Goal: Task Accomplishment & Management: Use online tool/utility

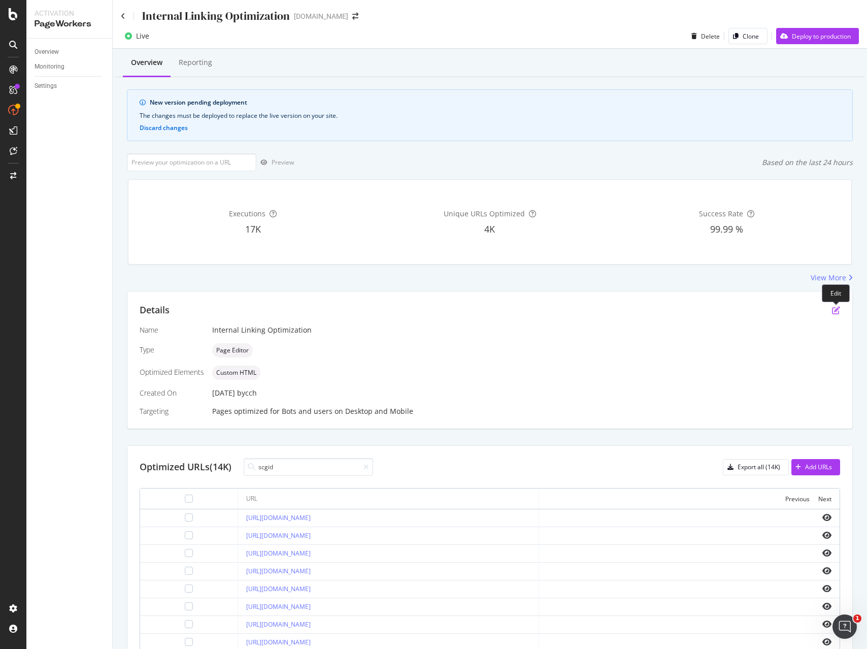
click at [834, 311] on icon "pen-to-square" at bounding box center [836, 310] width 8 height 8
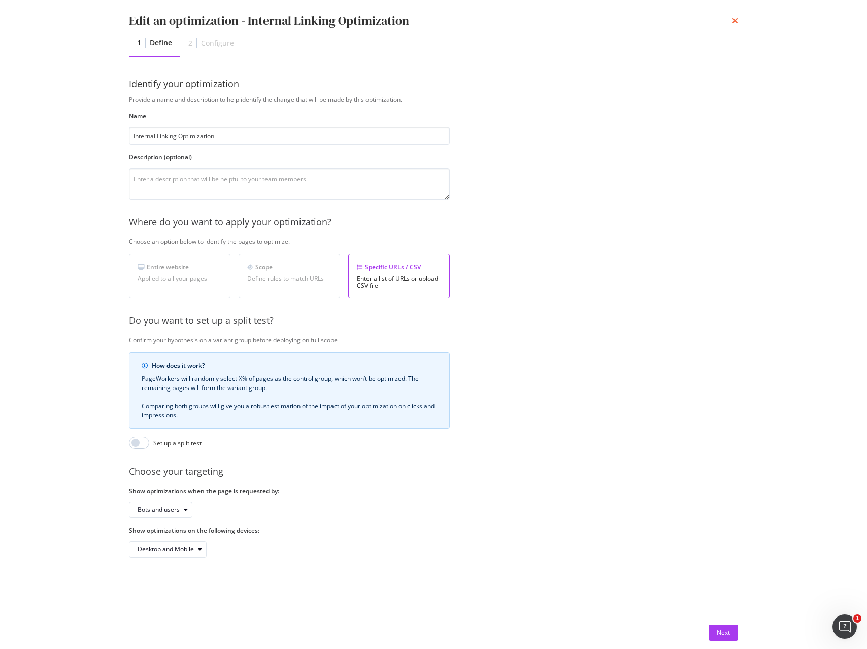
click at [735, 20] on icon "times" at bounding box center [735, 21] width 6 height 8
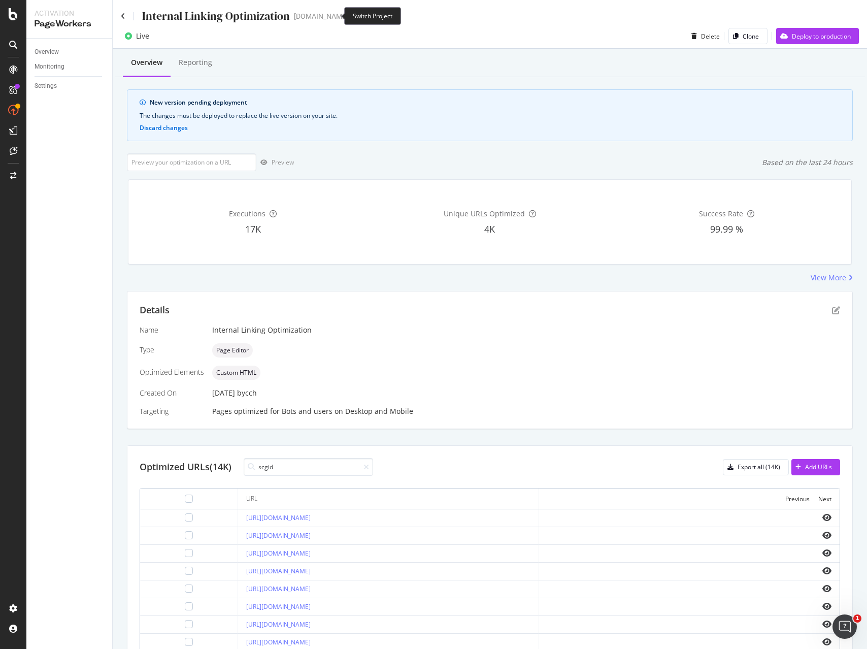
click at [348, 18] on span at bounding box center [355, 16] width 14 height 7
click at [352, 15] on icon "arrow-right-arrow-left" at bounding box center [355, 16] width 6 height 7
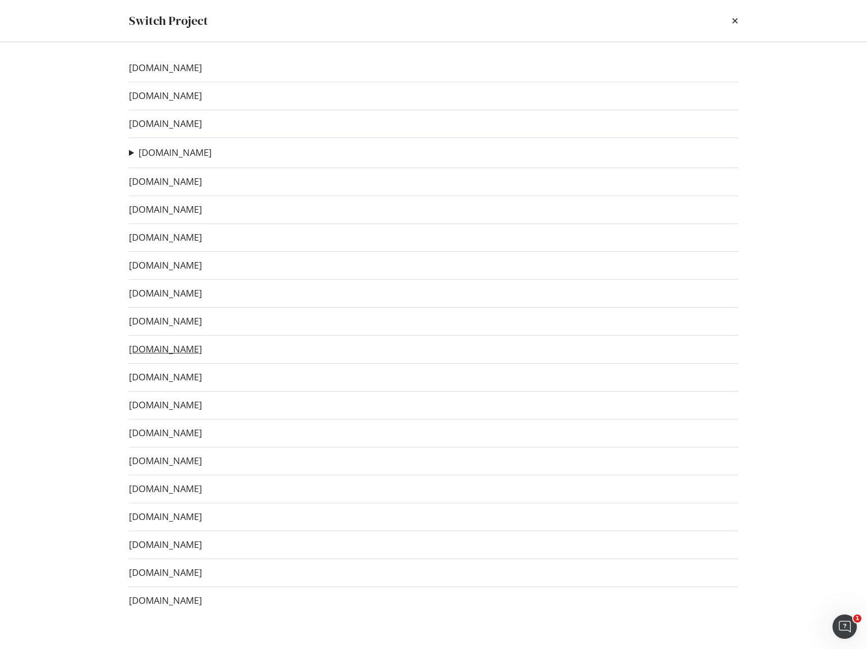
click at [172, 354] on link "[DOMAIN_NAME]" at bounding box center [165, 349] width 73 height 11
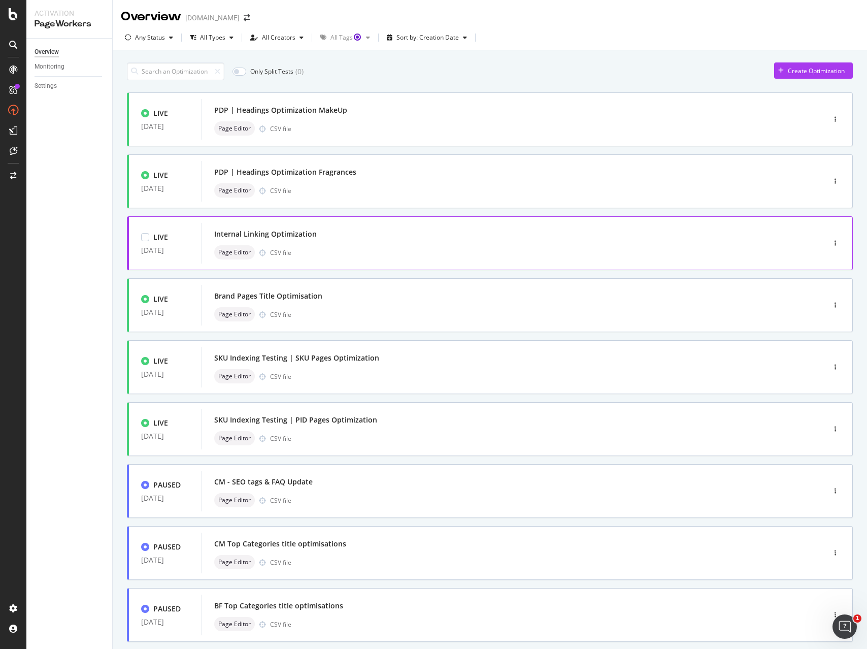
scroll to position [120, 0]
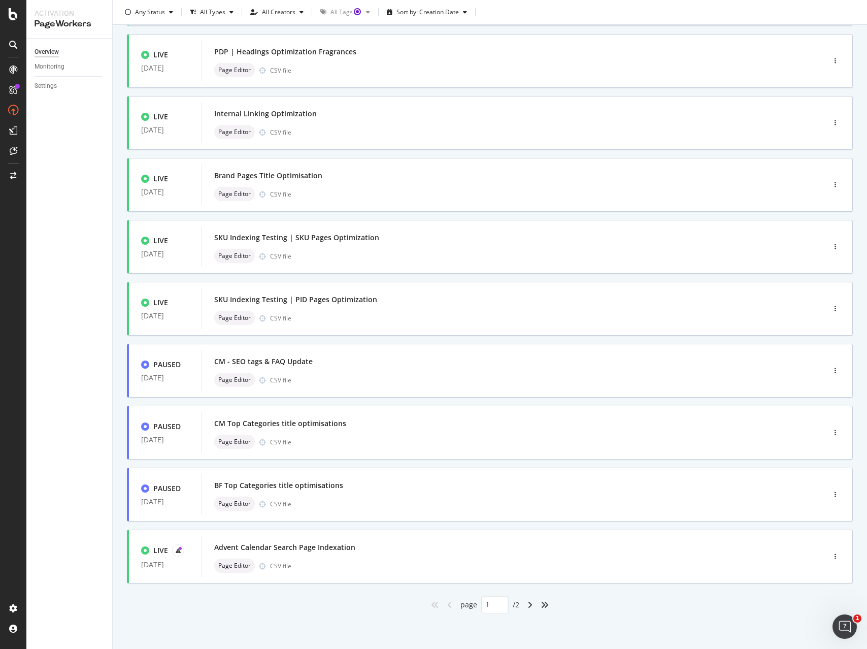
click at [531, 604] on icon "angle-right" at bounding box center [529, 604] width 5 height 8
type input "2"
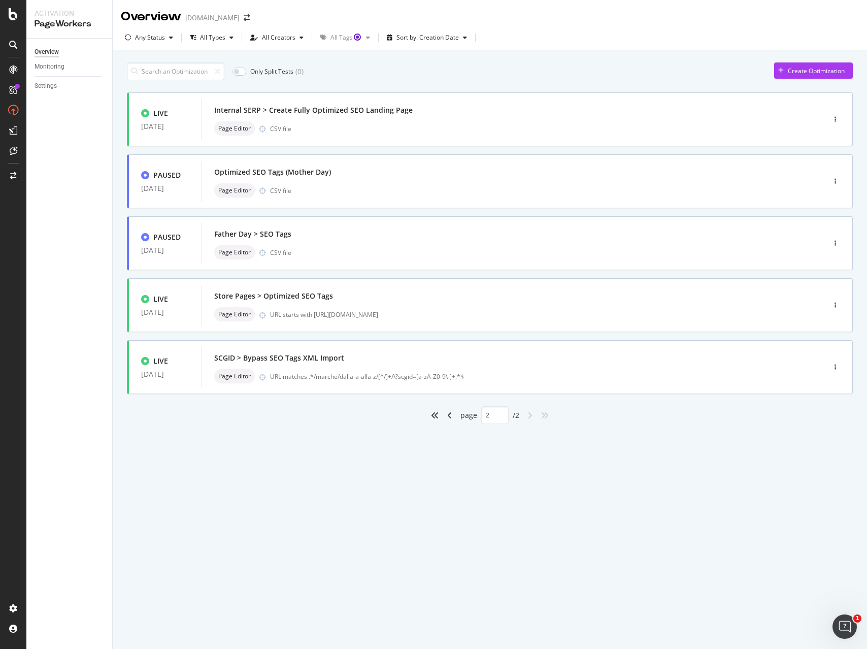
scroll to position [0, 0]
click at [356, 315] on div "URL starts with https://www.sephora.it/informazioni-store/?storeID=" at bounding box center [526, 314] width 512 height 9
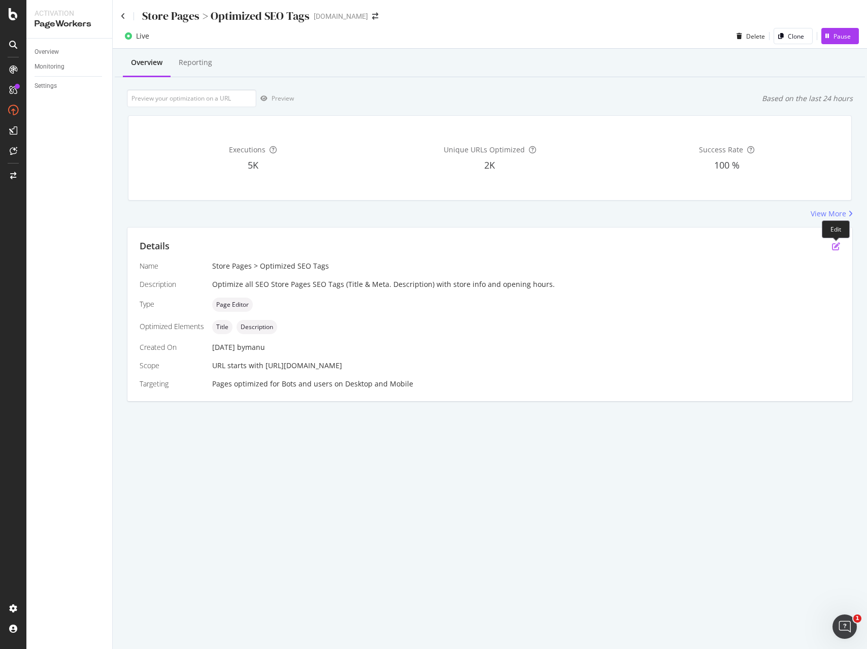
click at [835, 246] on icon "pen-to-square" at bounding box center [836, 246] width 8 height 8
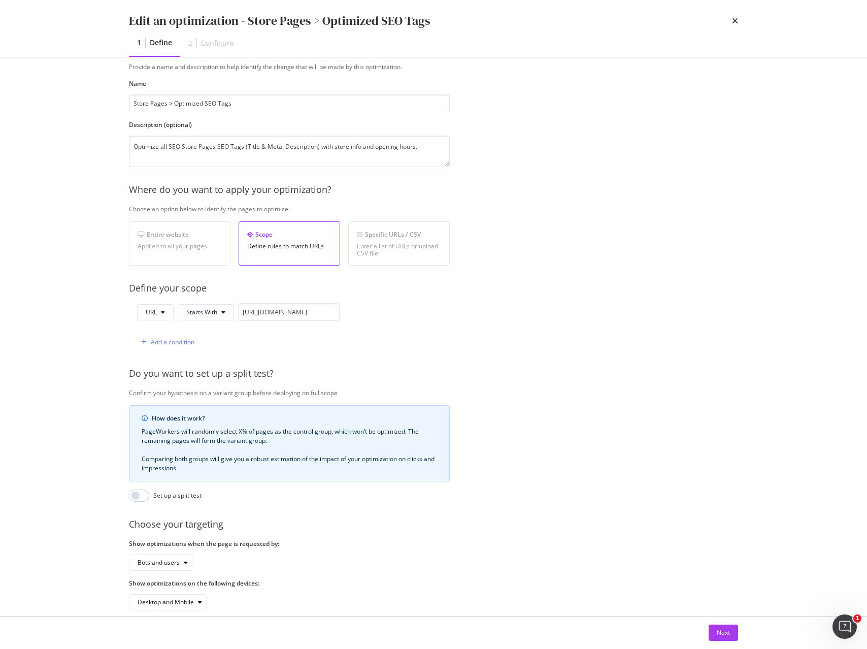
scroll to position [36, 0]
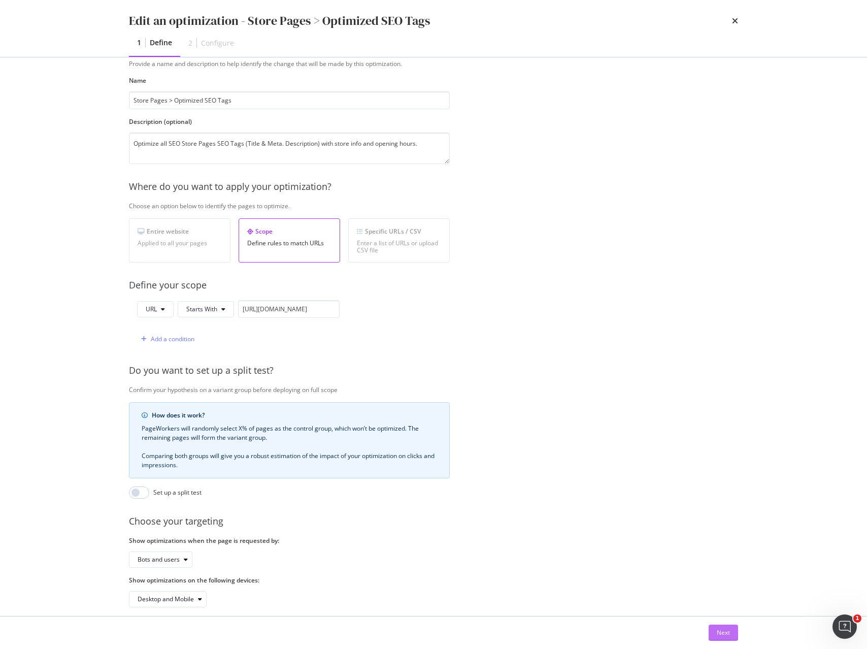
click at [725, 636] on div "Next" at bounding box center [723, 632] width 13 height 9
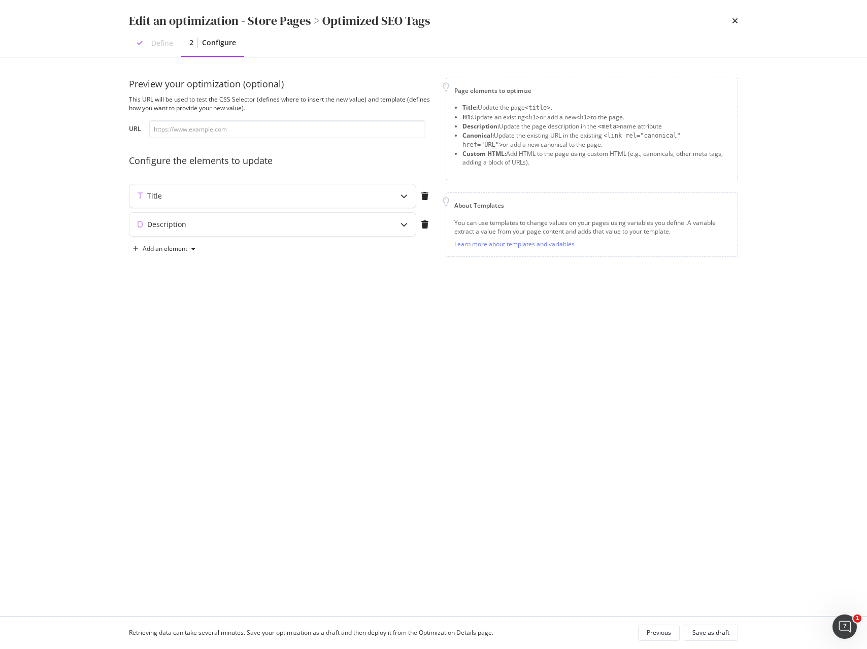
click at [402, 196] on icon "modal" at bounding box center [403, 195] width 7 height 7
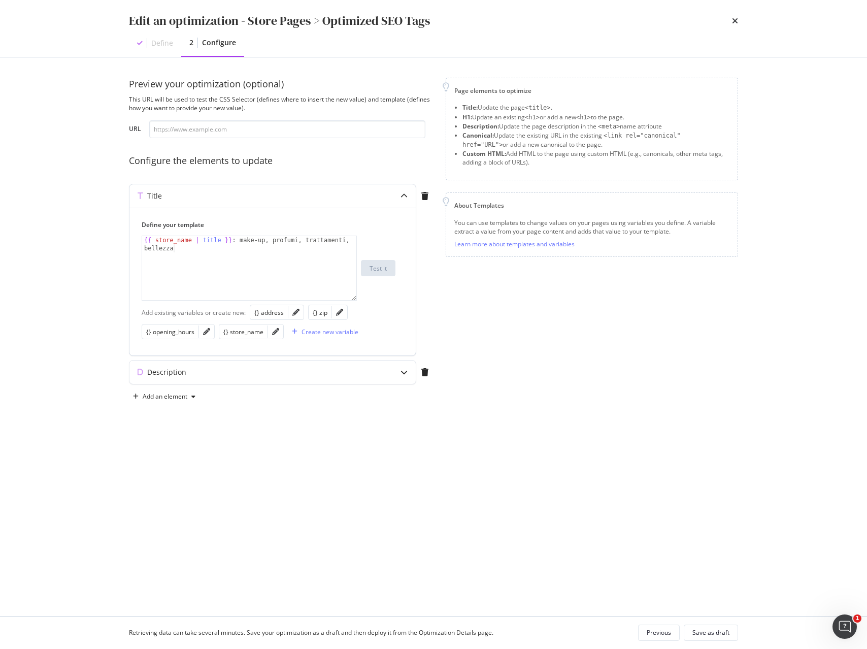
type textarea "{{ store_name | title }} : make-up, profumi, trattamenti, bellezza"
drag, startPoint x: 243, startPoint y: 240, endPoint x: 245, endPoint y: 248, distance: 8.9
click at [245, 248] on div "{{ store_name | title }} : make-up, profumi, trattamenti, bellezza" at bounding box center [249, 284] width 214 height 96
click at [228, 275] on div "{{ store_name | title }} : make-up, profumi, trattamenti, bellezza" at bounding box center [249, 284] width 214 height 96
drag, startPoint x: 230, startPoint y: 267, endPoint x: 32, endPoint y: 224, distance: 203.2
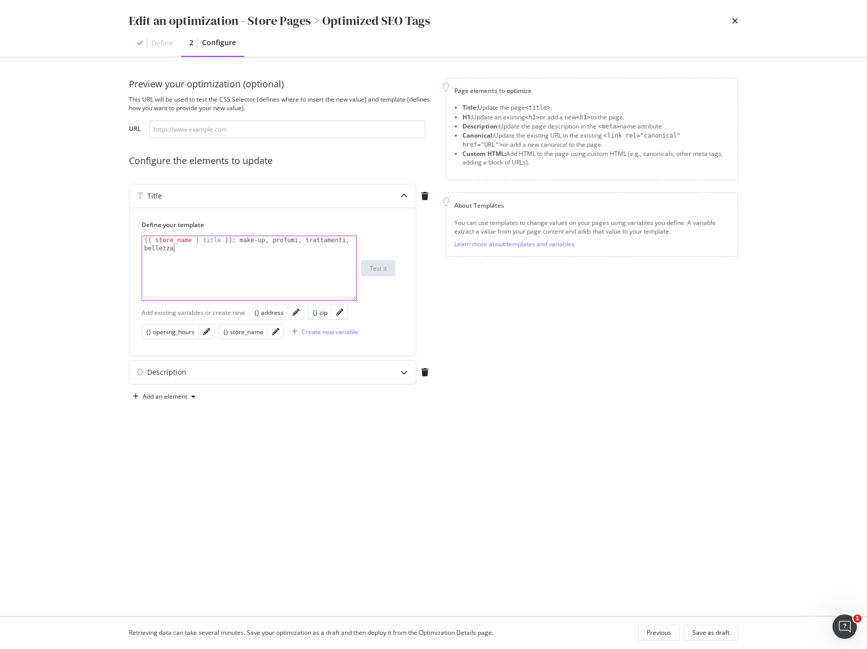
click at [38, 225] on div "Edit an optimization - Store Pages > Optimized SEO Tags Define 2 Configure Prev…" at bounding box center [433, 324] width 867 height 649
click at [408, 375] on div "modal" at bounding box center [403, 371] width 23 height 23
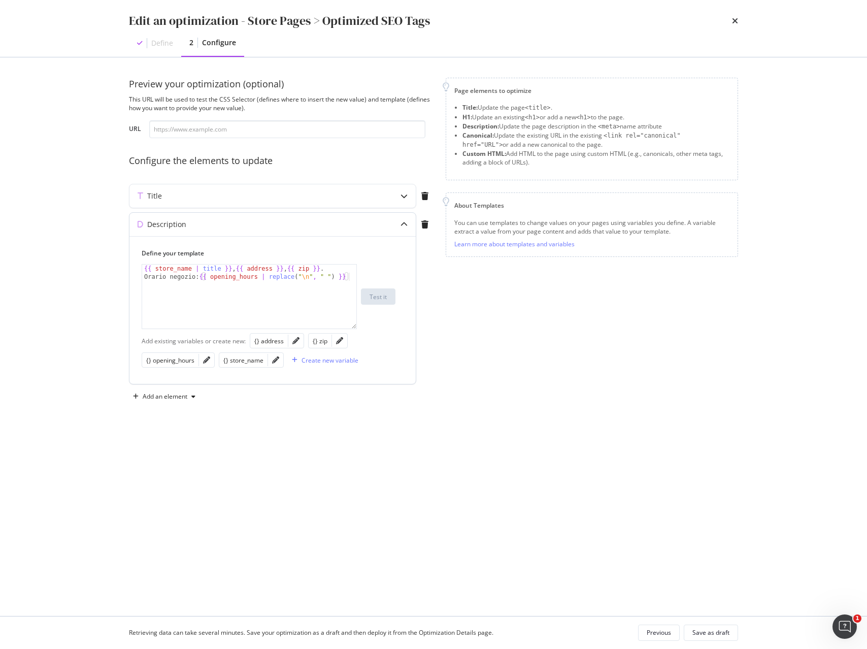
type textarea "{{ store_name | title }}, {{ address }}, {{ zip }}. Orario negozio: {{ opening_…"
click at [265, 306] on div "{{ store_name | title }} , {{ address }} , {{ zip }} . Orario negozio: {{ openi…" at bounding box center [249, 312] width 214 height 96
drag, startPoint x: 341, startPoint y: 267, endPoint x: 106, endPoint y: 263, distance: 235.0
click at [106, 263] on div "Edit an optimization - Store Pages > Optimized SEO Tags Define 2 Configure Prev…" at bounding box center [433, 324] width 867 height 649
drag, startPoint x: 279, startPoint y: 331, endPoint x: 272, endPoint y: 307, distance: 25.5
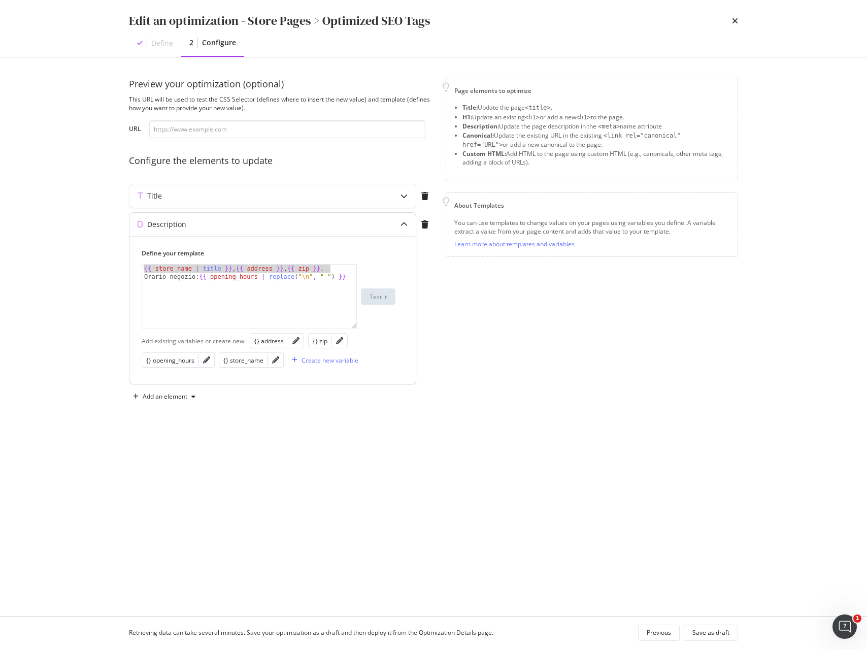
click at [279, 331] on div "Add existing variables or create new: {} address {} zip {} opening_hours {} sto…" at bounding box center [273, 350] width 262 height 39
click at [248, 274] on div "{{ store_name | title }} , {{ address }} , {{ zip }} . Orario negozio: {{ openi…" at bounding box center [249, 312] width 214 height 96
drag, startPoint x: 231, startPoint y: 267, endPoint x: 110, endPoint y: 260, distance: 121.0
click at [124, 260] on div "Preview your optimization (optional) This URL will be used to test the CSS Sele…" at bounding box center [434, 336] width 650 height 558
drag, startPoint x: 318, startPoint y: 268, endPoint x: 73, endPoint y: 264, distance: 245.7
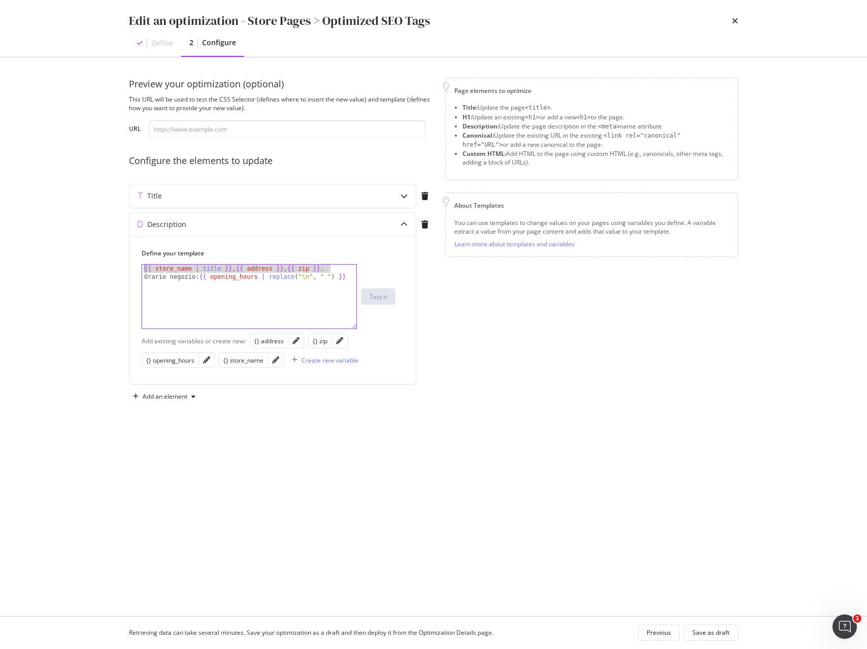
click at [73, 264] on div "Edit an optimization - Store Pages > Optimized SEO Tags Define 2 Configure Prev…" at bounding box center [433, 324] width 867 height 649
click at [224, 274] on div "{{ store_name | title }} , {{ address }} , {{ zip }} . Orario negozio: {{ openi…" at bounding box center [249, 312] width 214 height 96
drag, startPoint x: 199, startPoint y: 263, endPoint x: 106, endPoint y: 262, distance: 93.4
click at [106, 262] on div "Edit an optimization - Store Pages > Optimized SEO Tags Define 2 Configure Prev…" at bounding box center [433, 324] width 867 height 649
drag, startPoint x: 330, startPoint y: 267, endPoint x: 64, endPoint y: 262, distance: 265.5
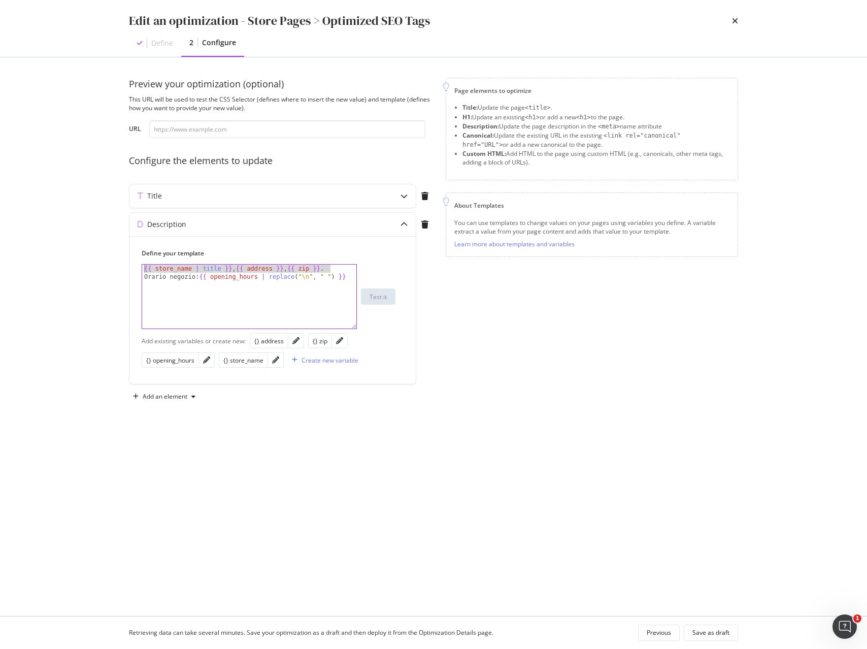
click at [64, 262] on div "Edit an optimization - Store Pages > Optimized SEO Tags Define 2 Configure Prev…" at bounding box center [433, 324] width 867 height 649
click at [736, 22] on icon "times" at bounding box center [735, 21] width 6 height 8
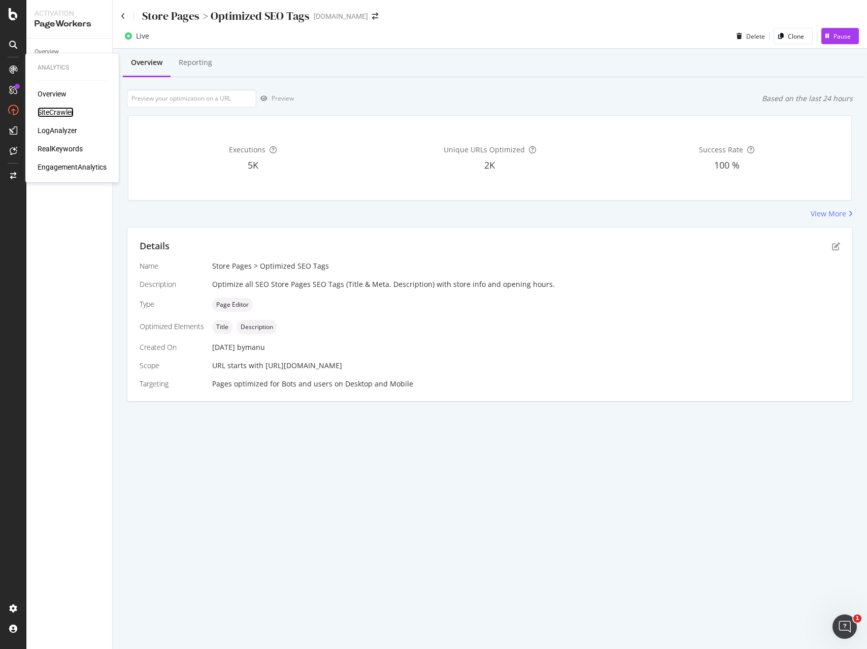
click at [47, 113] on div "SiteCrawler" at bounding box center [56, 112] width 36 height 10
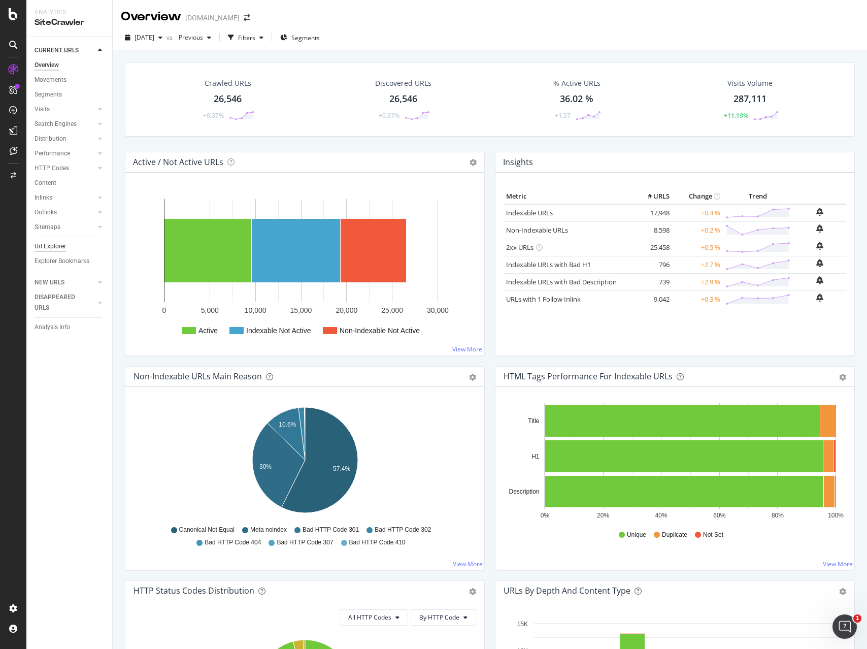
click at [39, 244] on div "Url Explorer" at bounding box center [50, 246] width 31 height 11
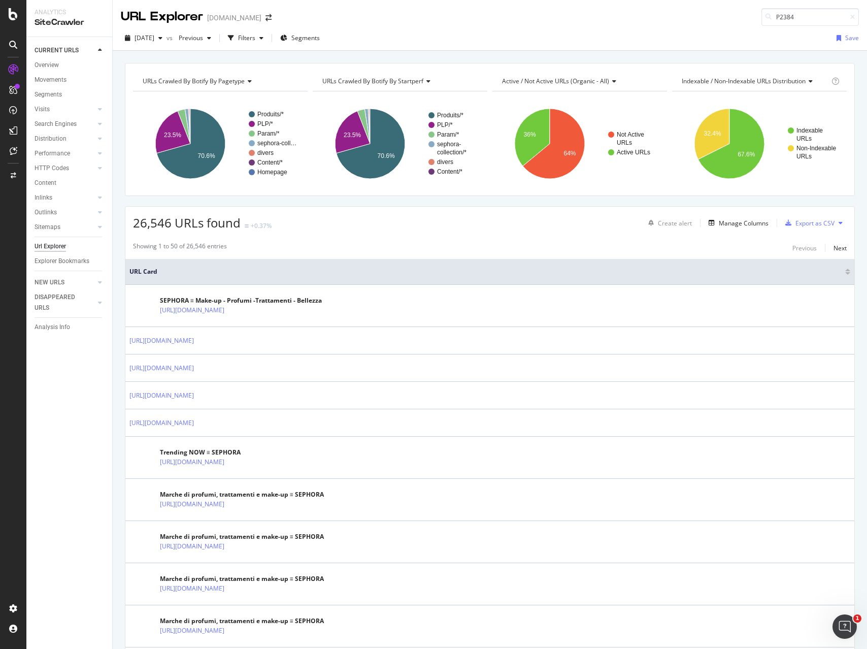
type input "P2384"
click at [699, 34] on div "https://www.sephora.it/p/boss-bottled---eau-de-toilette- P2384 .html" at bounding box center [756, 29] width 195 height 9
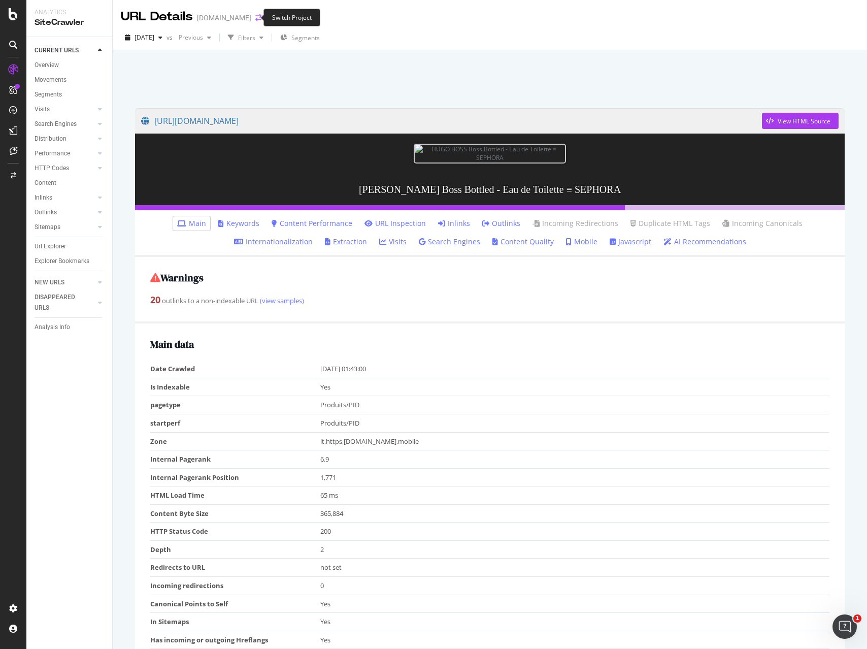
click at [255, 19] on icon "arrow-right-arrow-left" at bounding box center [258, 17] width 6 height 7
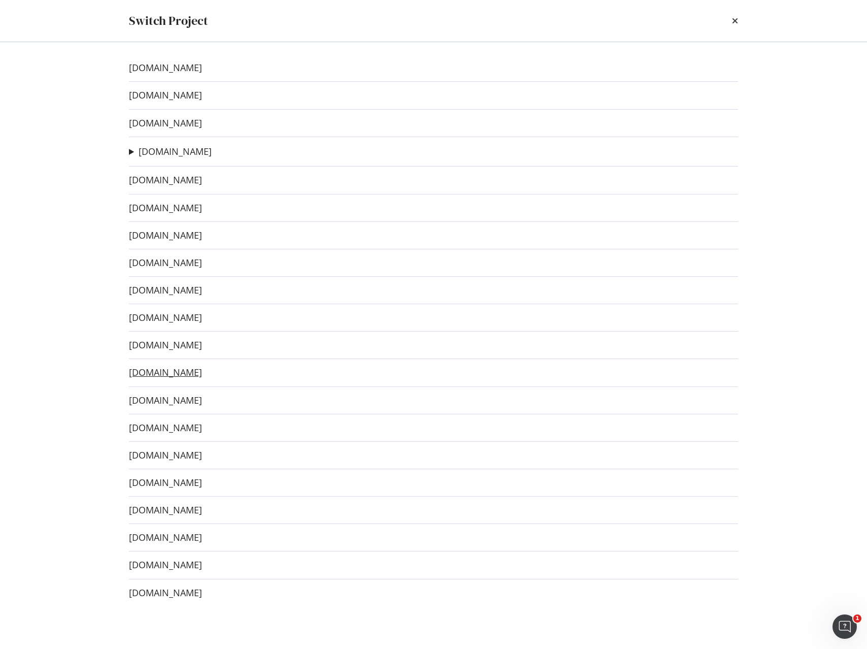
click at [187, 370] on link "[DOMAIN_NAME]" at bounding box center [165, 372] width 73 height 11
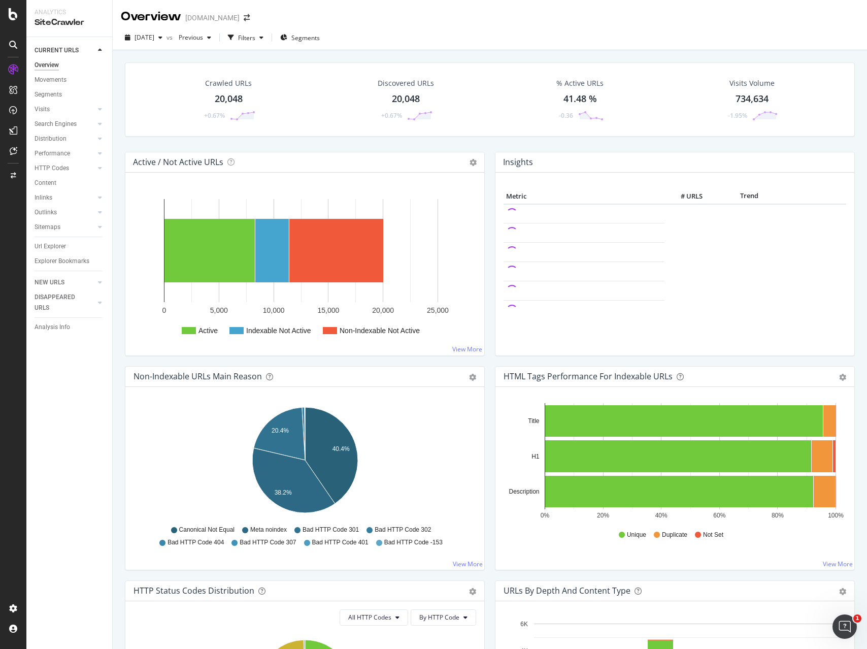
drag, startPoint x: 52, startPoint y: 243, endPoint x: 665, endPoint y: 211, distance: 613.9
click at [52, 243] on div "Url Explorer" at bounding box center [50, 246] width 31 height 11
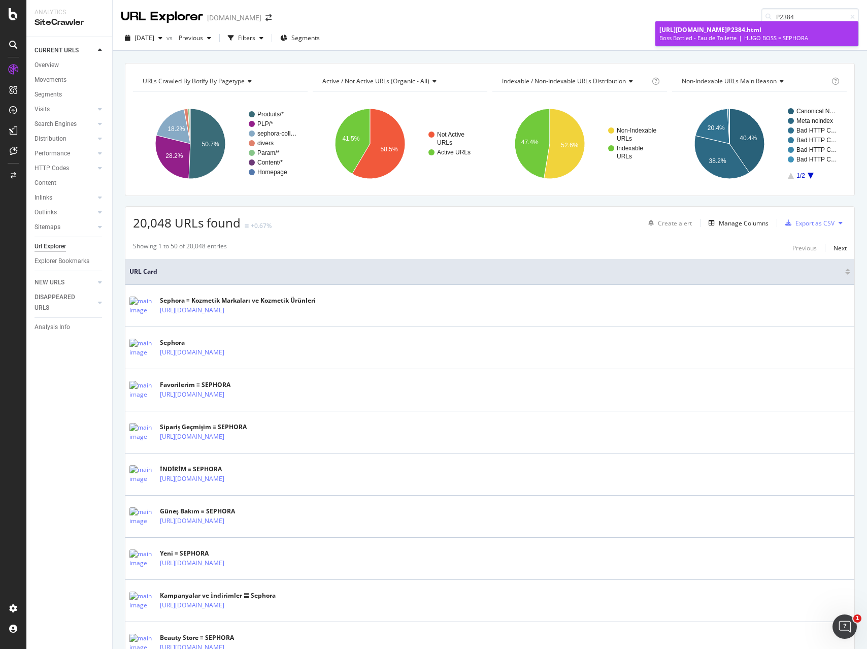
type input "P2384"
click at [732, 34] on div "https://www.sephora.com.tr/p/boss-bottled-edt-200-ml- P2384 .html" at bounding box center [756, 29] width 195 height 9
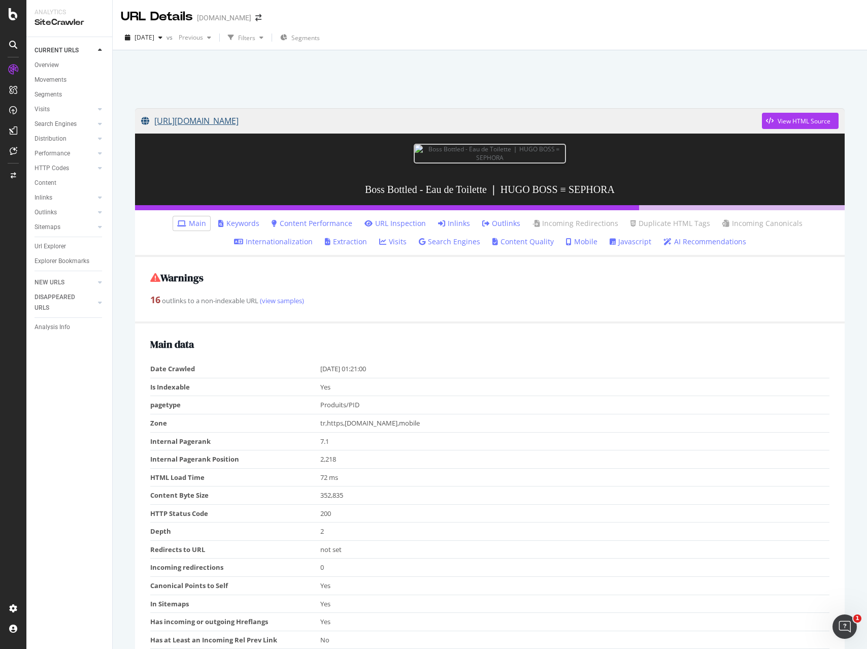
click at [398, 121] on link "https://www.sephora.com.tr/p/boss-bottled-edt-200-ml-P2384.html" at bounding box center [451, 120] width 621 height 25
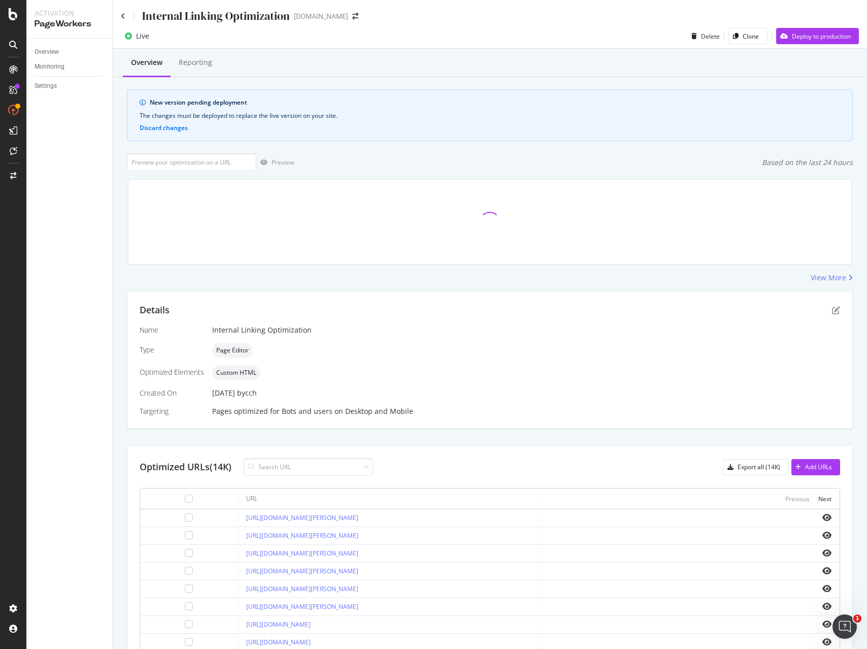
click at [348, 13] on span at bounding box center [355, 16] width 14 height 7
click at [352, 16] on icon "arrow-right-arrow-left" at bounding box center [355, 16] width 6 height 7
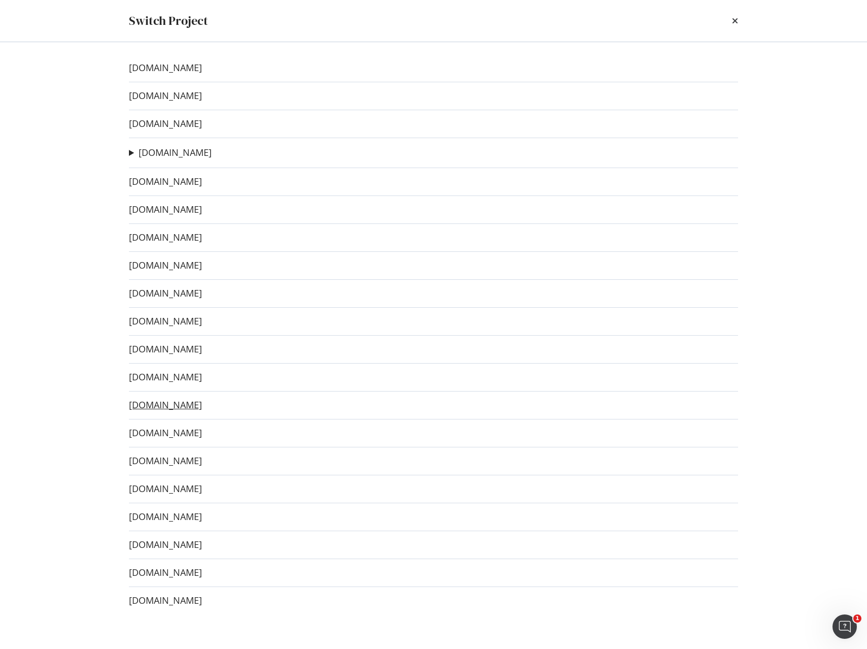
click at [162, 403] on link "[DOMAIN_NAME]" at bounding box center [165, 404] width 73 height 11
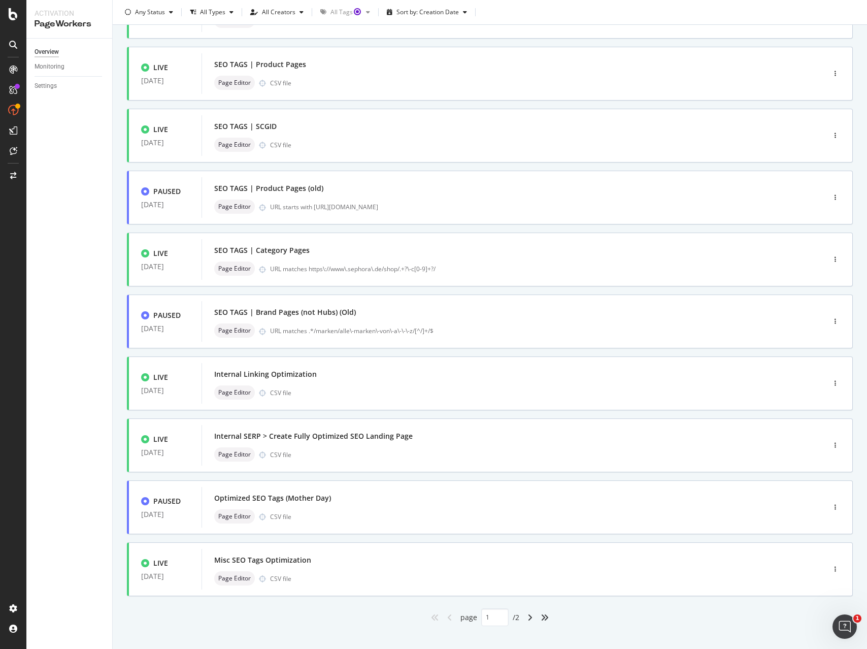
scroll to position [105, 0]
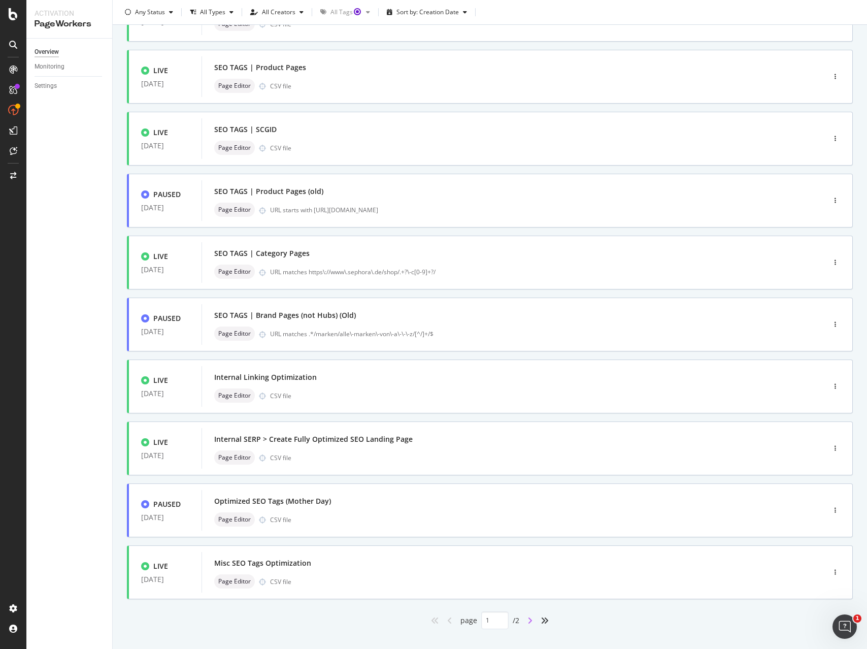
click at [530, 620] on icon "angle-right" at bounding box center [529, 620] width 5 height 8
type input "2"
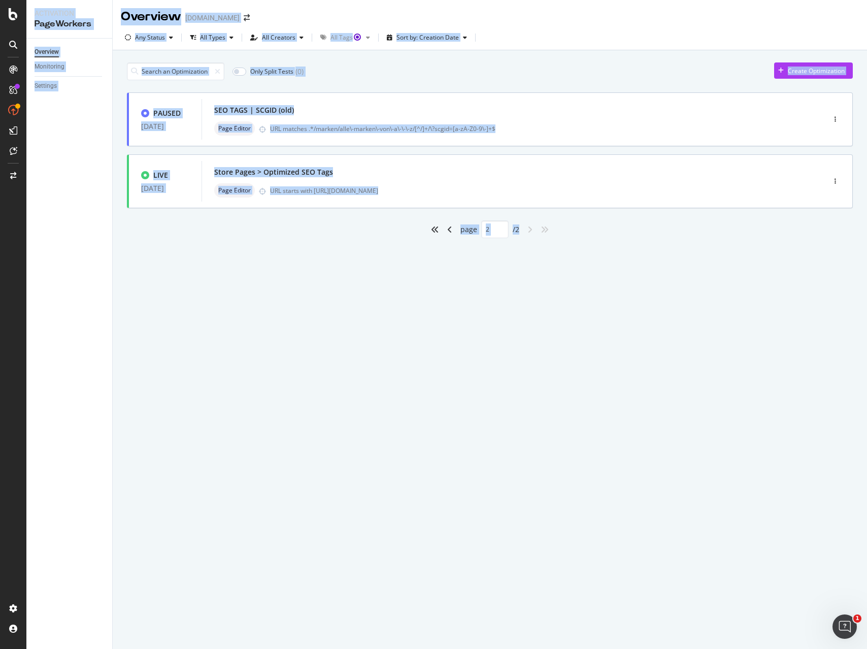
click at [530, 620] on div "Overview www.sephora.de Any Status All Types All Creators All Tags Sort by: Cre…" at bounding box center [490, 324] width 754 height 649
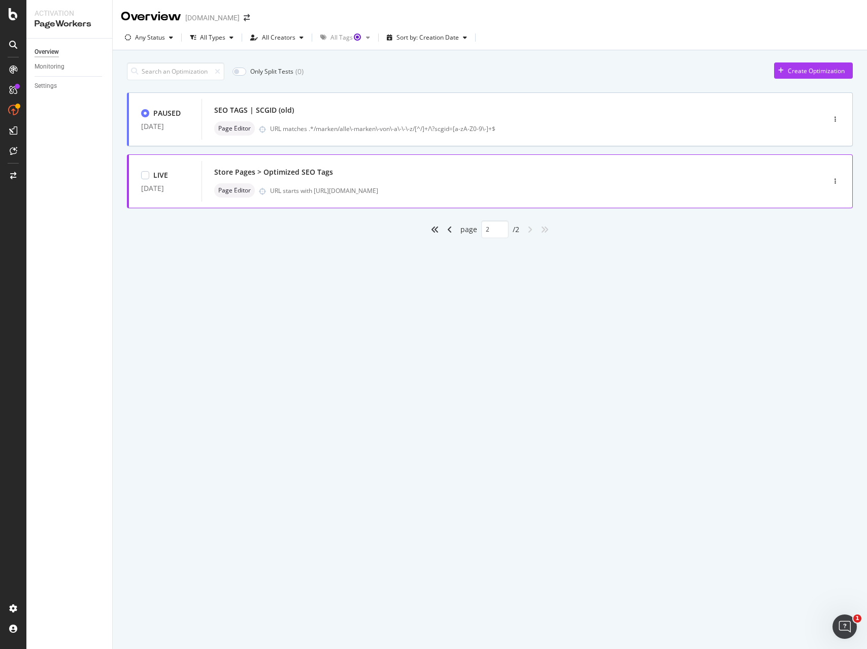
click at [293, 168] on div "Store Pages > Optimized SEO Tags" at bounding box center [273, 172] width 119 height 10
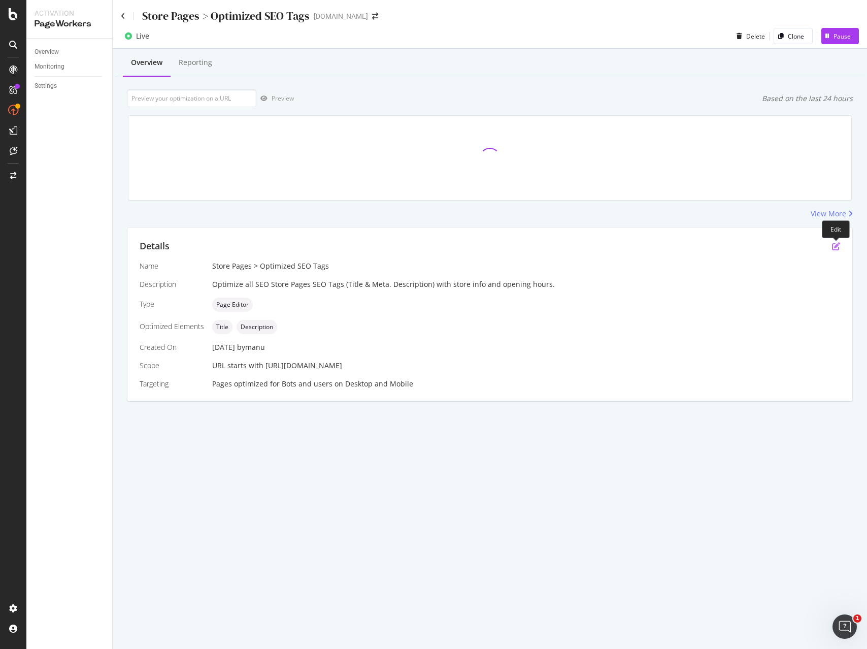
click at [835, 247] on icon "pen-to-square" at bounding box center [836, 246] width 8 height 8
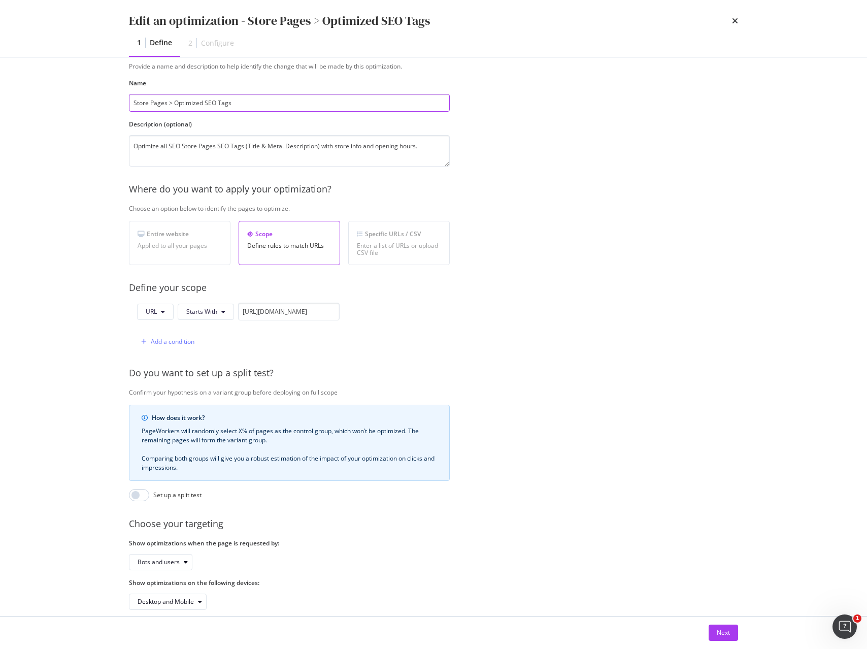
scroll to position [47, 0]
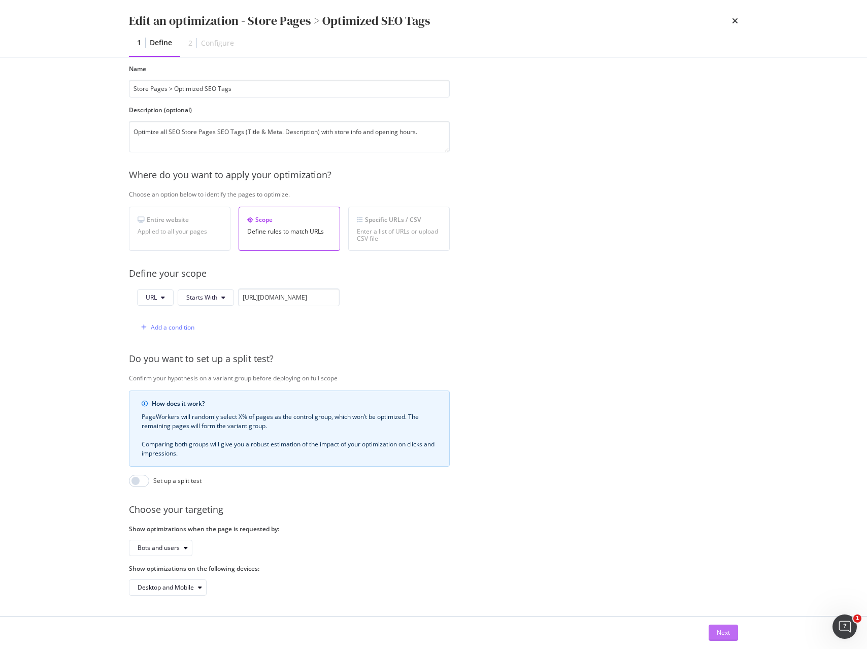
click at [725, 630] on div "Next" at bounding box center [723, 632] width 13 height 9
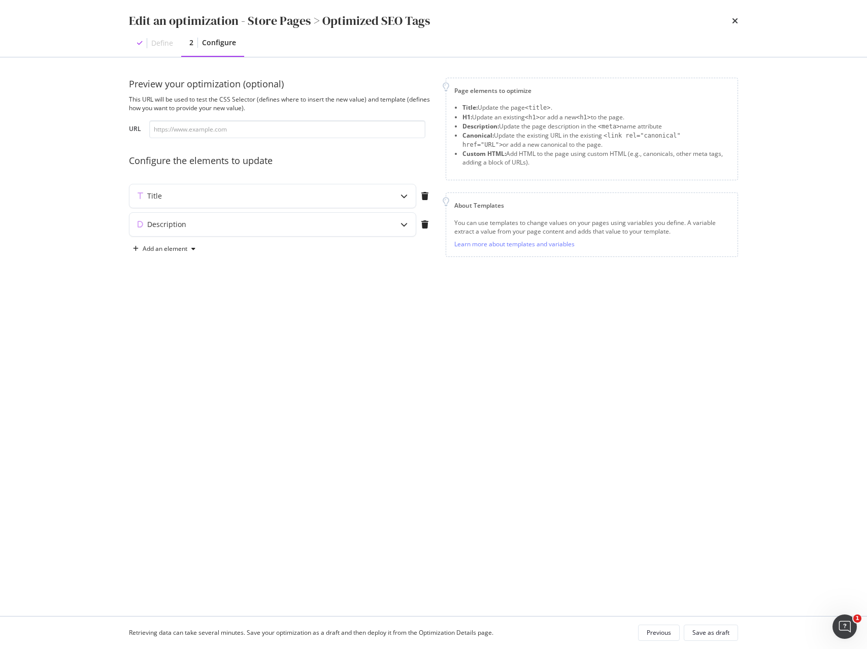
scroll to position [0, 0]
click at [405, 195] on icon "modal" at bounding box center [403, 195] width 7 height 7
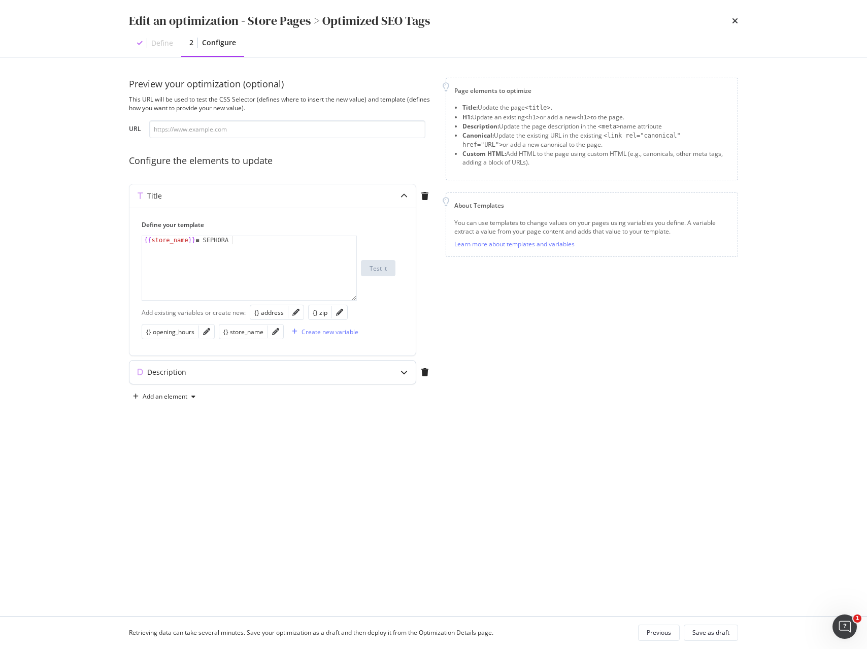
click at [387, 380] on div "Description" at bounding box center [272, 371] width 286 height 23
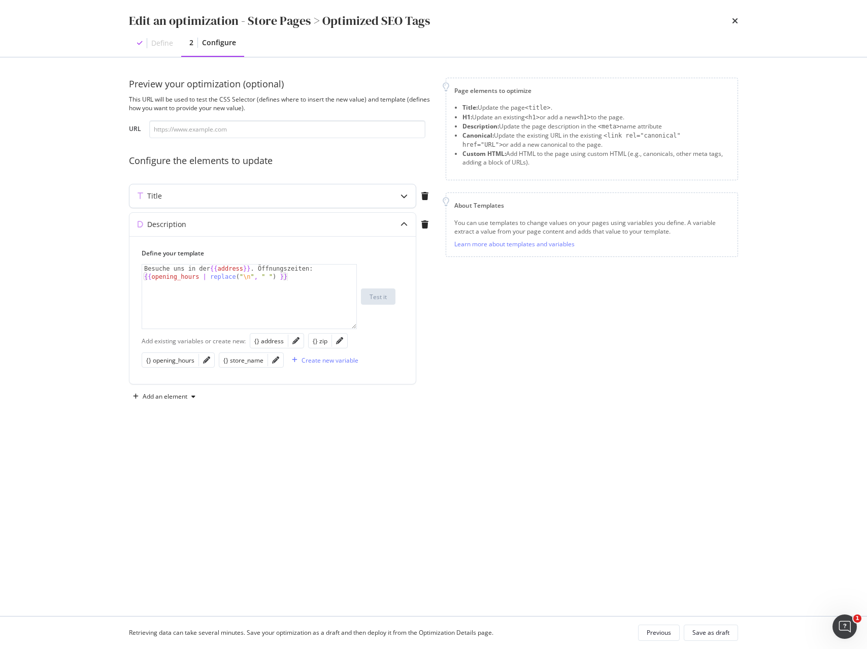
click at [162, 197] on div "Title" at bounding box center [252, 196] width 246 height 10
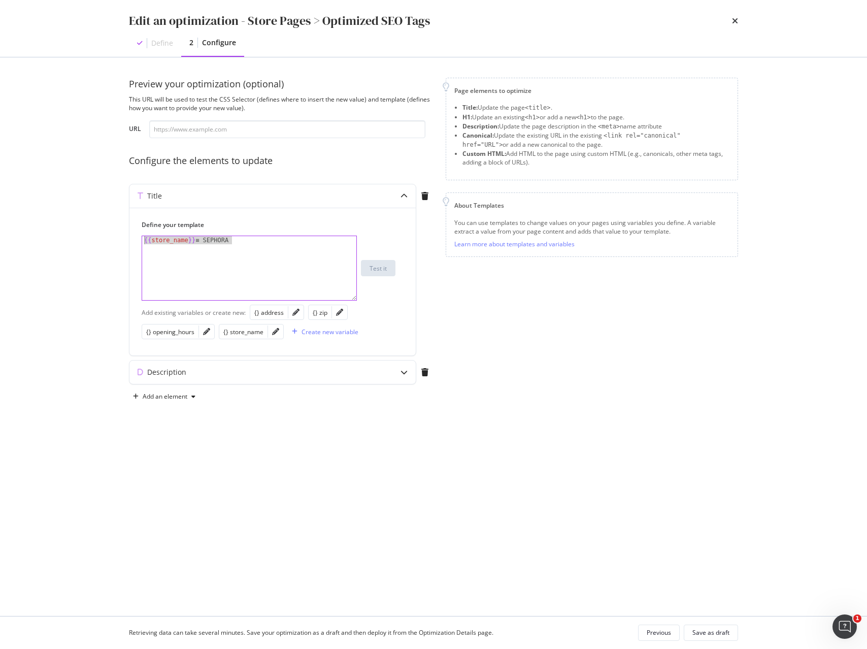
drag, startPoint x: 108, startPoint y: 230, endPoint x: 23, endPoint y: 225, distance: 84.4
click at [38, 224] on div "Edit an optimization - Store Pages > Optimized SEO Tags Define 2 Configure Prev…" at bounding box center [433, 324] width 867 height 649
paste textarea "store_name | title }} : make-up, profumi, trattamenti, bellezza"
click at [241, 240] on div "{{ store_name | title }} : make-up, profumi, trattamenti, bellezza" at bounding box center [249, 284] width 214 height 96
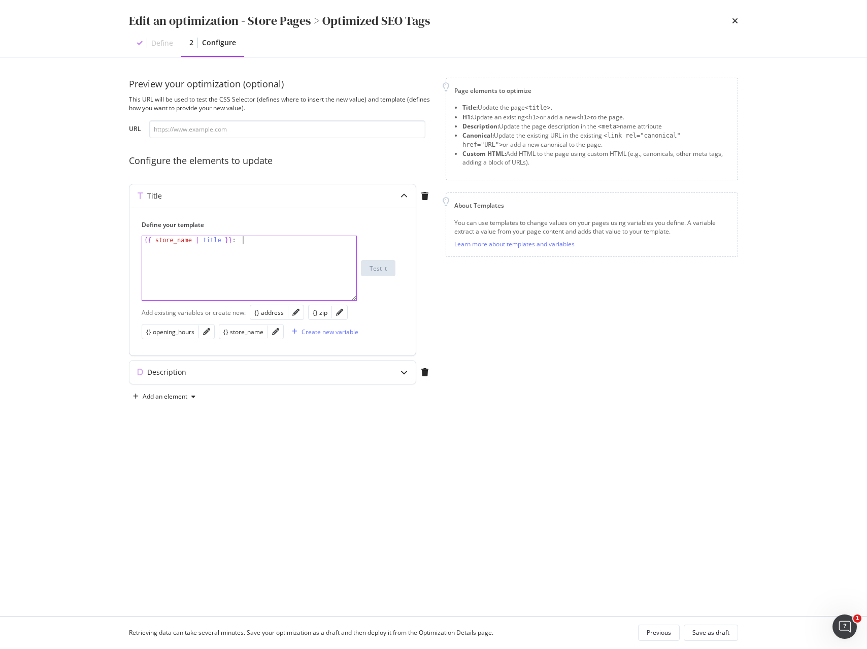
paste textarea "Make-up, Parfüms, Behandlungen, Schönheit"
type textarea "{{ store_name | title }} : Make-up, Parfüms, Behandlungen, Schönheit"
click at [402, 373] on icon "modal" at bounding box center [403, 371] width 7 height 7
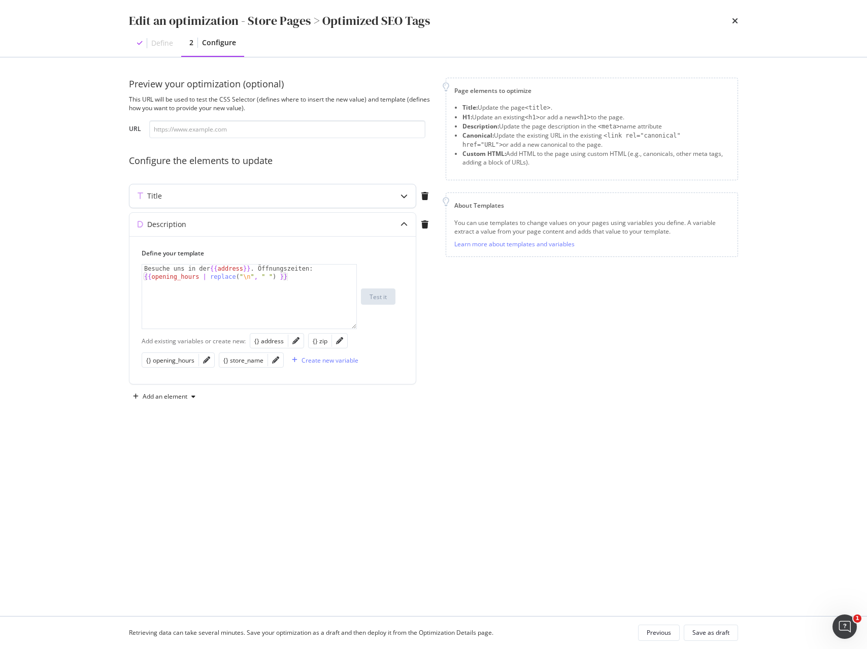
click at [203, 201] on div "Title" at bounding box center [272, 195] width 286 height 23
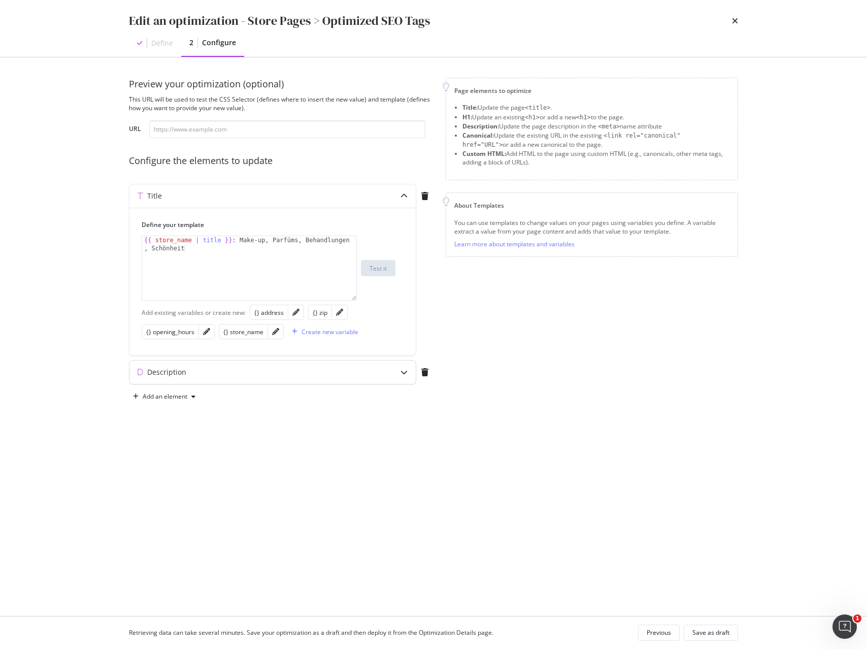
click at [182, 372] on div "Description" at bounding box center [166, 372] width 39 height 10
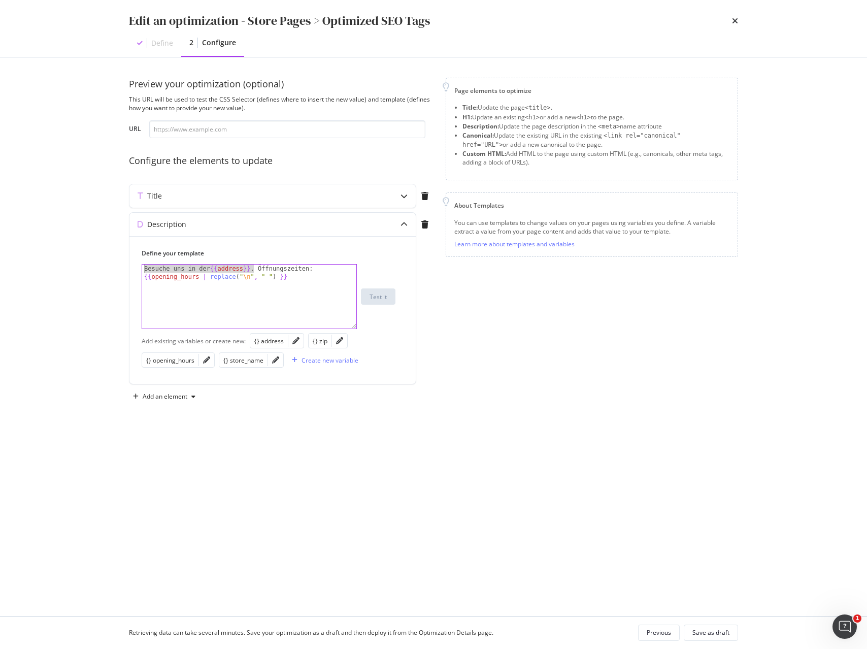
drag, startPoint x: 254, startPoint y: 268, endPoint x: 100, endPoint y: 264, distance: 153.8
click at [100, 264] on div "Edit an optimization - Store Pages > Optimized SEO Tags Define 2 Configure Prev…" at bounding box center [433, 324] width 867 height 649
paste textarea "{{ store_name | title }}, {{ address }}, {{ zip }}."
type textarea "{{ store_name | title }}, {{ address }}, {{ zip }}. Öffnungszeiten: {{opening_h…"
click at [706, 631] on div "Save as draft" at bounding box center [710, 632] width 37 height 9
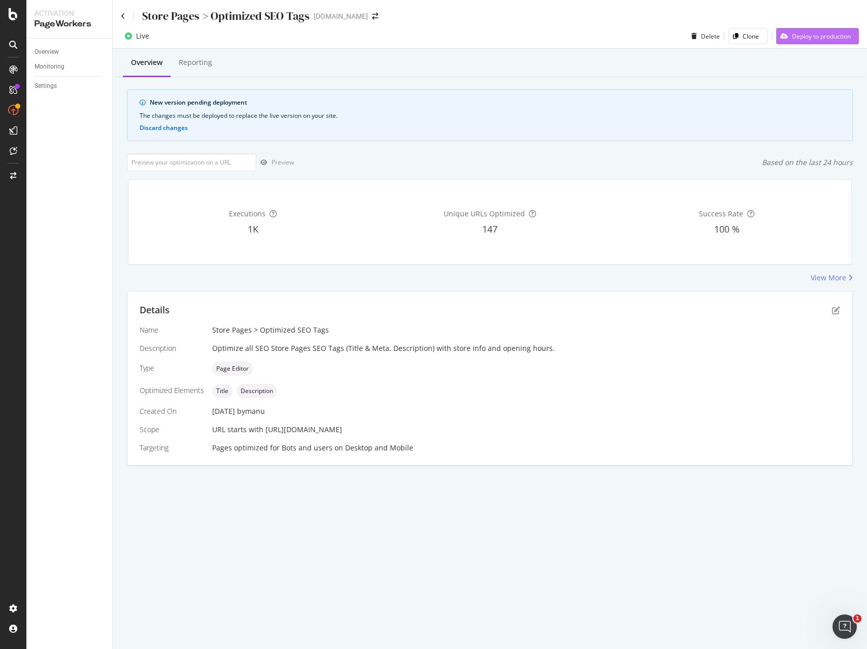
click at [835, 38] on div "Deploy to production" at bounding box center [821, 36] width 59 height 9
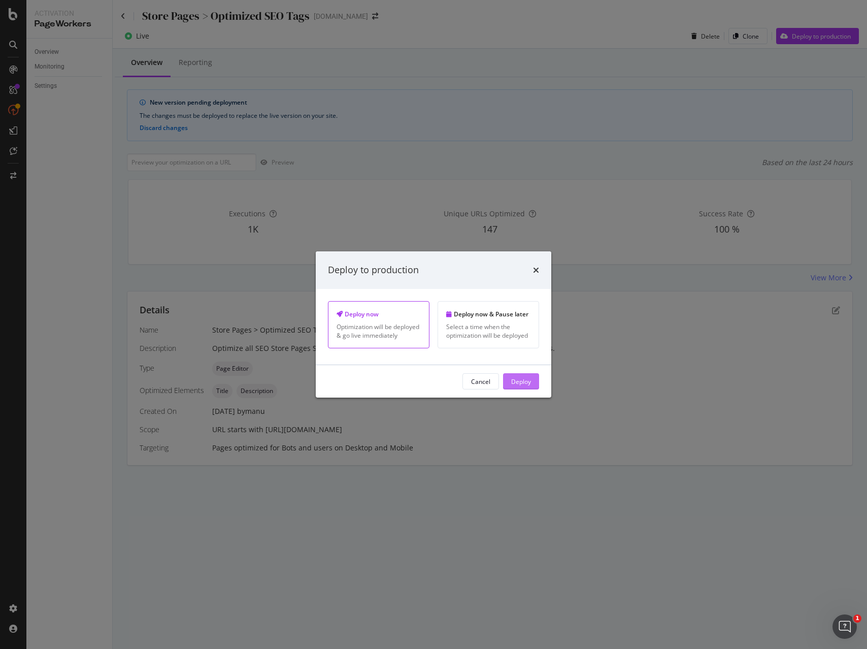
click at [525, 381] on div "Deploy" at bounding box center [521, 381] width 20 height 9
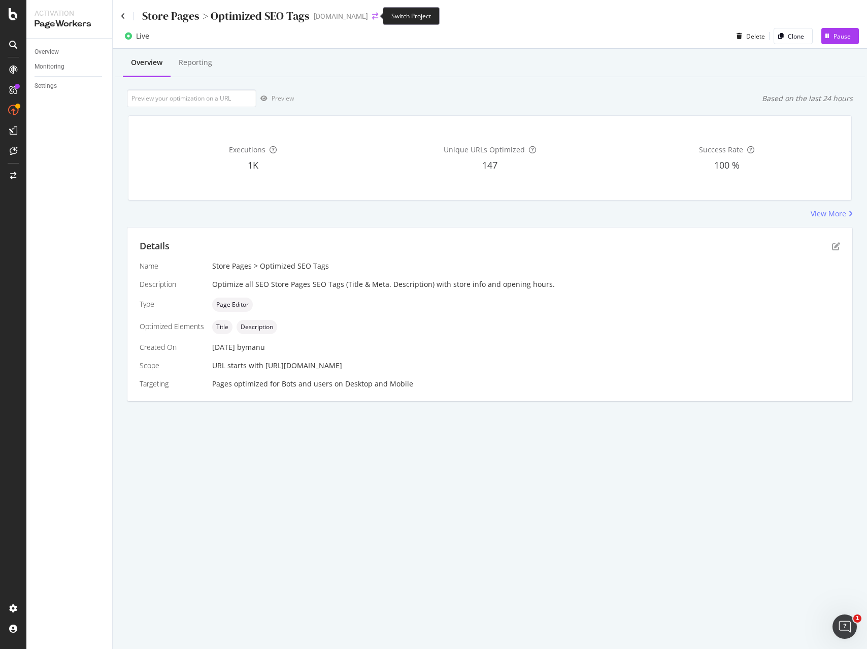
click at [373, 14] on icon "arrow-right-arrow-left" at bounding box center [375, 16] width 6 height 7
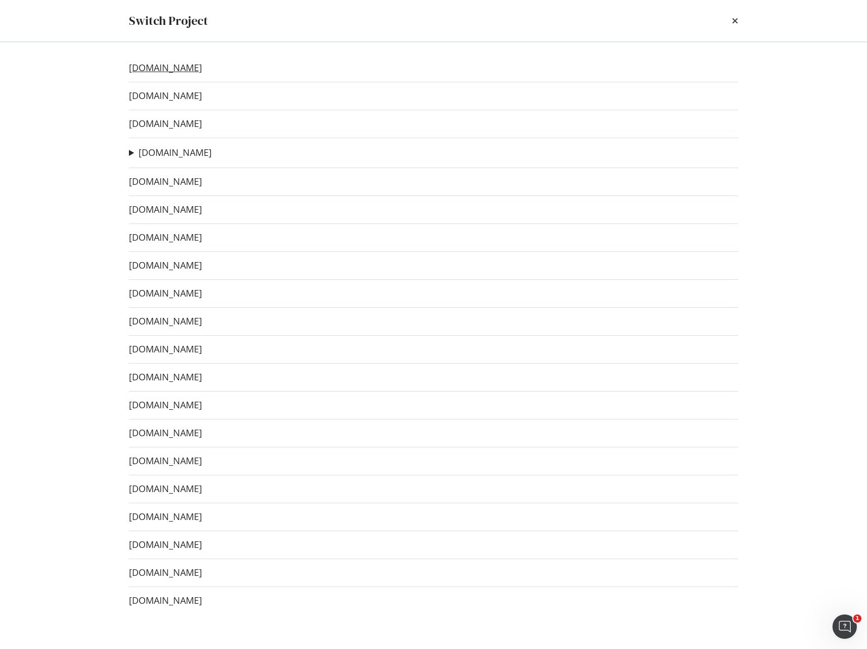
click at [174, 70] on link "[DOMAIN_NAME]" at bounding box center [165, 67] width 73 height 11
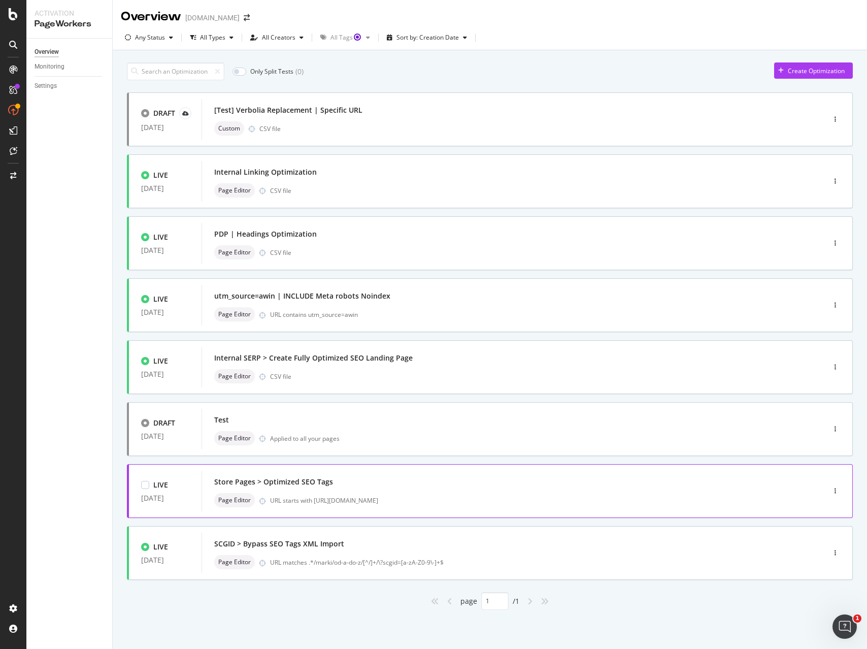
click at [377, 487] on div "Store Pages > Optimized SEO Tags" at bounding box center [497, 481] width 567 height 14
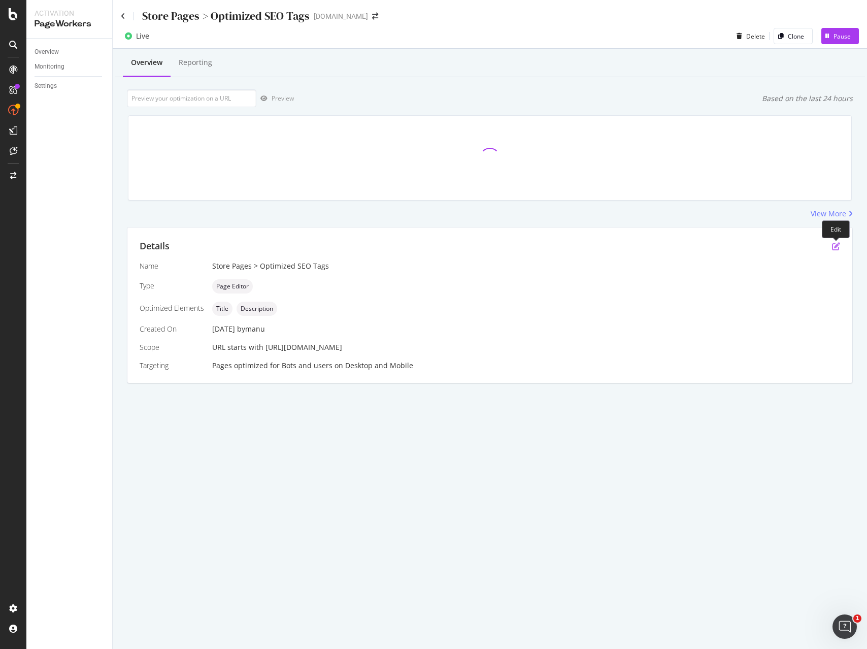
click at [833, 246] on icon "pen-to-square" at bounding box center [836, 246] width 8 height 8
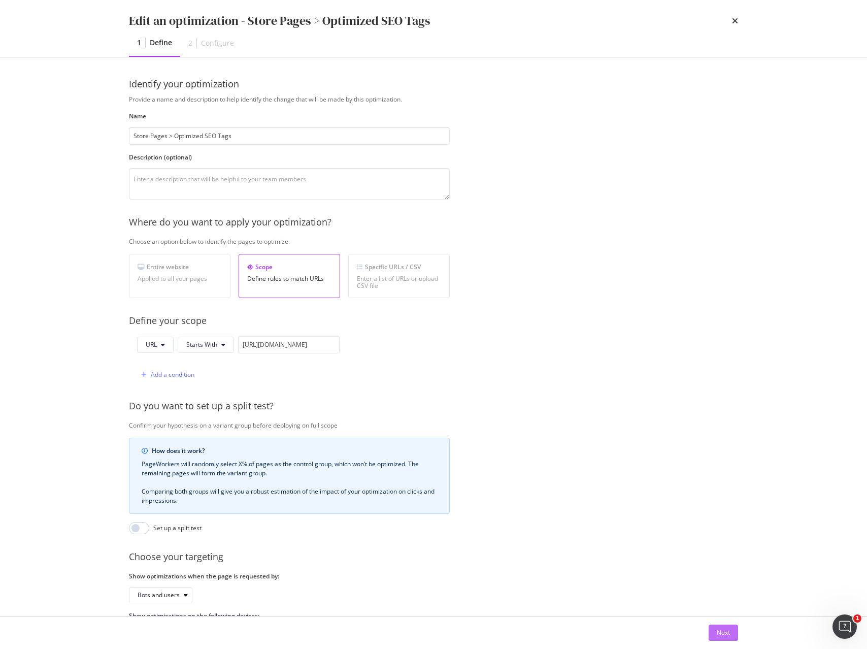
click at [726, 629] on div "Next" at bounding box center [723, 632] width 13 height 9
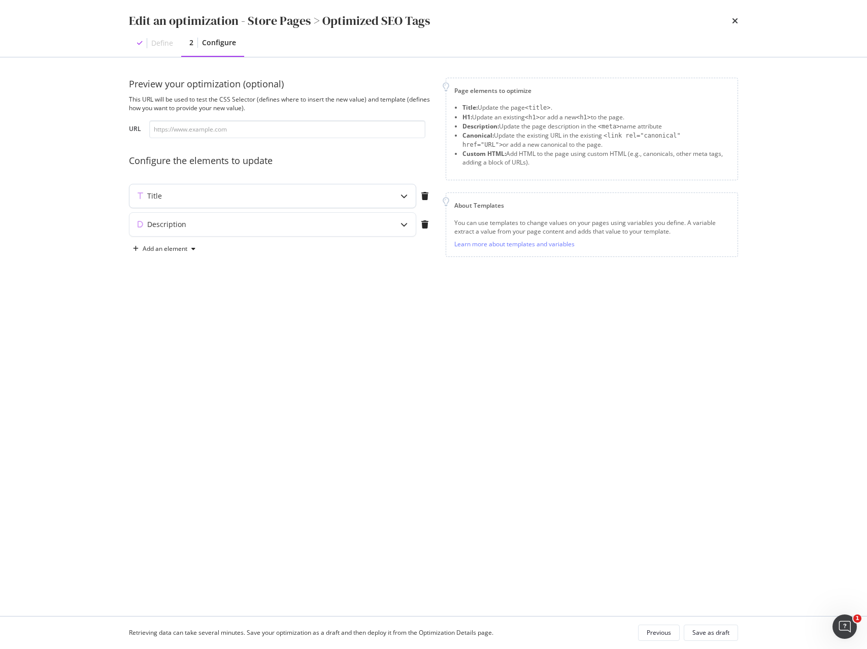
click at [402, 197] on icon "modal" at bounding box center [403, 195] width 7 height 7
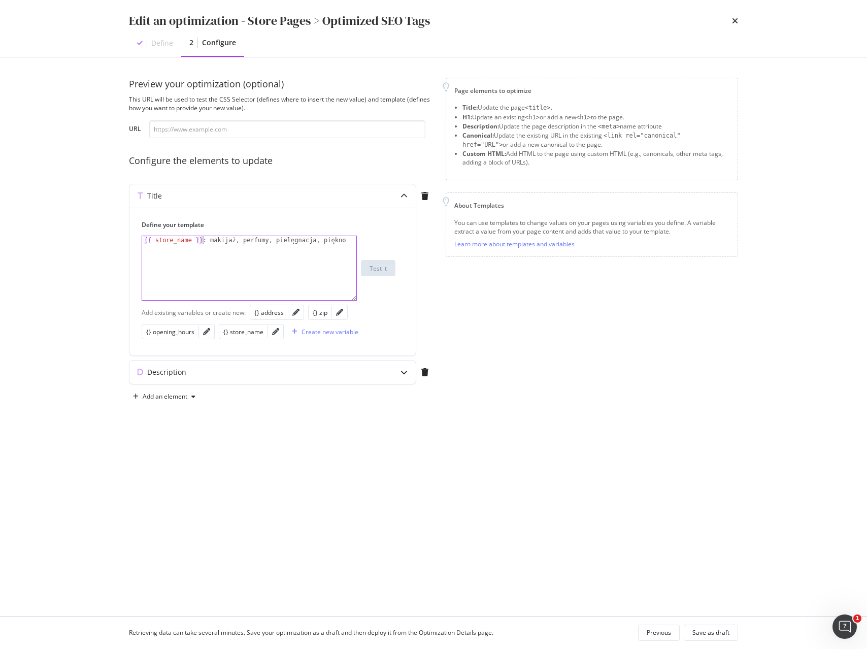
drag, startPoint x: 202, startPoint y: 238, endPoint x: 43, endPoint y: 233, distance: 159.4
click at [54, 231] on div "Edit an optimization - Store Pages > Optimized SEO Tags Define 2 Configure Prev…" at bounding box center [433, 324] width 867 height 649
paste textarea "| title"
type textarea "{{ store_name | title }} : makijaż, perfumy, pielęgnacja, piękno"
click at [405, 377] on div "modal" at bounding box center [403, 371] width 23 height 23
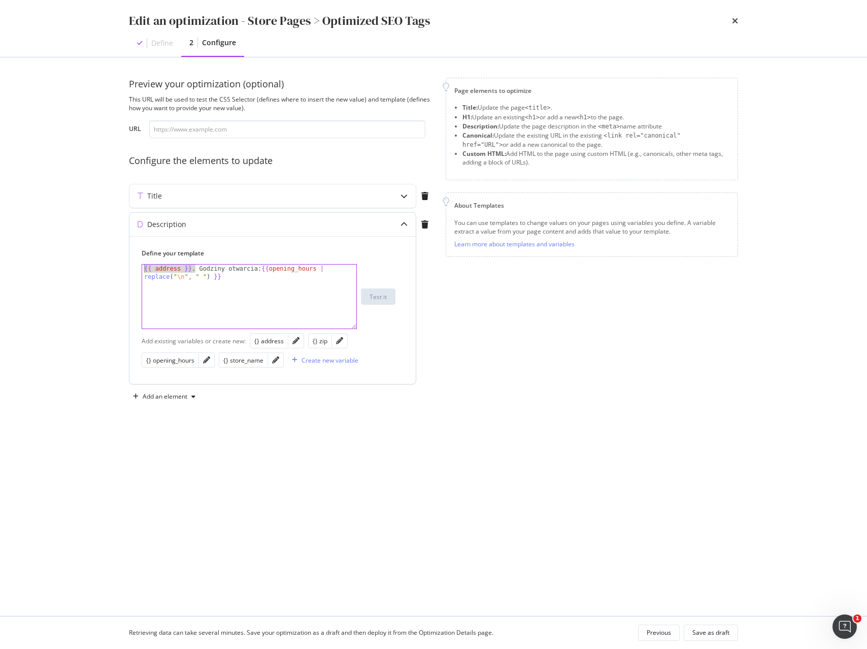
drag, startPoint x: 195, startPoint y: 268, endPoint x: 128, endPoint y: 264, distance: 67.1
click at [129, 264] on div "Description Define your template {{ address }}. Godziny otwarcia: {{opening_hou…" at bounding box center [272, 298] width 287 height 172
paste textarea "store_name | title }}, {{ address }}, {{ zip"
type textarea "{{ store_name | title }}, {{ address }}, {{ zip }}. Godziny otwarcia: {{opening…"
click at [712, 633] on div "Save as draft" at bounding box center [710, 632] width 37 height 9
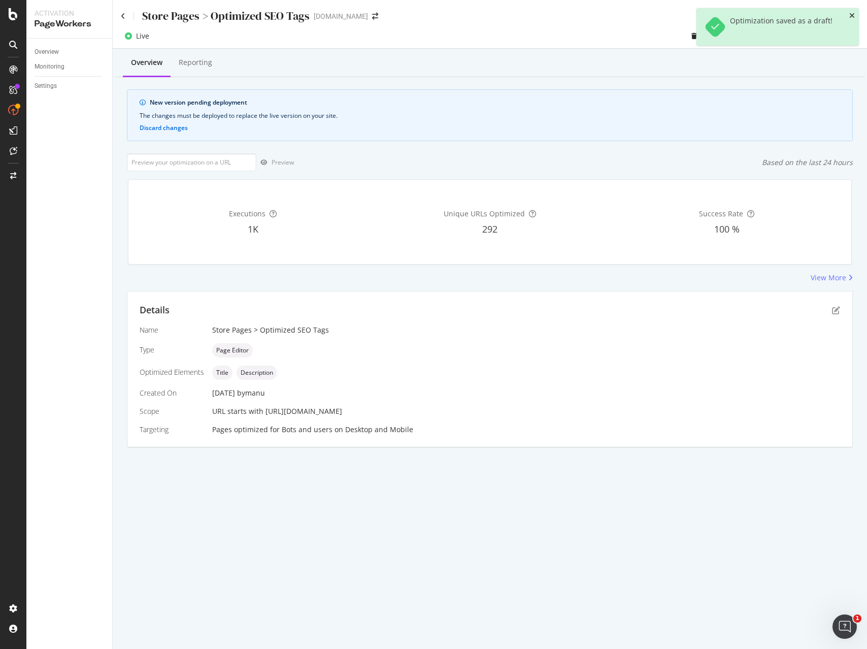
click at [853, 14] on icon "close toast" at bounding box center [852, 15] width 6 height 7
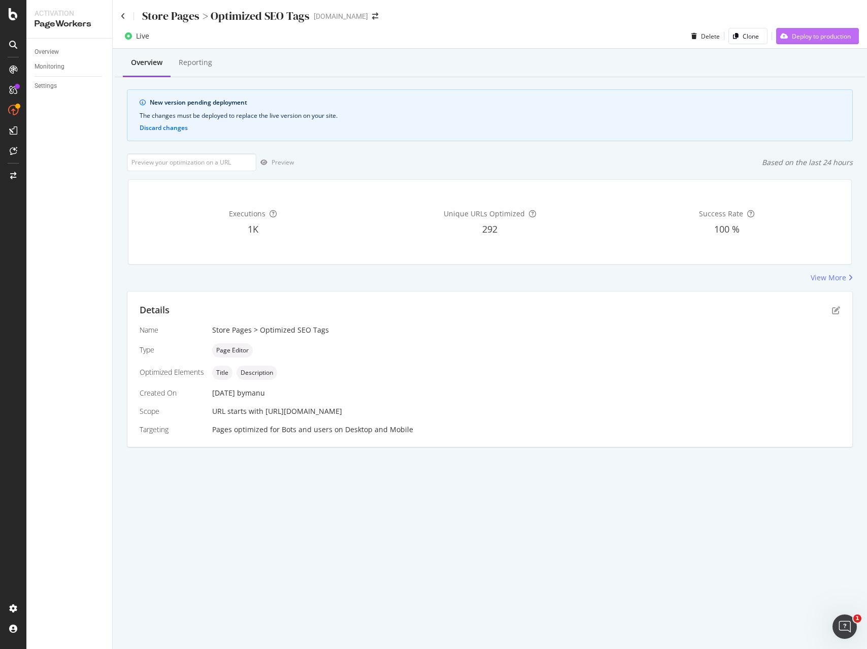
click at [828, 36] on div "Deploy to production" at bounding box center [821, 36] width 59 height 9
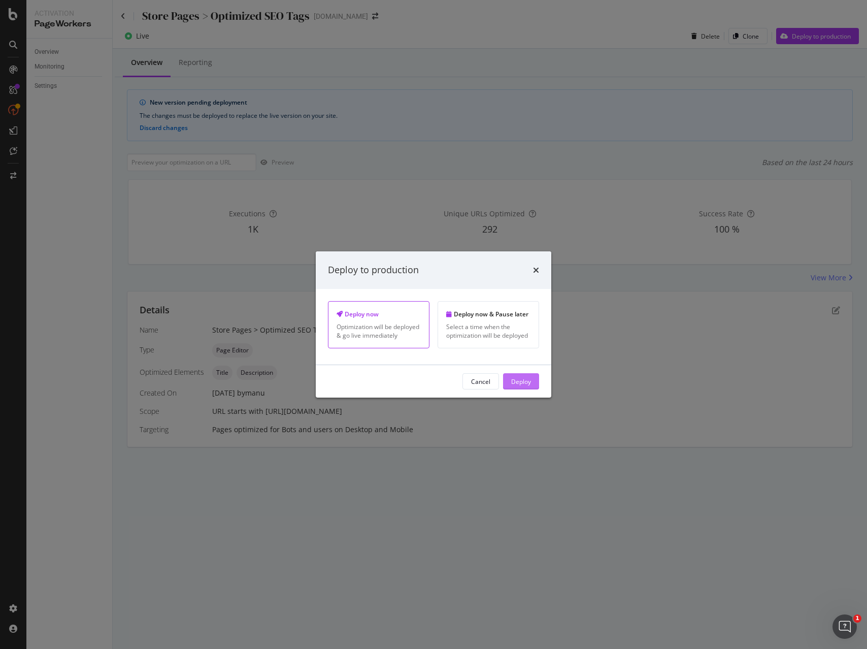
click at [529, 379] on div "Deploy" at bounding box center [521, 381] width 20 height 9
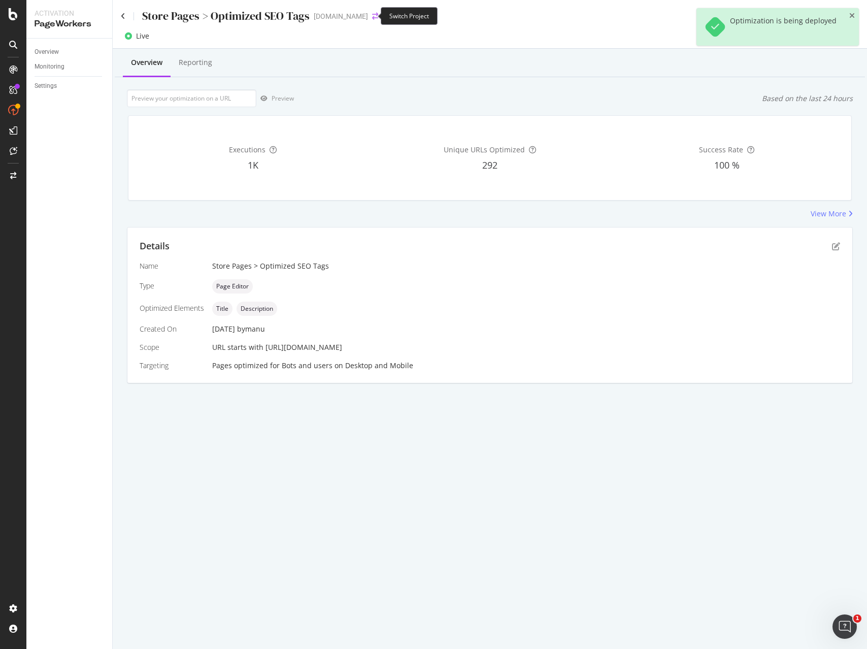
click at [372, 14] on icon "arrow-right-arrow-left" at bounding box center [375, 16] width 6 height 7
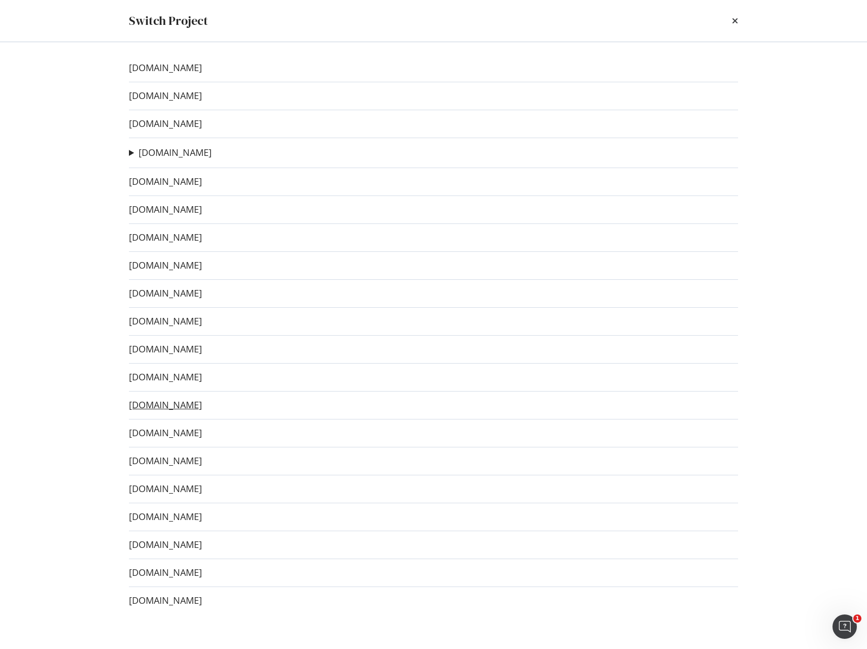
click at [185, 406] on link "[DOMAIN_NAME]" at bounding box center [165, 404] width 73 height 11
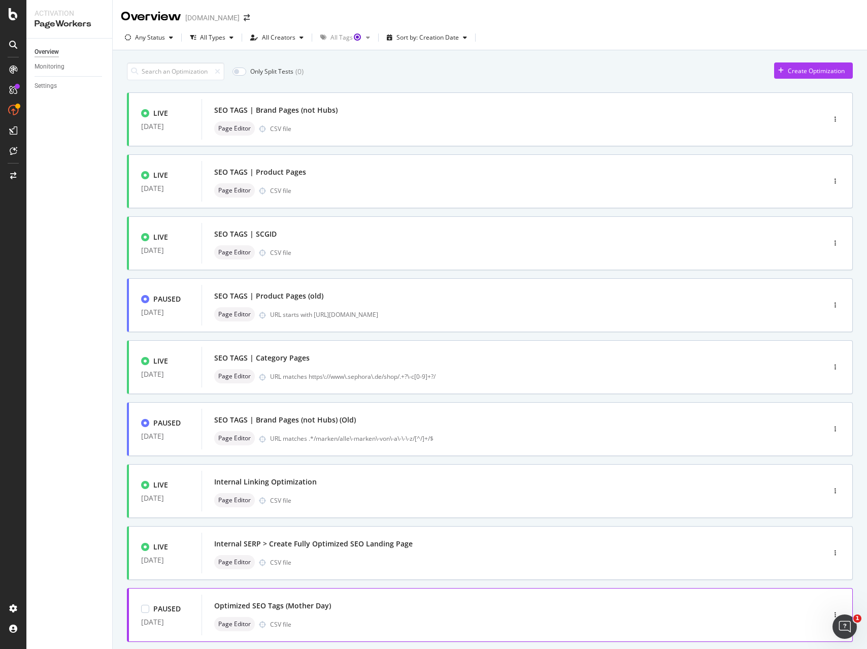
click at [530, 605] on div "Optimized SEO Tags (Mother Day)" at bounding box center [497, 605] width 567 height 14
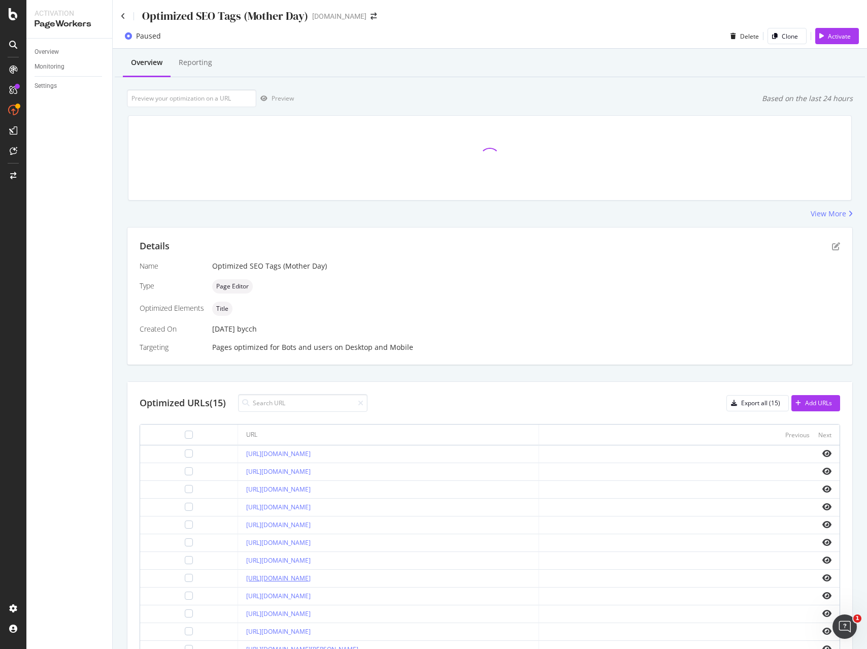
scroll to position [112, 0]
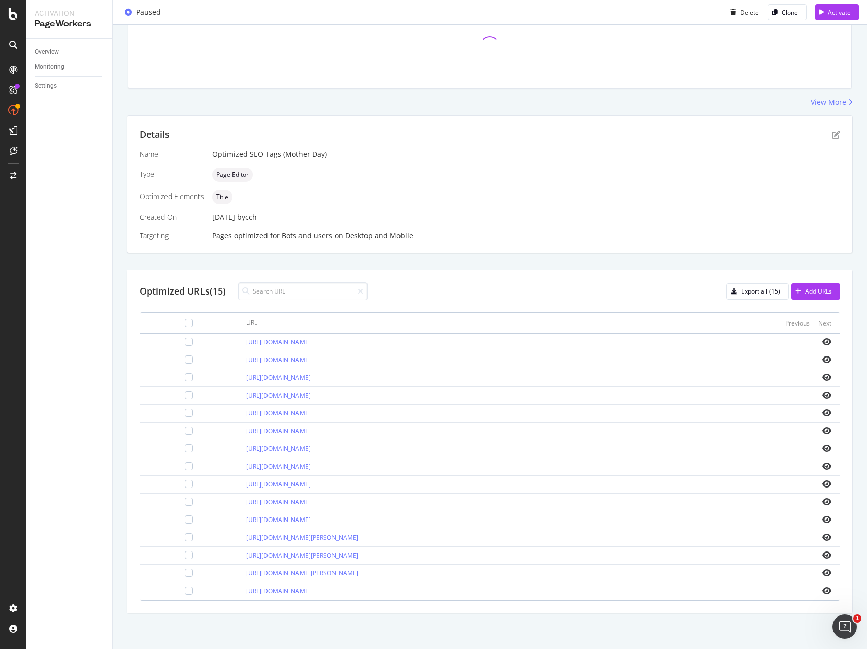
click at [316, 253] on div "Details Name Optimized SEO Tags (Mother Day) Type Page Editor Optimized Element…" at bounding box center [490, 184] width 726 height 138
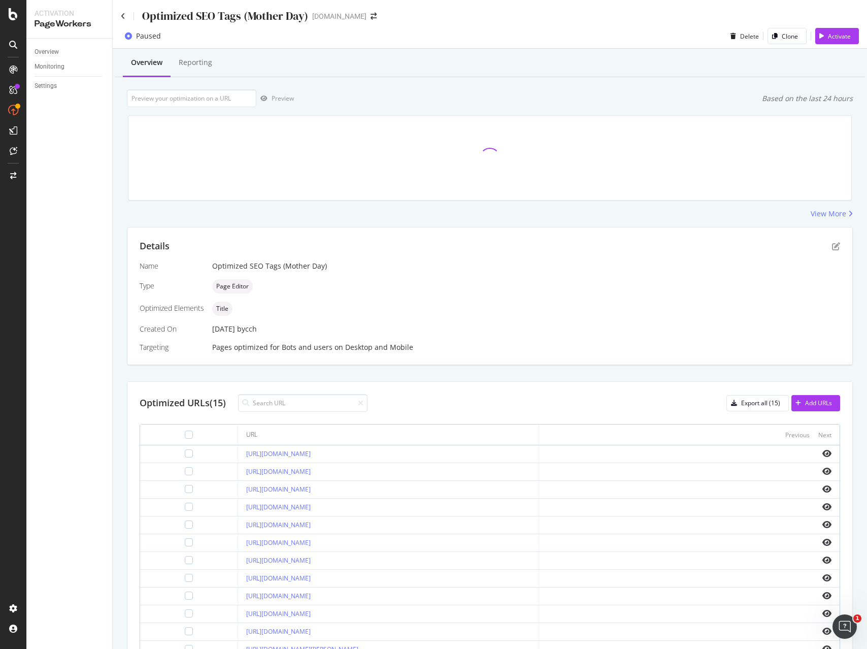
click at [122, 20] on div "Optimized SEO Tags (Mother Day)" at bounding box center [214, 16] width 187 height 16
click at [122, 13] on icon at bounding box center [123, 16] width 5 height 7
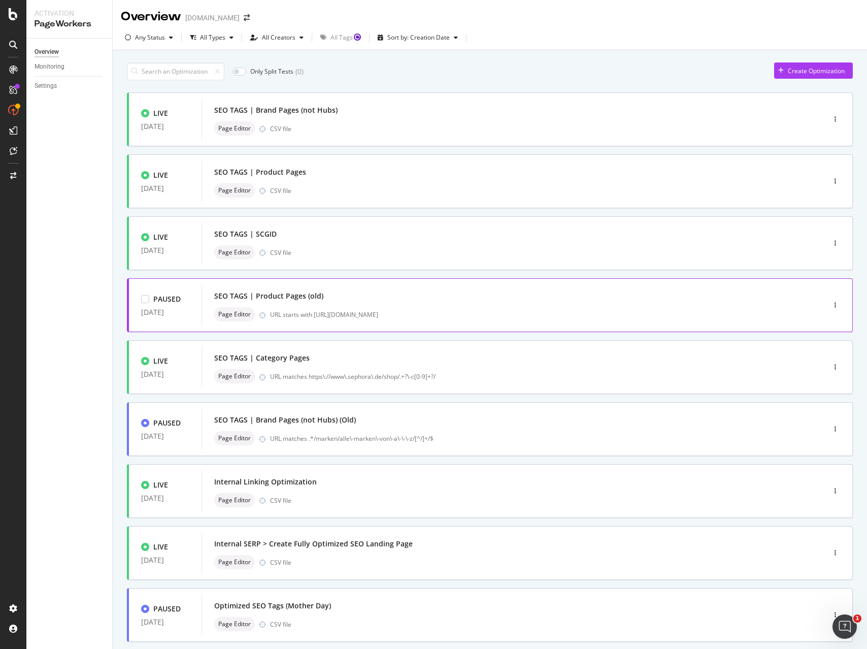
scroll to position [120, 0]
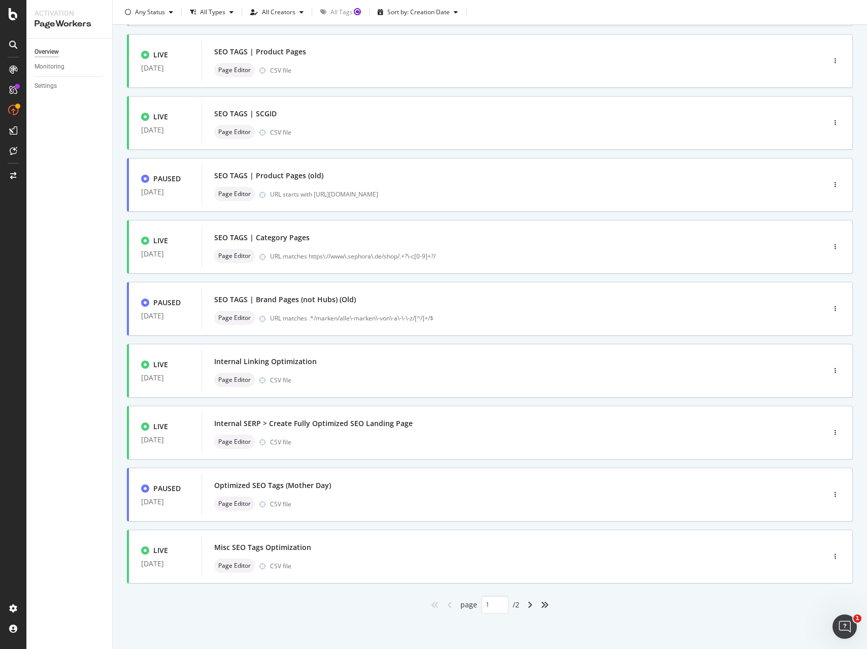
click at [530, 606] on icon "angle-right" at bounding box center [529, 604] width 5 height 8
type input "2"
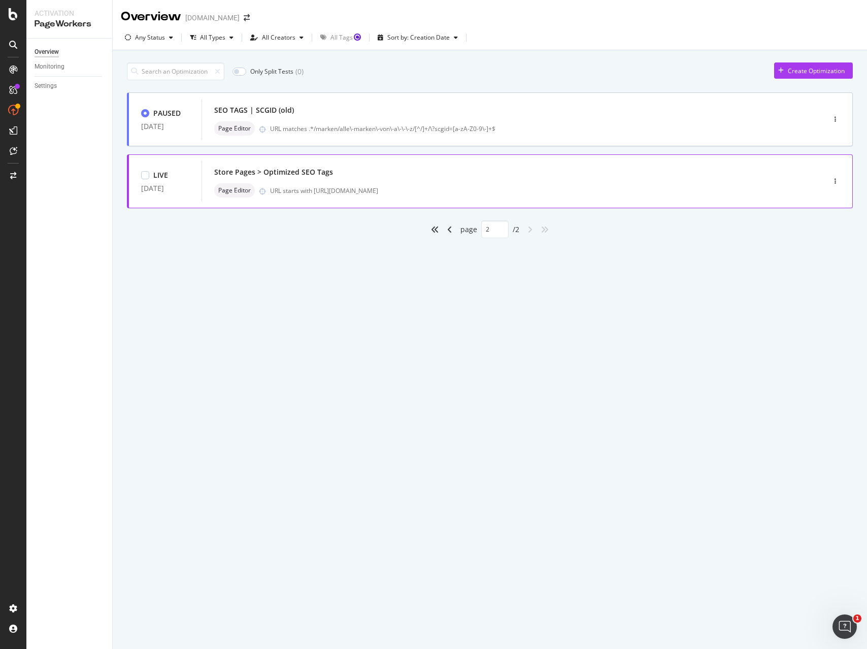
click at [395, 191] on div "URL starts with https://www.sephora.de/store-information?storeID=" at bounding box center [526, 190] width 512 height 9
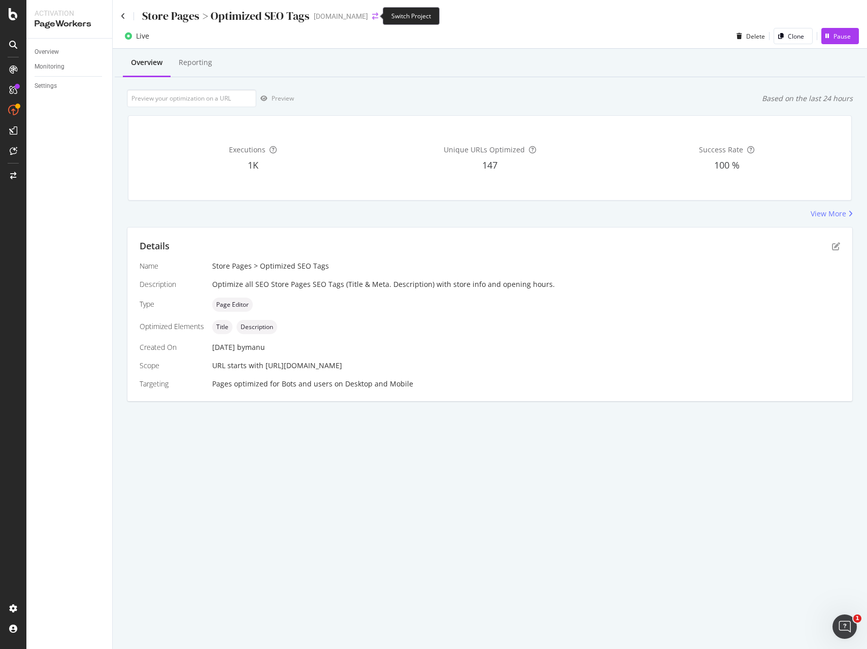
click at [372, 17] on icon "arrow-right-arrow-left" at bounding box center [375, 16] width 6 height 7
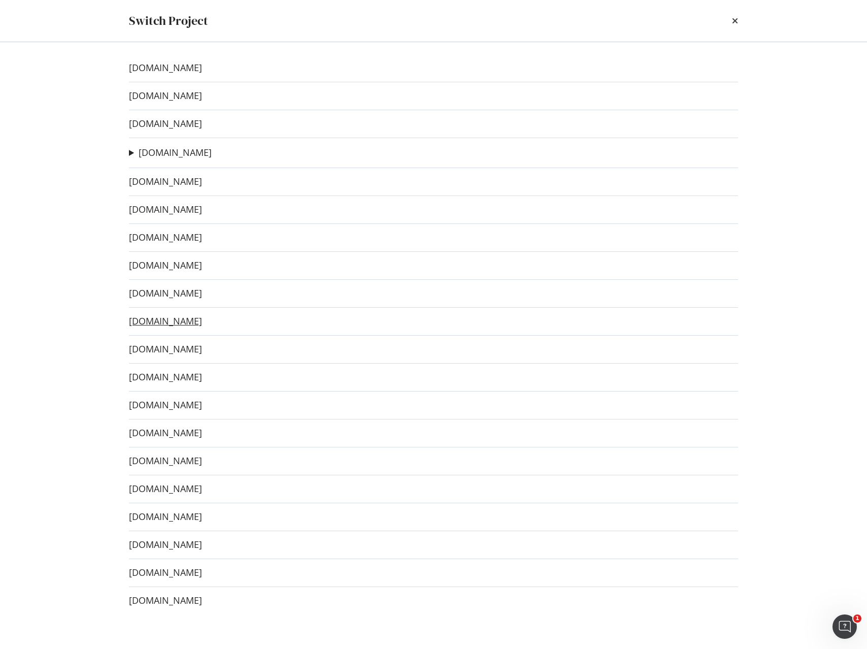
click at [166, 322] on link "[DOMAIN_NAME]" at bounding box center [165, 321] width 73 height 11
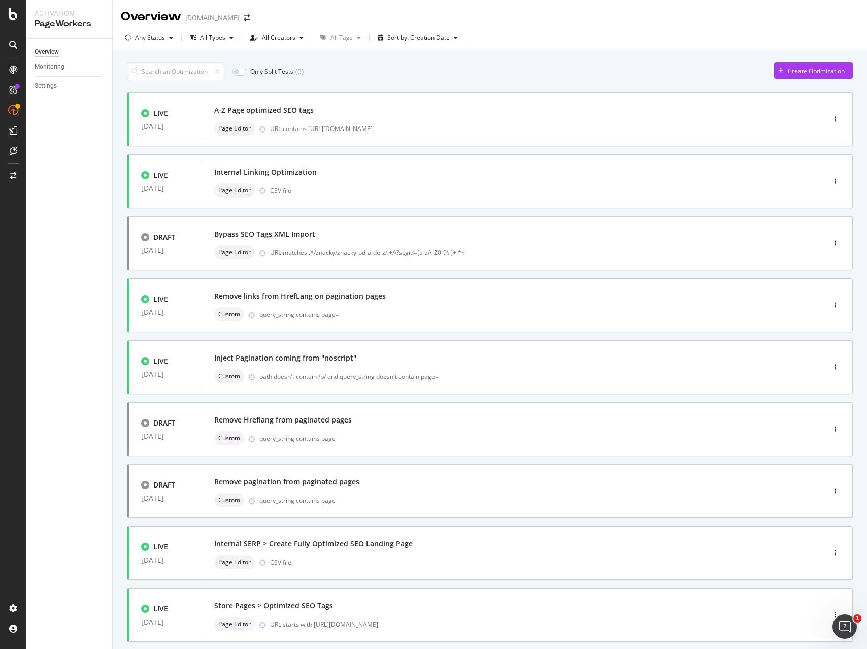
scroll to position [58, 0]
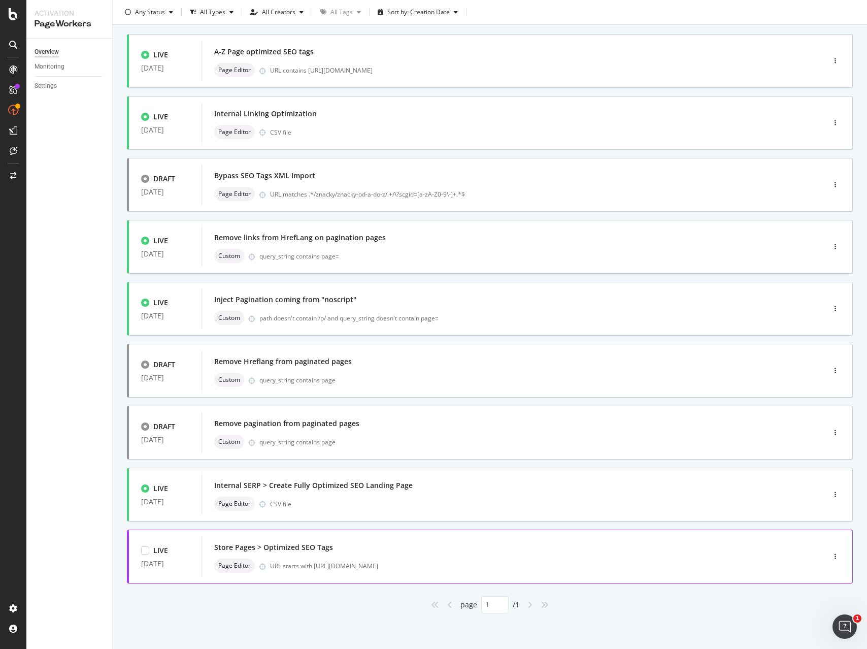
click at [383, 564] on div "URL starts with https://www.sephora.cz/informace-o-prodejne?storeID=" at bounding box center [526, 565] width 512 height 9
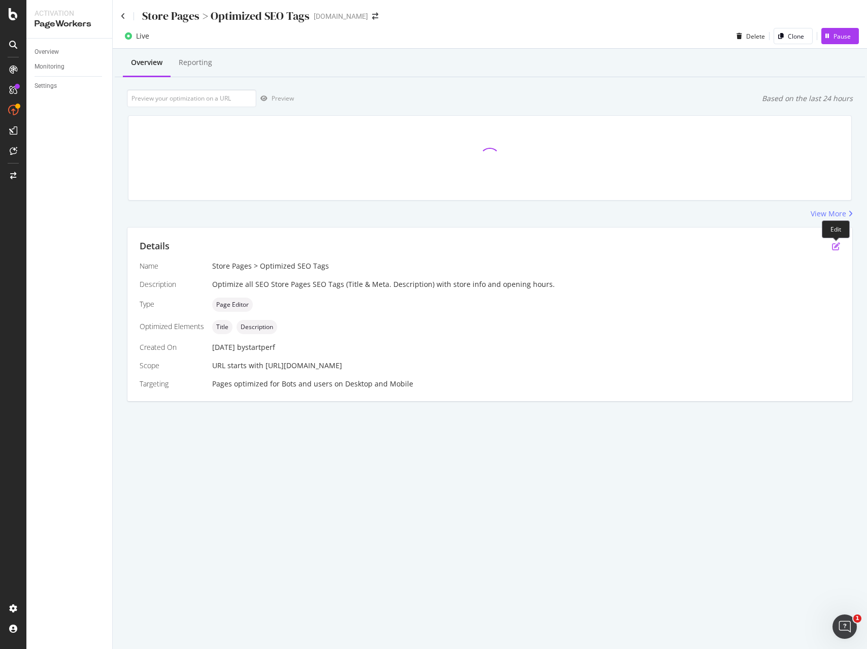
click at [837, 247] on icon "pen-to-square" at bounding box center [836, 246] width 8 height 8
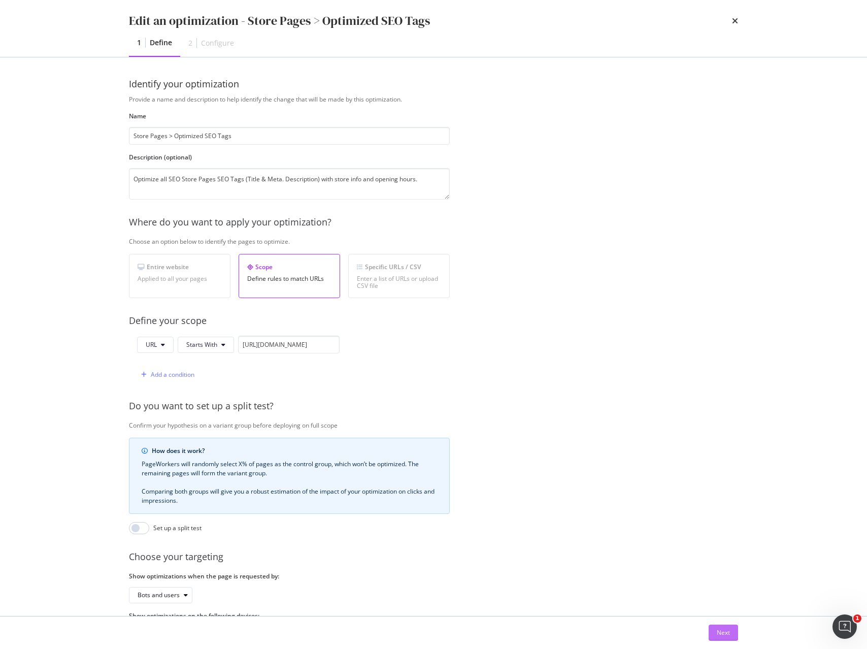
click at [724, 629] on div "Next" at bounding box center [723, 632] width 13 height 9
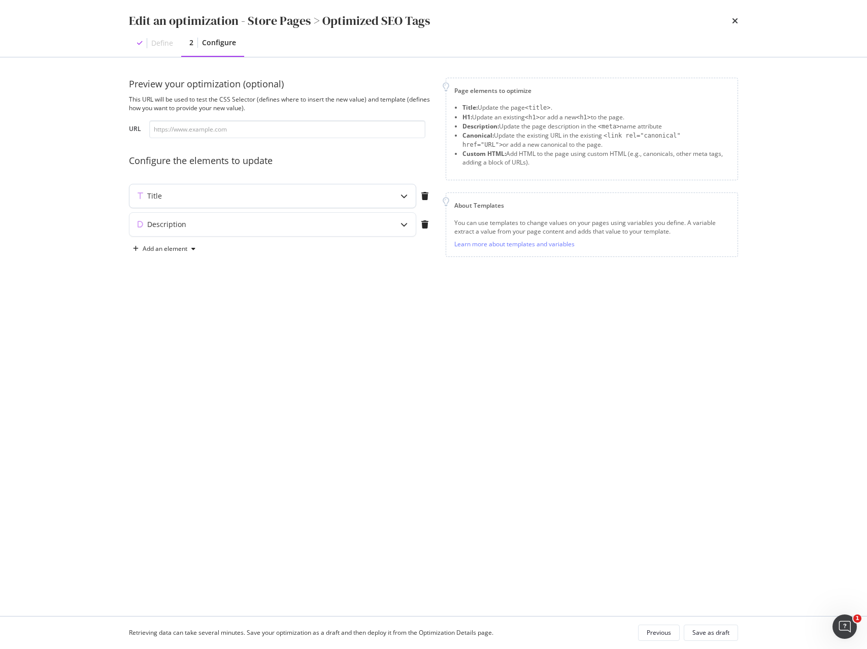
click at [375, 196] on div "Title" at bounding box center [252, 196] width 246 height 10
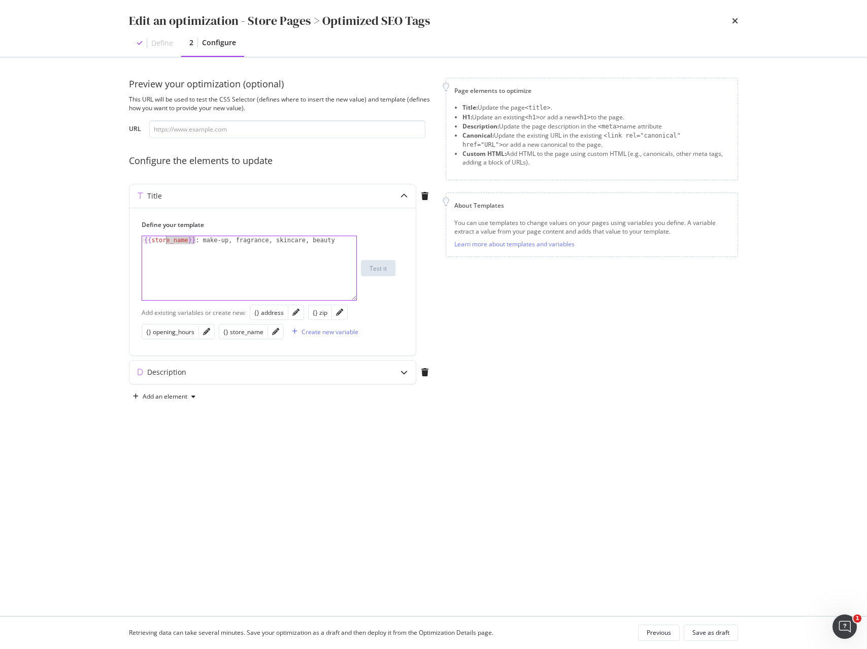
drag, startPoint x: 196, startPoint y: 240, endPoint x: 85, endPoint y: 237, distance: 111.7
click at [85, 237] on div "Edit an optimization - Store Pages > Optimized SEO Tags Define 2 Configure Prev…" at bounding box center [433, 324] width 867 height 649
paste textarea "store_name | title"
type textarea "{{ store_name | title }} : make-up, fragrance, skincare, beauty"
click at [400, 377] on div "modal" at bounding box center [403, 371] width 23 height 23
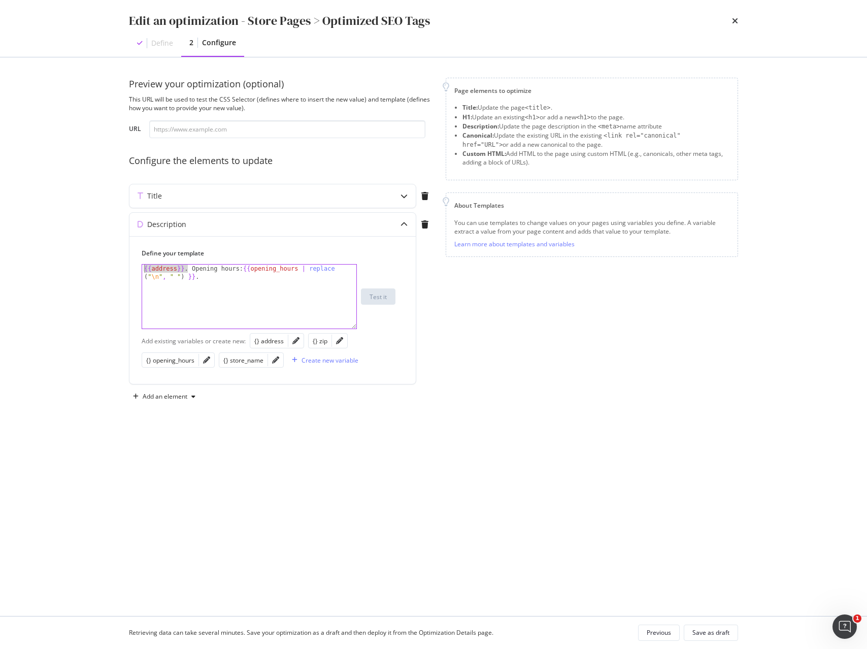
drag, startPoint x: 187, startPoint y: 265, endPoint x: 123, endPoint y: 264, distance: 64.0
click at [123, 264] on div "Preview your optimization (optional) This URL will be used to test the CSS Sele…" at bounding box center [434, 336] width 650 height 558
paste textarea "store_name | title }}, {{ address }}, {{ zip"
type textarea "{{ store_name | title }}, {{ address }}, {{ zip }}. Opening hours: {{opening_ho…"
click at [711, 638] on div "Save as draft" at bounding box center [710, 632] width 37 height 14
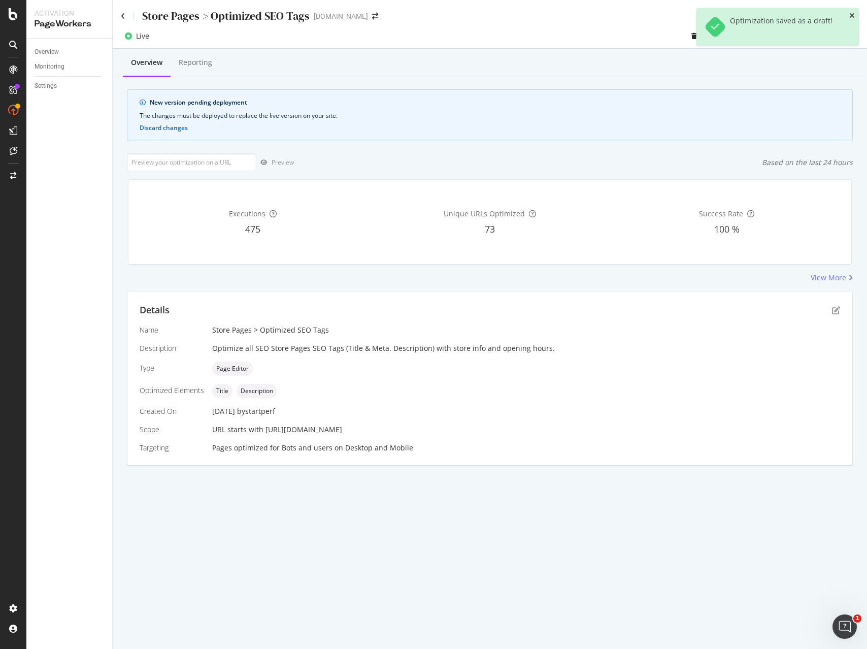
click at [853, 16] on icon "close toast" at bounding box center [852, 15] width 6 height 7
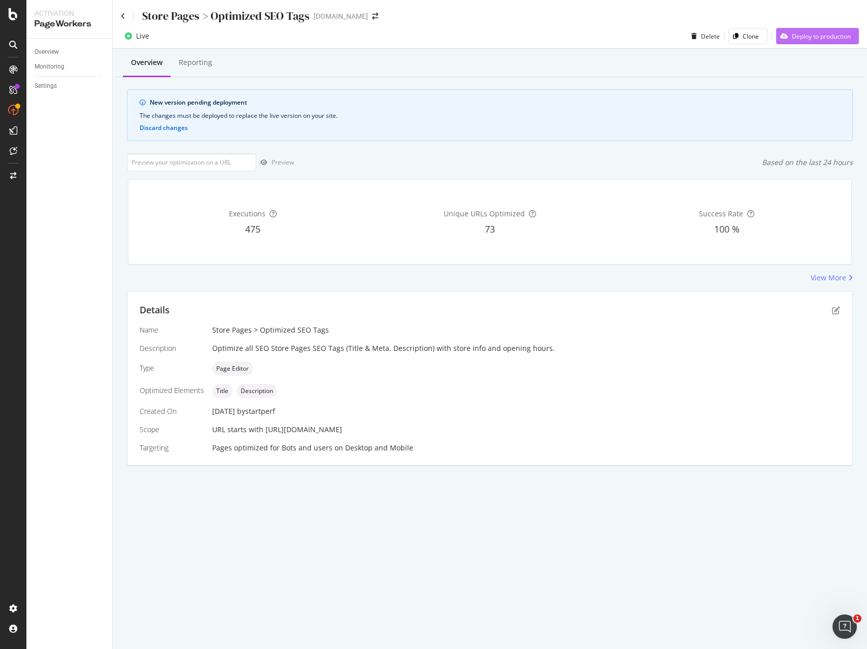
click at [827, 35] on div "Deploy to production" at bounding box center [821, 36] width 59 height 9
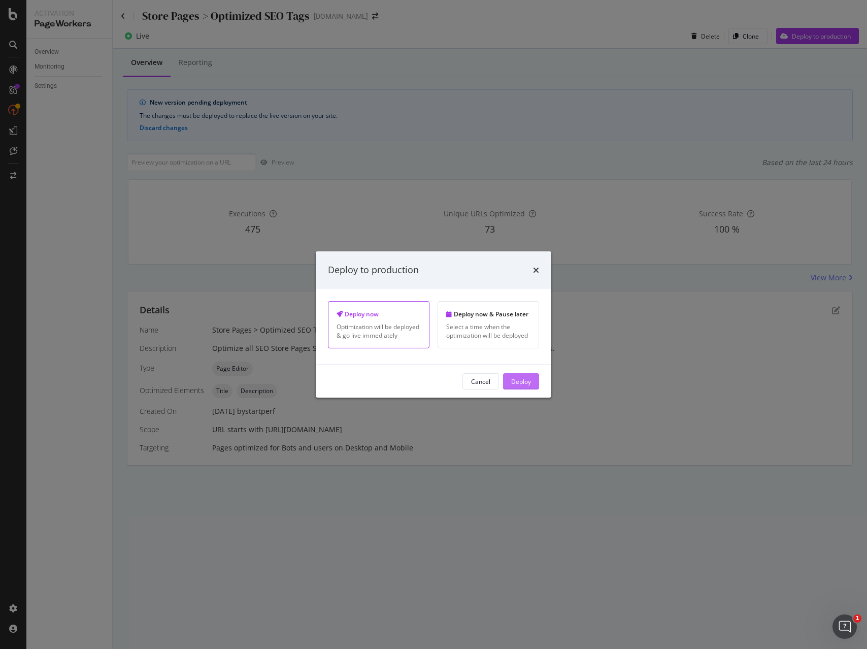
click at [526, 382] on div "Deploy" at bounding box center [521, 381] width 20 height 9
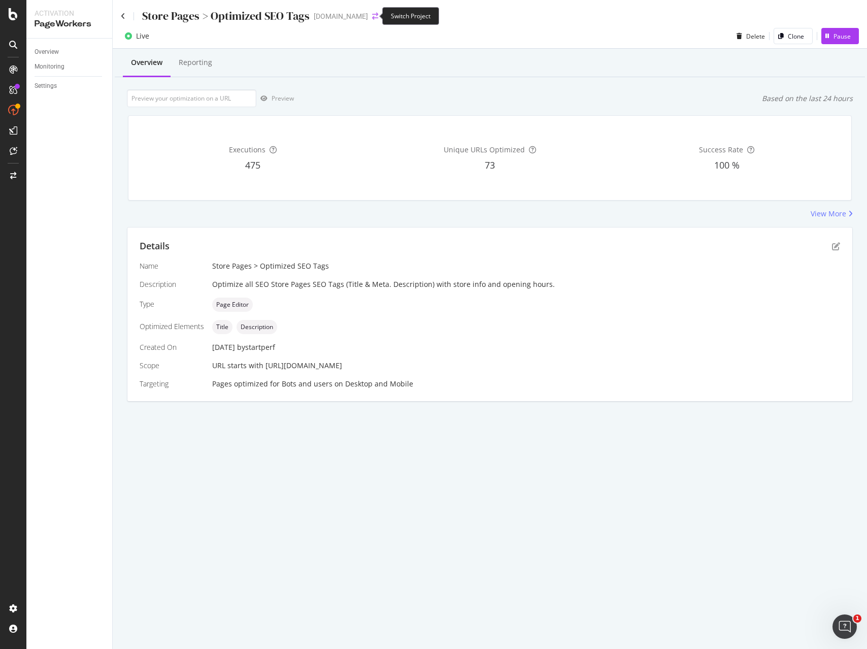
click at [372, 16] on icon "arrow-right-arrow-left" at bounding box center [375, 16] width 6 height 7
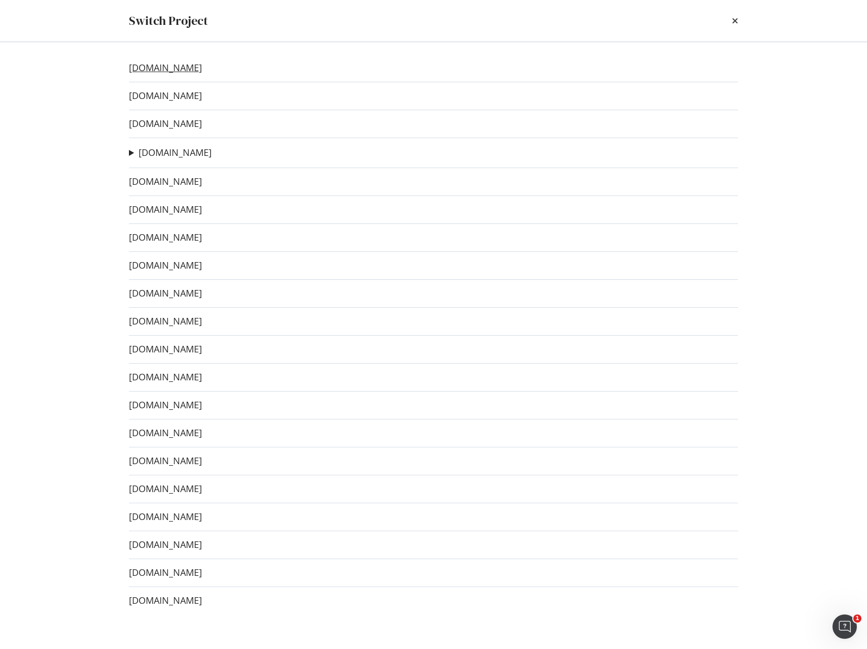
click at [164, 68] on link "[DOMAIN_NAME]" at bounding box center [165, 67] width 73 height 11
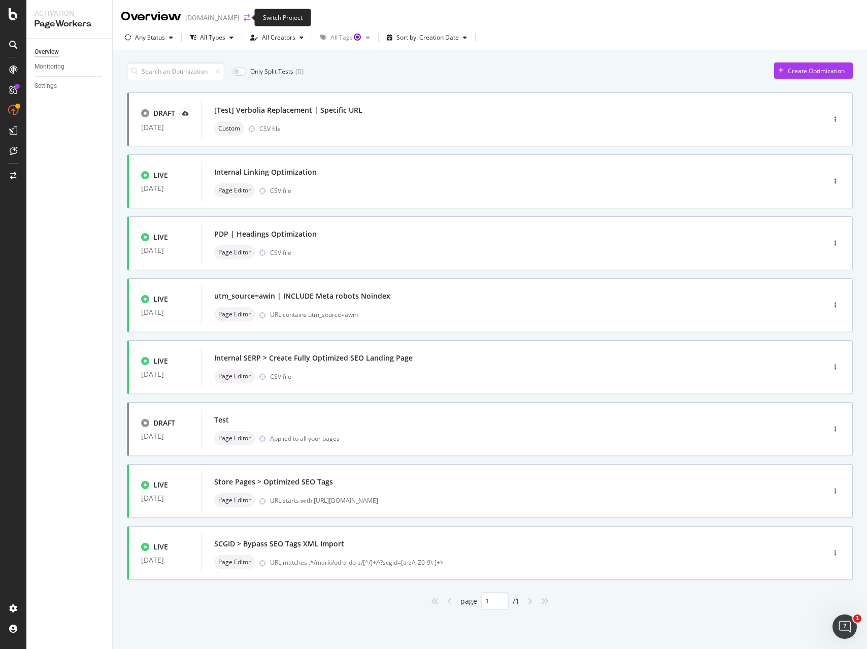
click at [245, 15] on icon "arrow-right-arrow-left" at bounding box center [247, 17] width 6 height 7
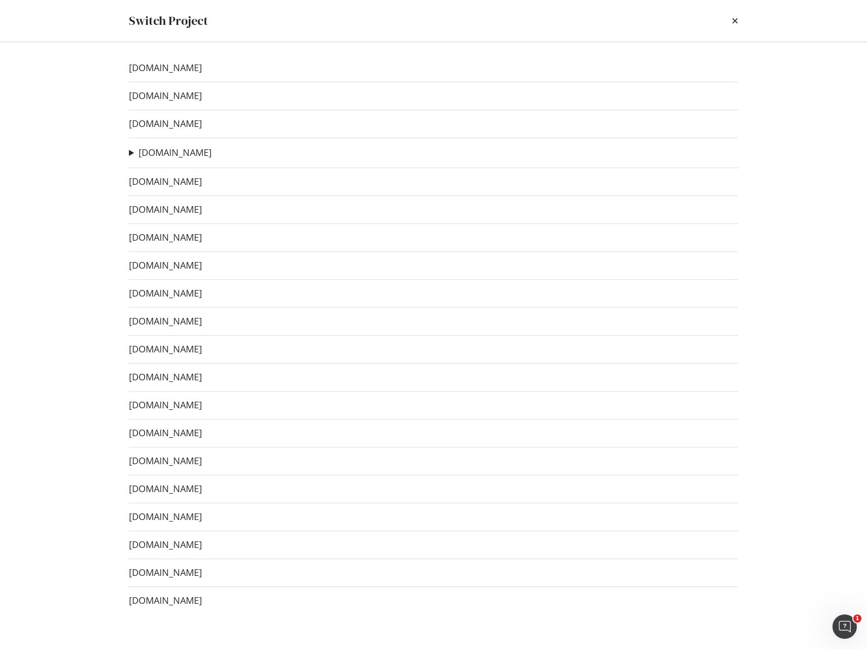
click at [311, 13] on div "Switch Project" at bounding box center [433, 20] width 609 height 17
click at [308, 18] on div "Switch Project" at bounding box center [433, 20] width 609 height 17
click at [735, 20] on icon "times" at bounding box center [735, 21] width 6 height 8
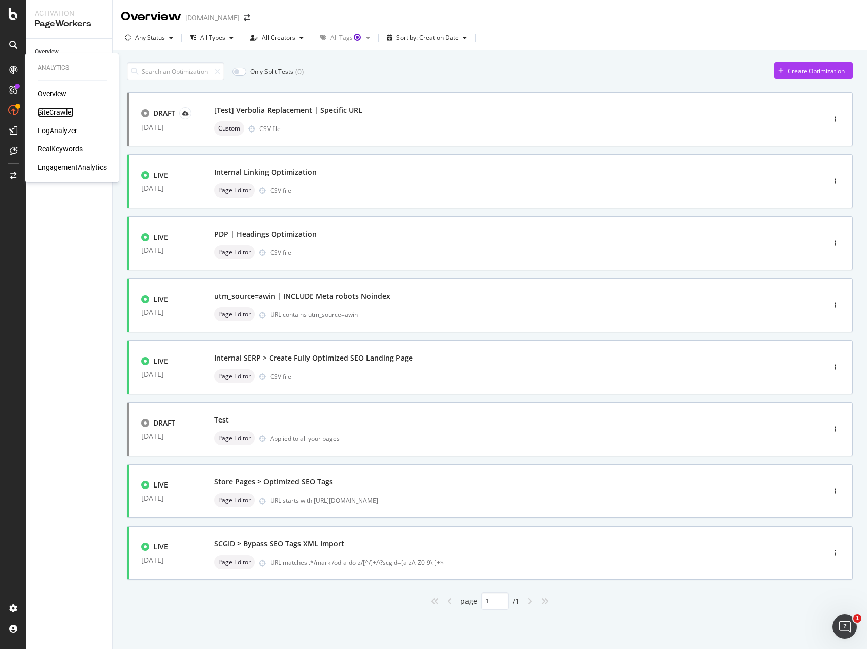
click at [49, 108] on div "SiteCrawler" at bounding box center [56, 112] width 36 height 10
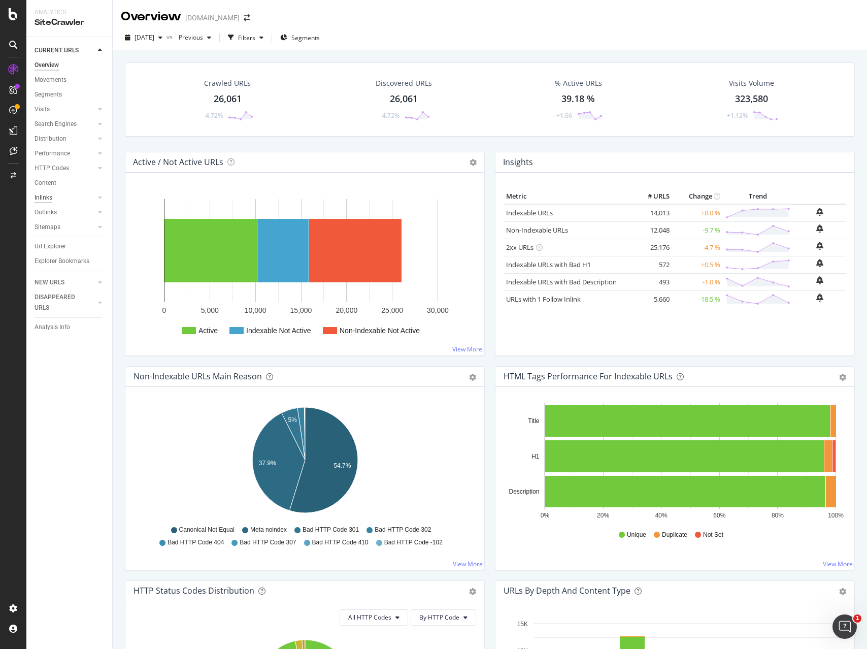
click at [44, 199] on div "Inlinks" at bounding box center [44, 197] width 18 height 11
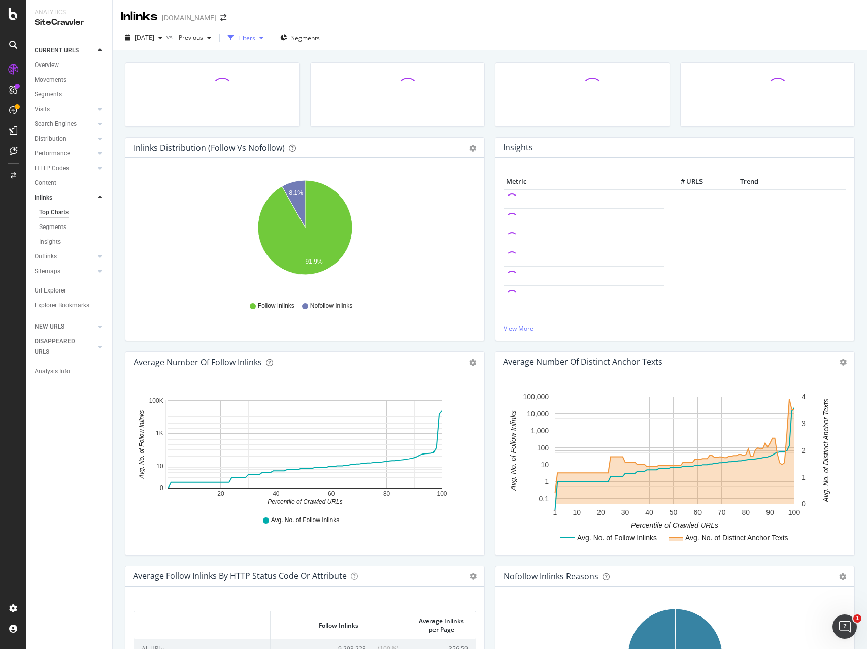
drag, startPoint x: 273, startPoint y: 39, endPoint x: 281, endPoint y: 42, distance: 9.3
click at [255, 39] on div "Filters" at bounding box center [246, 37] width 17 height 9
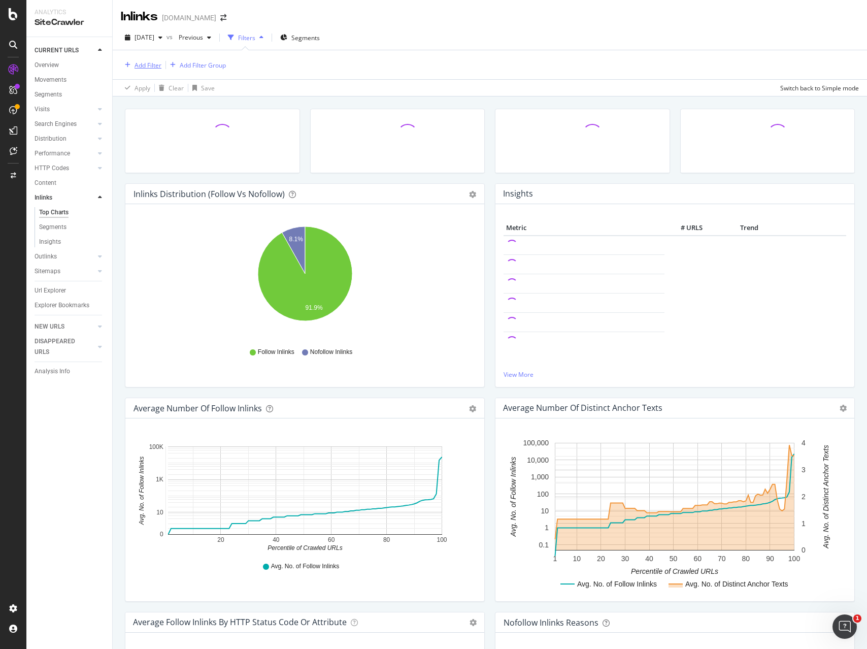
click at [137, 64] on div "Add Filter" at bounding box center [147, 65] width 27 height 9
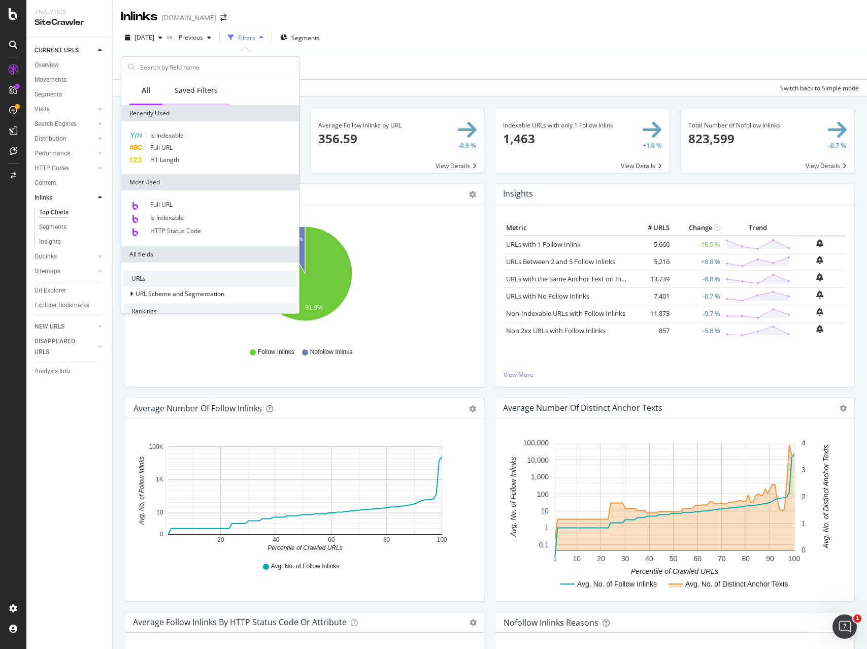
click at [194, 87] on div "Saved Filters" at bounding box center [196, 90] width 43 height 10
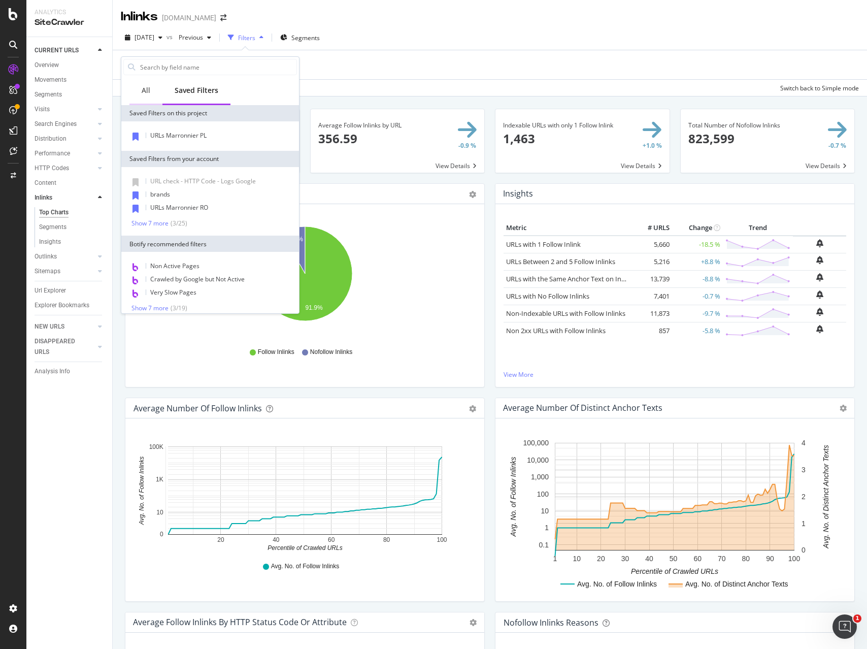
click at [143, 88] on div "All" at bounding box center [146, 90] width 9 height 10
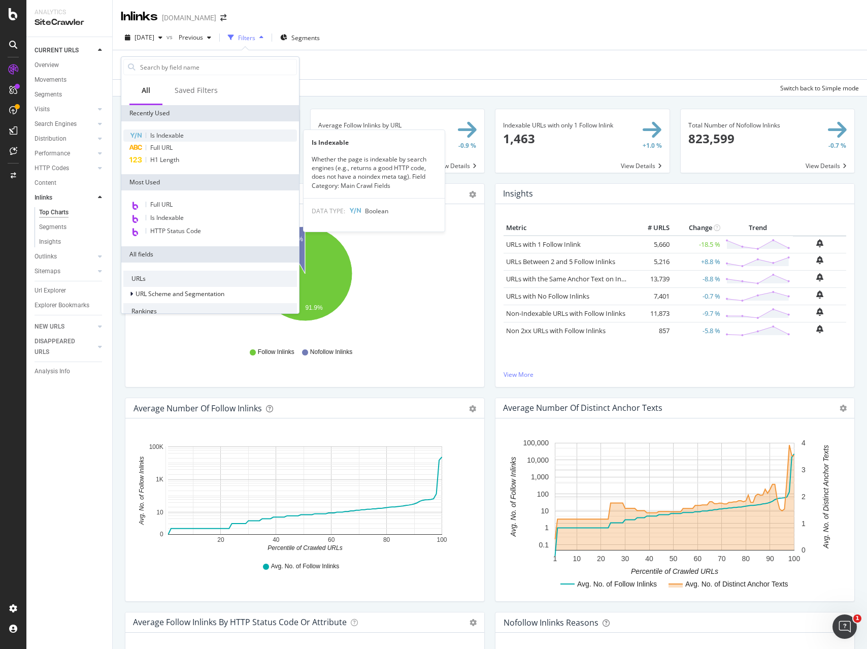
click at [173, 140] on div "Is Indexable" at bounding box center [210, 135] width 174 height 12
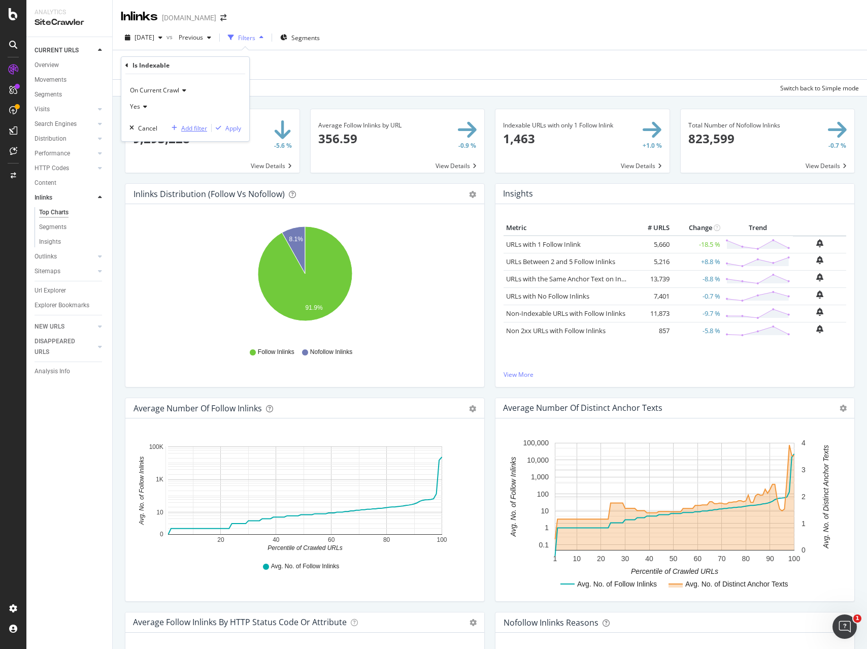
click at [196, 129] on div "Add filter" at bounding box center [194, 128] width 26 height 9
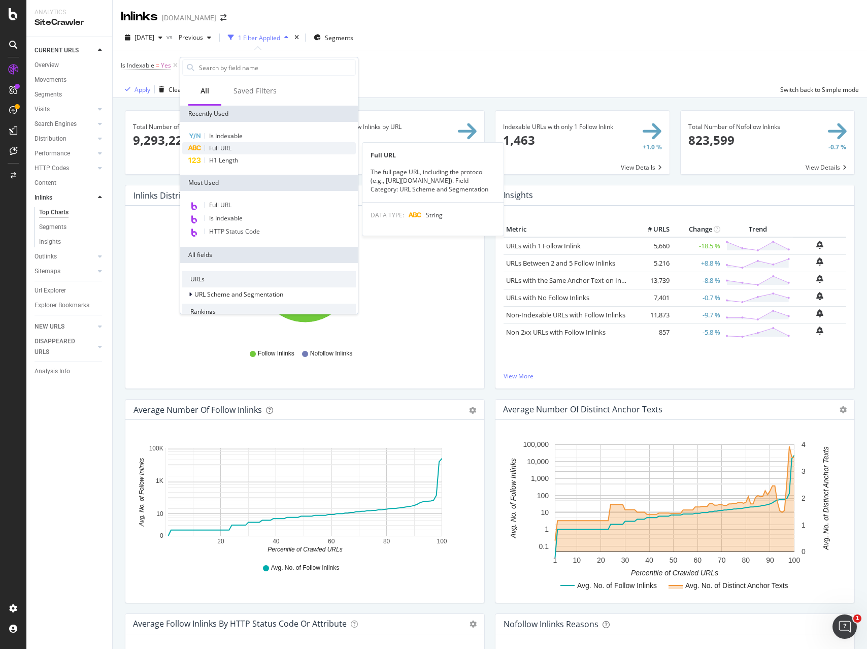
click at [214, 146] on span "Full URL" at bounding box center [220, 148] width 22 height 9
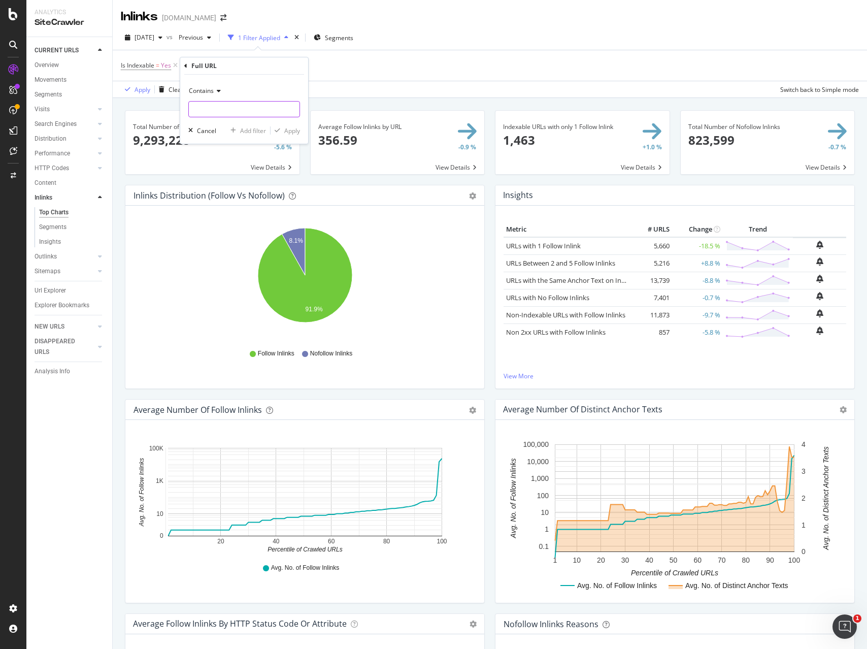
click at [231, 108] on input "text" at bounding box center [244, 109] width 111 height 16
type input "?q="
click at [292, 130] on div "Apply" at bounding box center [292, 130] width 16 height 9
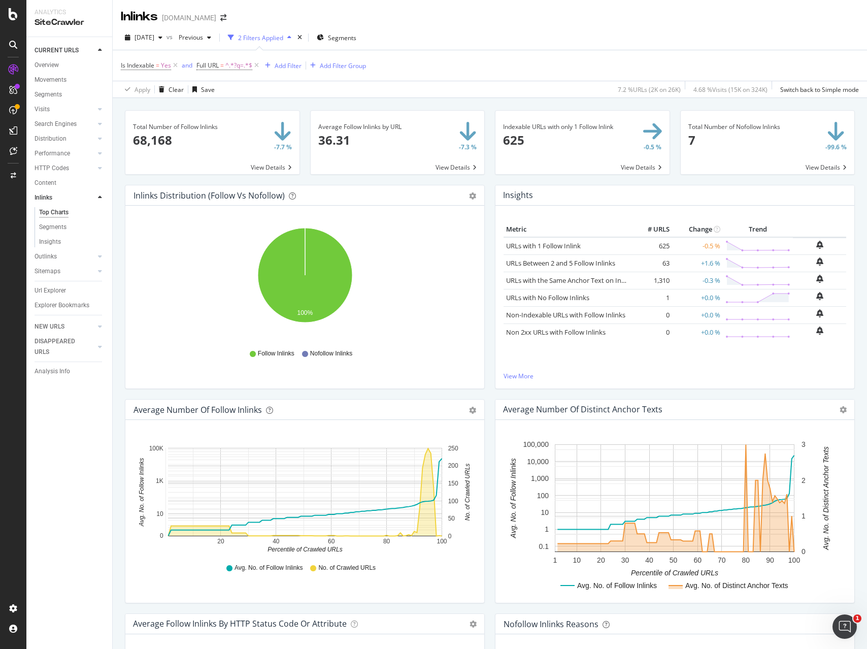
click at [547, 41] on div "2025 Sep. 18th vs Previous 2 Filters Applied Segments" at bounding box center [490, 39] width 754 height 20
click at [227, 64] on span "^.*?q=.*$" at bounding box center [238, 65] width 27 height 14
drag, startPoint x: 158, startPoint y: 103, endPoint x: 145, endPoint y: 105, distance: 13.3
click at [157, 103] on body "Analytics SiteCrawler CURRENT URLS Overview Movements Segments Visits Analysis …" at bounding box center [433, 324] width 867 height 649
drag, startPoint x: 231, startPoint y: 104, endPoint x: 177, endPoint y: 104, distance: 54.3
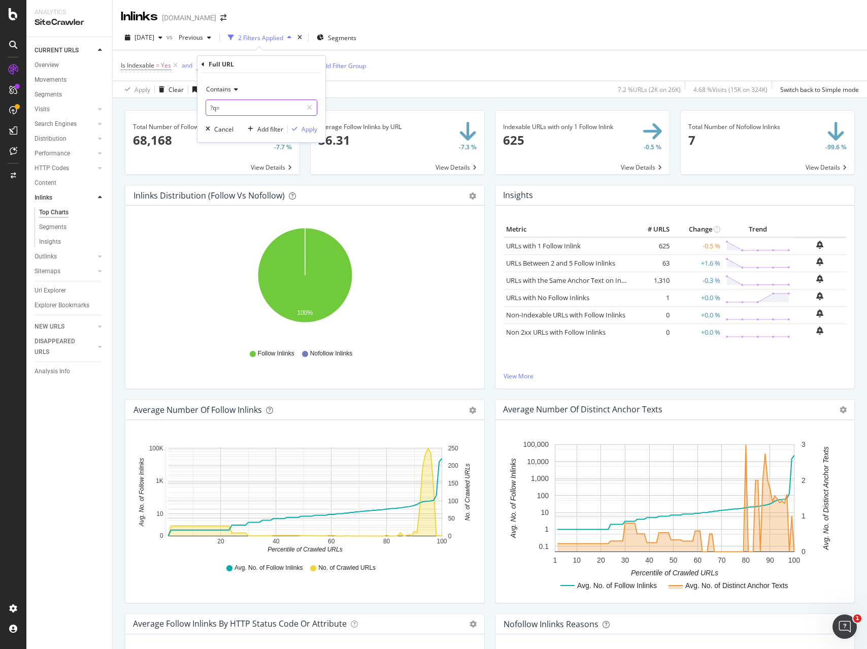
click at [177, 104] on body "Analytics SiteCrawler CURRENT URLS Overview Movements Segments Visits Analysis …" at bounding box center [433, 324] width 867 height 649
paste input ""/wyniki-wyszukiwania?q="
drag, startPoint x: 278, startPoint y: 107, endPoint x: 192, endPoint y: 106, distance: 85.3
click at [192, 106] on body "Analytics SiteCrawler CURRENT URLS Overview Movements Segments Visits Analysis …" at bounding box center [433, 324] width 867 height 649
paste input ""/wyniki-wyszukiwania?q="
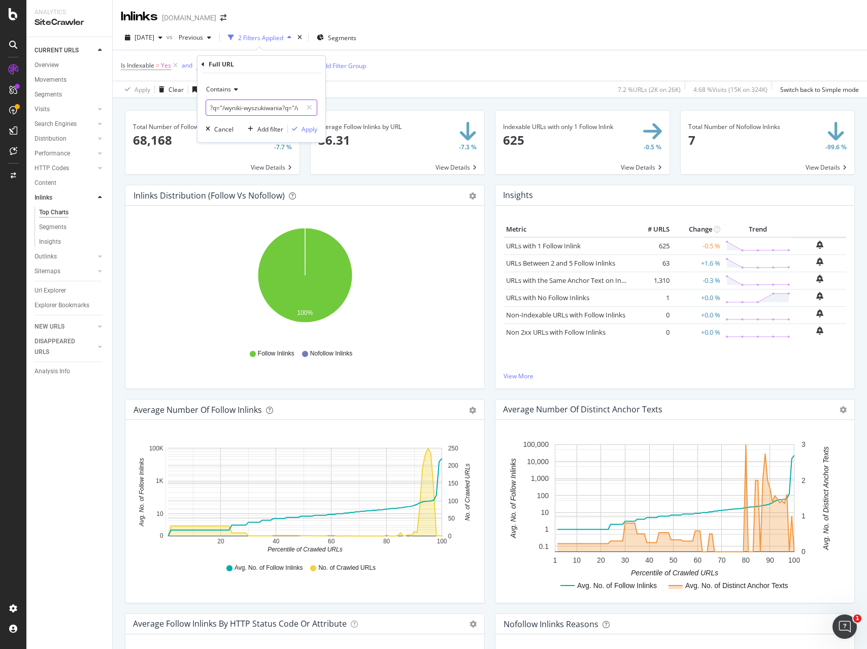
scroll to position [0, 67]
click at [241, 108] on input "?q="/wyniki-wyszukiwania?q="/wyniki-wyszukiwania?q=" at bounding box center [254, 107] width 96 height 16
paste input "text"
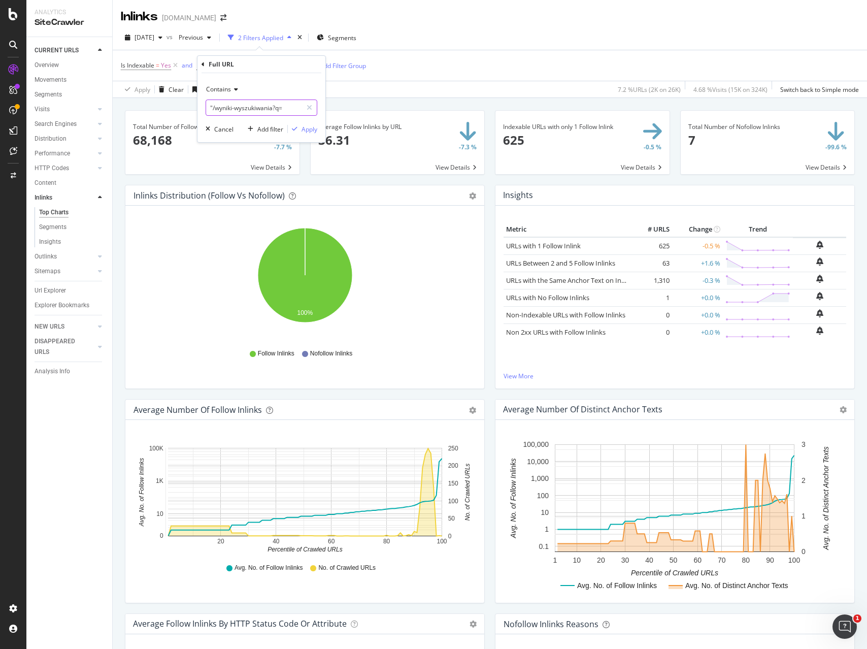
scroll to position [0, 0]
drag, startPoint x: 211, startPoint y: 106, endPoint x: 221, endPoint y: 117, distance: 15.1
click at [211, 106] on input ""/wyniki-wyszukiwania?q=" at bounding box center [254, 107] width 96 height 16
type input "/wyniki-wyszukiwania?q="
click at [305, 128] on div "Apply" at bounding box center [309, 129] width 16 height 9
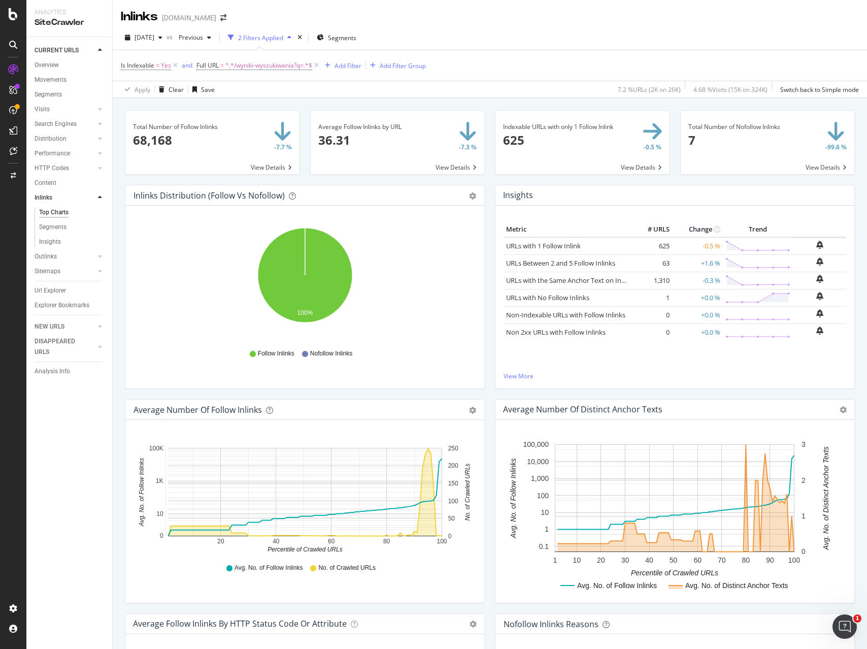
drag, startPoint x: 56, startPoint y: 287, endPoint x: 192, endPoint y: 292, distance: 136.6
click at [56, 287] on div "Url Explorer" at bounding box center [50, 290] width 31 height 11
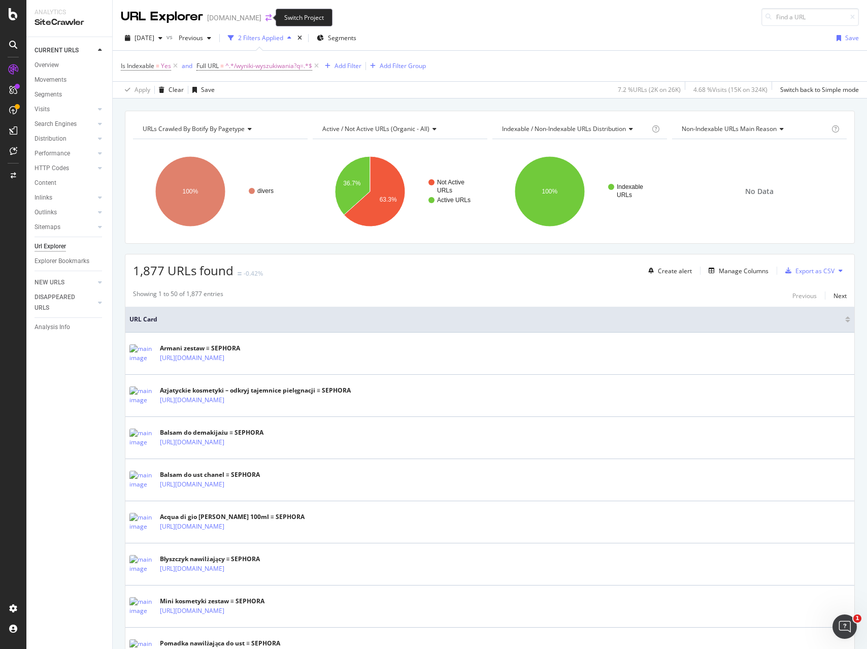
click at [265, 16] on icon "arrow-right-arrow-left" at bounding box center [268, 17] width 6 height 7
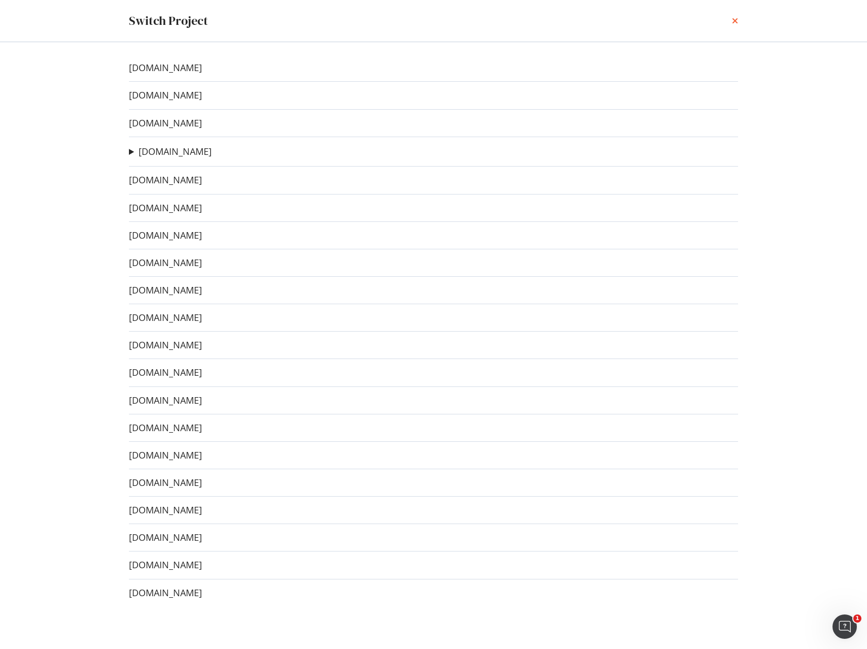
click at [728, 19] on div "Switch Project" at bounding box center [433, 20] width 609 height 17
click at [738, 20] on div "Switch Project" at bounding box center [434, 21] width 650 height 42
click at [734, 19] on icon "times" at bounding box center [735, 21] width 6 height 8
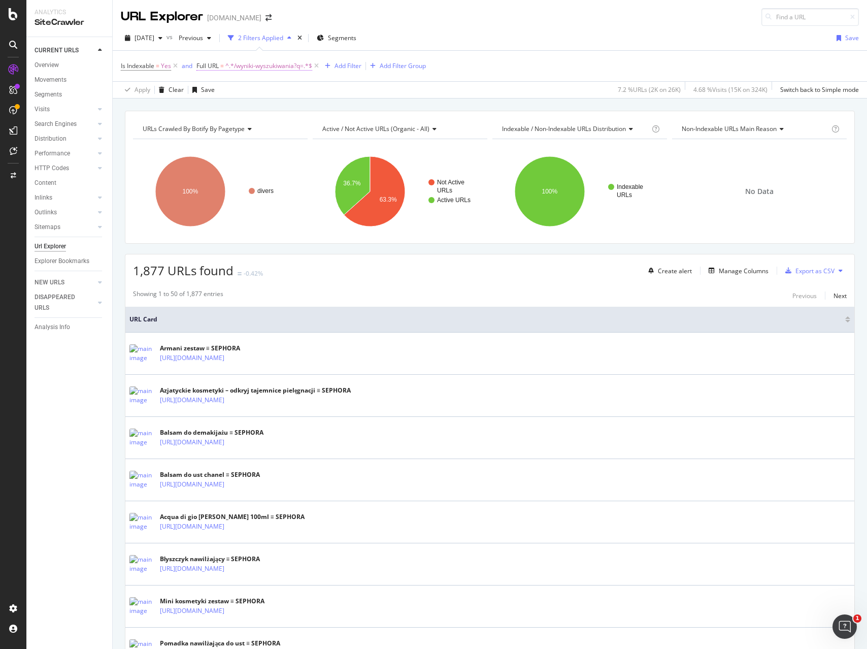
click at [247, 67] on span "^.*/wyniki-wyszukiwania?q=.*$" at bounding box center [268, 66] width 87 height 14
drag, startPoint x: 263, startPoint y: 109, endPoint x: 172, endPoint y: 104, distance: 91.5
click at [172, 104] on body "Analytics SiteCrawler CURRENT URLS Overview Movements Segments Visits Analysis …" at bounding box center [433, 324] width 867 height 649
drag, startPoint x: 272, startPoint y: 109, endPoint x: 185, endPoint y: 107, distance: 87.3
click at [184, 107] on body "Analytics SiteCrawler CURRENT URLS Overview Movements Segments Visits Analysis …" at bounding box center [433, 324] width 867 height 649
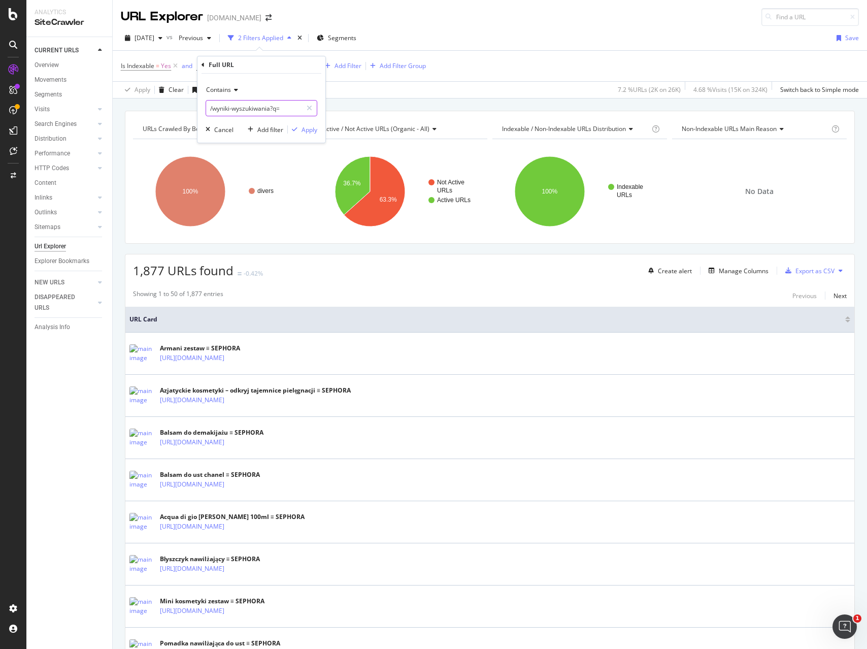
type input "/wyniki-wyszukiwania"
drag, startPoint x: 259, startPoint y: 109, endPoint x: 168, endPoint y: 108, distance: 90.8
click at [168, 108] on body "Analytics SiteCrawler CURRENT URLS Overview Movements Segments Visits Analysis …" at bounding box center [433, 324] width 867 height 649
click at [168, 108] on div "URLs Crawled By Botify By pagetype Chart (by Value) Table Expand Export as CSV …" at bounding box center [490, 110] width 754 height 24
click at [247, 63] on span "^.*/wyniki-wyszukiwania?q=.*$" at bounding box center [268, 66] width 87 height 14
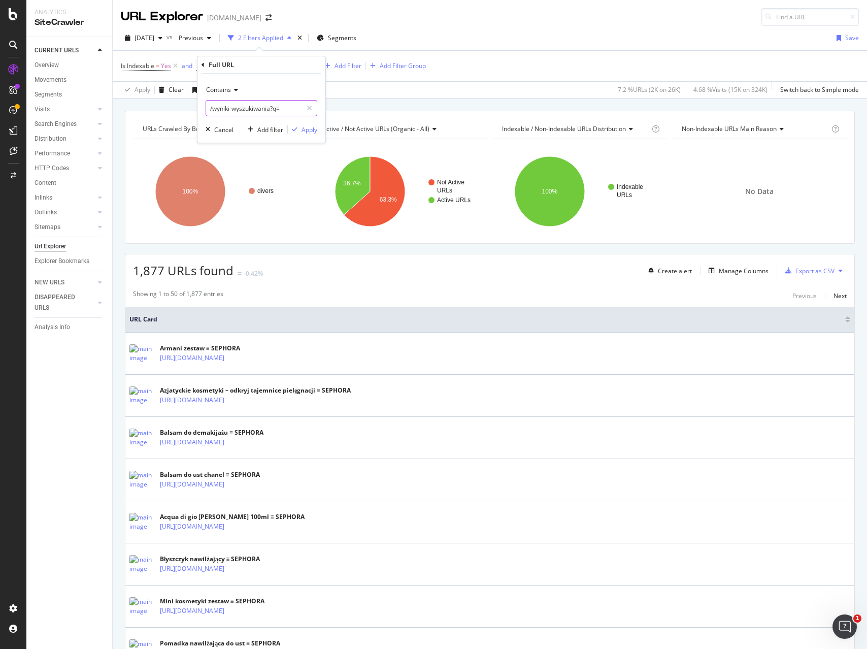
click at [272, 109] on input "/wyniki-wyszukiwania?q=" at bounding box center [254, 108] width 96 height 16
type input "?q="
click at [304, 132] on div "Apply" at bounding box center [309, 129] width 16 height 9
click at [210, 90] on div "Save" at bounding box center [208, 89] width 14 height 9
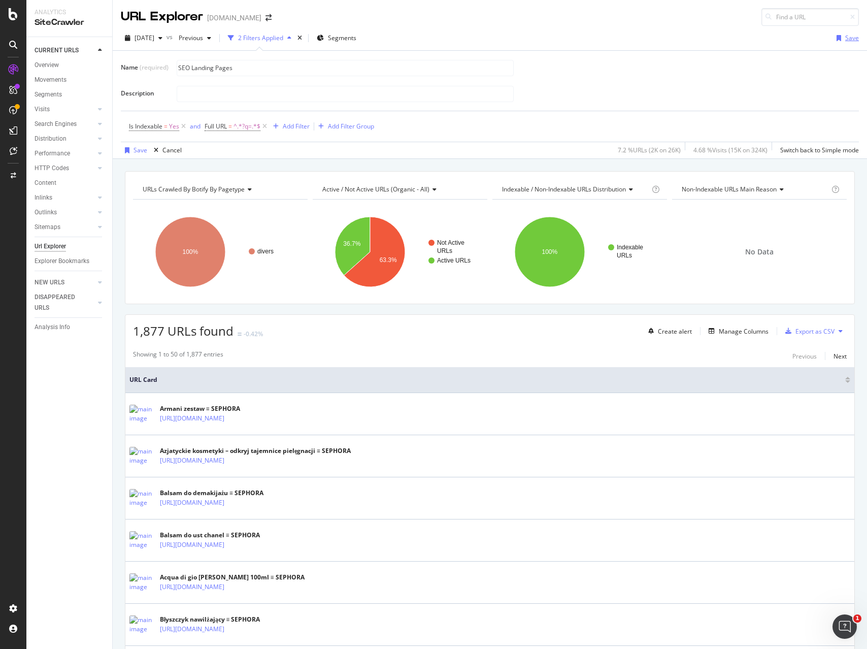
type input "SEO Landing Pages"
click at [851, 41] on div "Save" at bounding box center [852, 37] width 14 height 9
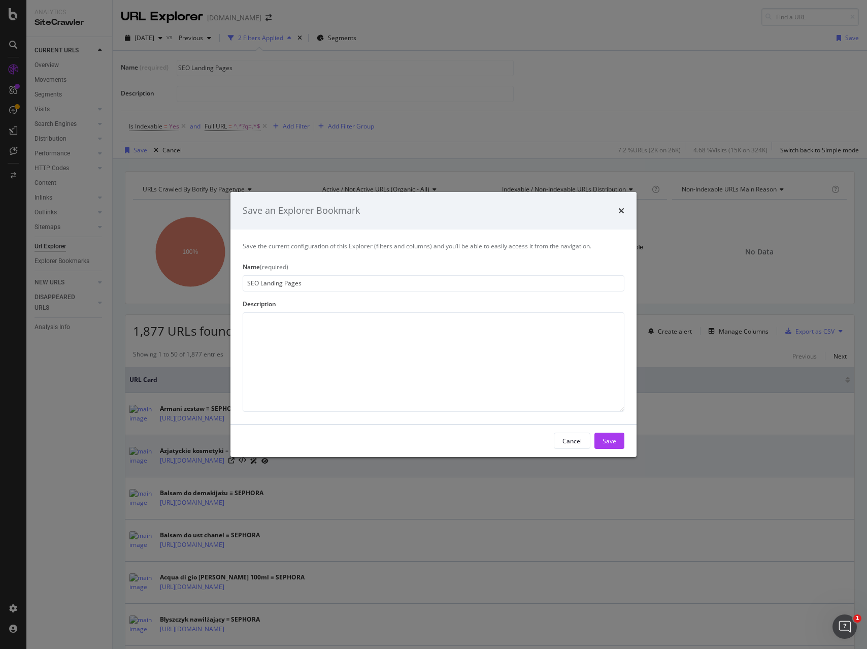
type input "SEO Landing Pages"
click at [609, 437] on div "Save" at bounding box center [609, 440] width 14 height 9
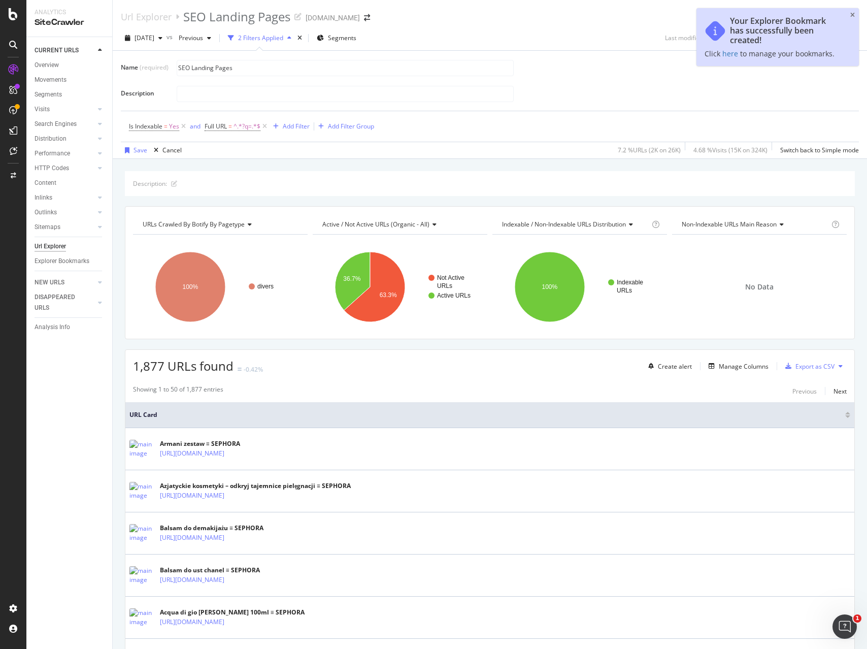
click at [243, 54] on div "Name (required) SEO Landing Pages Description Is Indexable = Yes and Full URL =…" at bounding box center [490, 105] width 738 height 108
click at [283, 40] on div "2 Filters Applied" at bounding box center [260, 37] width 45 height 9
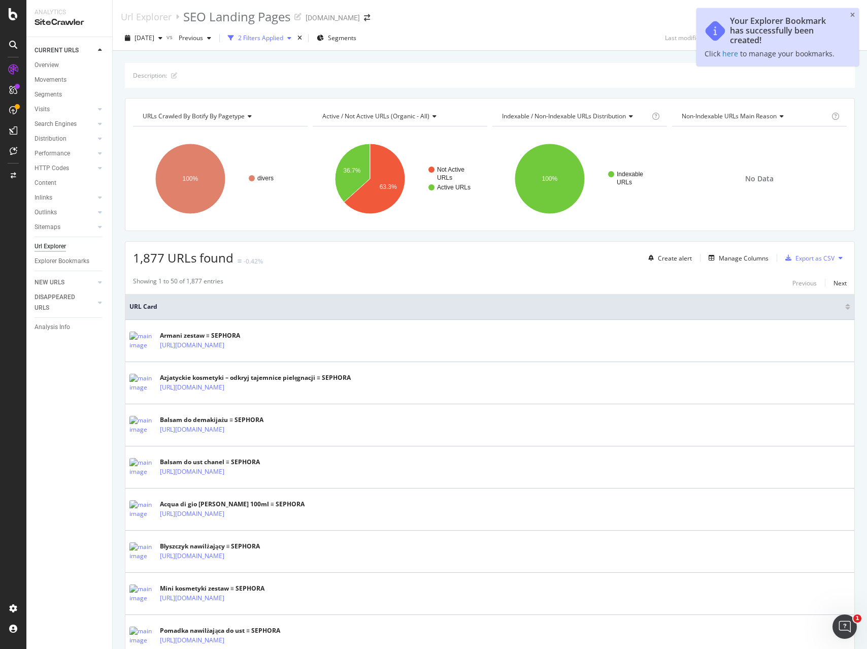
click at [295, 37] on div "button" at bounding box center [289, 38] width 12 height 6
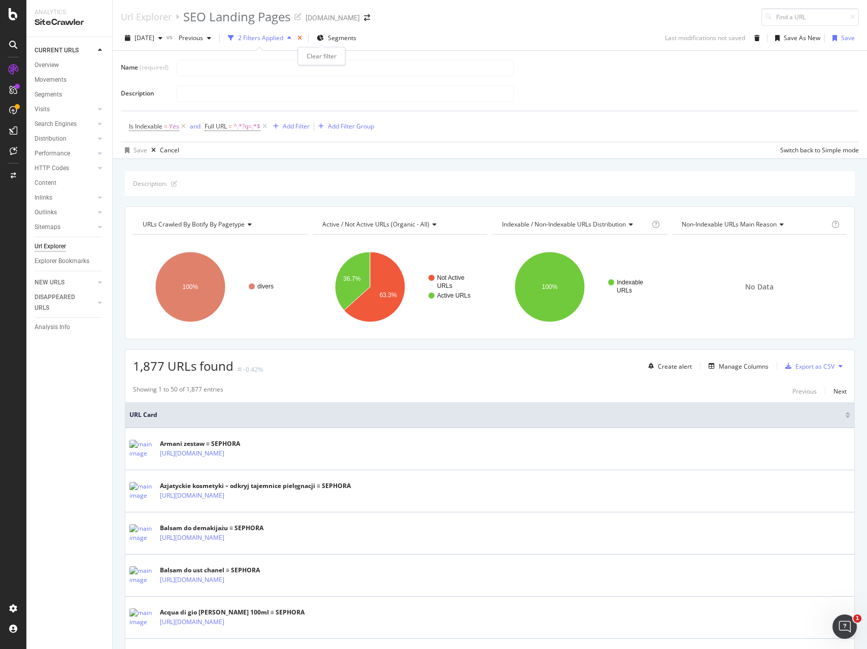
click at [302, 38] on icon "times" at bounding box center [299, 38] width 5 height 6
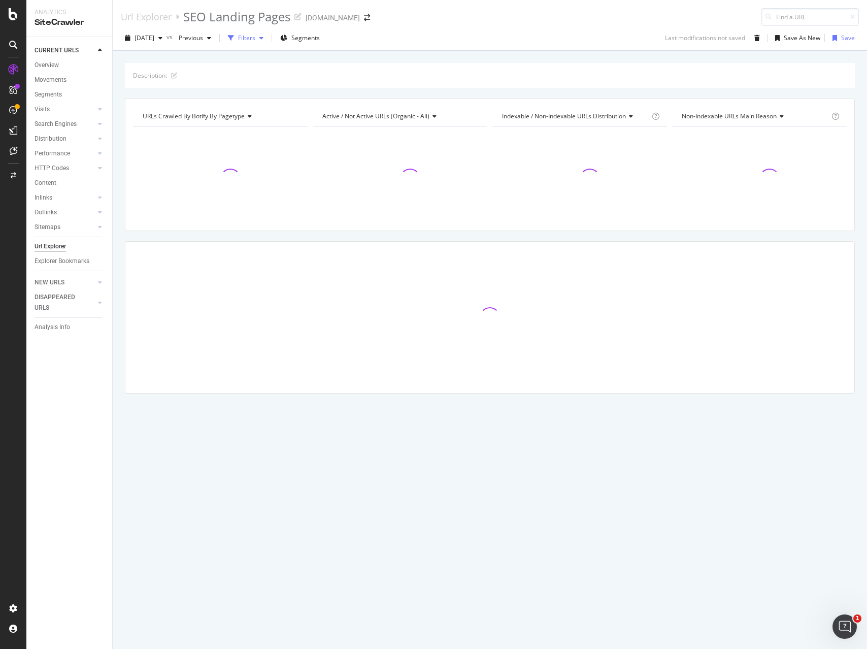
click at [263, 38] on icon "button" at bounding box center [261, 38] width 4 height 6
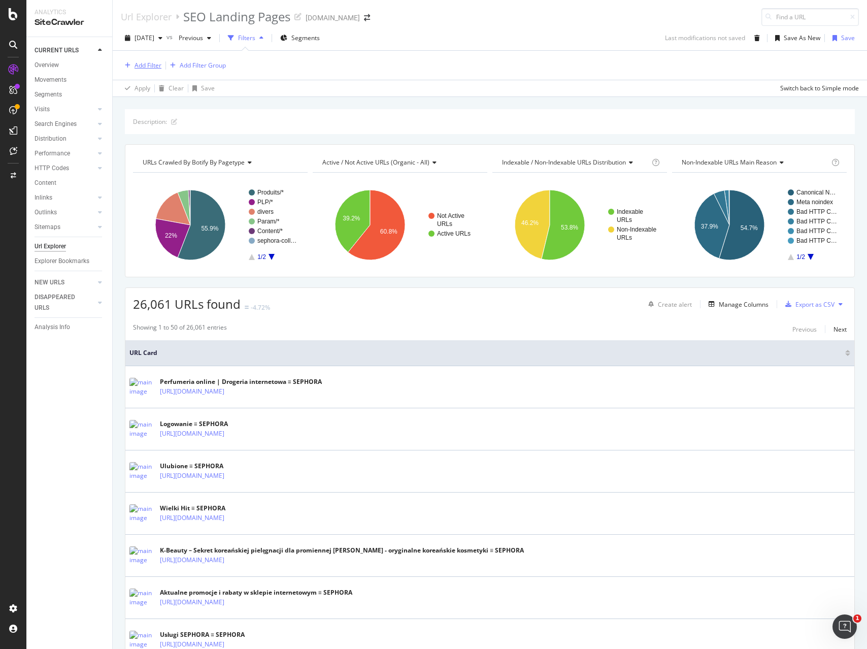
click at [144, 66] on div "Add Filter" at bounding box center [147, 65] width 27 height 9
drag, startPoint x: 185, startPoint y: 69, endPoint x: 94, endPoint y: 66, distance: 90.9
click at [98, 66] on body "Analytics SiteCrawler CURRENT URLS Overview Movements Segments Visits Analysis …" at bounding box center [433, 324] width 867 height 649
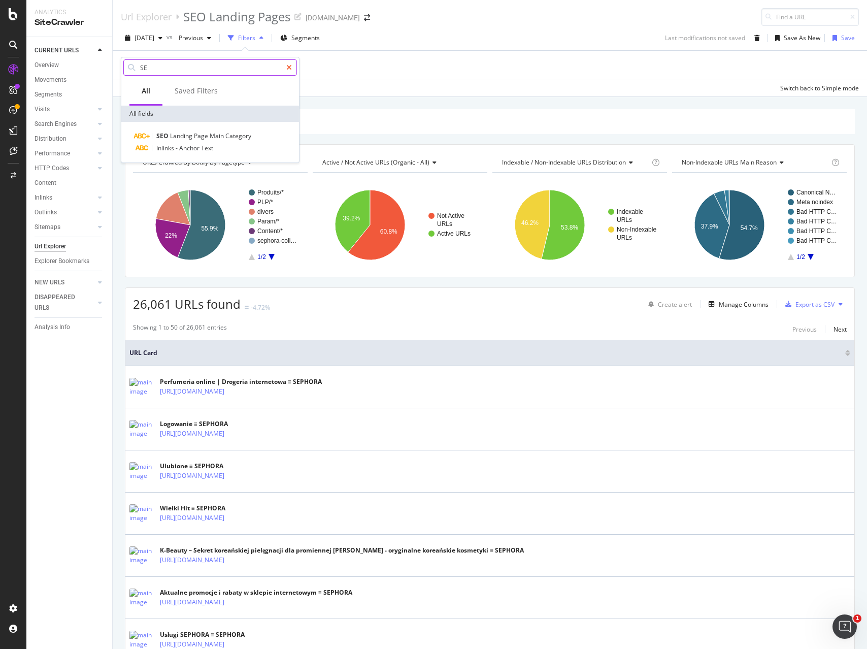
type input "S"
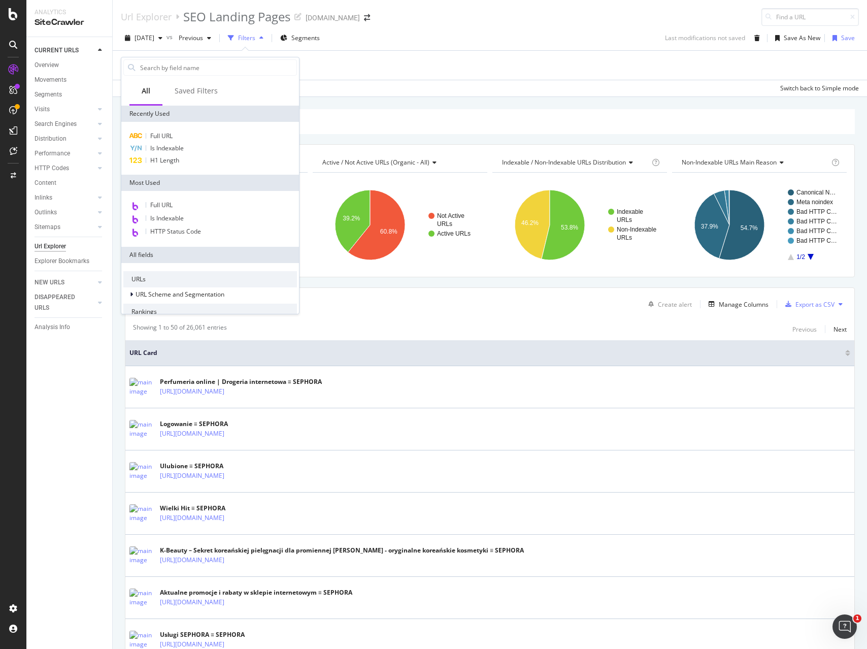
click at [350, 71] on div "Add Filter Add Filter Group" at bounding box center [490, 65] width 738 height 29
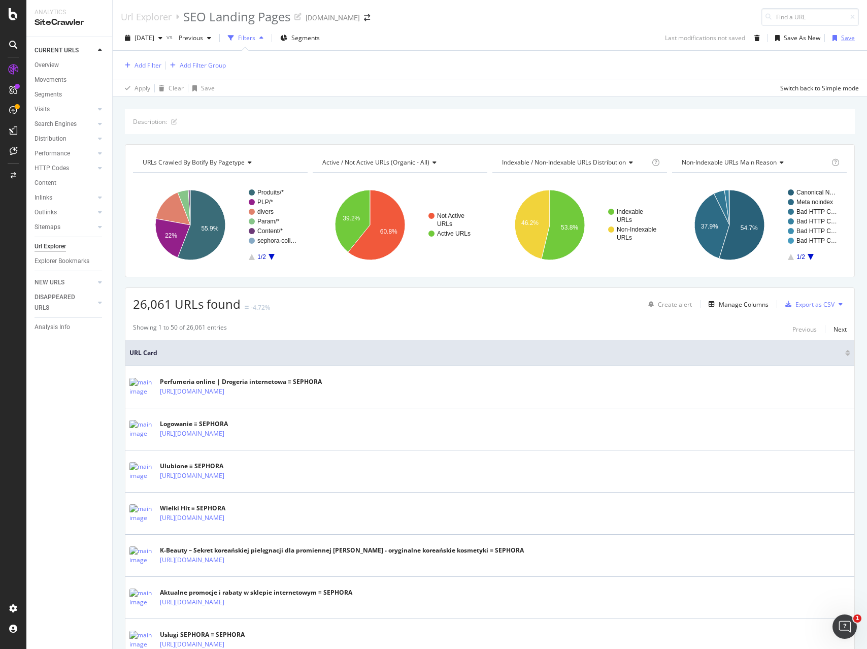
click at [851, 39] on div "Save" at bounding box center [848, 37] width 14 height 9
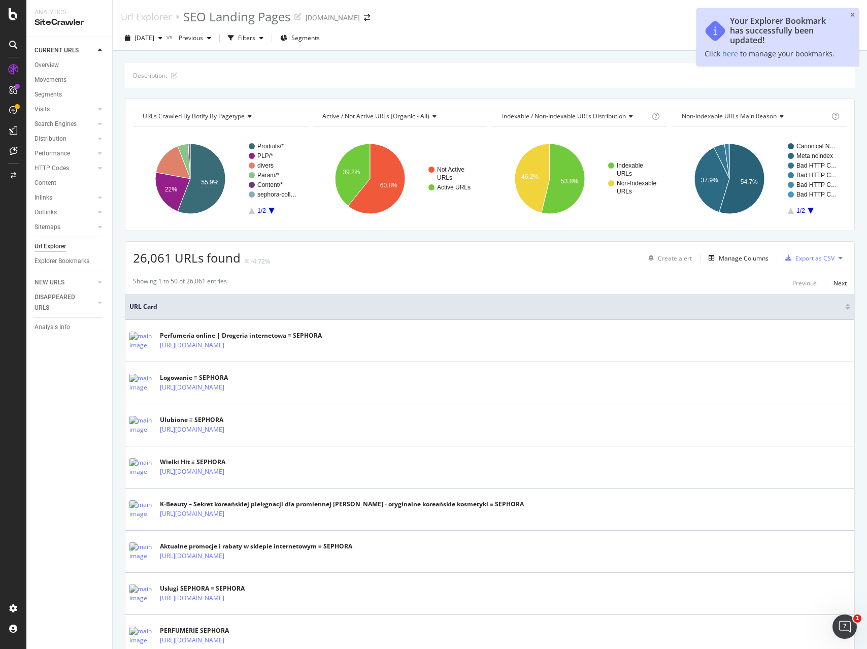
click at [850, 39] on div "Your Explorer Bookmark has successfully been updated! Click here to manage your…" at bounding box center [777, 37] width 162 height 58
click at [853, 15] on icon "close toast" at bounding box center [852, 15] width 5 height 6
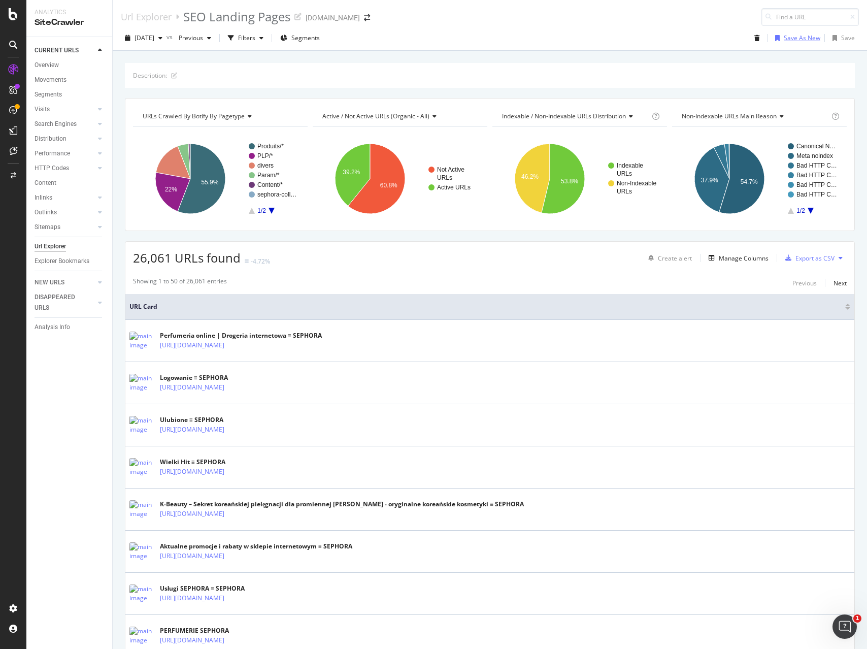
click at [803, 39] on div "Save As New" at bounding box center [802, 37] width 37 height 9
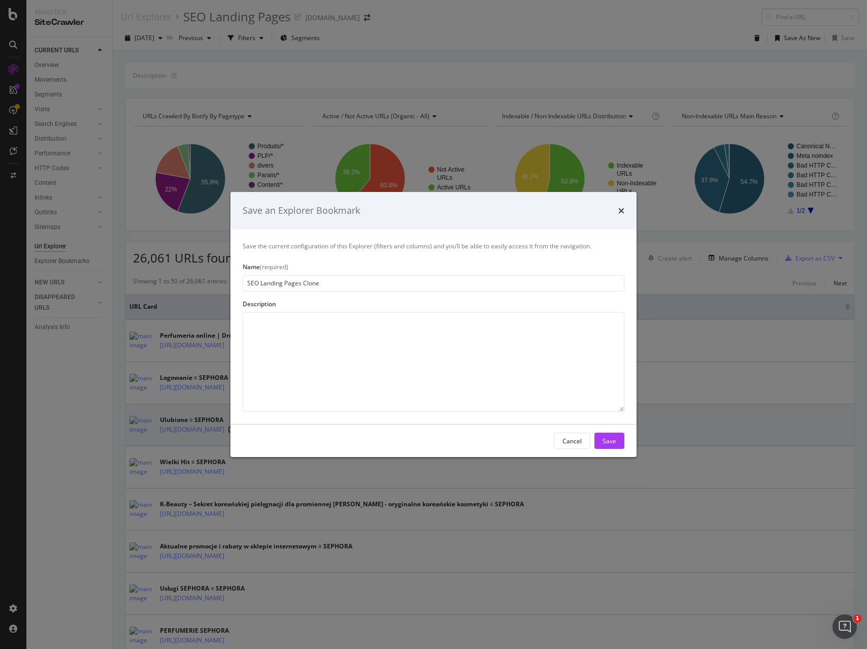
click at [570, 443] on div "Cancel" at bounding box center [571, 440] width 19 height 9
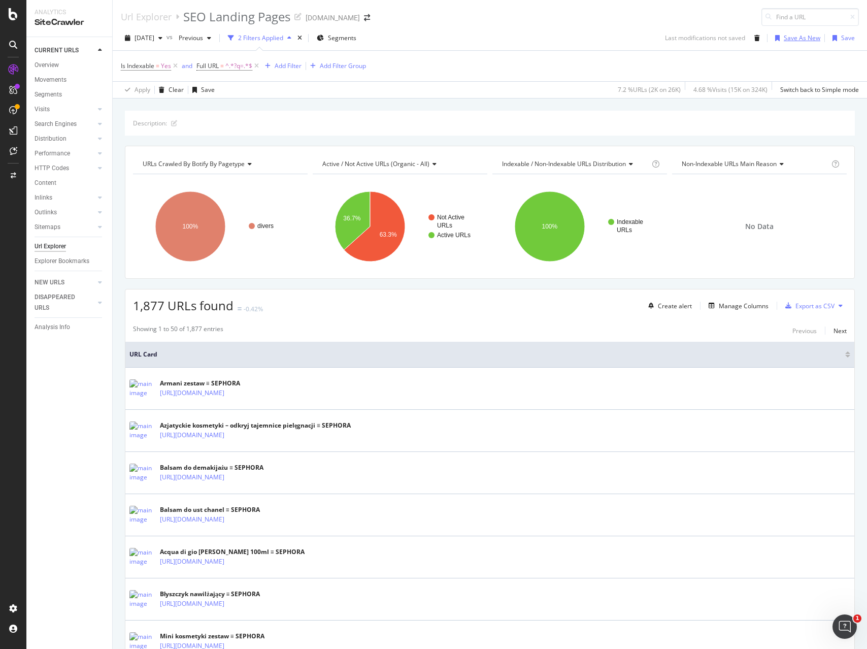
click at [798, 38] on div "Save As New" at bounding box center [802, 37] width 37 height 9
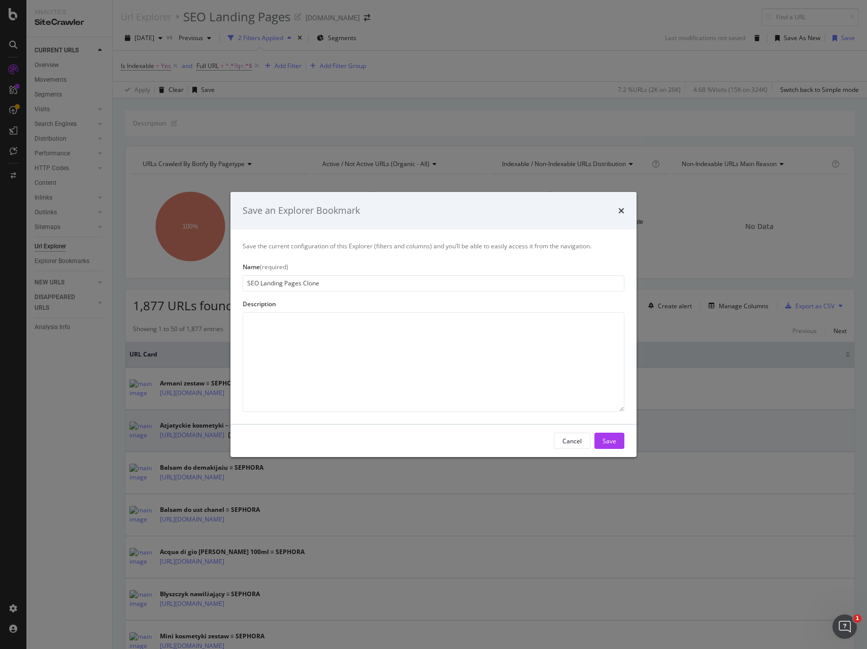
click at [619, 440] on button "Save" at bounding box center [609, 440] width 30 height 16
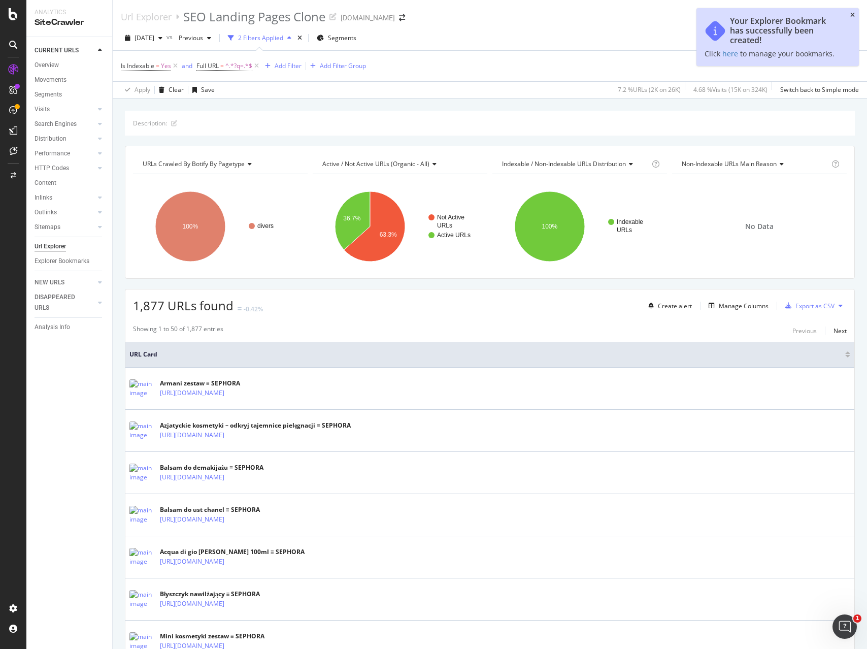
click at [853, 15] on icon "close toast" at bounding box center [852, 15] width 5 height 6
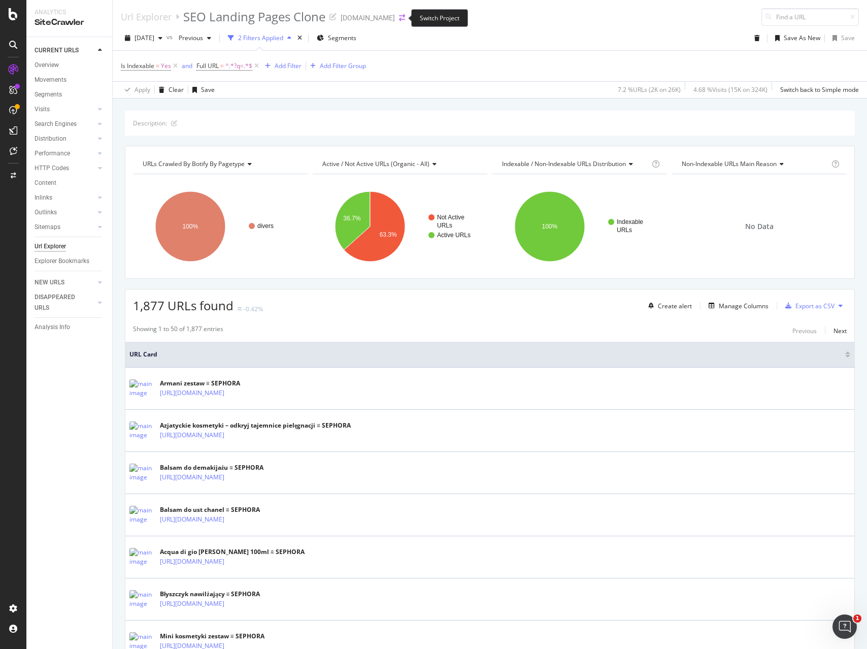
click at [401, 17] on icon "arrow-right-arrow-left" at bounding box center [402, 17] width 6 height 7
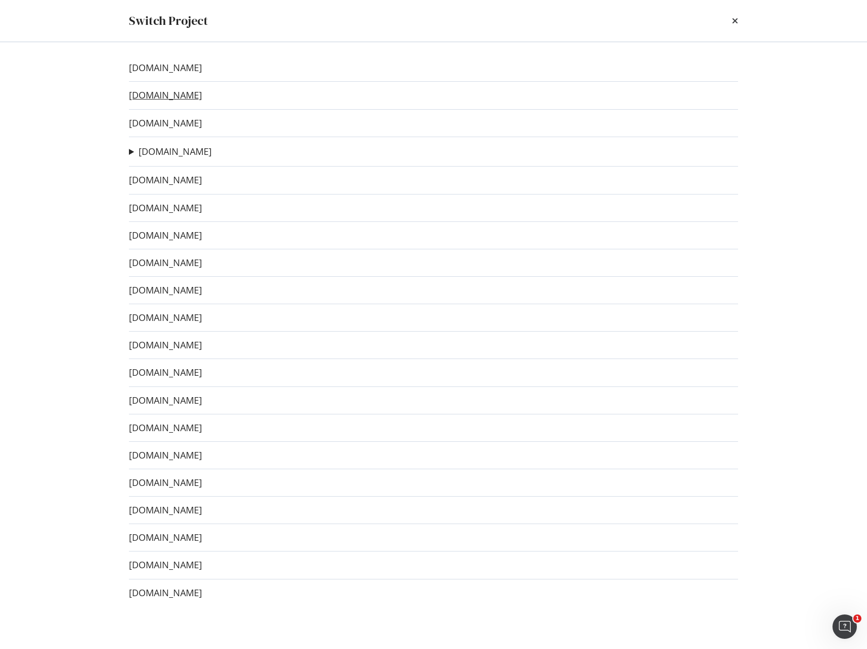
click at [174, 98] on link "[DOMAIN_NAME]" at bounding box center [165, 95] width 73 height 11
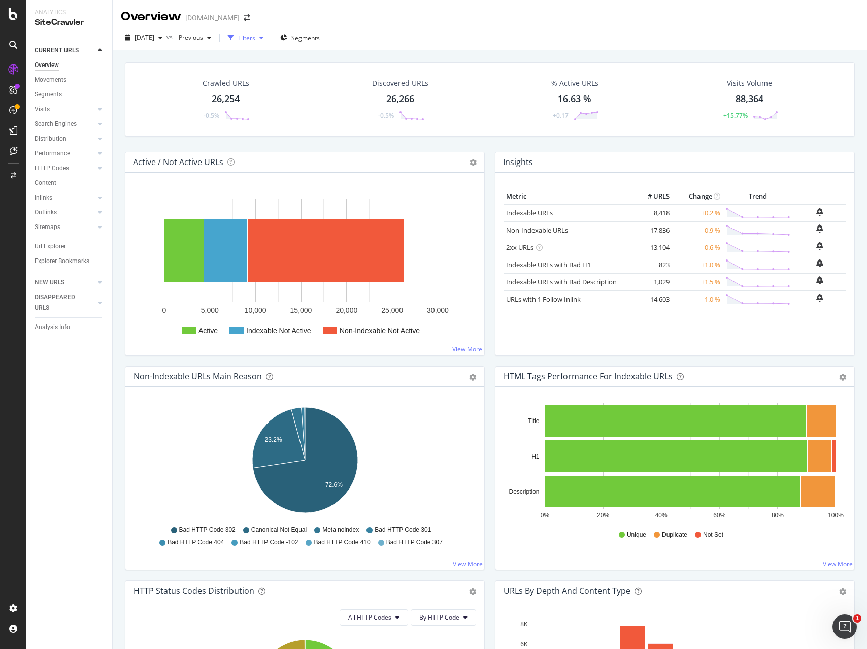
click at [255, 36] on div "Filters" at bounding box center [246, 37] width 17 height 9
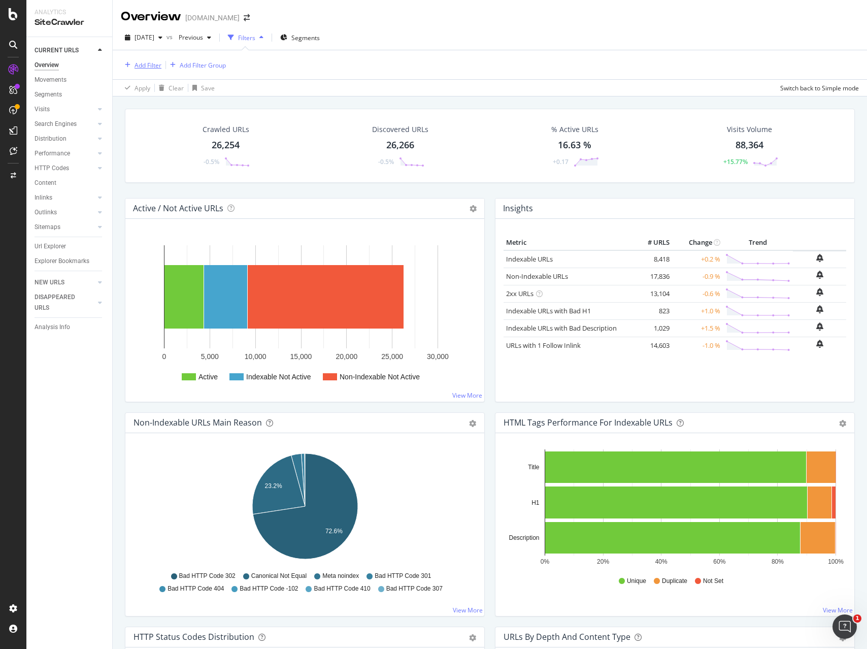
click at [150, 61] on div "Add Filter" at bounding box center [147, 65] width 27 height 9
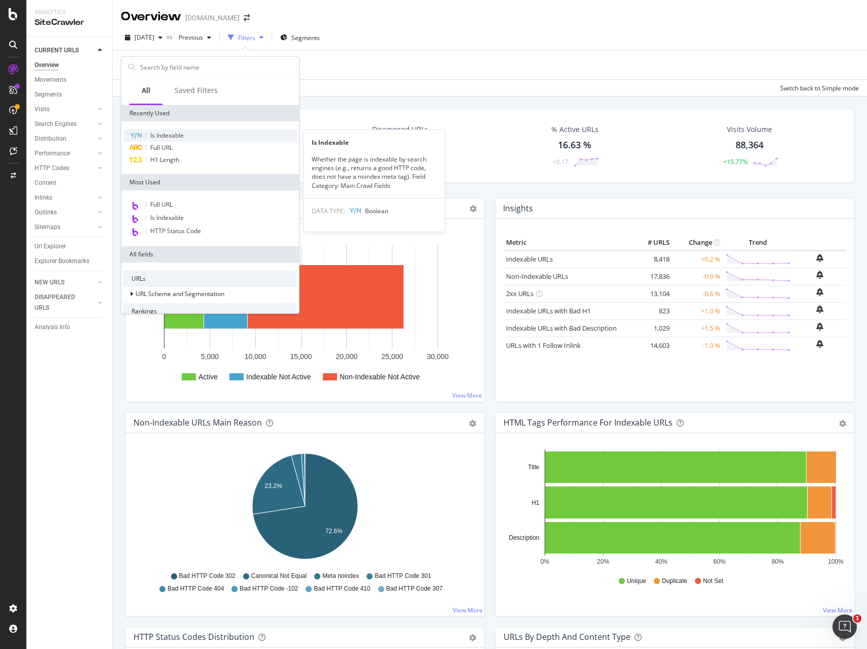
click at [172, 135] on span "Is Indexable" at bounding box center [166, 135] width 33 height 9
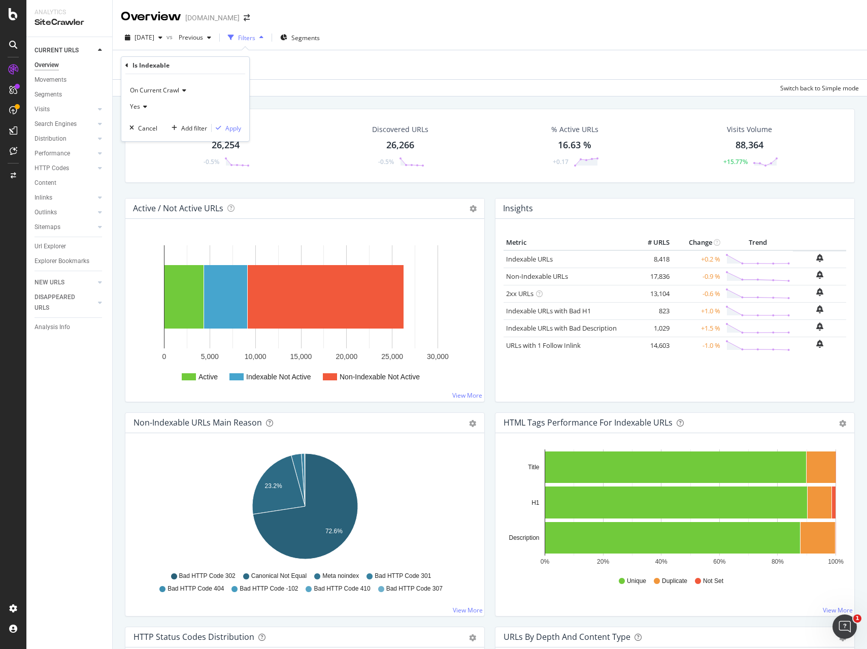
click at [160, 91] on span "On Current Crawl" at bounding box center [154, 90] width 49 height 9
click at [287, 79] on div "Apply Clear Save Switch back to Simple mode" at bounding box center [490, 87] width 754 height 17
click at [144, 66] on div "Add Filter" at bounding box center [147, 65] width 27 height 9
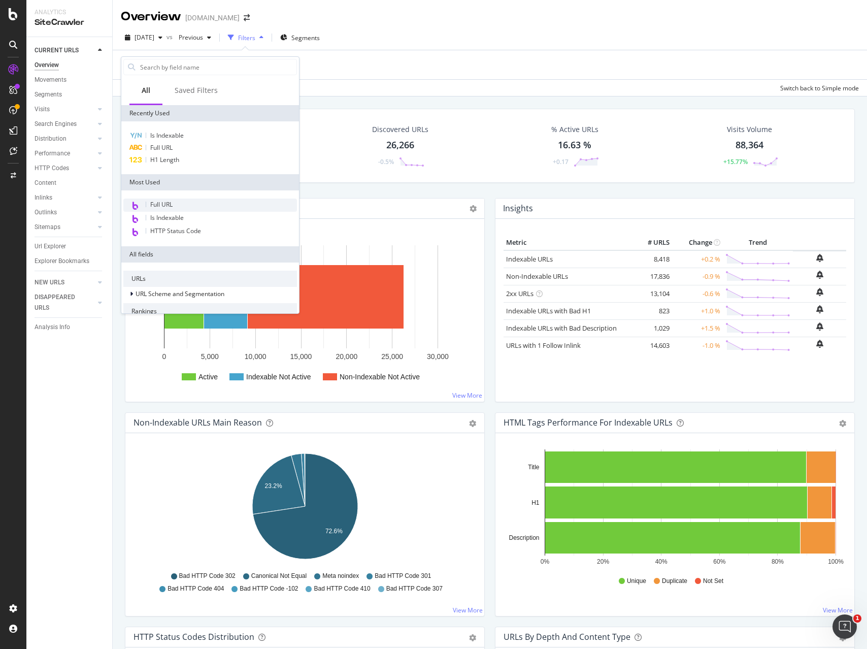
scroll to position [1, 0]
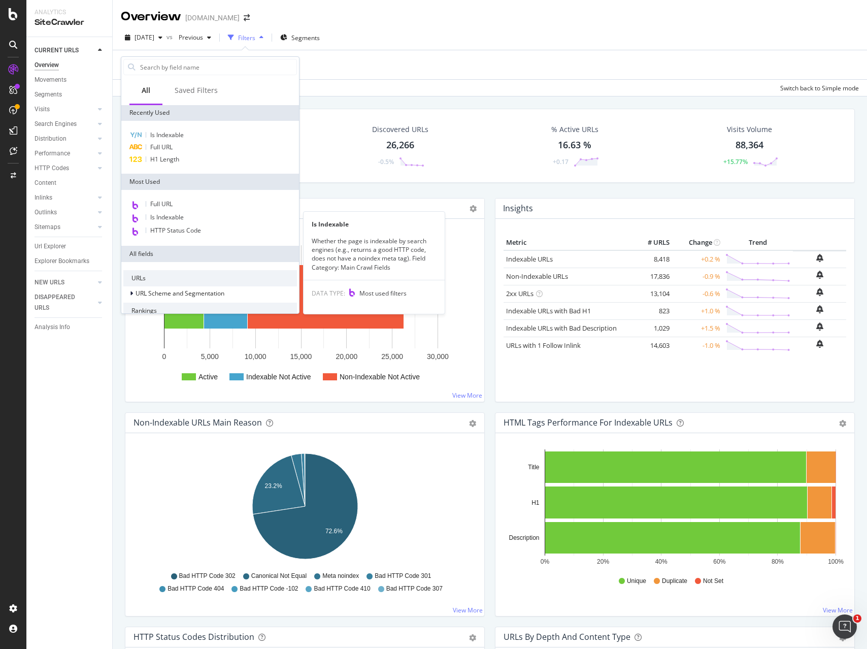
click at [168, 217] on span "Is Indexable" at bounding box center [166, 217] width 33 height 9
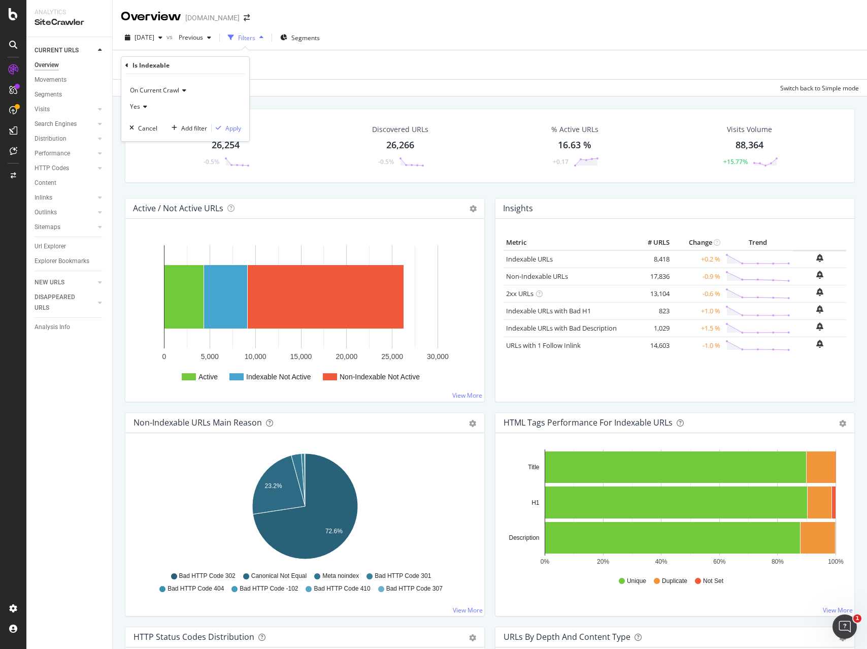
click at [178, 90] on span "On Current Crawl" at bounding box center [154, 90] width 49 height 9
click at [211, 87] on div "On Current Crawl" at bounding box center [185, 90] width 112 height 16
click at [193, 125] on div "Add filter" at bounding box center [194, 128] width 26 height 9
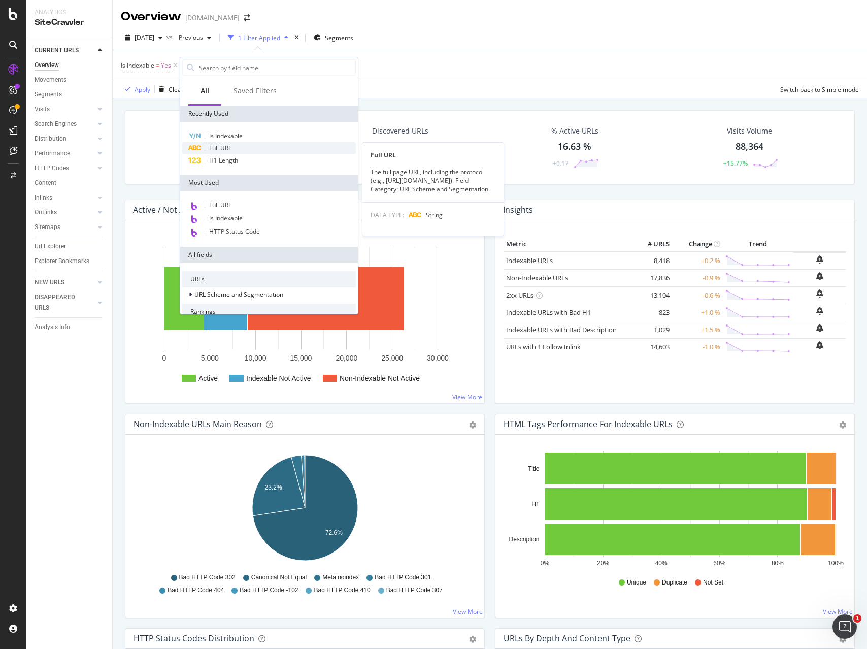
click at [227, 144] on span "Full URL" at bounding box center [220, 148] width 22 height 9
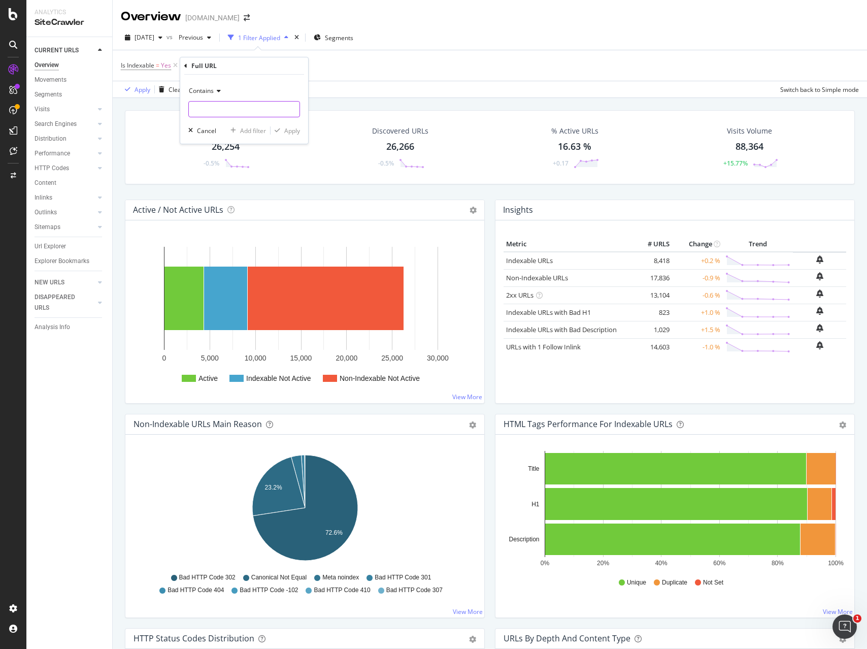
click at [223, 103] on input "text" at bounding box center [244, 109] width 111 height 16
type input "?q="
click at [295, 134] on div "Apply" at bounding box center [292, 130] width 16 height 9
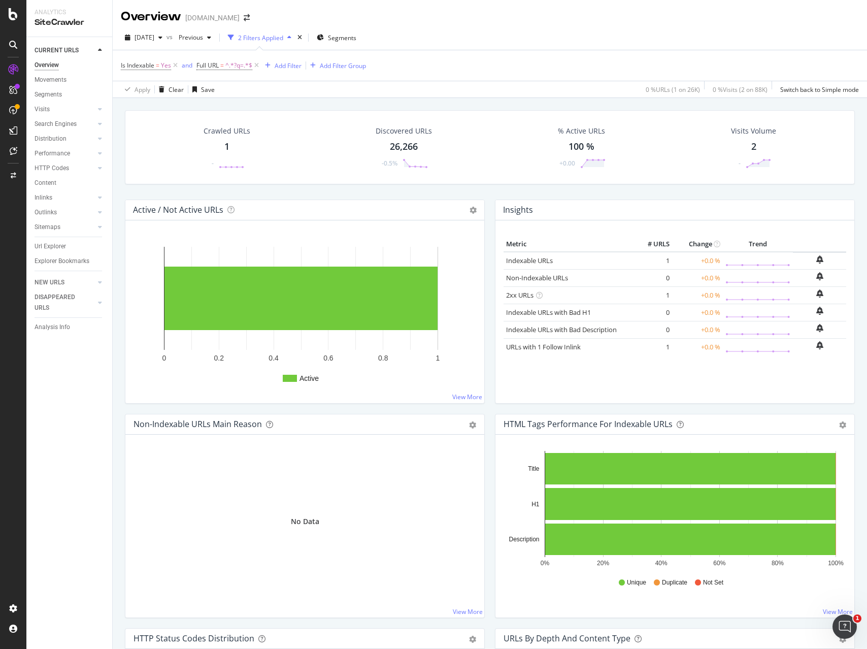
click at [226, 149] on div "1" at bounding box center [226, 146] width 5 height 13
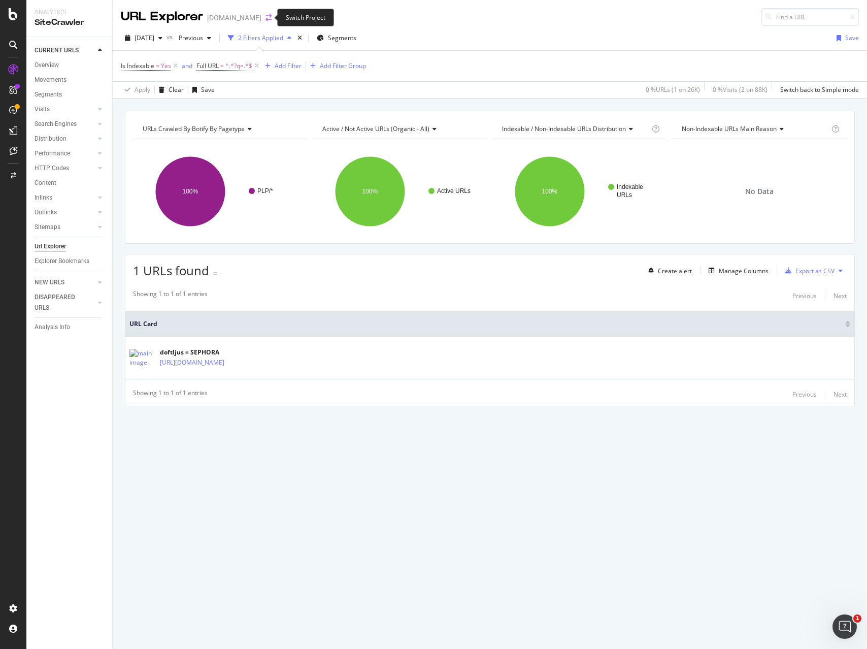
click at [265, 14] on icon "arrow-right-arrow-left" at bounding box center [268, 17] width 6 height 7
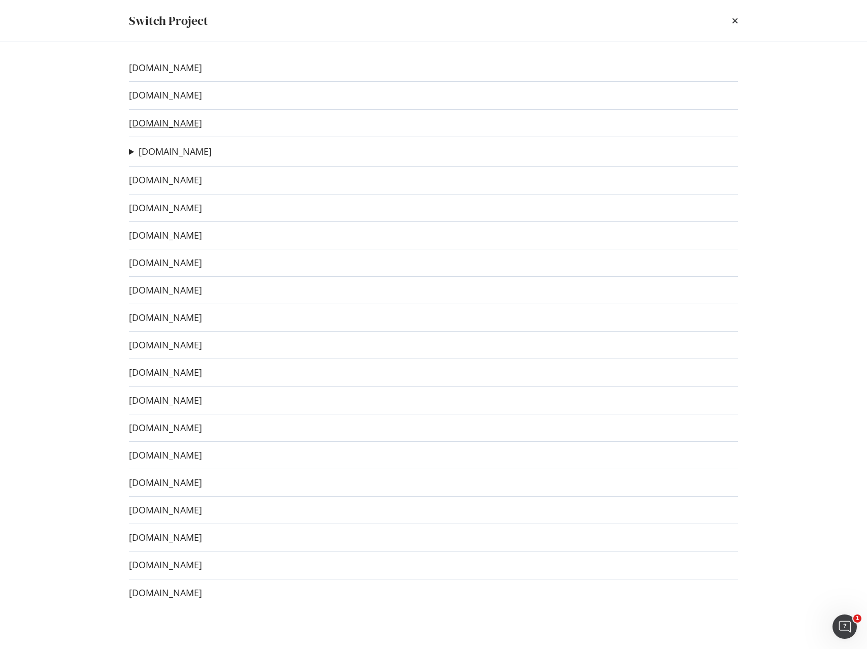
click at [148, 123] on link "[DOMAIN_NAME]" at bounding box center [165, 123] width 73 height 11
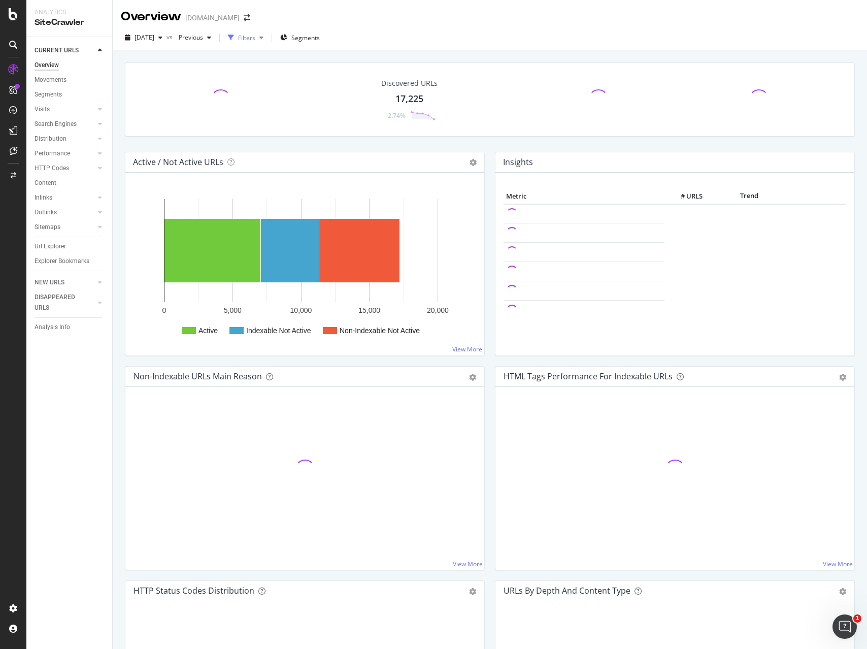
click at [255, 38] on div "Filters" at bounding box center [246, 37] width 17 height 9
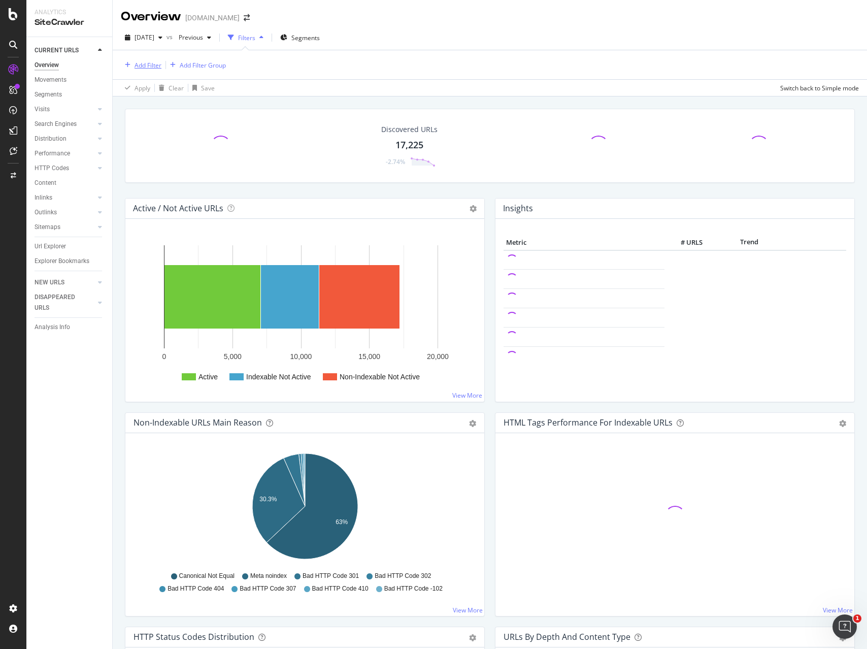
click at [143, 63] on div "Add Filter" at bounding box center [147, 65] width 27 height 9
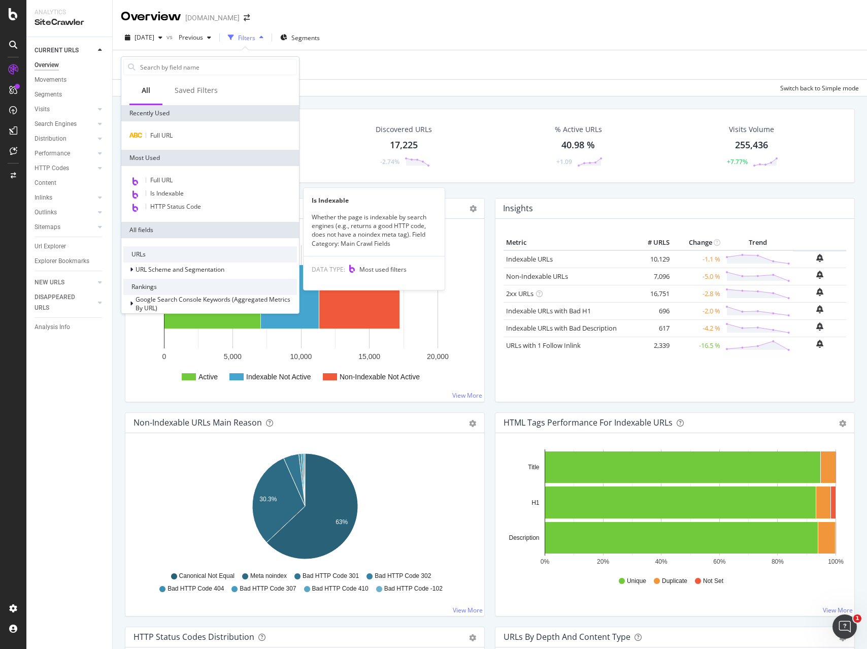
click at [171, 192] on span "Is Indexable" at bounding box center [166, 193] width 33 height 9
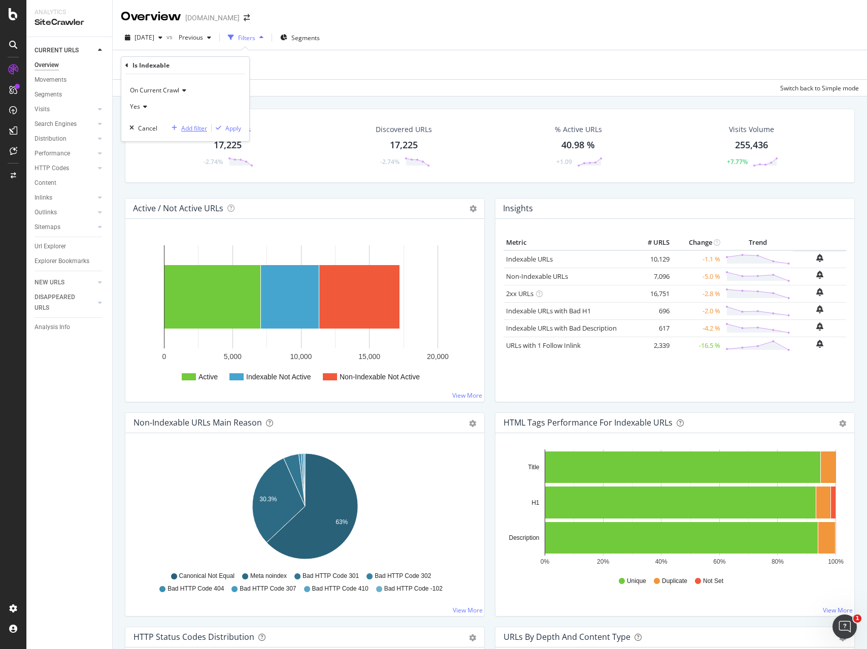
click at [196, 124] on div "Add filter" at bounding box center [194, 128] width 26 height 9
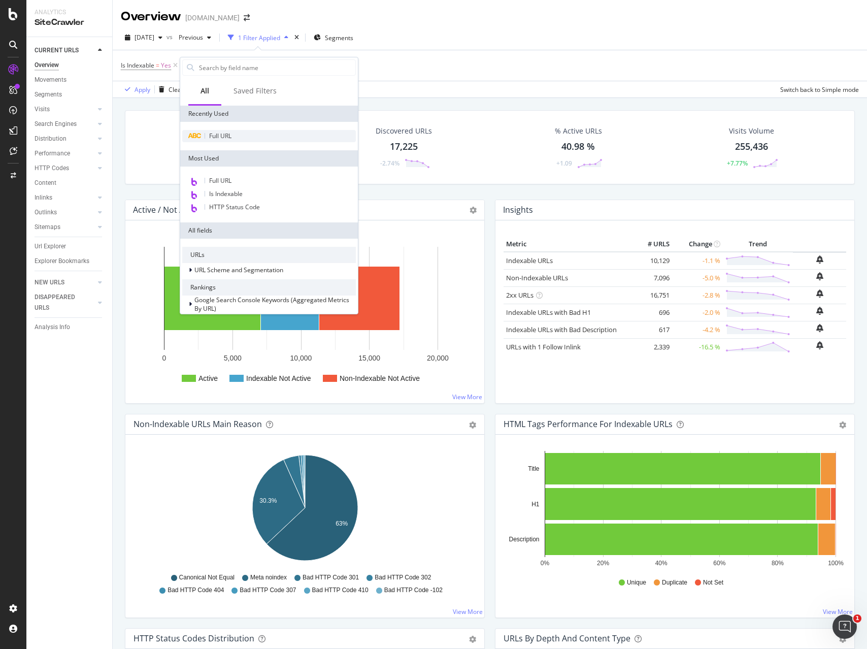
click at [222, 133] on span "Full URL" at bounding box center [220, 135] width 22 height 9
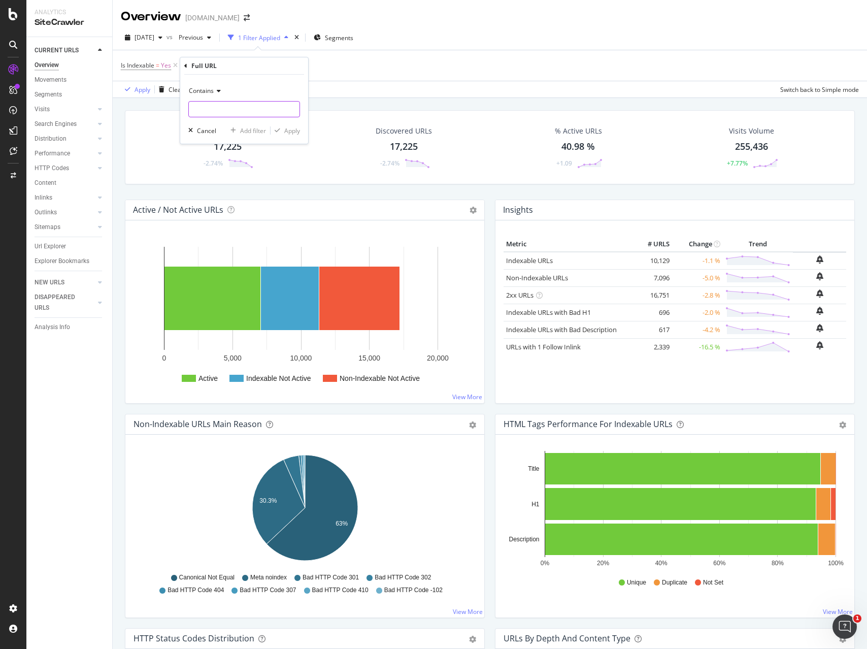
click at [239, 109] on input "text" at bounding box center [244, 109] width 111 height 16
type input "?q="
click at [293, 130] on div "Apply" at bounding box center [292, 130] width 16 height 9
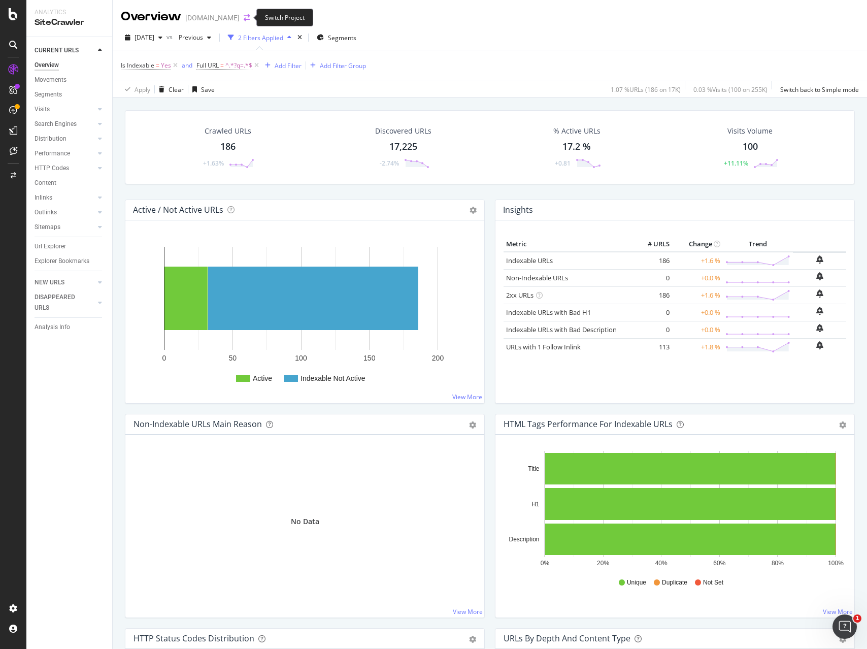
click at [245, 15] on icon "arrow-right-arrow-left" at bounding box center [247, 17] width 6 height 7
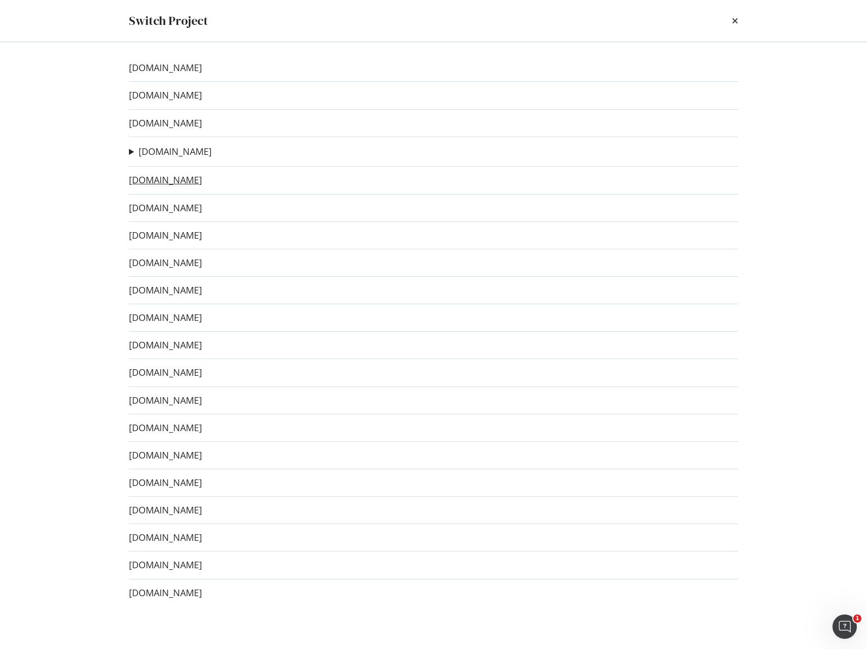
click at [175, 183] on link "[DOMAIN_NAME]" at bounding box center [165, 180] width 73 height 11
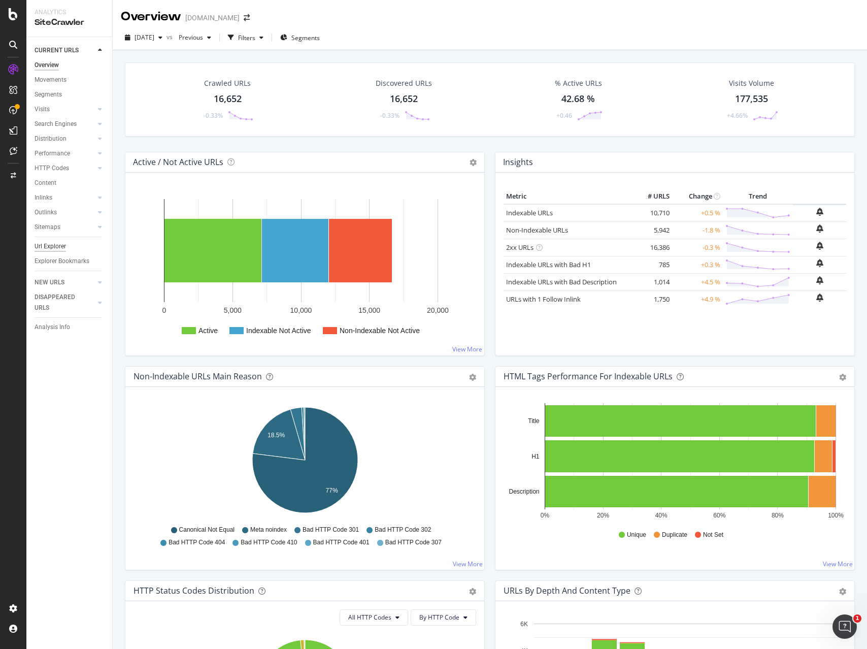
drag, startPoint x: 55, startPoint y: 247, endPoint x: 368, endPoint y: 107, distance: 343.0
click at [55, 247] on div "Url Explorer" at bounding box center [50, 246] width 31 height 11
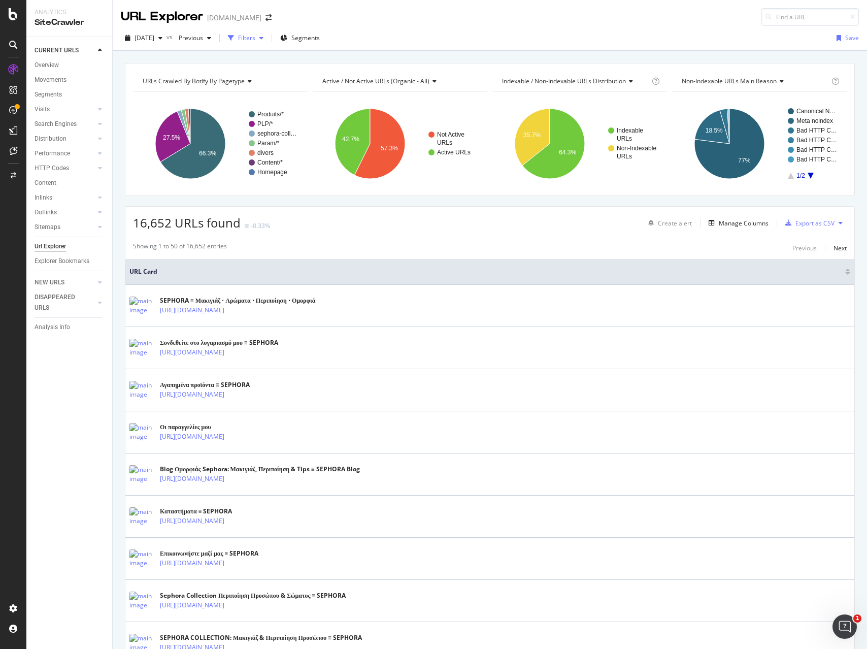
click at [267, 38] on div "button" at bounding box center [261, 38] width 12 height 6
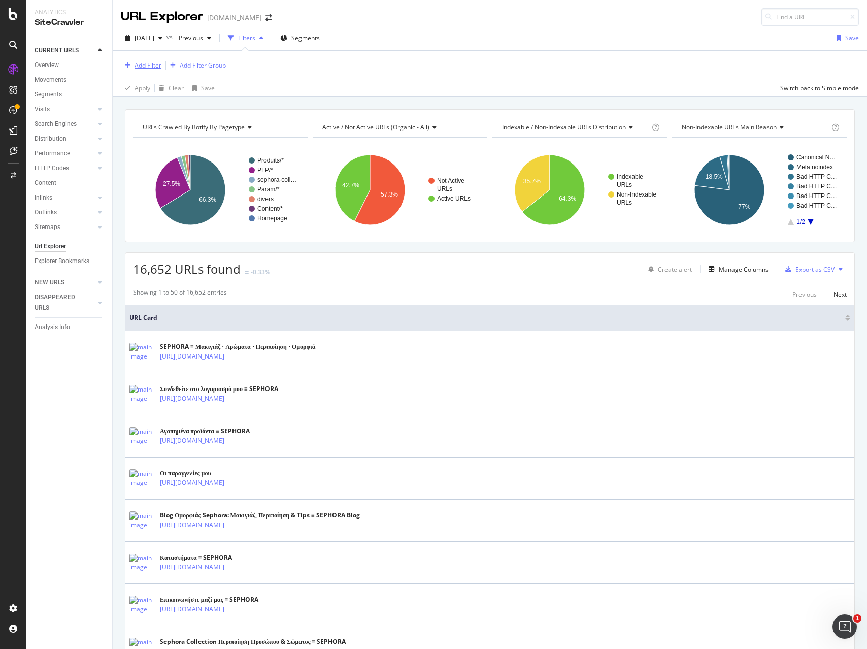
click at [149, 64] on div "Add Filter" at bounding box center [147, 65] width 27 height 9
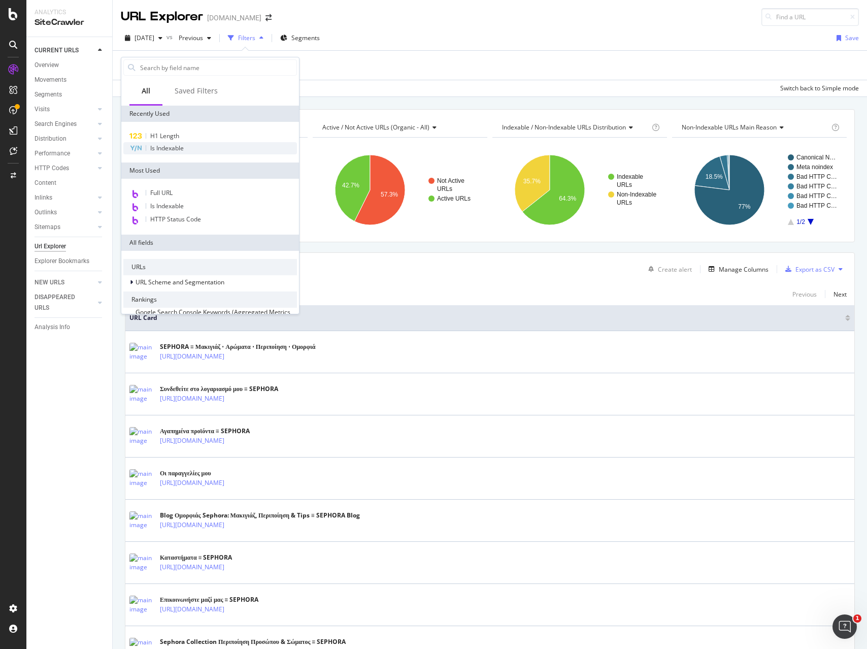
click at [156, 149] on span "Is Indexable" at bounding box center [166, 148] width 33 height 9
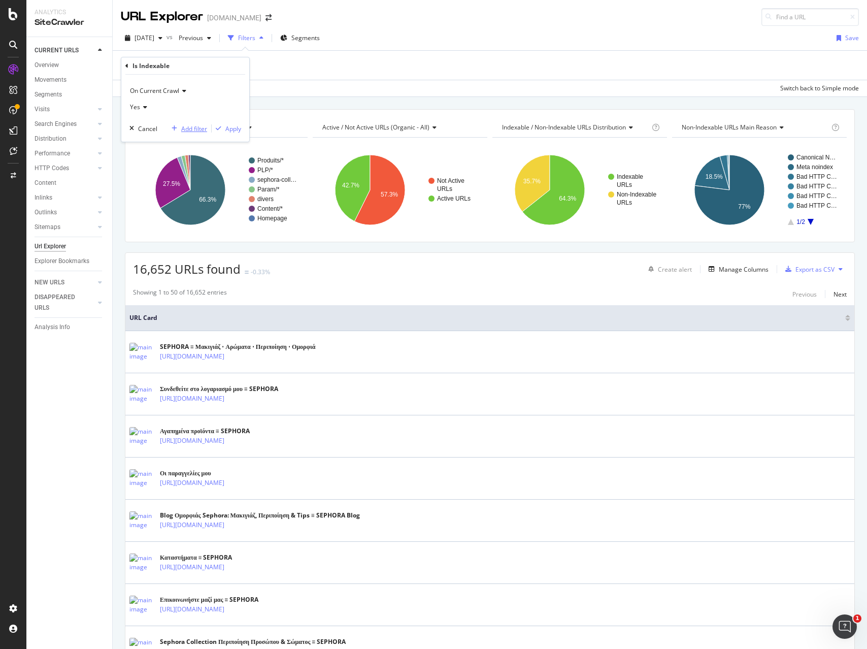
click at [198, 127] on div "Add filter" at bounding box center [194, 128] width 26 height 9
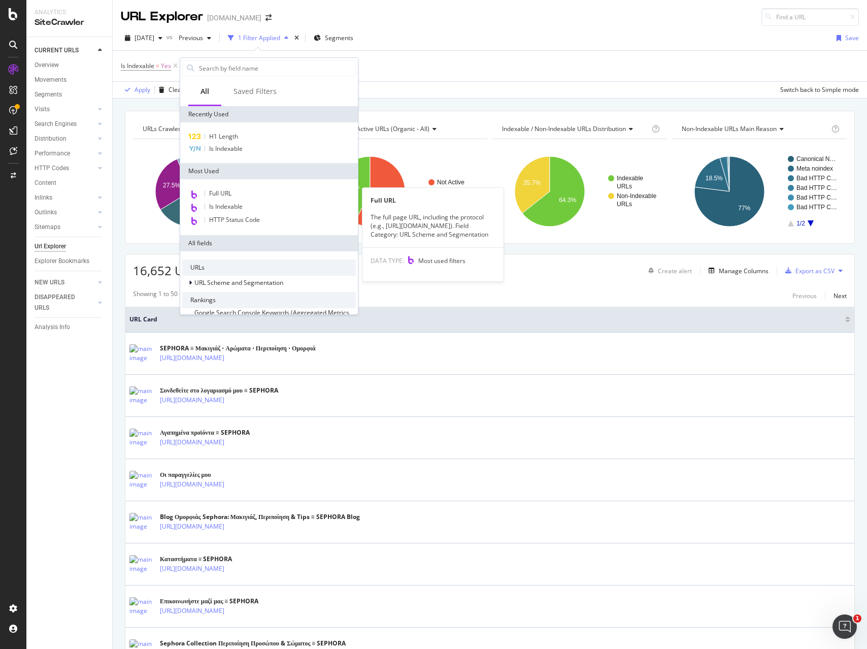
click at [218, 192] on span "Full URL" at bounding box center [220, 193] width 22 height 9
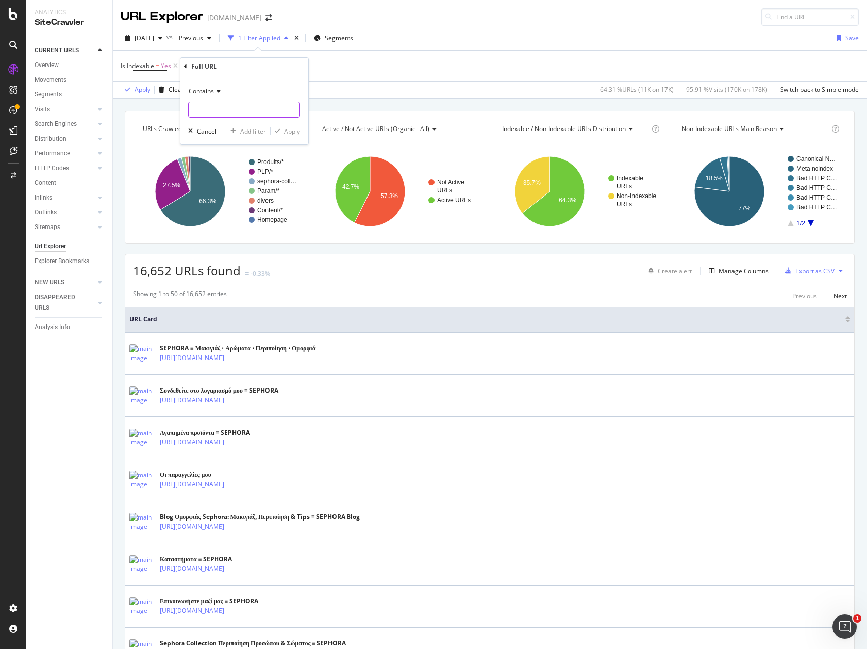
click at [214, 107] on input "text" at bounding box center [244, 109] width 111 height 16
type input "?q="
click at [293, 131] on div "Apply" at bounding box center [292, 131] width 16 height 9
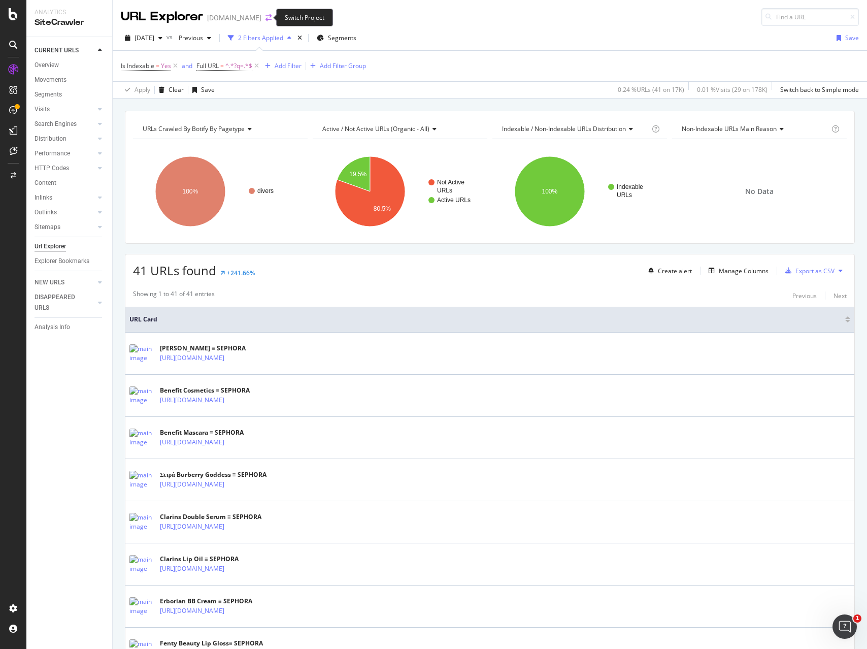
click at [265, 18] on icon "arrow-right-arrow-left" at bounding box center [268, 17] width 6 height 7
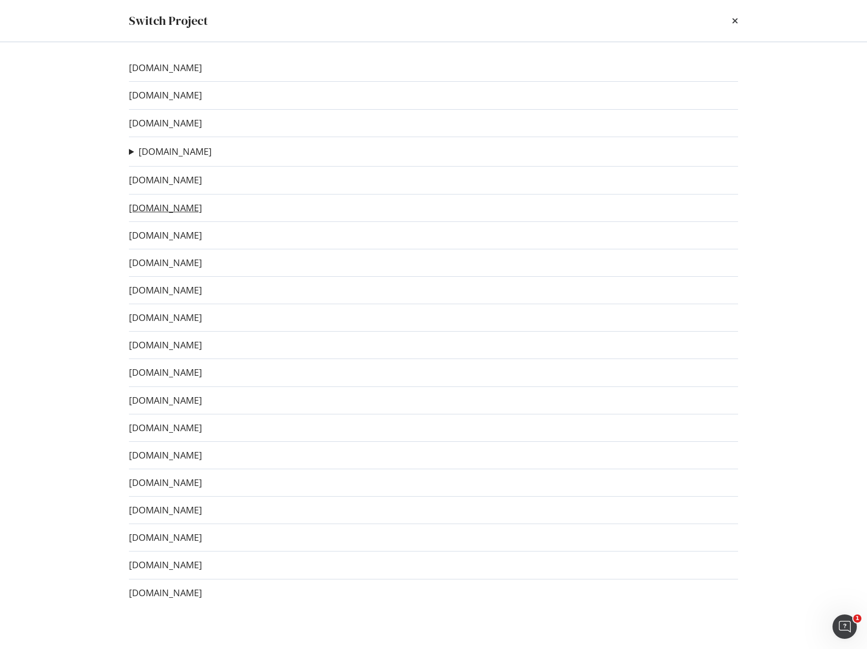
click at [161, 206] on link "[DOMAIN_NAME]" at bounding box center [165, 207] width 73 height 11
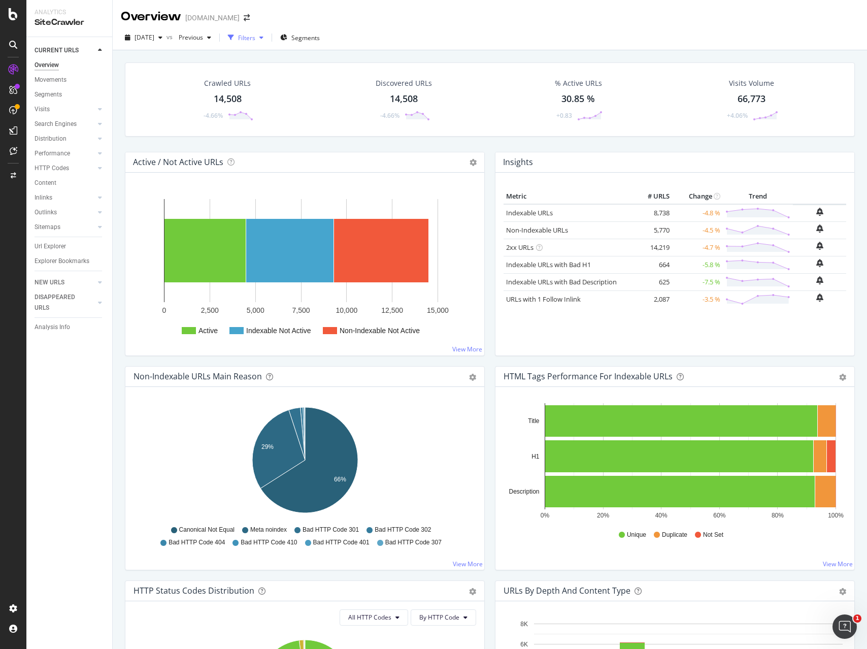
click at [255, 37] on div "Filters" at bounding box center [246, 37] width 17 height 9
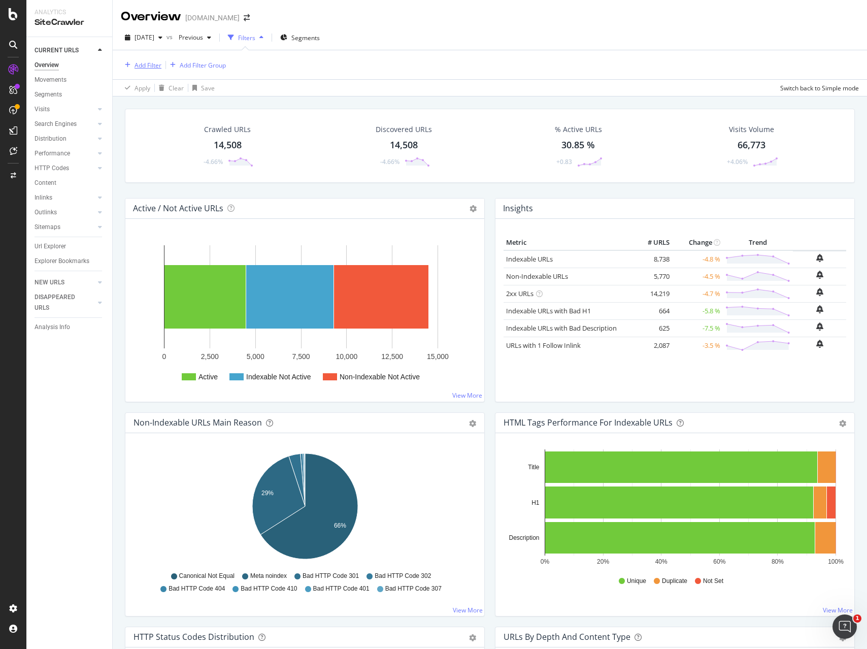
click at [141, 67] on div "Add Filter" at bounding box center [147, 65] width 27 height 9
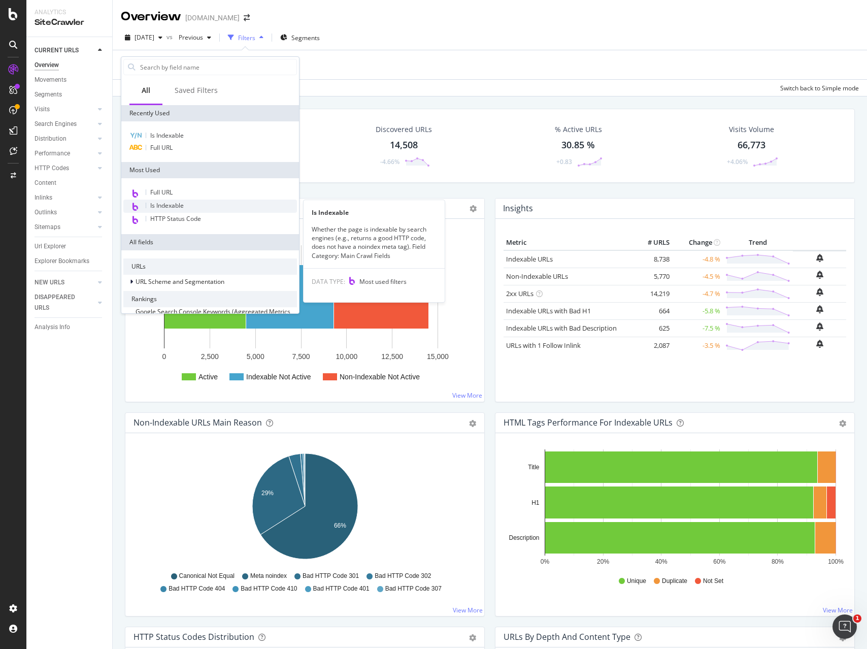
click at [163, 205] on span "Is Indexable" at bounding box center [166, 205] width 33 height 9
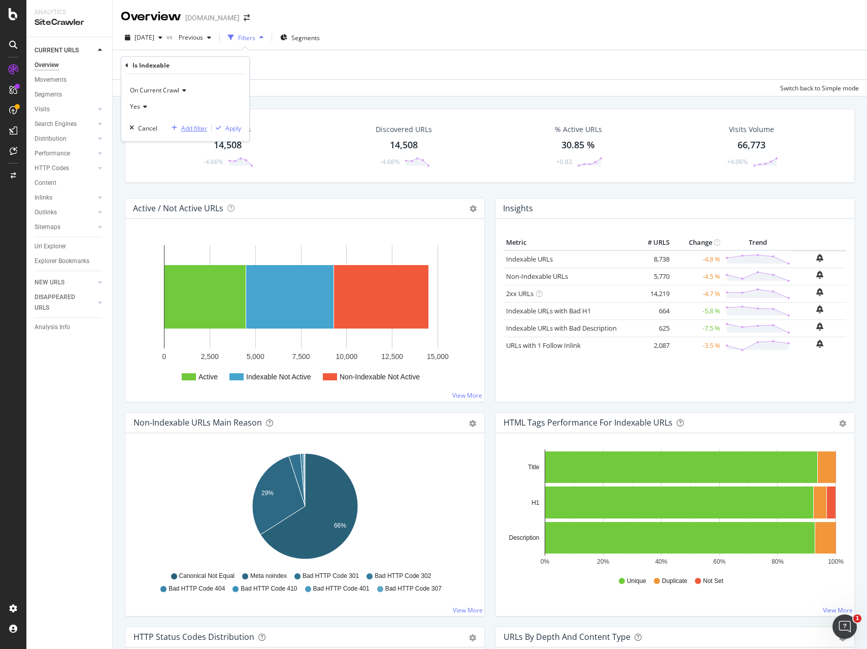
click at [179, 126] on div "button" at bounding box center [174, 128] width 14 height 6
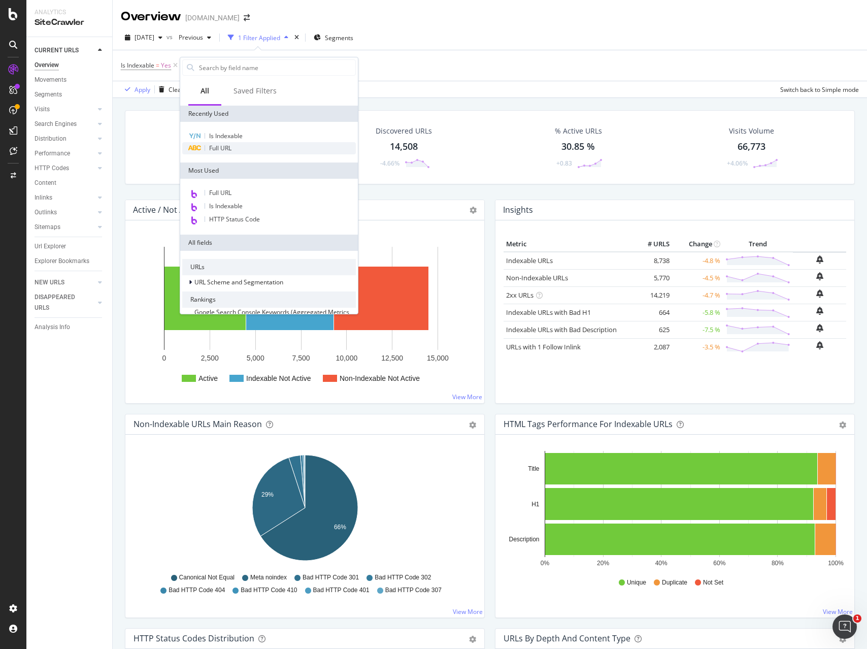
click at [234, 149] on div "Full URL" at bounding box center [269, 148] width 174 height 12
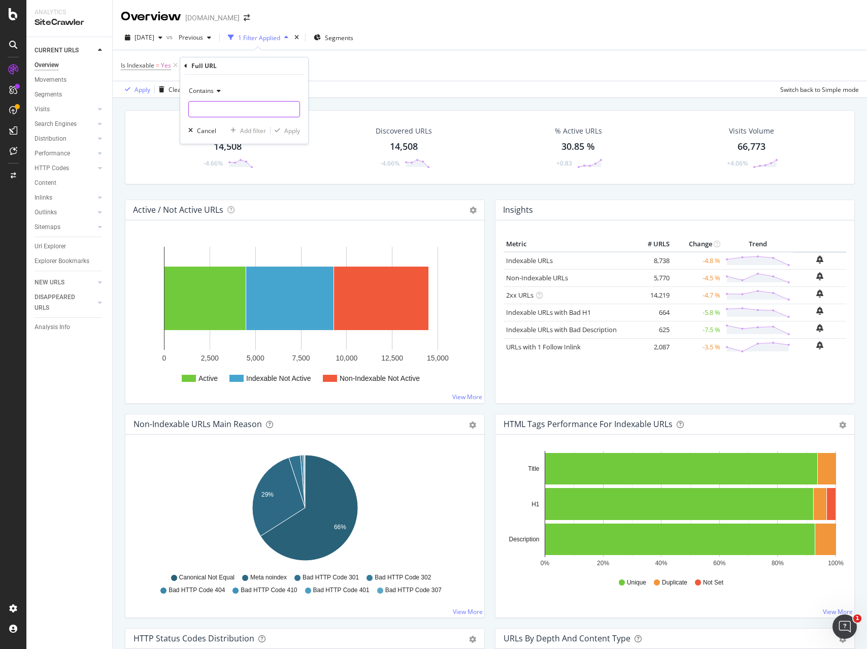
click at [231, 107] on input "text" at bounding box center [244, 109] width 111 height 16
type input "?q="
click at [287, 129] on div "Apply" at bounding box center [292, 130] width 16 height 9
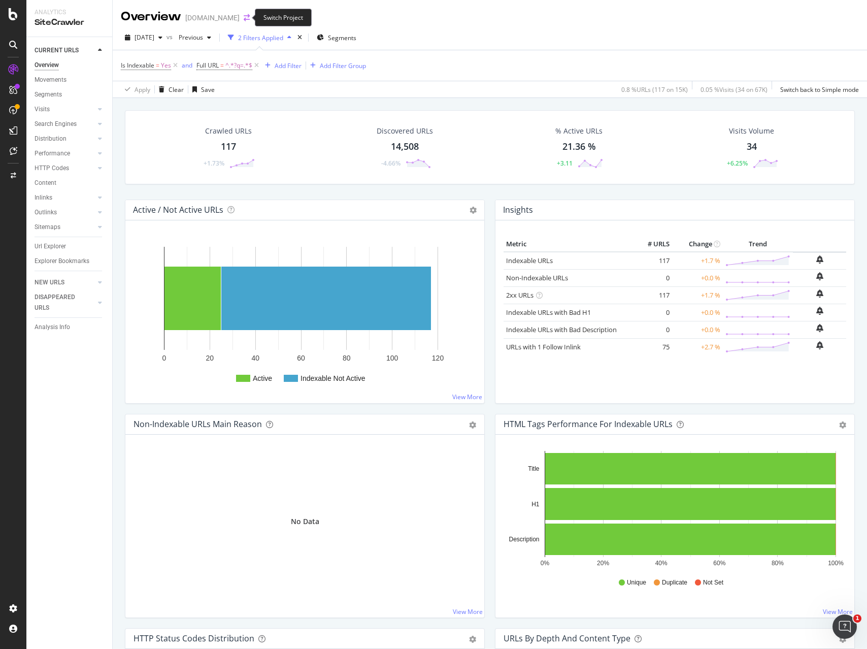
click at [244, 20] on icon "arrow-right-arrow-left" at bounding box center [247, 17] width 6 height 7
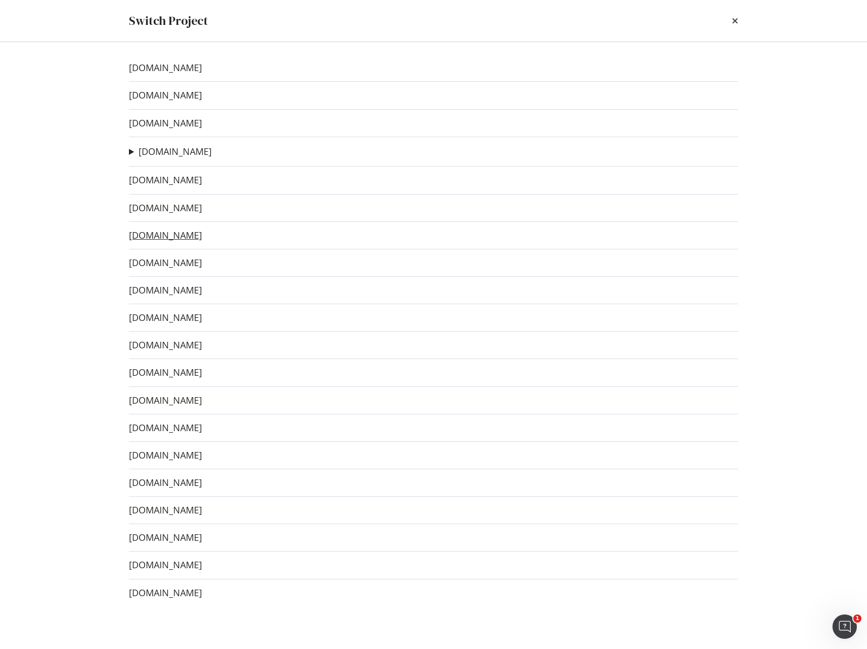
click at [177, 235] on link "[DOMAIN_NAME]" at bounding box center [165, 235] width 73 height 11
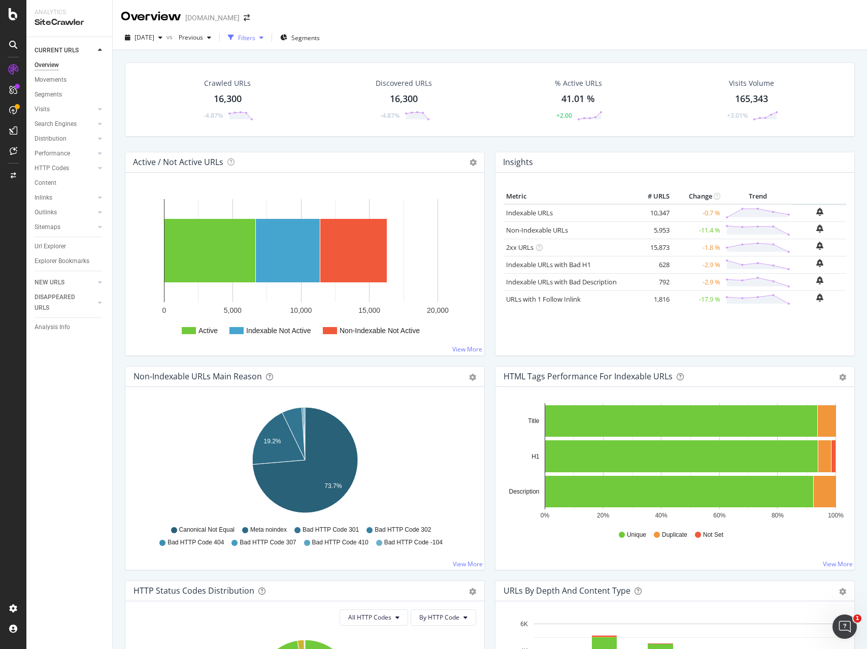
click at [255, 38] on div "Filters" at bounding box center [246, 37] width 17 height 9
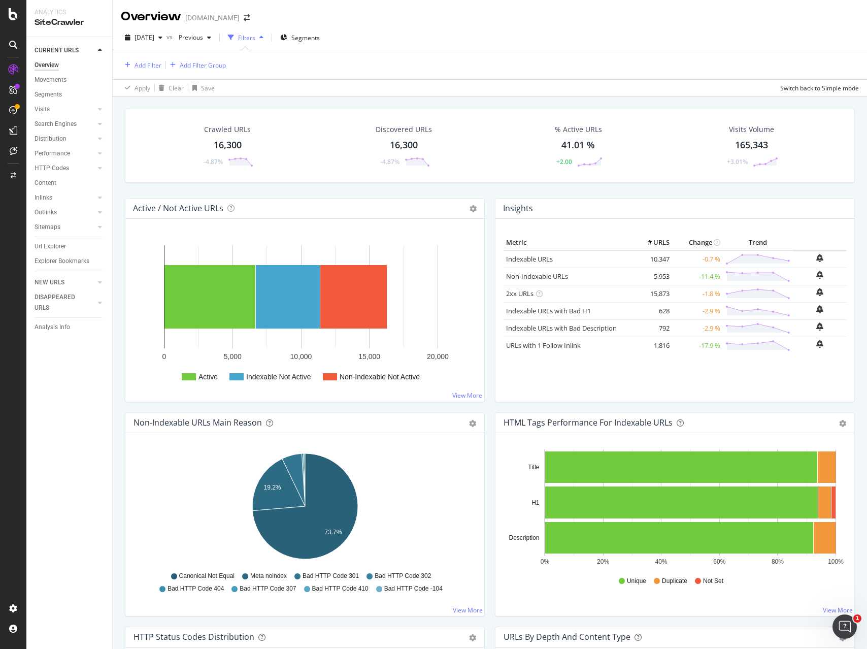
drag, startPoint x: 51, startPoint y: 246, endPoint x: 504, endPoint y: 119, distance: 470.6
click at [51, 246] on div "Url Explorer" at bounding box center [50, 246] width 31 height 11
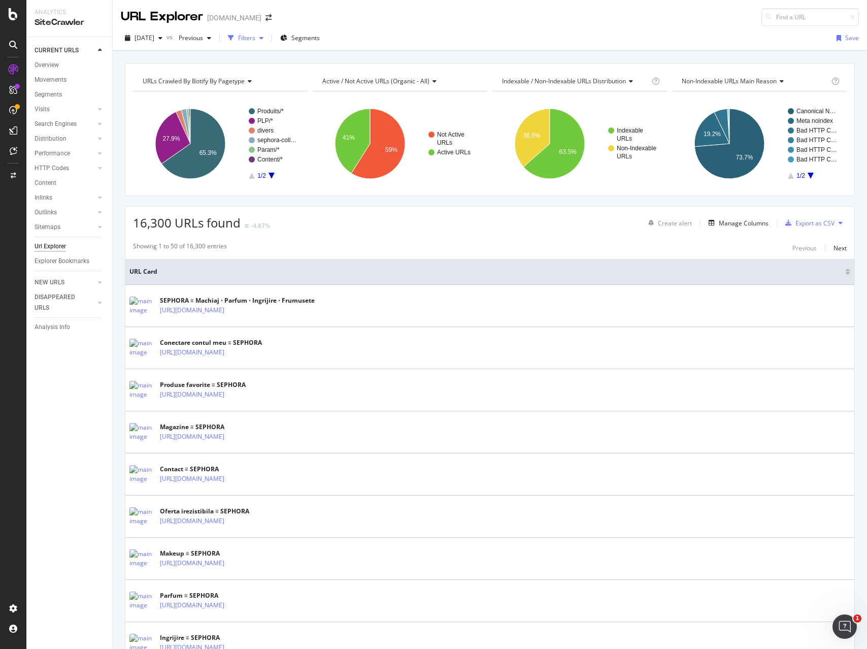
click at [255, 33] on div "Filters" at bounding box center [246, 37] width 17 height 9
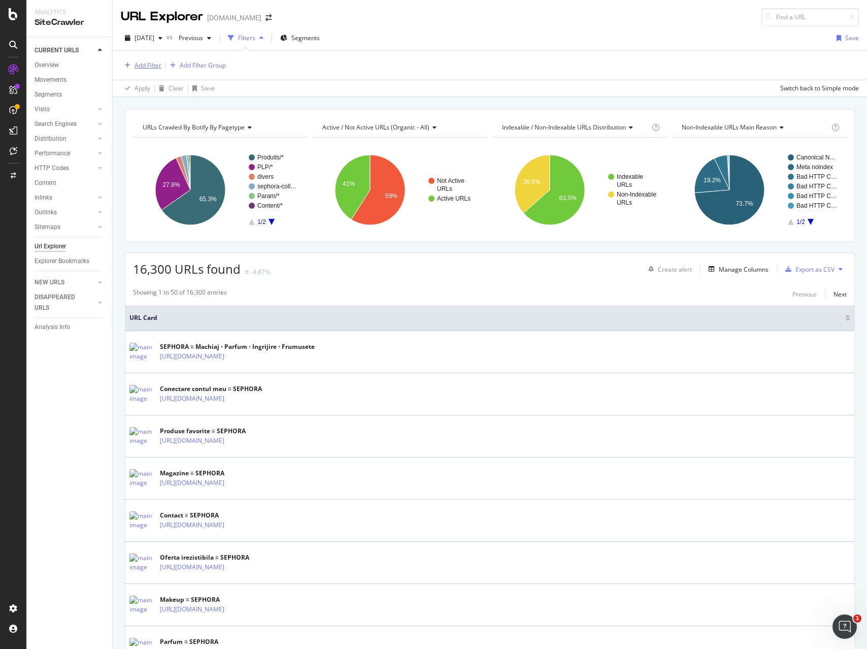
click at [151, 62] on div "Add Filter" at bounding box center [147, 65] width 27 height 9
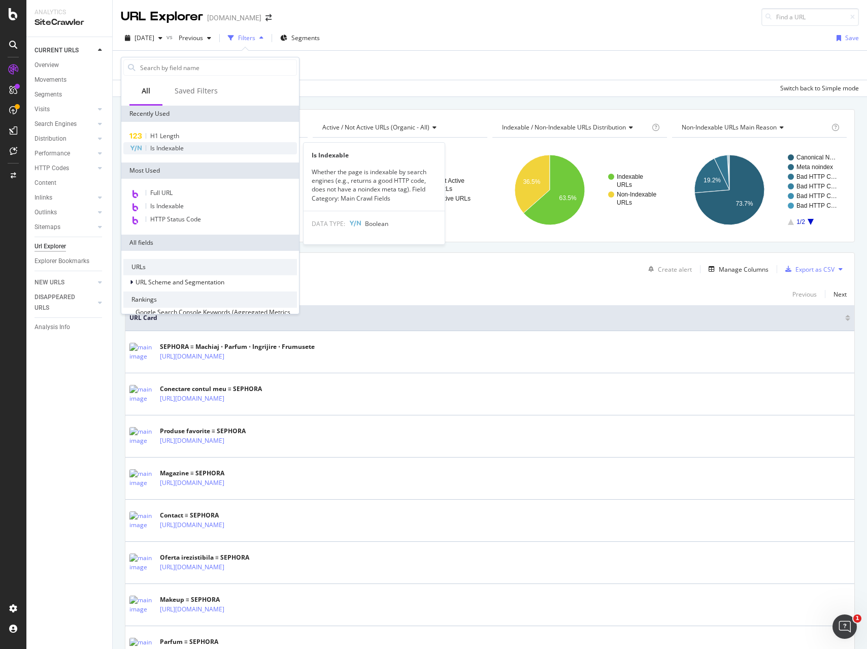
click at [171, 149] on span "Is Indexable" at bounding box center [166, 148] width 33 height 9
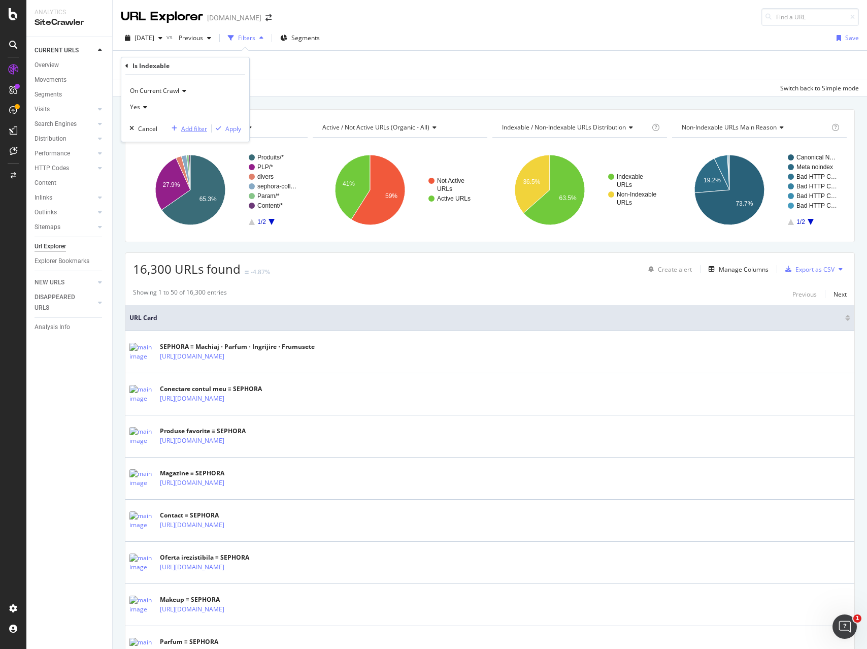
click at [193, 130] on div "Add filter" at bounding box center [194, 128] width 26 height 9
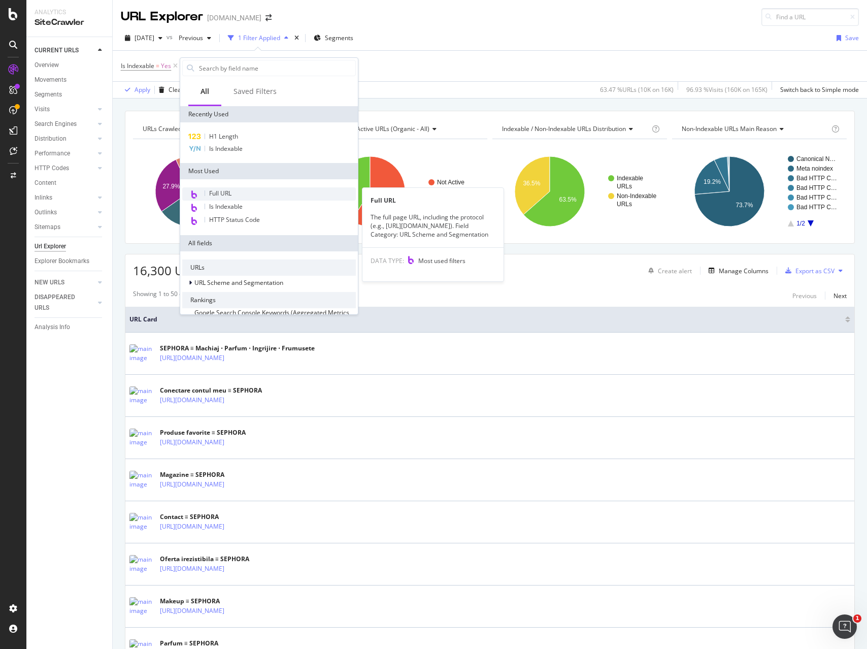
click at [225, 188] on div "Full URL" at bounding box center [269, 193] width 174 height 13
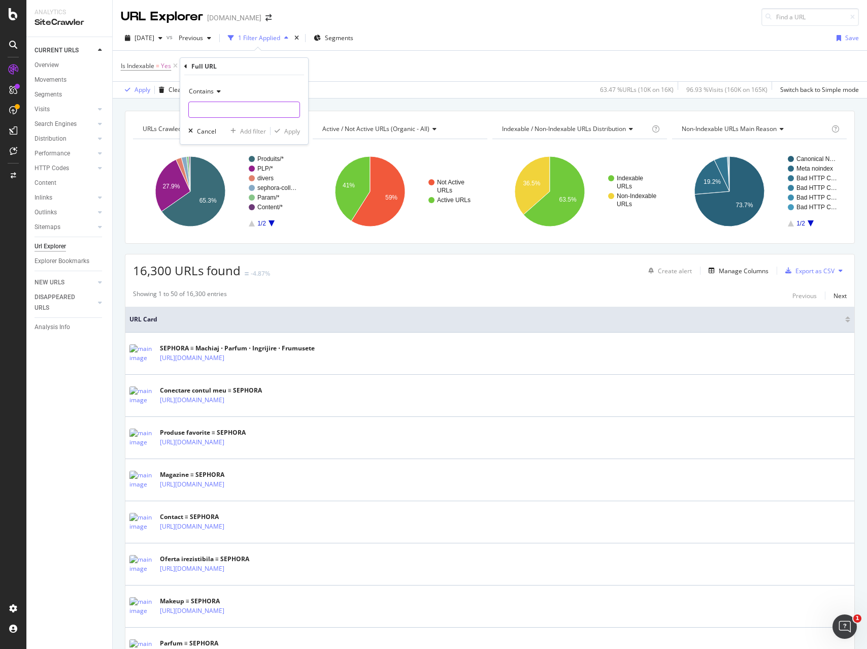
click at [224, 113] on input "text" at bounding box center [244, 109] width 111 height 16
type input "?q="
click at [285, 132] on div "Apply" at bounding box center [292, 131] width 16 height 9
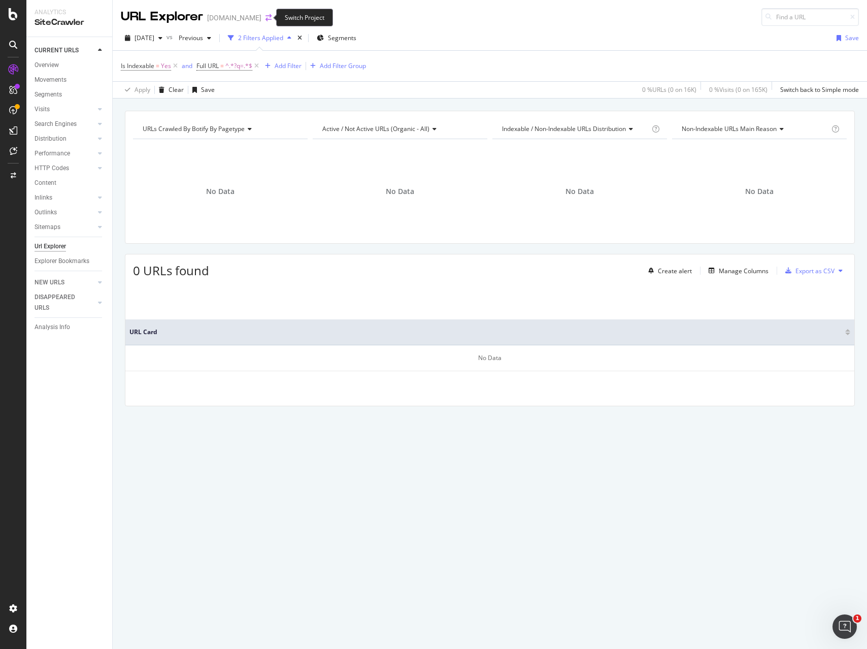
click at [265, 18] on icon "arrow-right-arrow-left" at bounding box center [268, 17] width 6 height 7
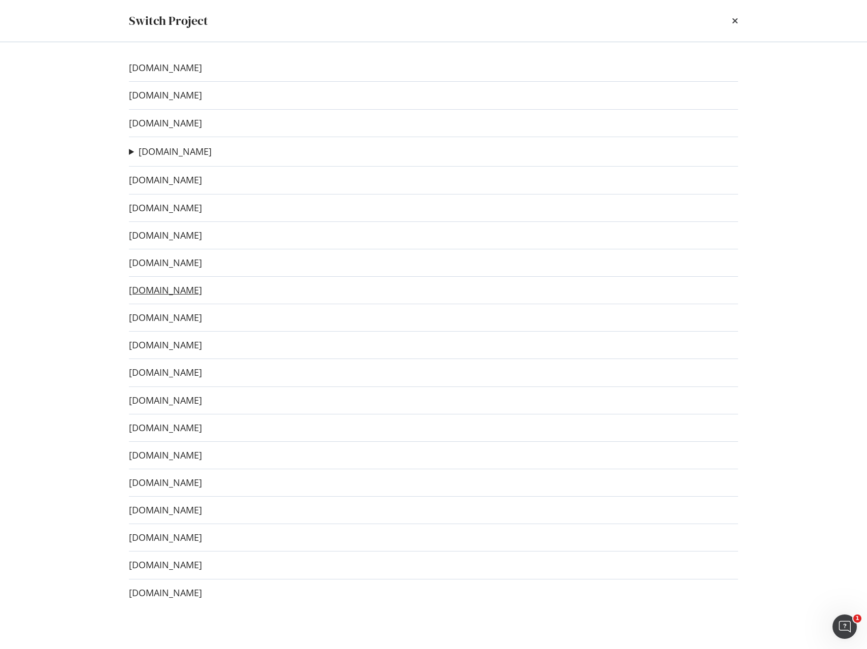
click at [149, 292] on link "[DOMAIN_NAME]" at bounding box center [165, 290] width 73 height 11
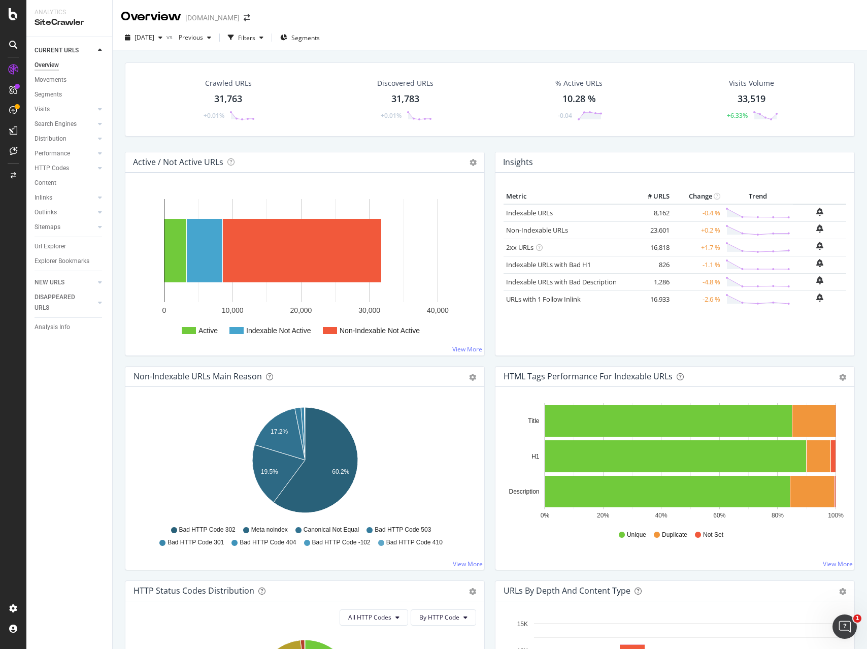
drag, startPoint x: 53, startPoint y: 244, endPoint x: 289, endPoint y: 218, distance: 237.3
click at [53, 244] on div "Url Explorer" at bounding box center [50, 246] width 31 height 11
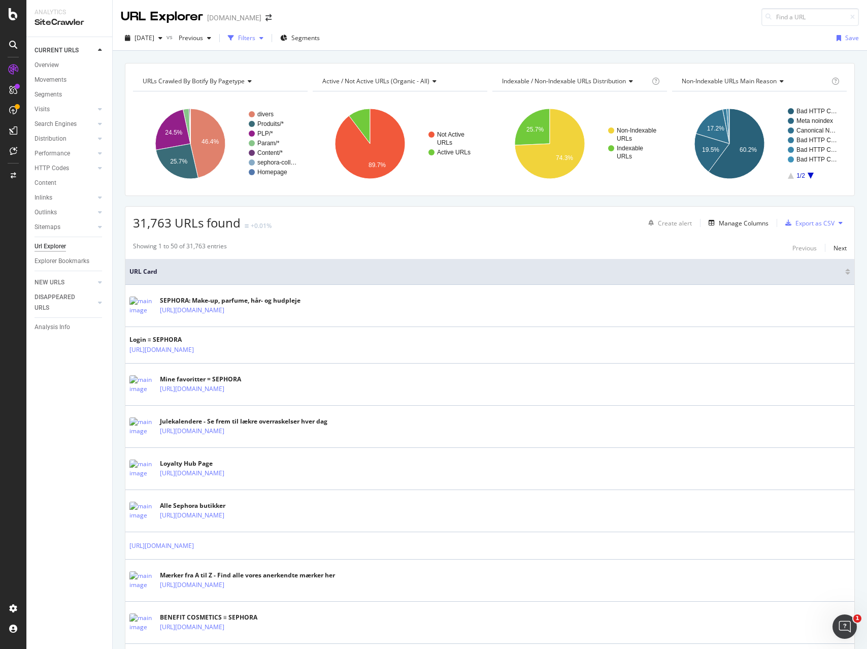
click at [255, 35] on div "Filters" at bounding box center [246, 37] width 17 height 9
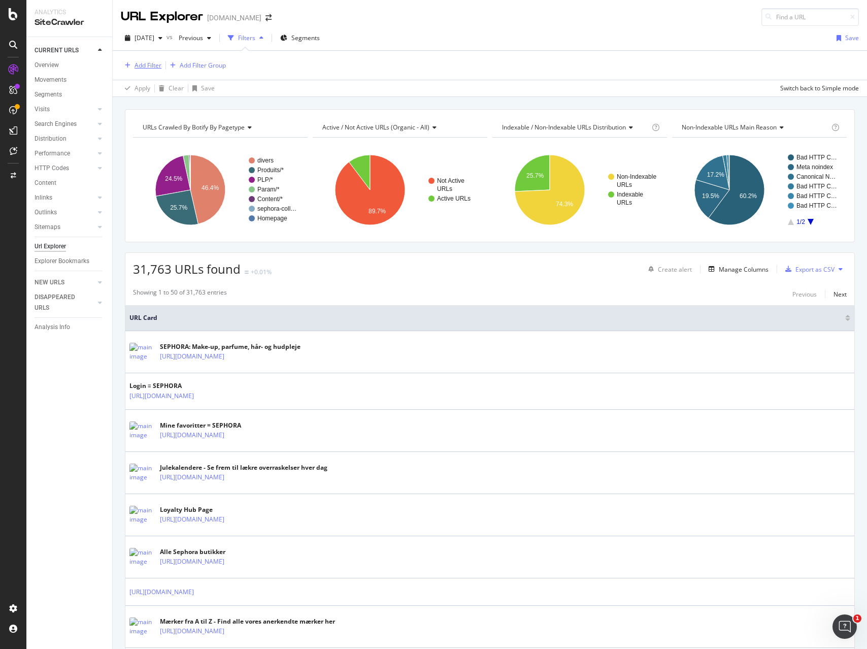
click at [141, 64] on div "Add Filter" at bounding box center [147, 65] width 27 height 9
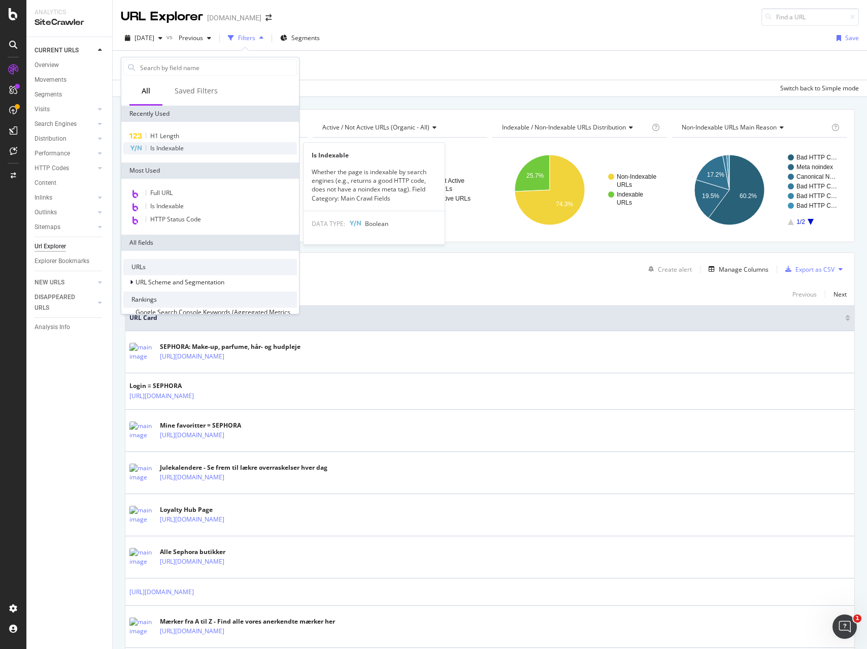
click at [164, 149] on span "Is Indexable" at bounding box center [166, 148] width 33 height 9
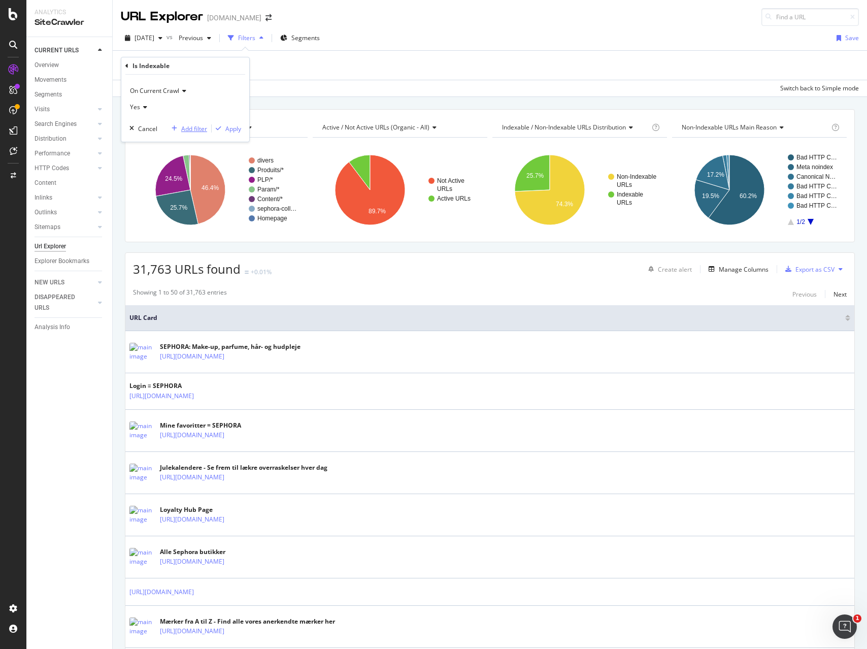
click at [187, 127] on div "Add filter" at bounding box center [194, 128] width 26 height 9
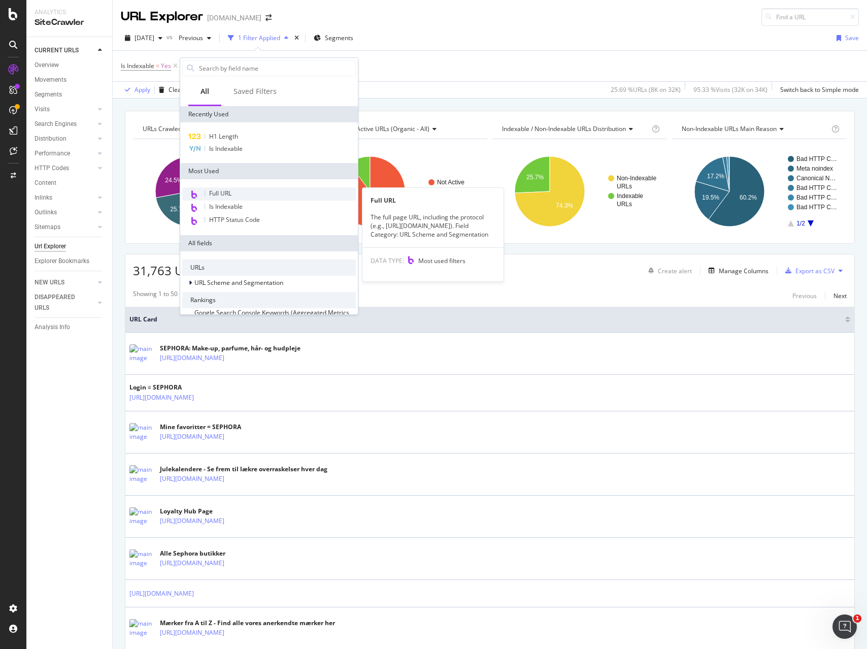
click at [222, 192] on span "Full URL" at bounding box center [220, 193] width 22 height 9
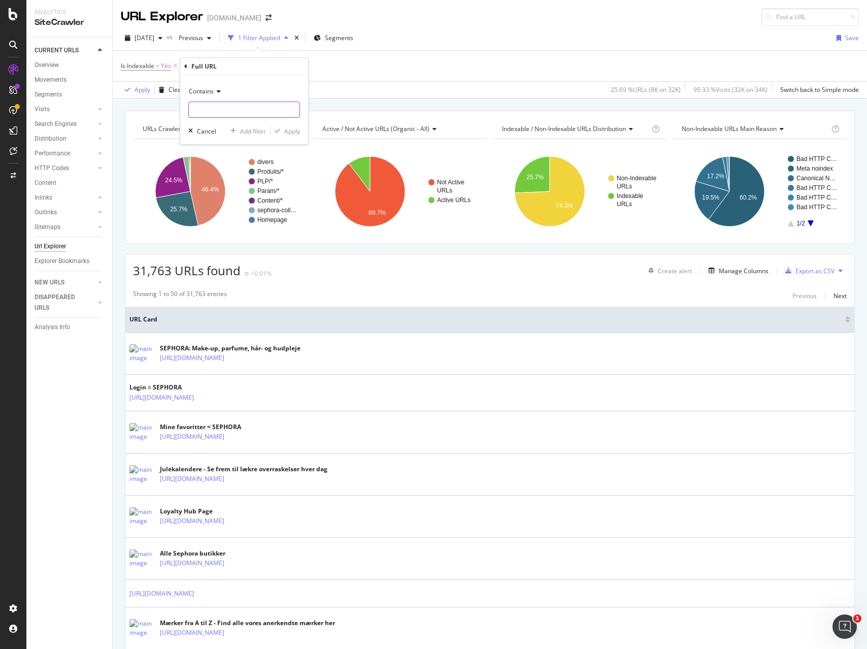
click at [221, 113] on input "text" at bounding box center [244, 109] width 111 height 16
type input "?q="
click at [297, 131] on div "Apply" at bounding box center [292, 131] width 16 height 9
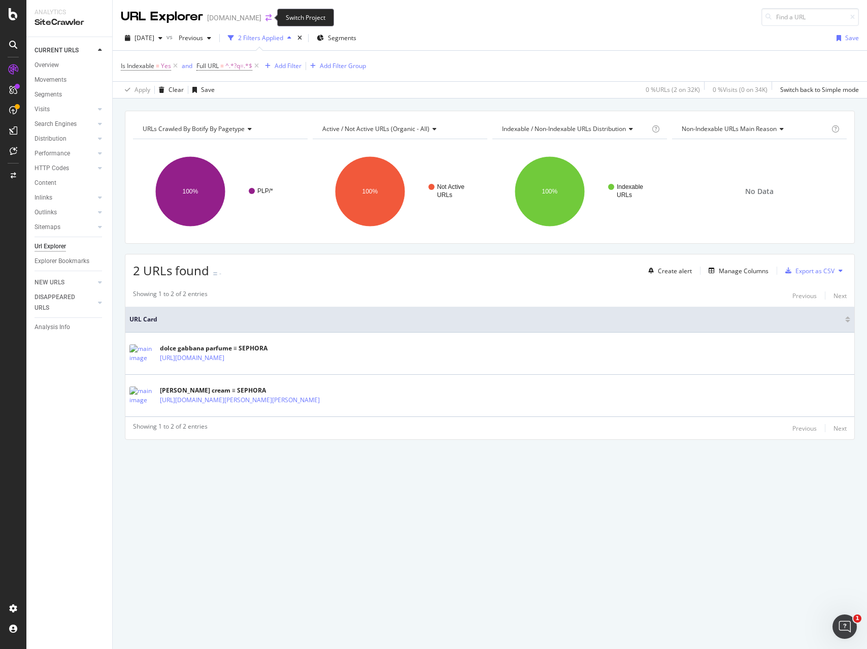
click at [265, 19] on icon "arrow-right-arrow-left" at bounding box center [268, 17] width 6 height 7
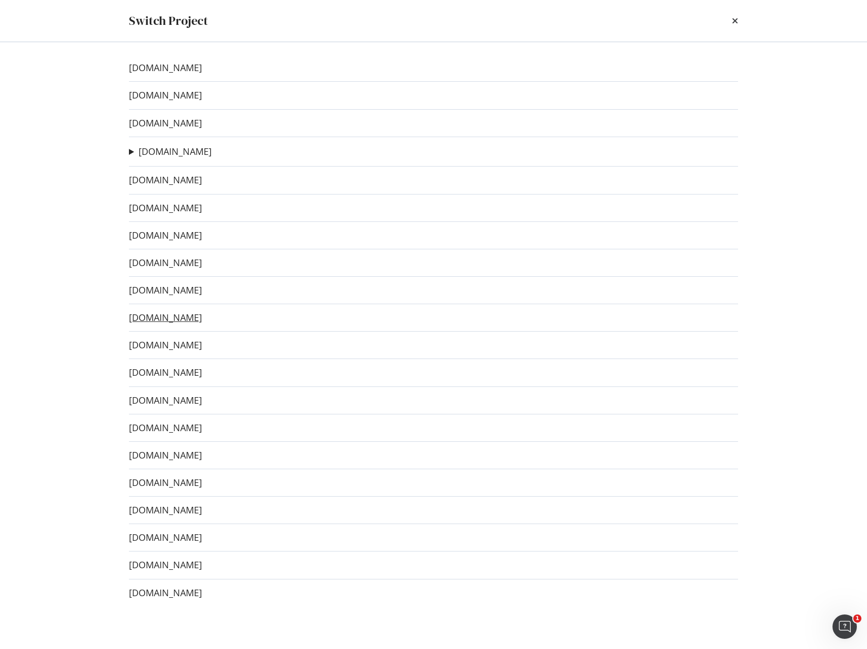
click at [175, 314] on link "[DOMAIN_NAME]" at bounding box center [165, 317] width 73 height 11
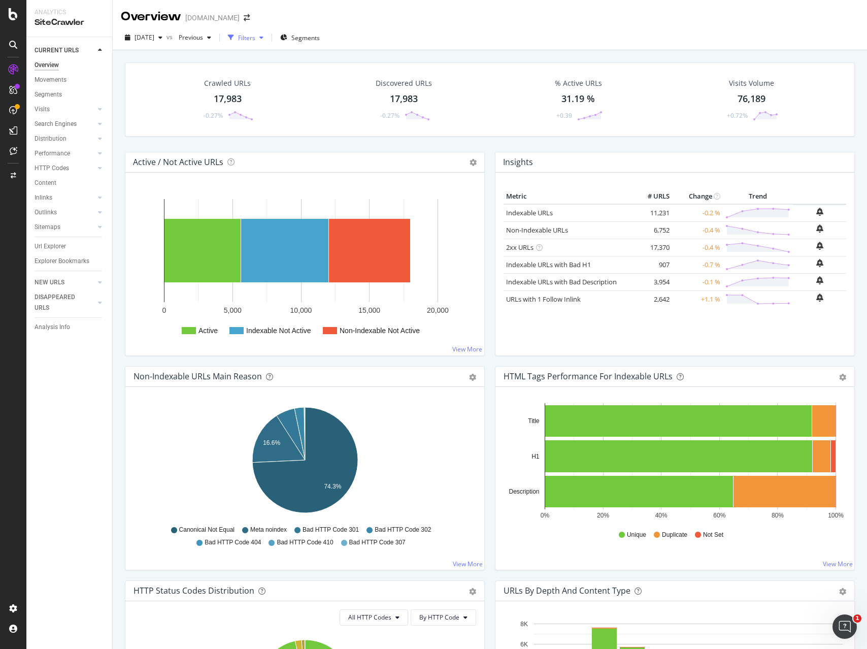
click at [238, 37] on div "button" at bounding box center [231, 37] width 14 height 14
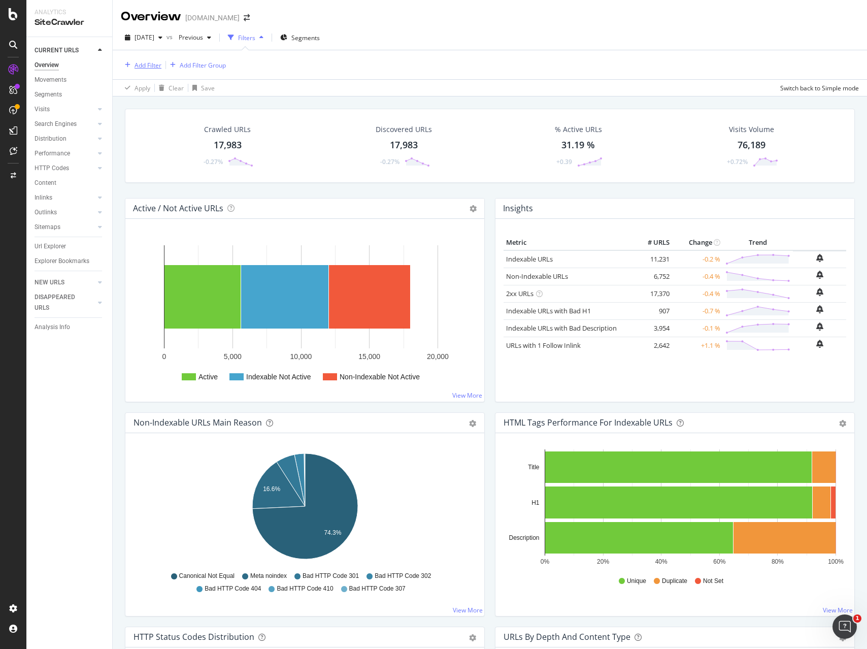
drag, startPoint x: 138, startPoint y: 64, endPoint x: 306, endPoint y: 83, distance: 169.1
click at [138, 64] on div "Add Filter" at bounding box center [147, 65] width 27 height 9
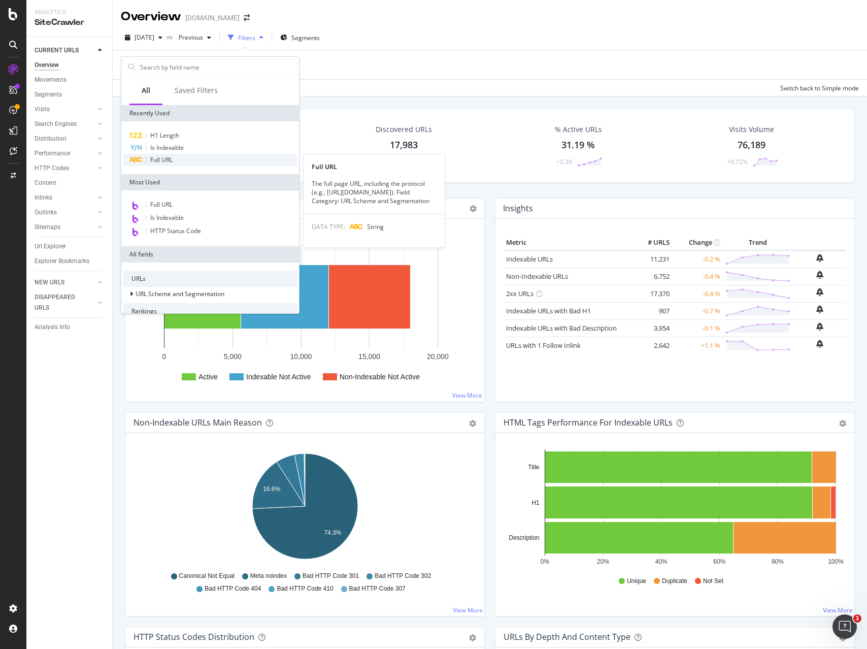
click at [182, 159] on div "Full URL" at bounding box center [210, 160] width 174 height 12
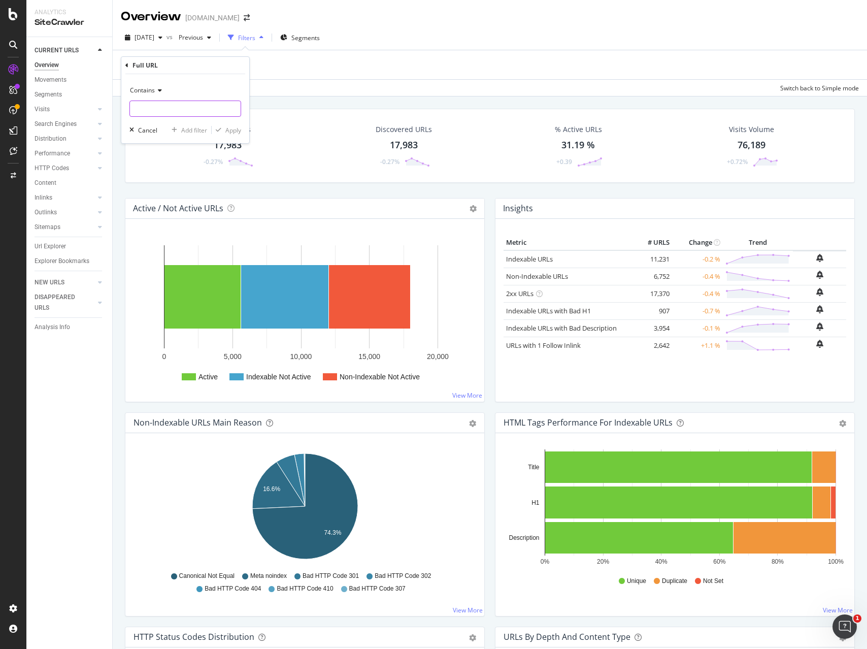
click at [168, 109] on input "text" at bounding box center [185, 108] width 111 height 16
type input "?q="
click at [186, 130] on div "Add filter" at bounding box center [194, 130] width 26 height 9
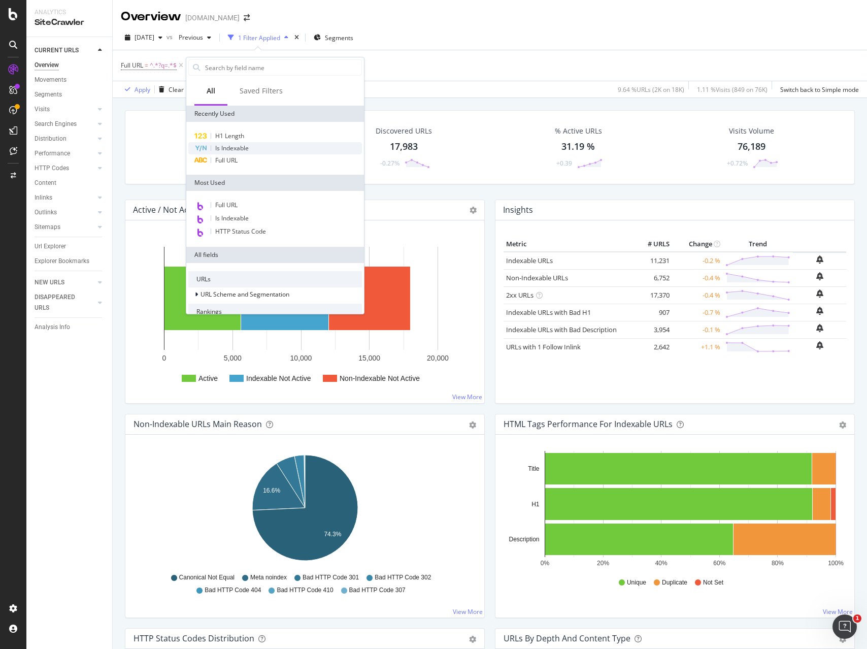
click at [234, 148] on span "Is Indexable" at bounding box center [231, 148] width 33 height 9
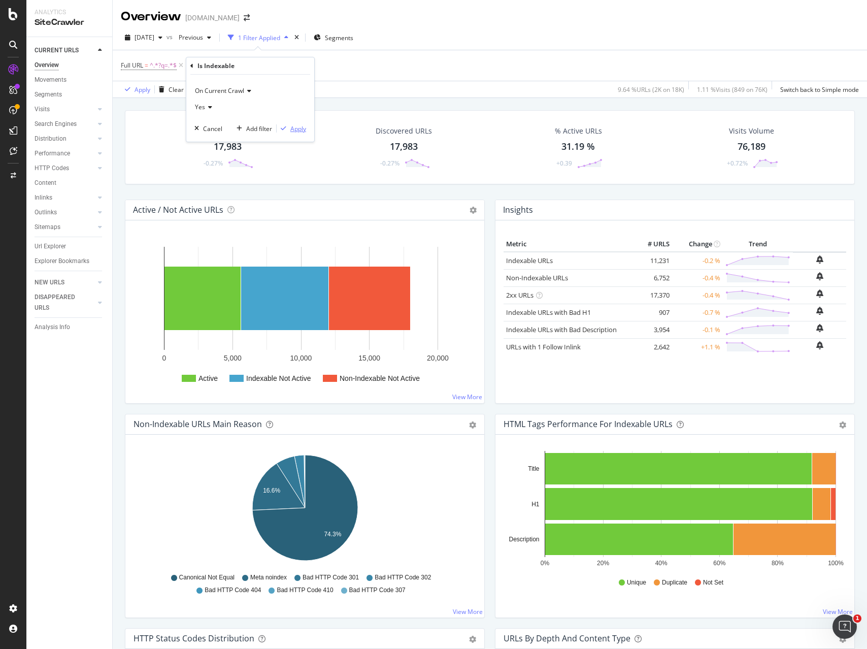
click at [303, 128] on div "Apply" at bounding box center [298, 128] width 16 height 9
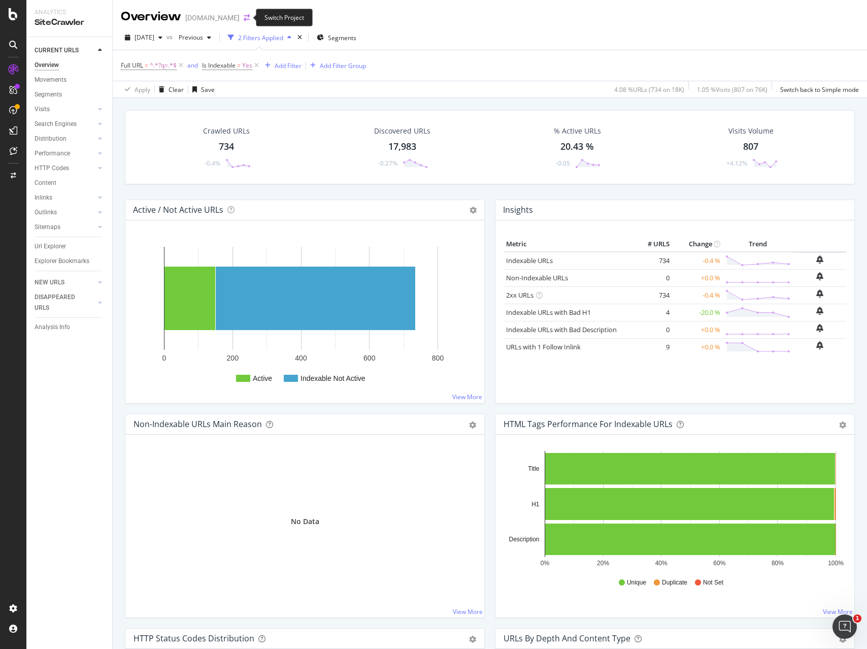
click at [245, 14] on icon "arrow-right-arrow-left" at bounding box center [247, 17] width 6 height 7
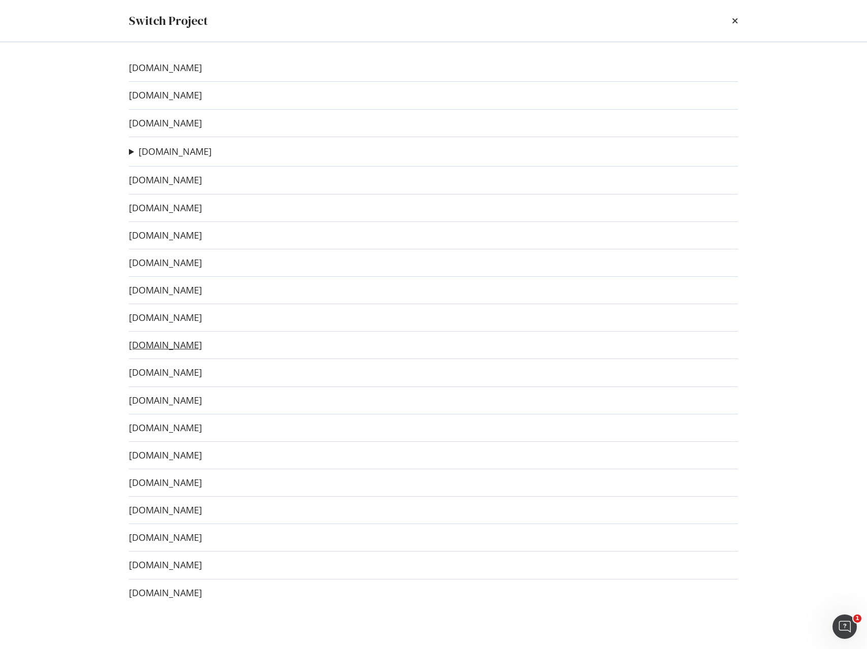
click at [155, 348] on link "[DOMAIN_NAME]" at bounding box center [165, 345] width 73 height 11
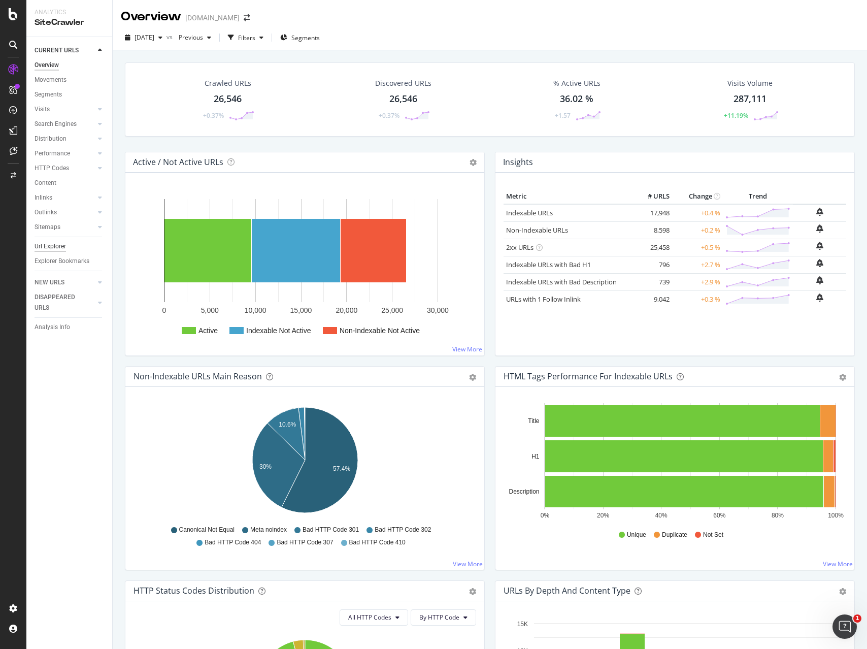
click at [49, 245] on div "Url Explorer" at bounding box center [50, 246] width 31 height 11
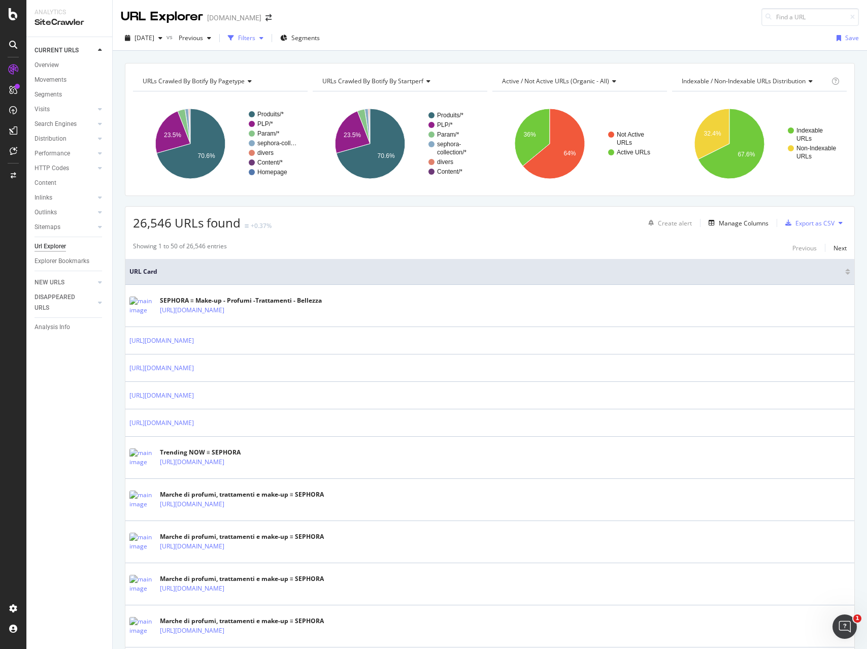
click at [255, 37] on div "Filters" at bounding box center [246, 37] width 17 height 9
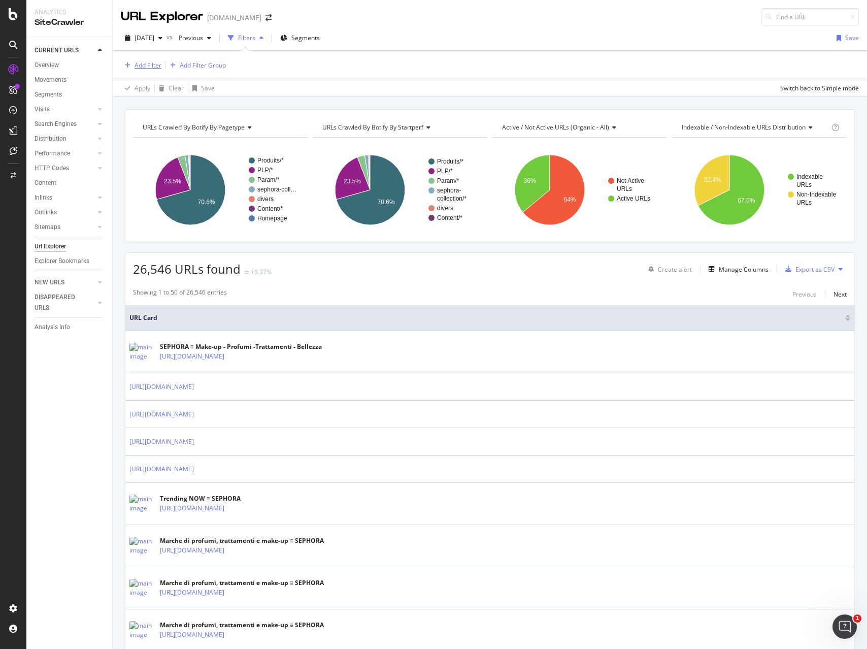
click at [147, 63] on div "Add Filter" at bounding box center [147, 65] width 27 height 9
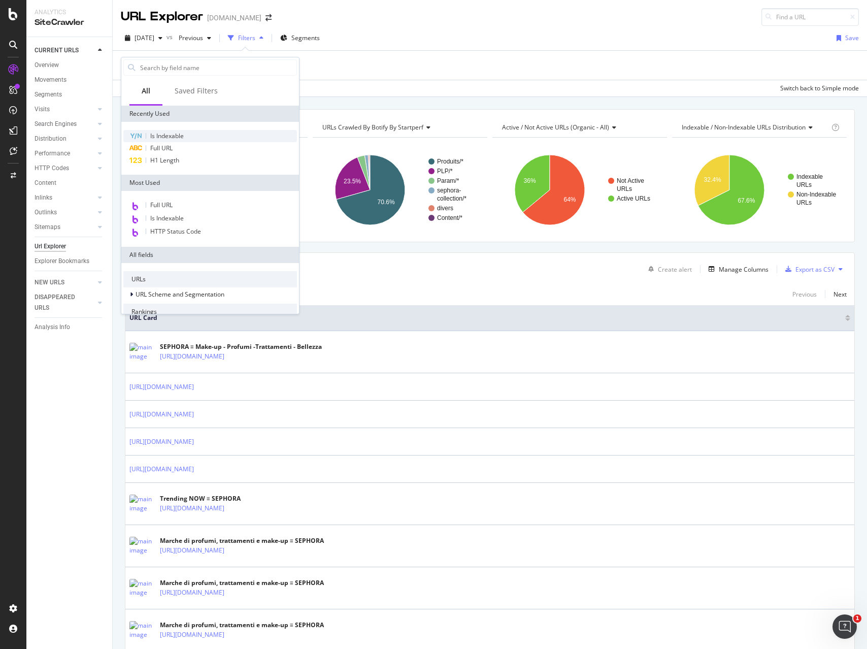
click at [159, 134] on span "Is Indexable" at bounding box center [166, 135] width 33 height 9
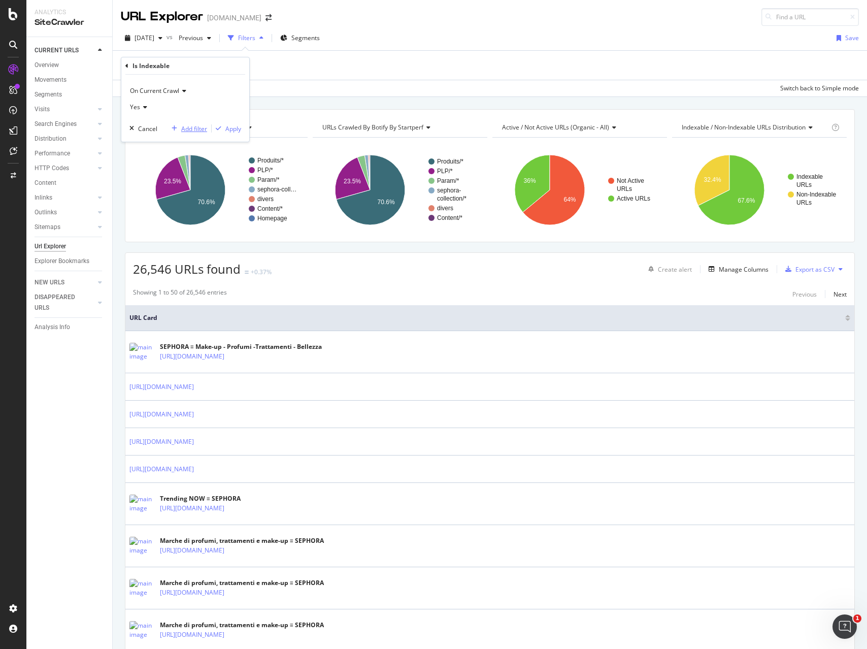
click at [191, 128] on div "Add filter" at bounding box center [194, 128] width 26 height 9
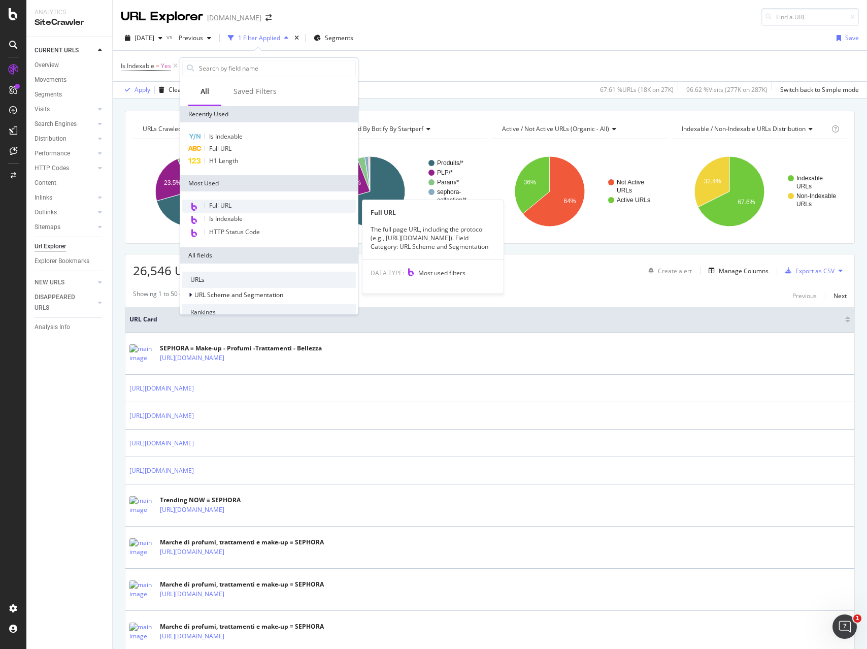
click at [213, 205] on span "Full URL" at bounding box center [220, 205] width 22 height 9
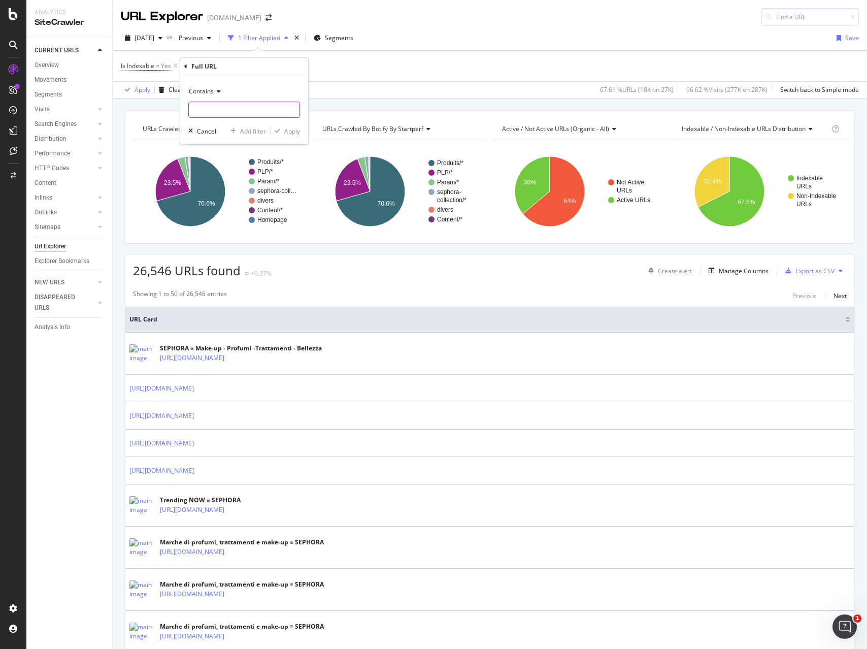
click at [215, 112] on input "text" at bounding box center [244, 109] width 111 height 16
type input "?q="
click at [284, 130] on div "Apply" at bounding box center [292, 131] width 16 height 9
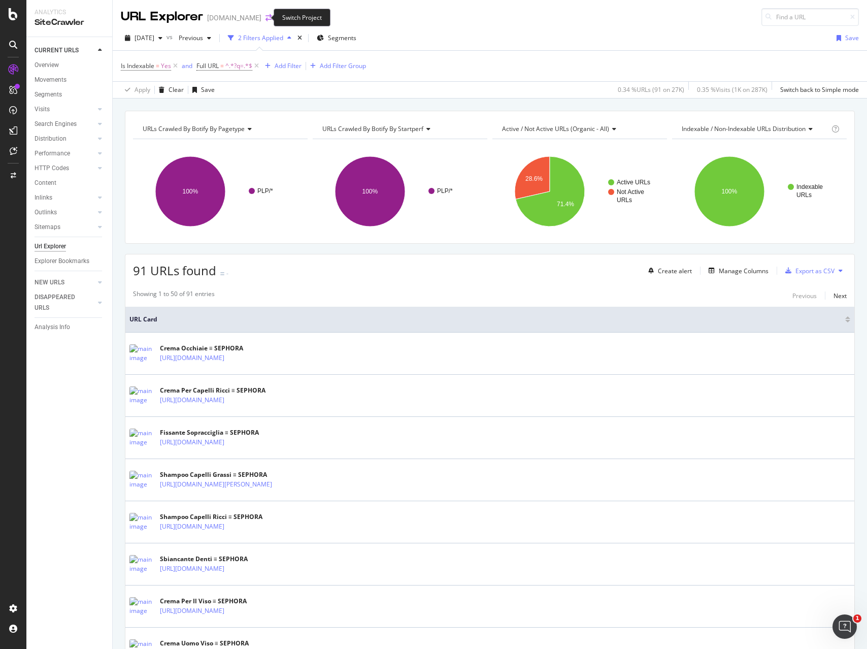
click at [265, 14] on icon "arrow-right-arrow-left" at bounding box center [268, 17] width 6 height 7
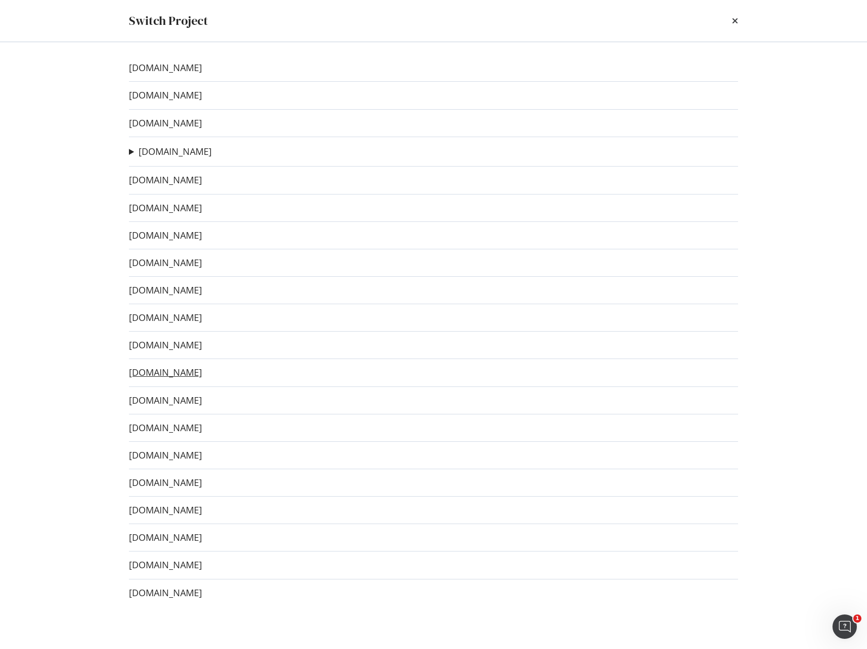
click at [160, 376] on link "[DOMAIN_NAME]" at bounding box center [165, 372] width 73 height 11
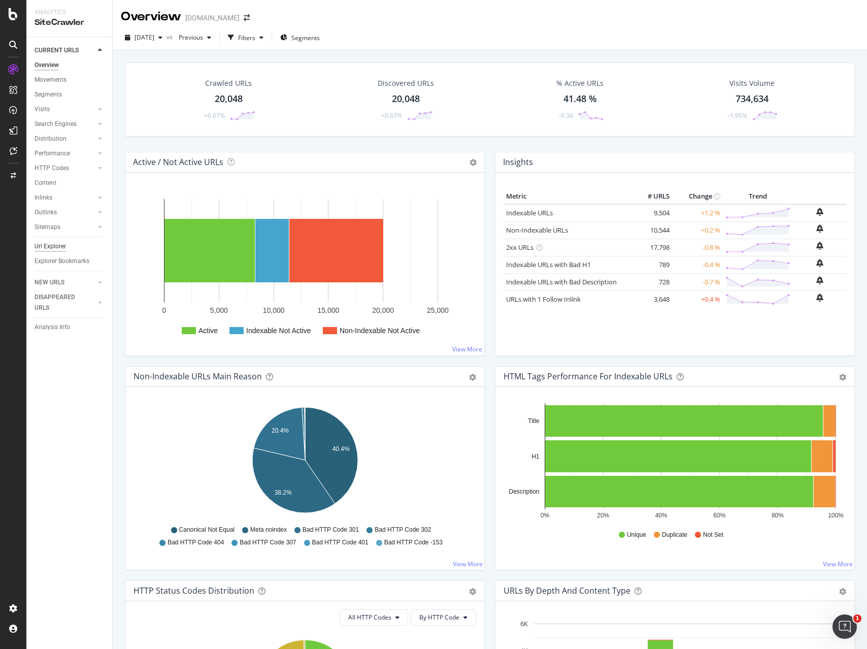
click at [61, 240] on div "Url Explorer" at bounding box center [74, 246] width 78 height 15
click at [52, 244] on div "Url Explorer" at bounding box center [50, 246] width 31 height 11
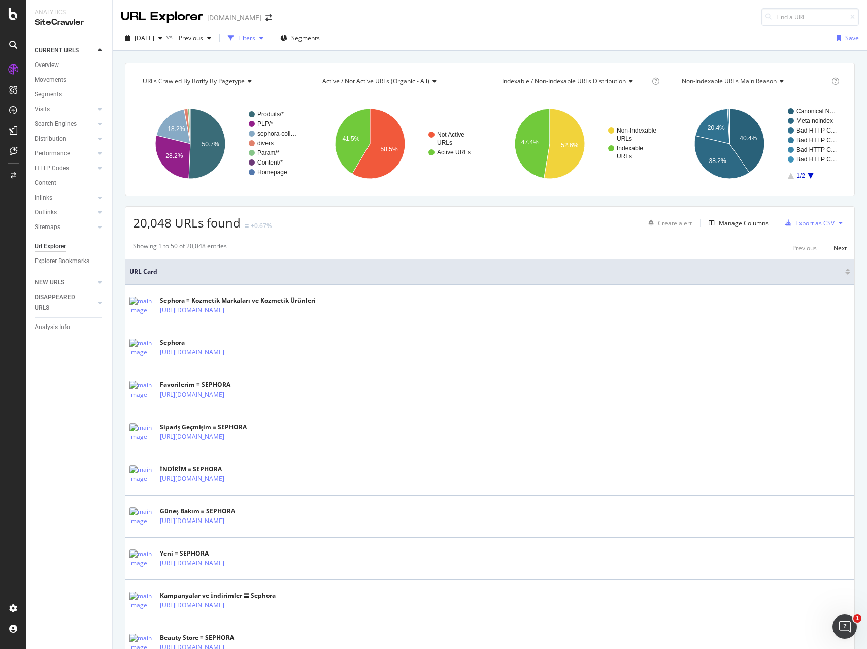
click at [255, 33] on div "Filters" at bounding box center [246, 37] width 17 height 9
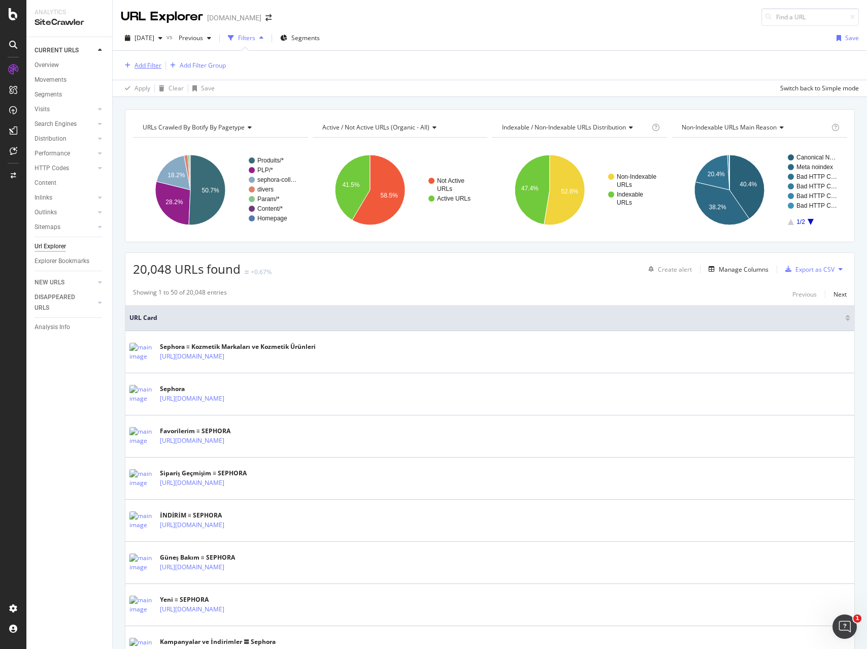
click at [148, 69] on div "Add Filter" at bounding box center [147, 65] width 27 height 9
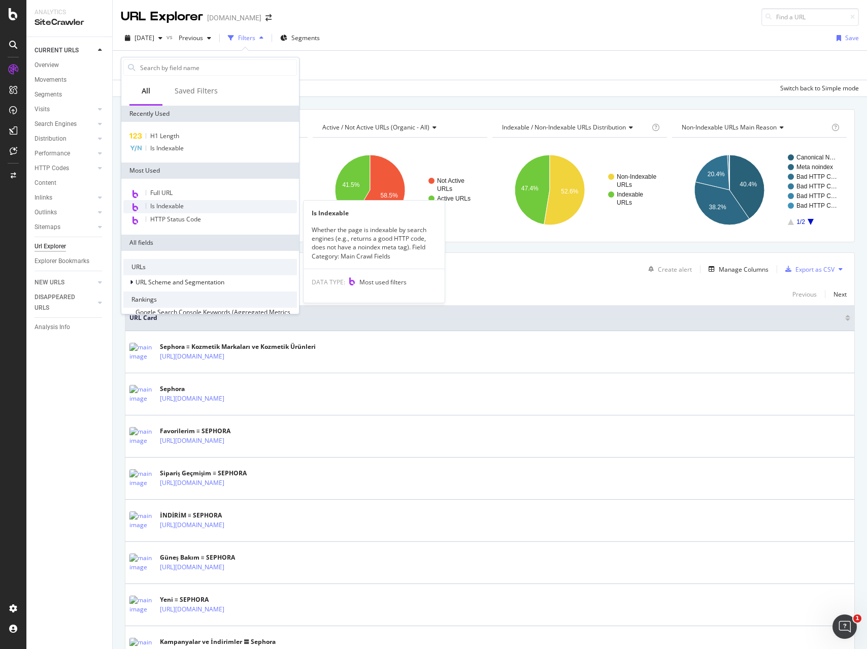
click at [165, 204] on span "Is Indexable" at bounding box center [166, 205] width 33 height 9
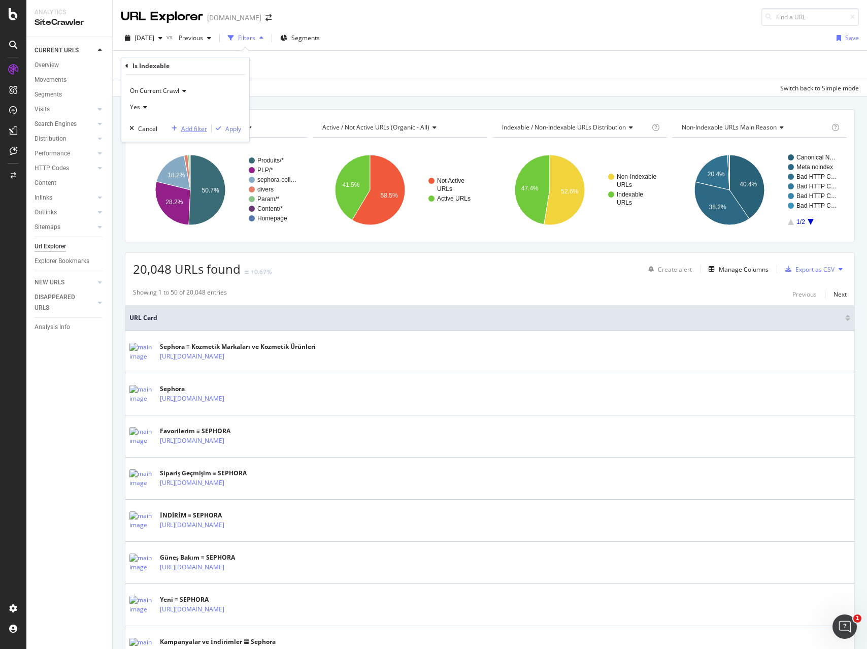
click at [192, 129] on div "Add filter" at bounding box center [194, 128] width 26 height 9
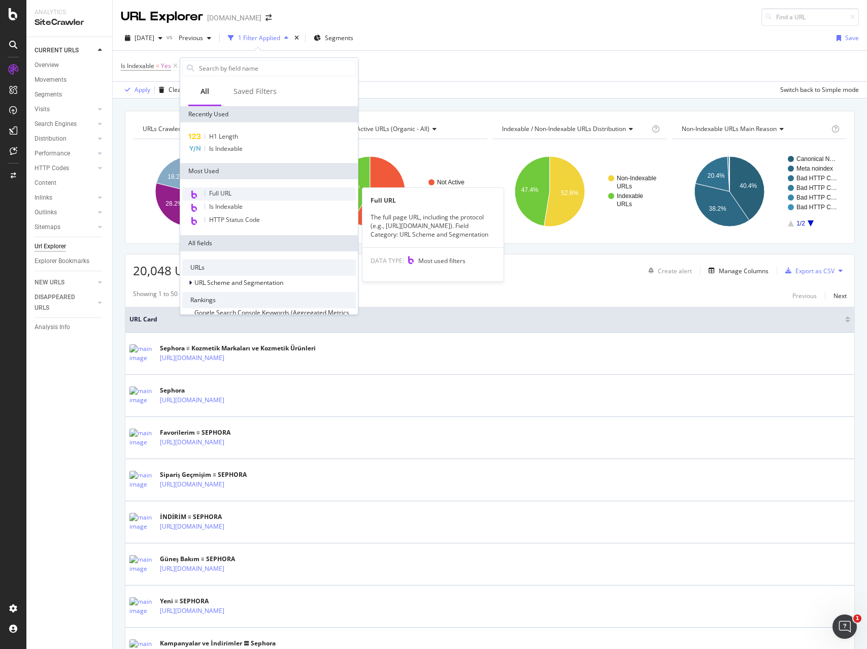
click at [243, 193] on div "Full URL" at bounding box center [269, 193] width 174 height 13
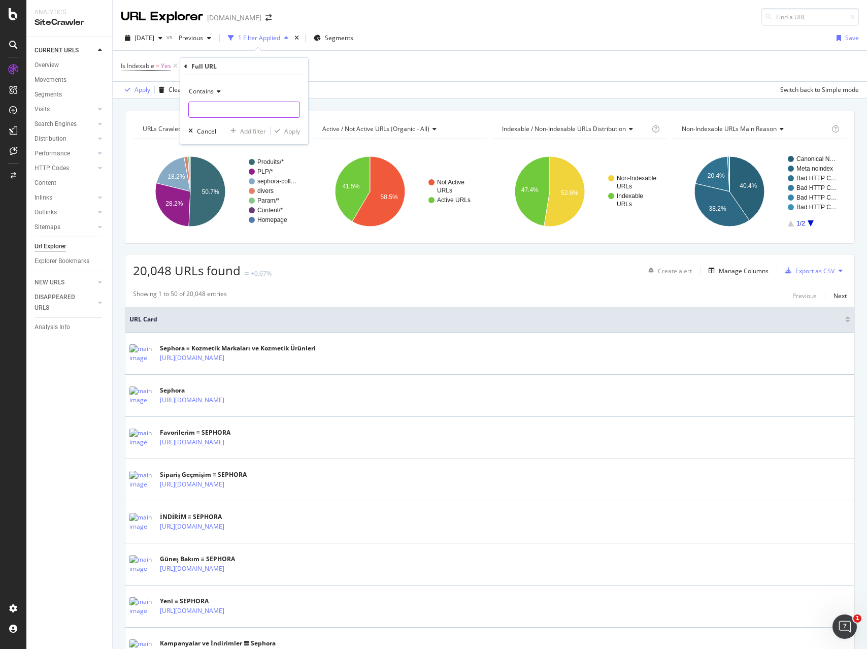
click at [224, 108] on input "text" at bounding box center [244, 109] width 111 height 16
type input "?q="
click at [291, 133] on div "Apply" at bounding box center [292, 131] width 16 height 9
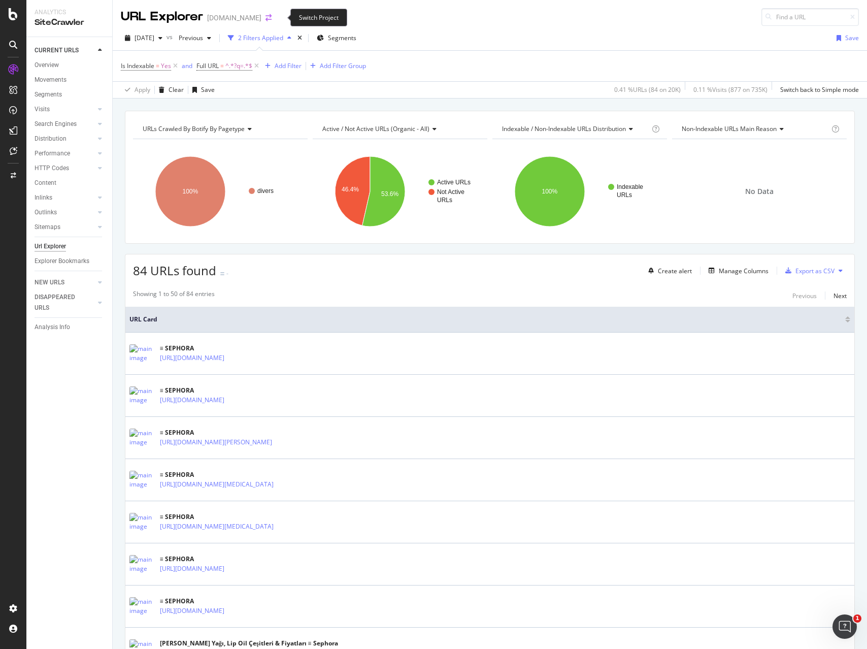
click at [272, 16] on icon "arrow-right-arrow-left" at bounding box center [268, 17] width 6 height 7
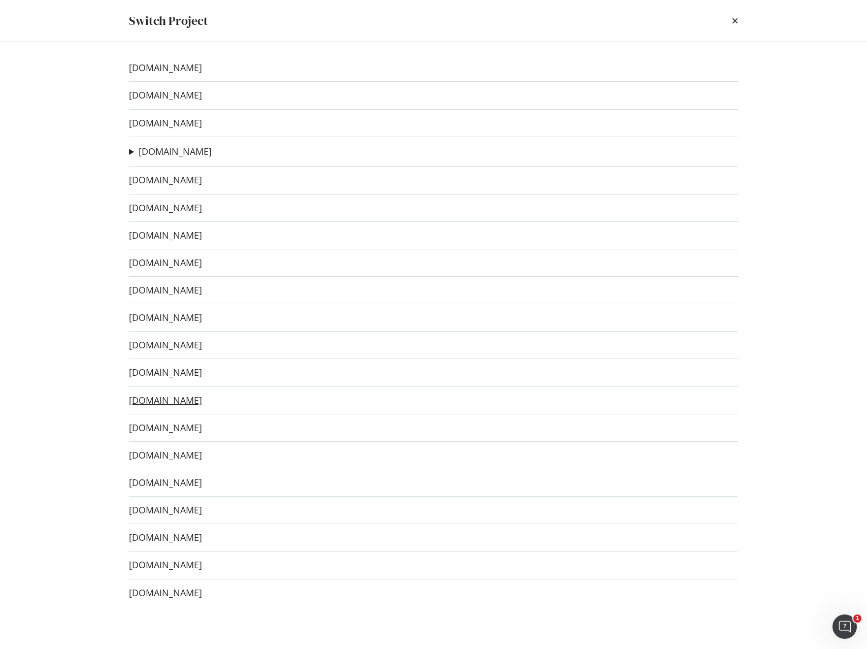
click at [162, 404] on link "[DOMAIN_NAME]" at bounding box center [165, 400] width 73 height 11
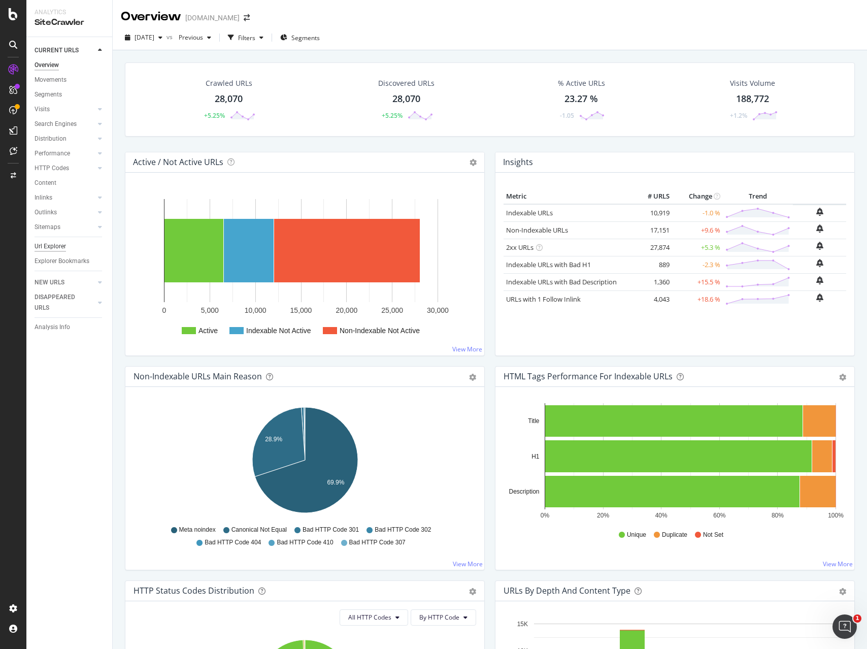
click at [44, 244] on div "Url Explorer" at bounding box center [50, 246] width 31 height 11
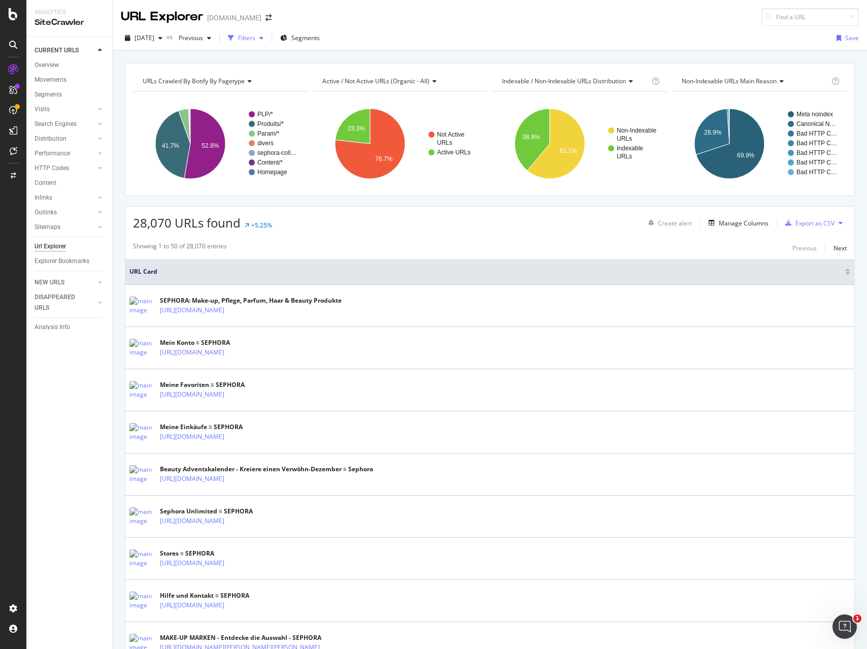
click at [263, 35] on icon "button" at bounding box center [261, 38] width 4 height 6
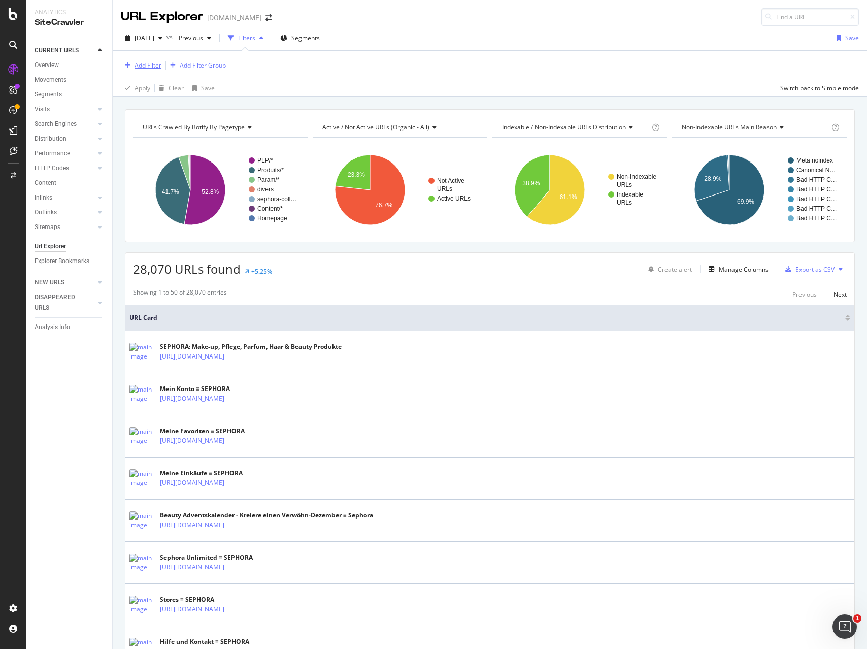
click at [141, 65] on div "Add Filter" at bounding box center [147, 65] width 27 height 9
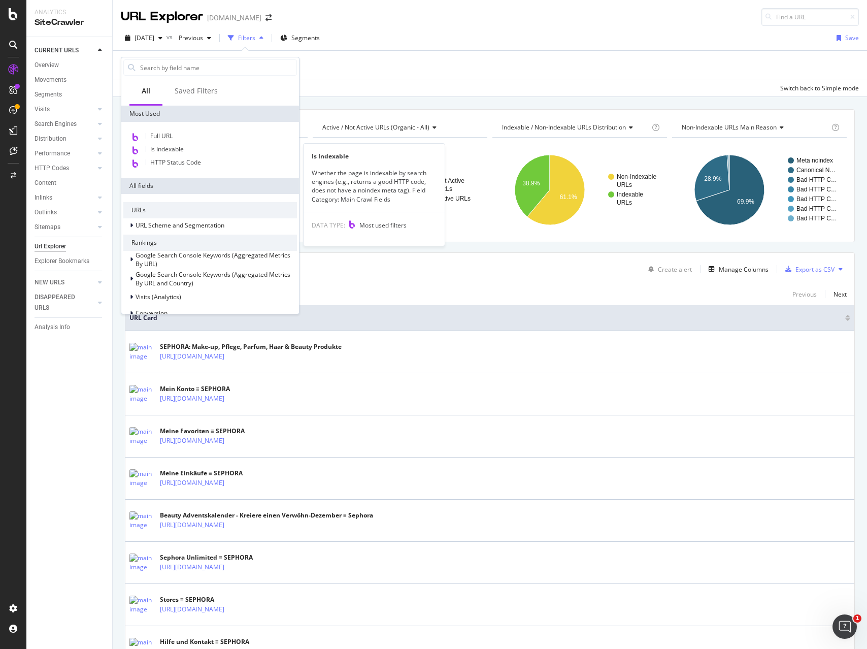
click at [193, 149] on div "Is Indexable" at bounding box center [210, 149] width 174 height 13
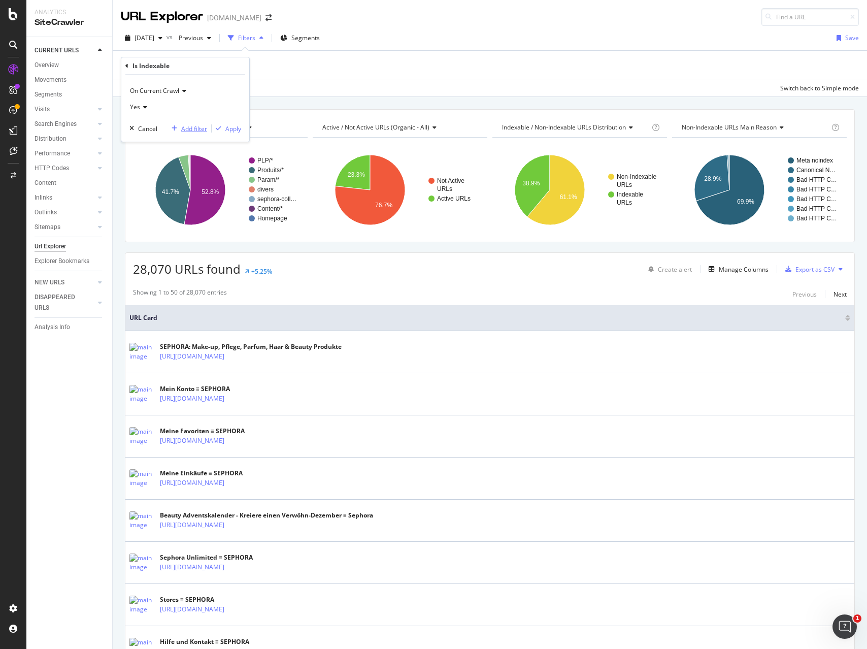
click at [193, 126] on div "Add filter" at bounding box center [194, 128] width 26 height 9
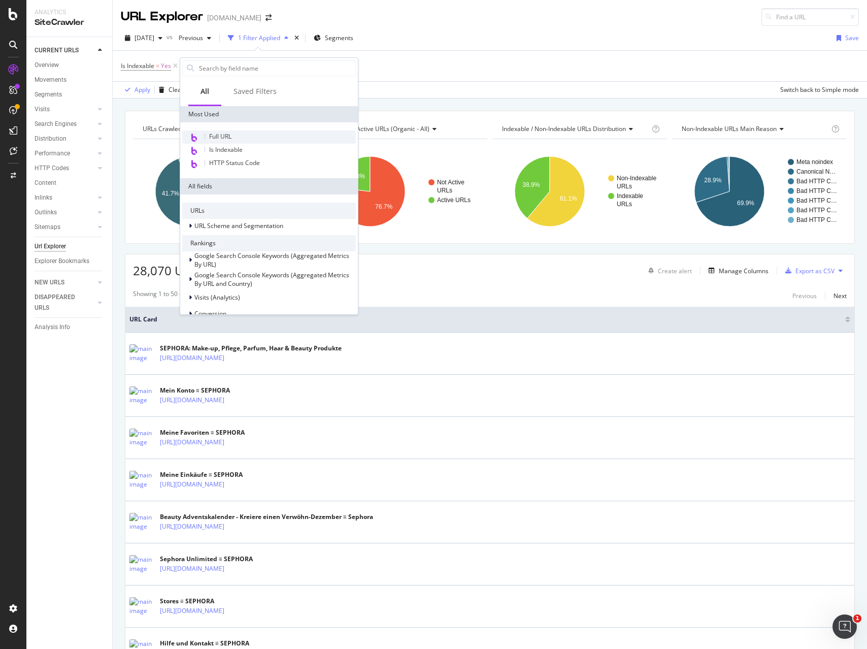
click at [216, 135] on span "Full URL" at bounding box center [220, 136] width 22 height 9
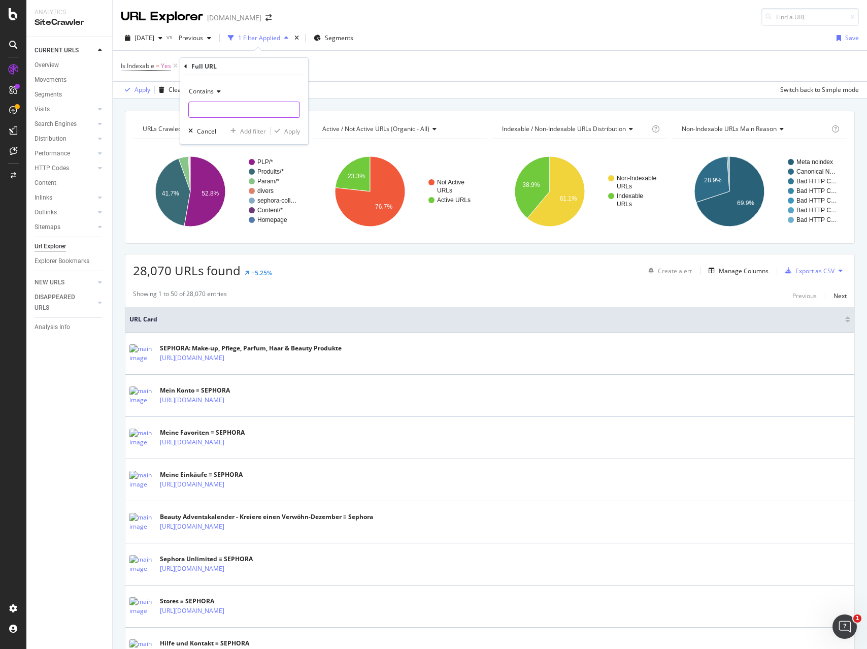
click at [208, 111] on input "text" at bounding box center [244, 109] width 111 height 16
type input "?q="
drag, startPoint x: 291, startPoint y: 130, endPoint x: 279, endPoint y: 114, distance: 20.3
click at [291, 130] on div "Apply" at bounding box center [292, 131] width 16 height 9
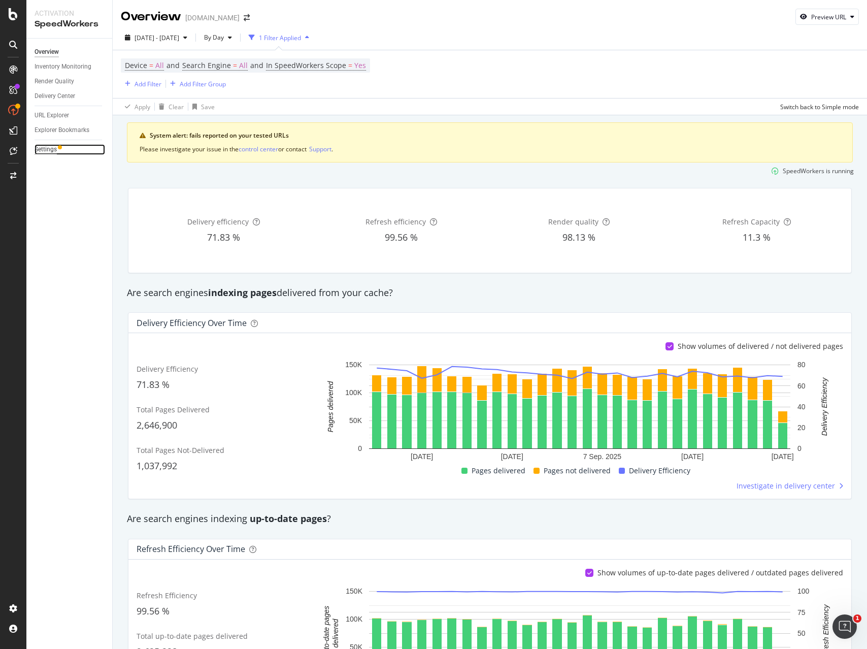
click at [43, 150] on div "Settings" at bounding box center [46, 149] width 22 height 11
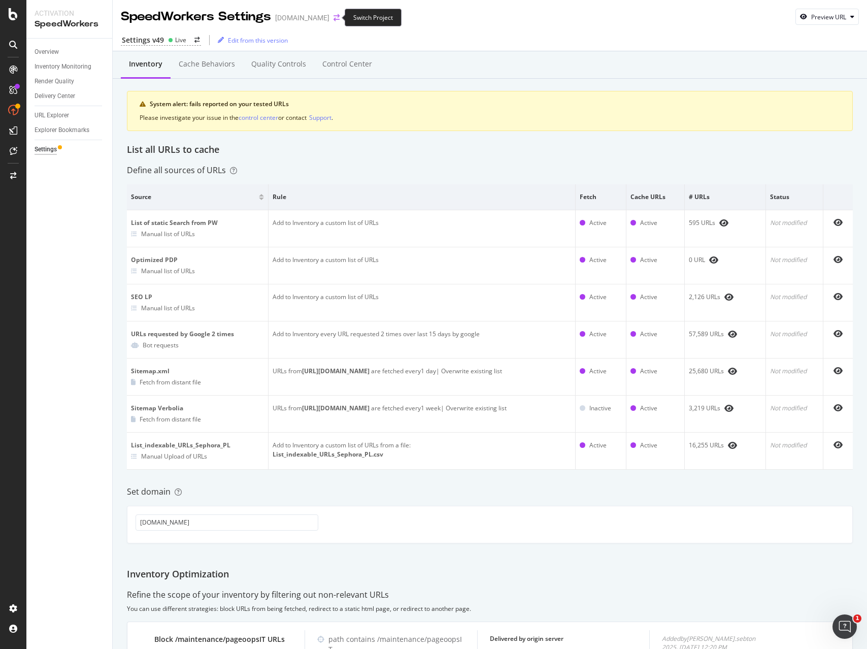
click at [333, 19] on icon "arrow-right-arrow-left" at bounding box center [336, 17] width 6 height 7
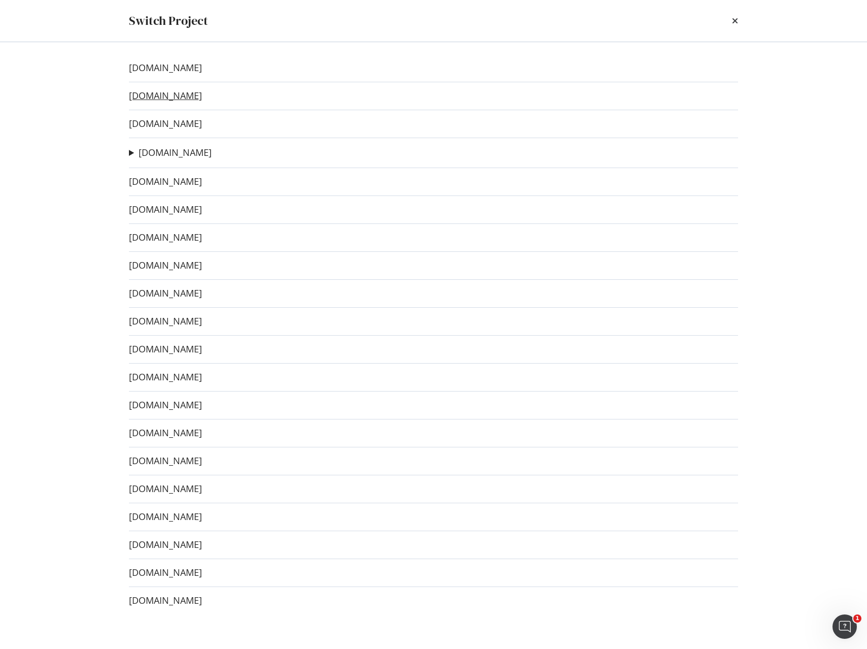
click at [166, 96] on link "[DOMAIN_NAME]" at bounding box center [165, 95] width 73 height 11
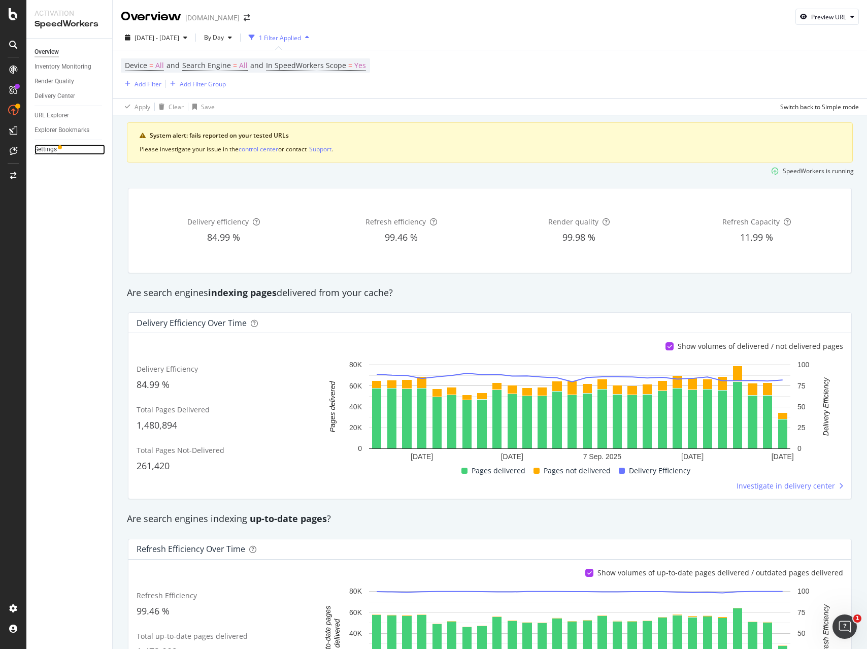
click at [47, 147] on div "Settings" at bounding box center [46, 149] width 22 height 11
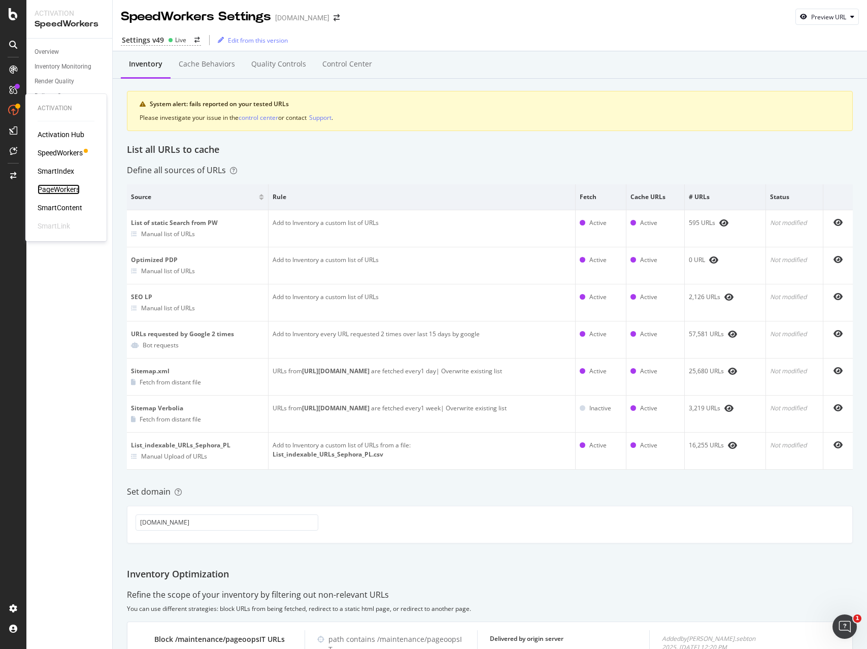
click at [64, 187] on div "PageWorkers" at bounding box center [59, 189] width 42 height 10
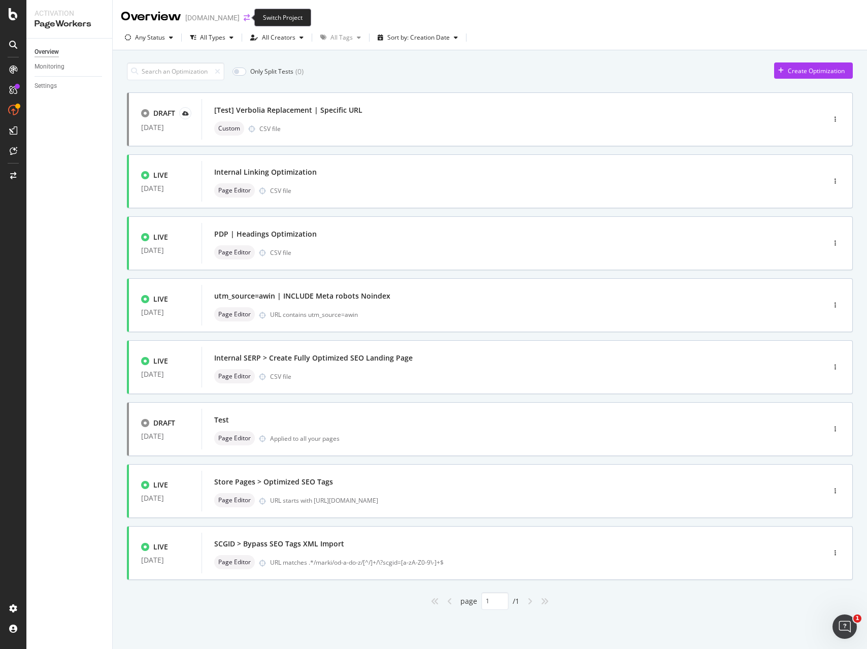
click at [244, 17] on icon "arrow-right-arrow-left" at bounding box center [247, 17] width 6 height 7
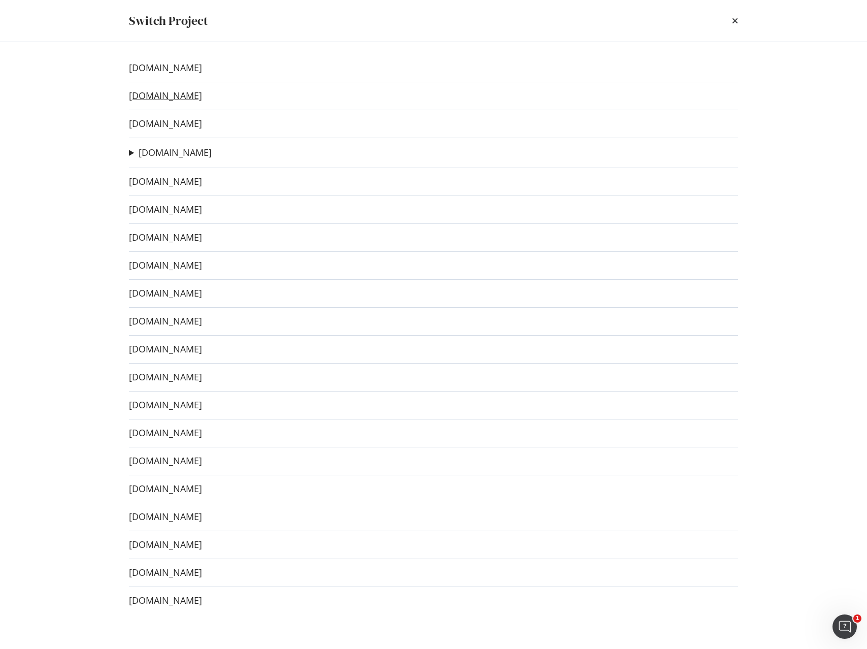
click at [187, 94] on link "[DOMAIN_NAME]" at bounding box center [165, 95] width 73 height 11
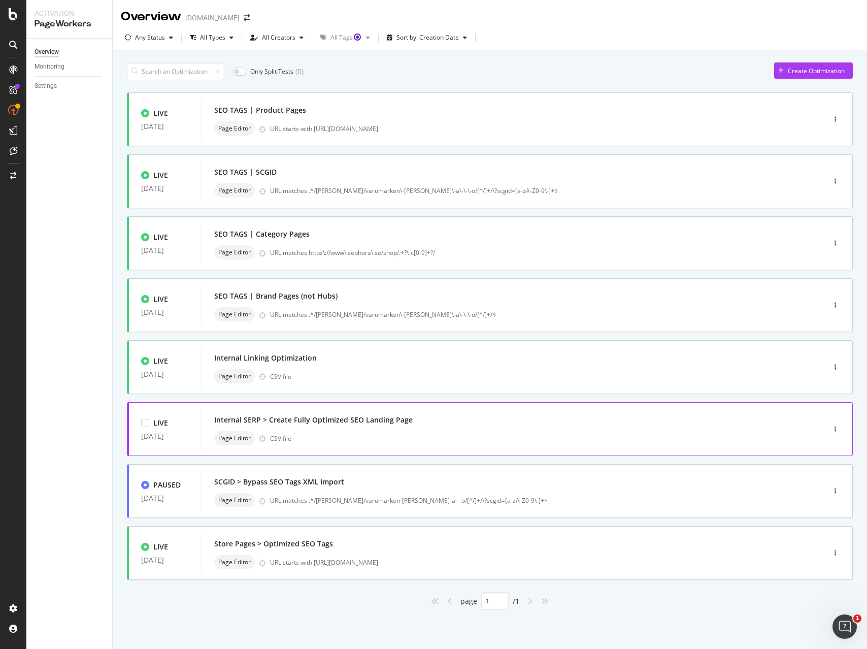
click at [369, 429] on div "Internal SERP > Create Fully Optimized SEO Landing Page Page Editor CSV file" at bounding box center [497, 429] width 567 height 32
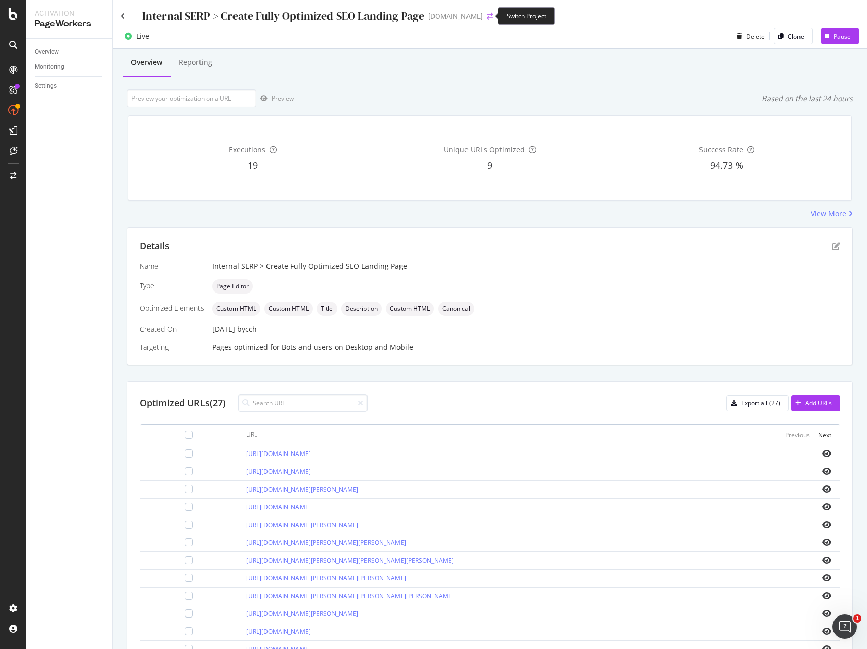
click at [490, 16] on icon "arrow-right-arrow-left" at bounding box center [490, 16] width 6 height 7
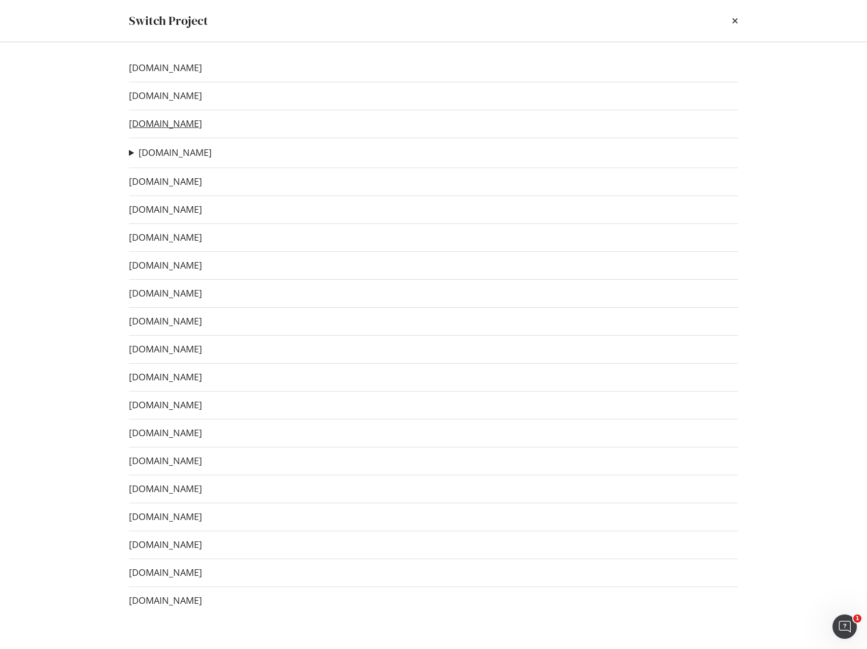
click at [158, 123] on link "[DOMAIN_NAME]" at bounding box center [165, 123] width 73 height 11
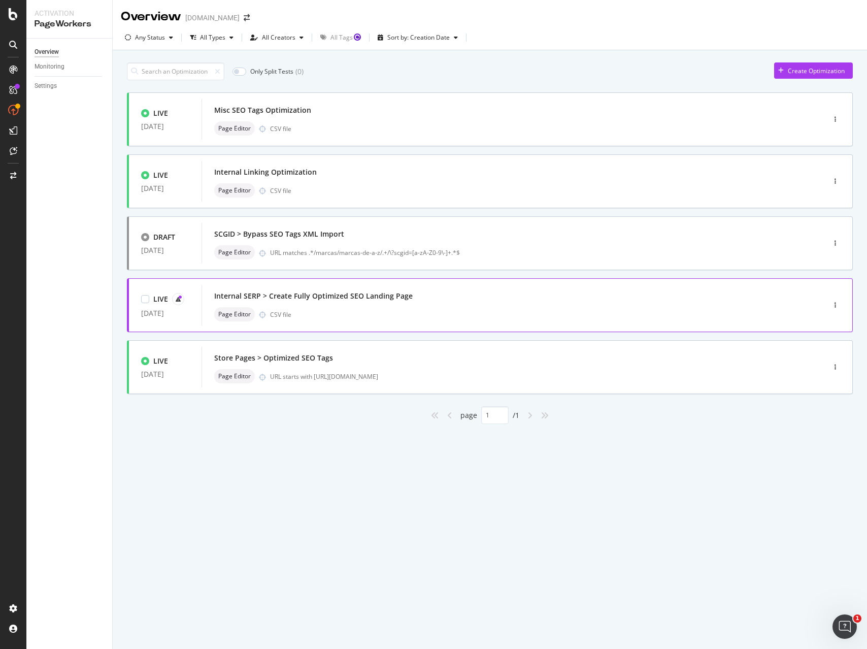
click at [443, 302] on div "Internal SERP > Create Fully Optimized SEO Landing Page" at bounding box center [497, 296] width 567 height 14
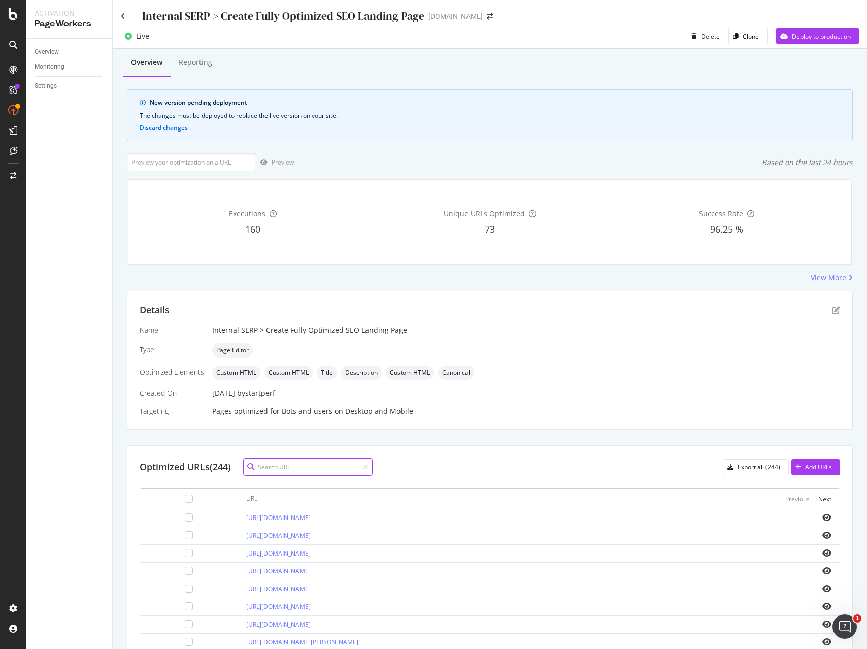
scroll to position [1, 0]
click at [487, 17] on icon "arrow-right-arrow-left" at bounding box center [490, 15] width 6 height 7
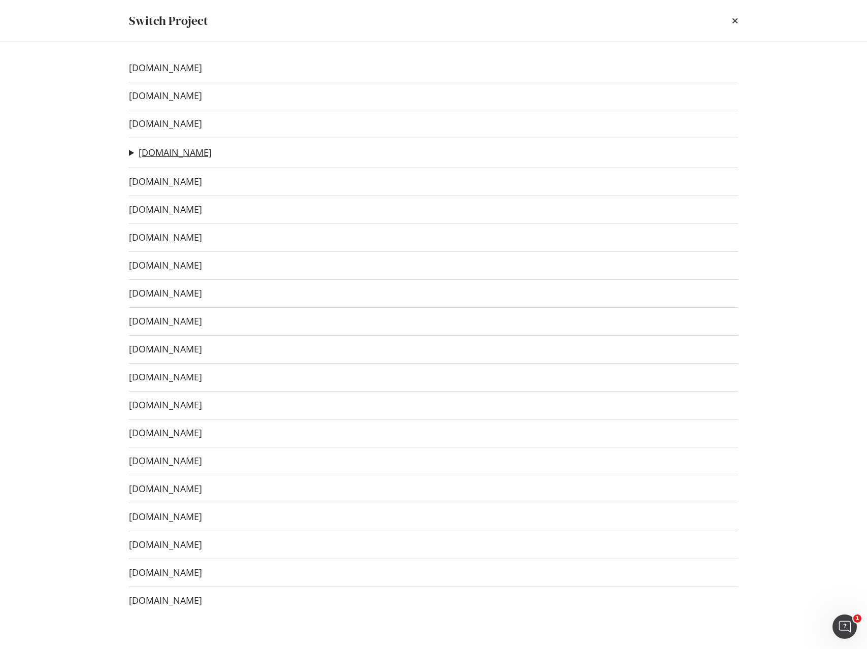
click at [179, 152] on link "[DOMAIN_NAME]" at bounding box center [175, 152] width 73 height 11
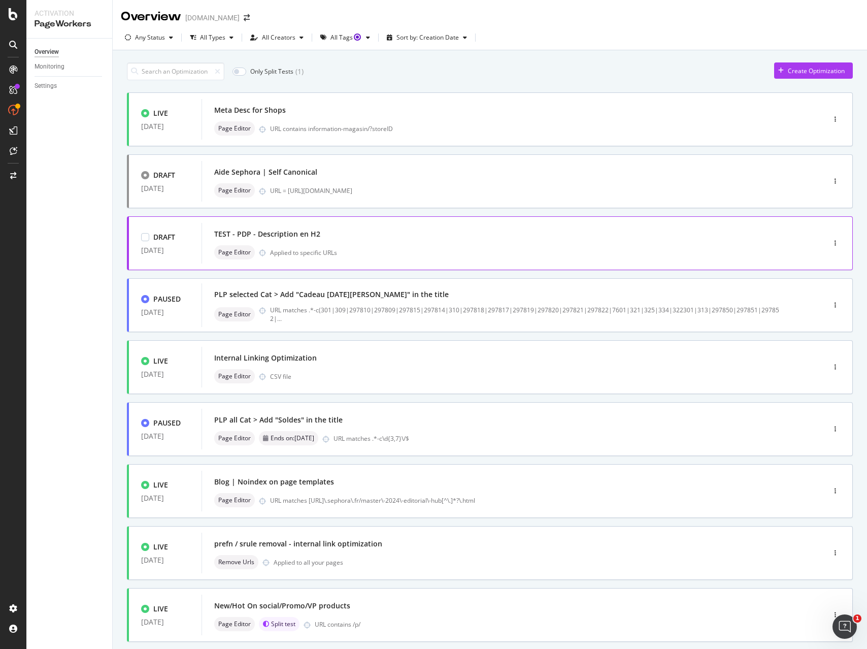
scroll to position [120, 0]
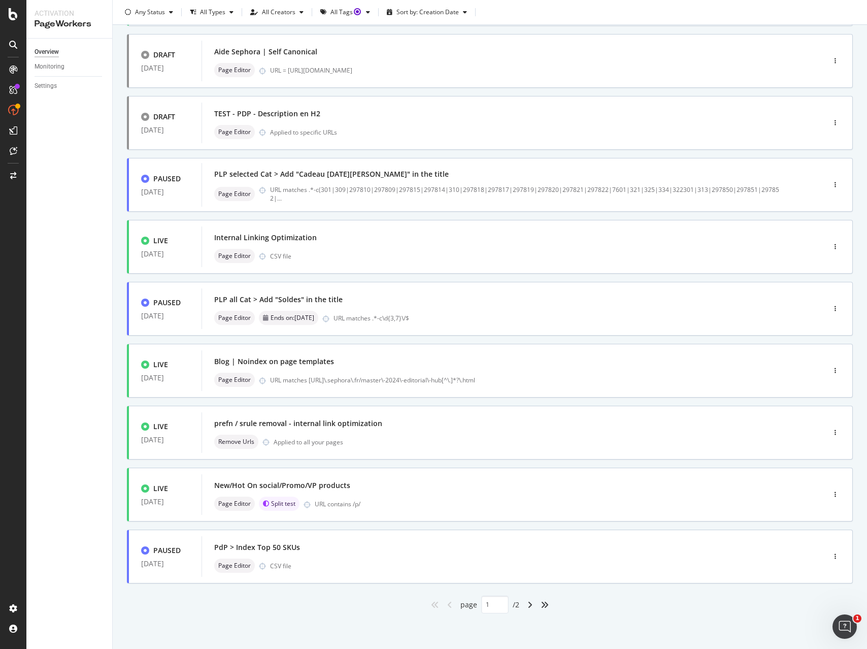
click at [517, 606] on div "page 1 / 2" at bounding box center [489, 604] width 59 height 18
click at [519, 604] on div "page 1 / 2" at bounding box center [489, 604] width 59 height 18
click at [527, 604] on div "angle-right" at bounding box center [529, 604] width 13 height 16
type input "2"
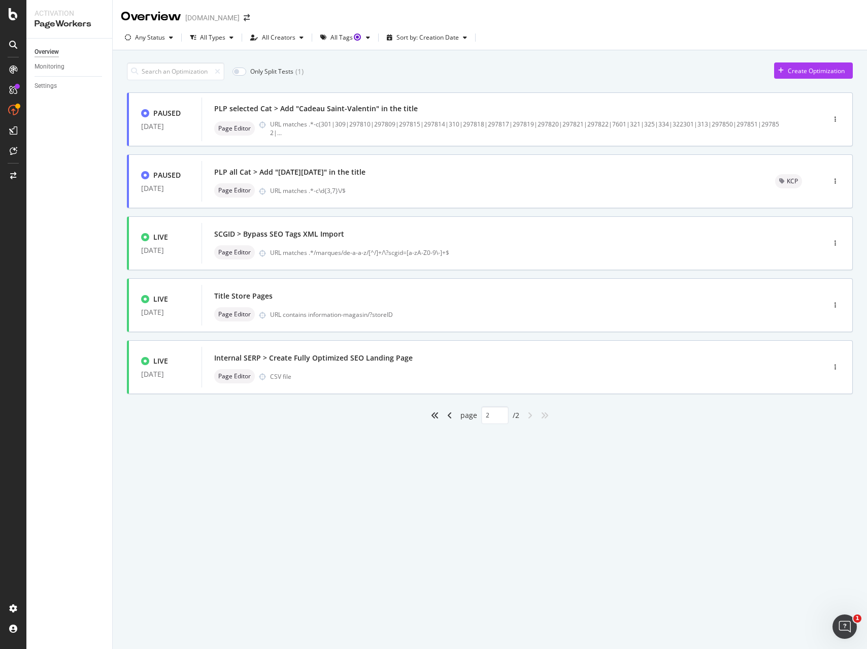
scroll to position [0, 0]
click at [402, 355] on div "Internal SERP > Create Fully Optimized SEO Landing Page" at bounding box center [313, 358] width 198 height 10
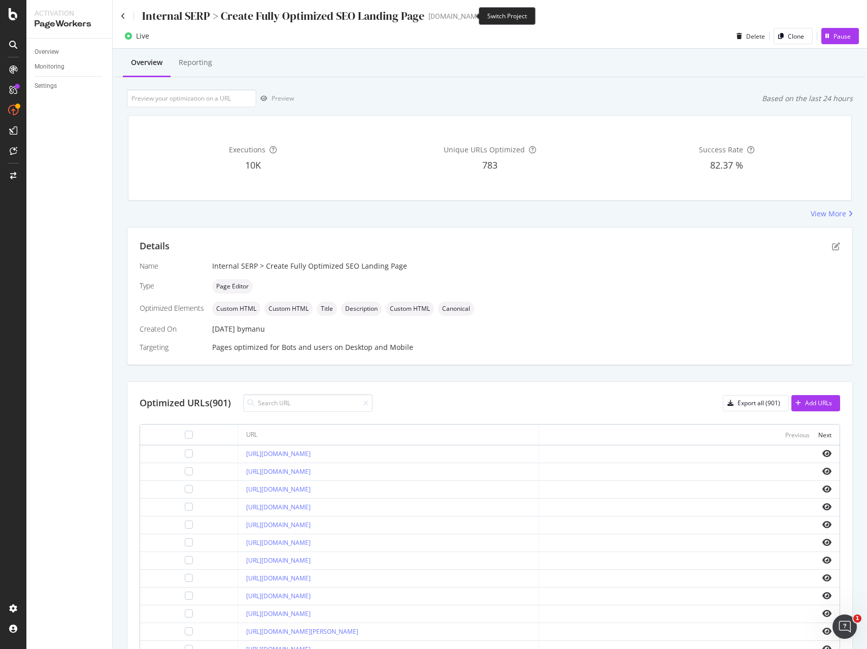
click at [487, 19] on icon "arrow-right-arrow-left" at bounding box center [490, 16] width 6 height 7
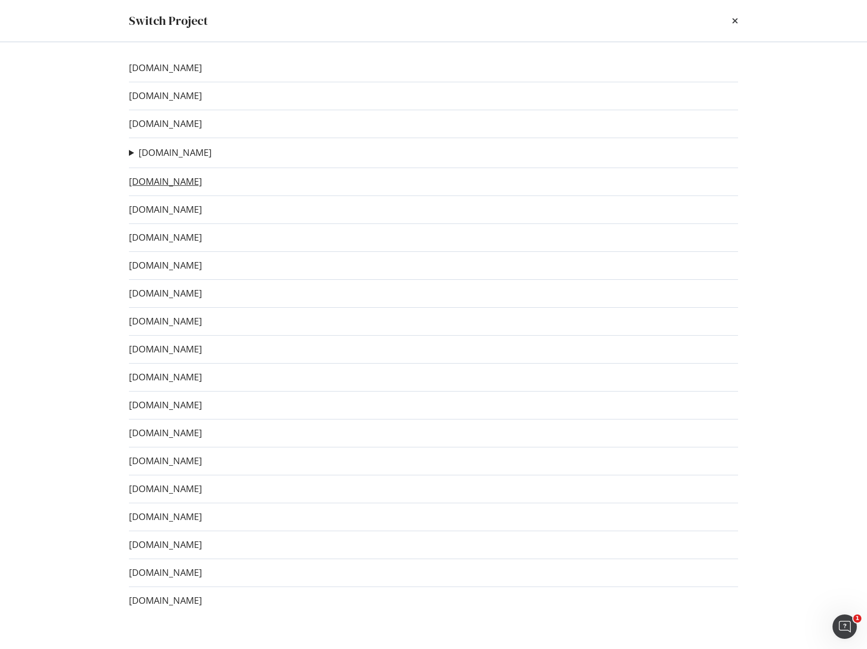
click at [163, 183] on link "[DOMAIN_NAME]" at bounding box center [165, 181] width 73 height 11
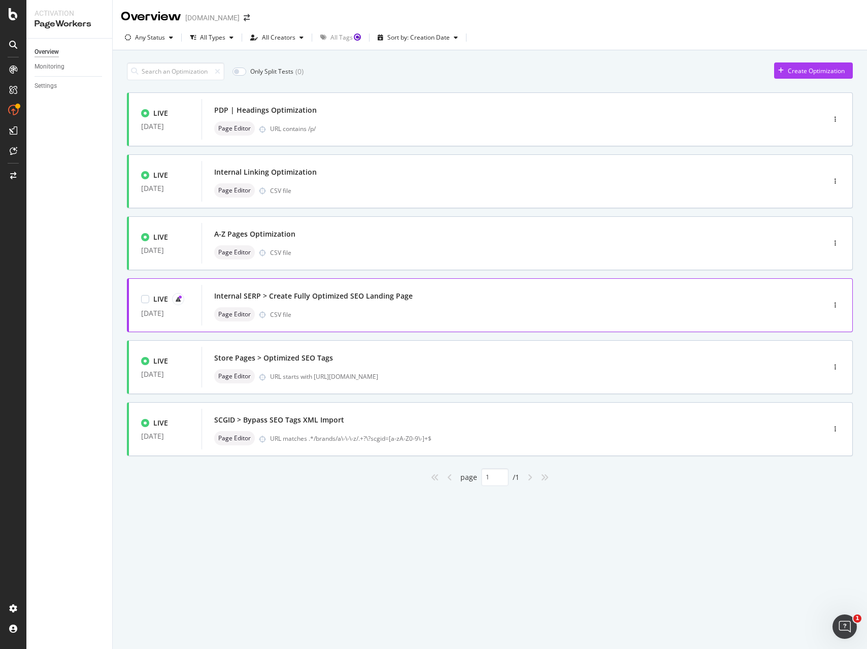
click at [332, 291] on div "Internal SERP > Create Fully Optimized SEO Landing Page" at bounding box center [313, 296] width 198 height 10
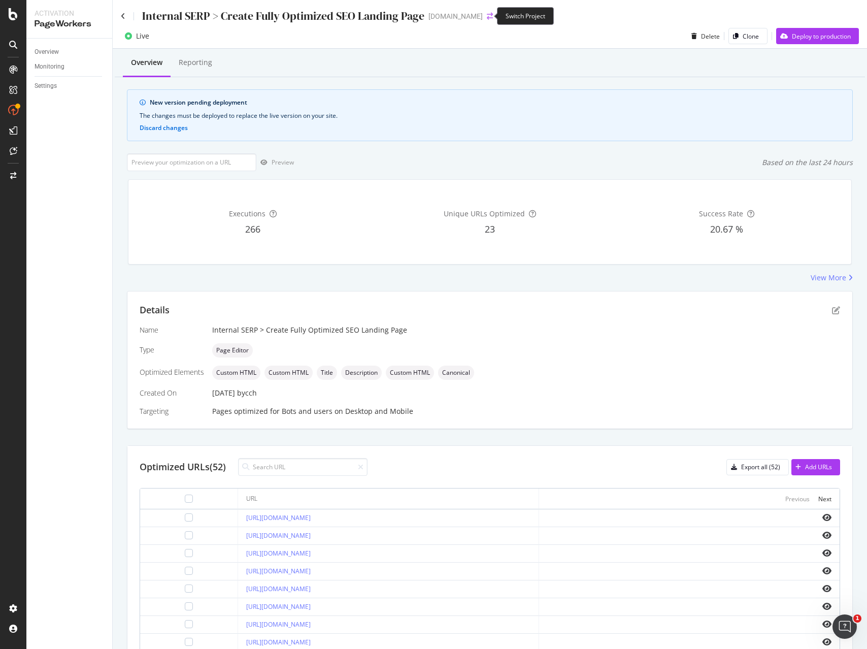
click at [487, 15] on icon "arrow-right-arrow-left" at bounding box center [490, 16] width 6 height 7
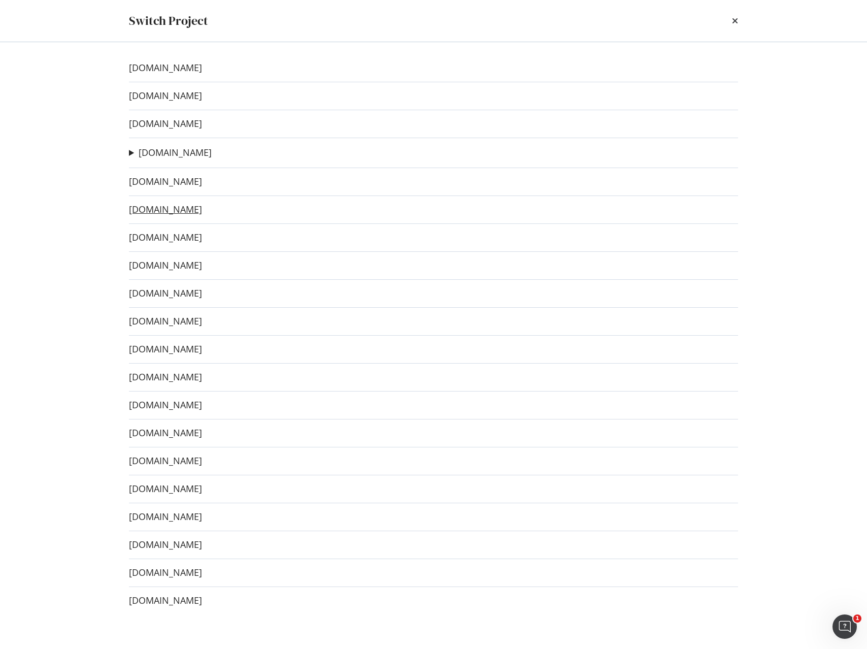
click at [165, 213] on link "[DOMAIN_NAME]" at bounding box center [165, 209] width 73 height 11
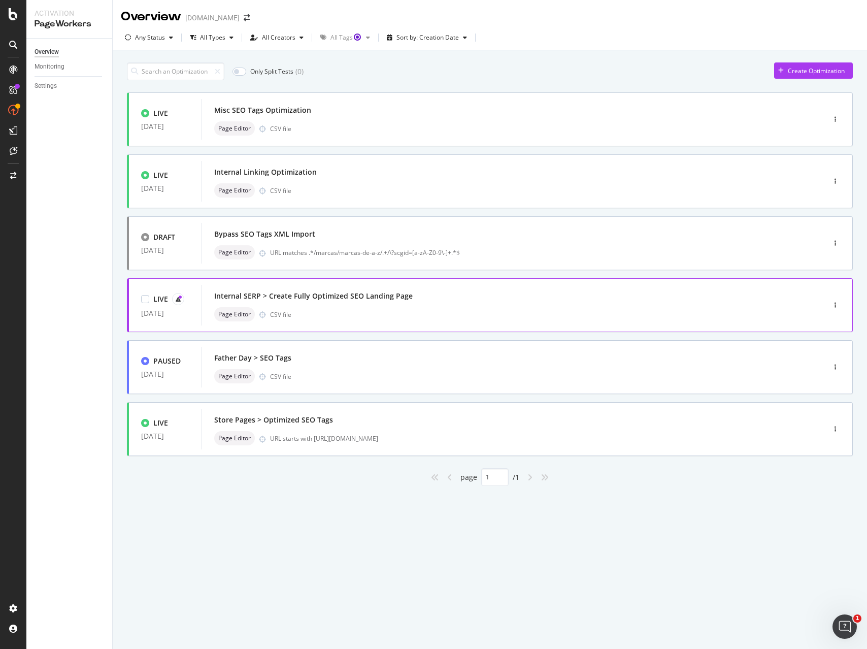
click at [418, 300] on div "Internal SERP > Create Fully Optimized SEO Landing Page" at bounding box center [497, 296] width 567 height 14
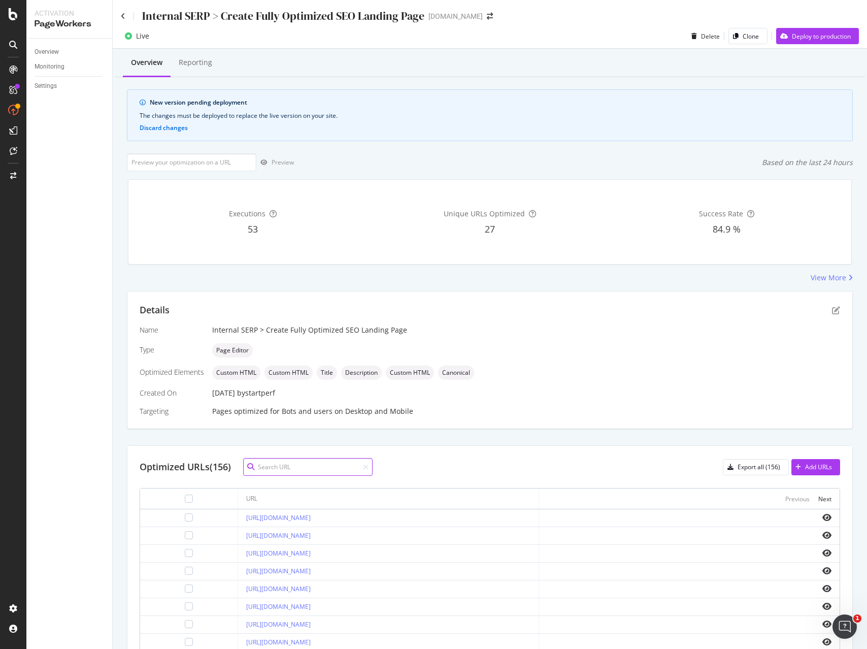
scroll to position [5, 0]
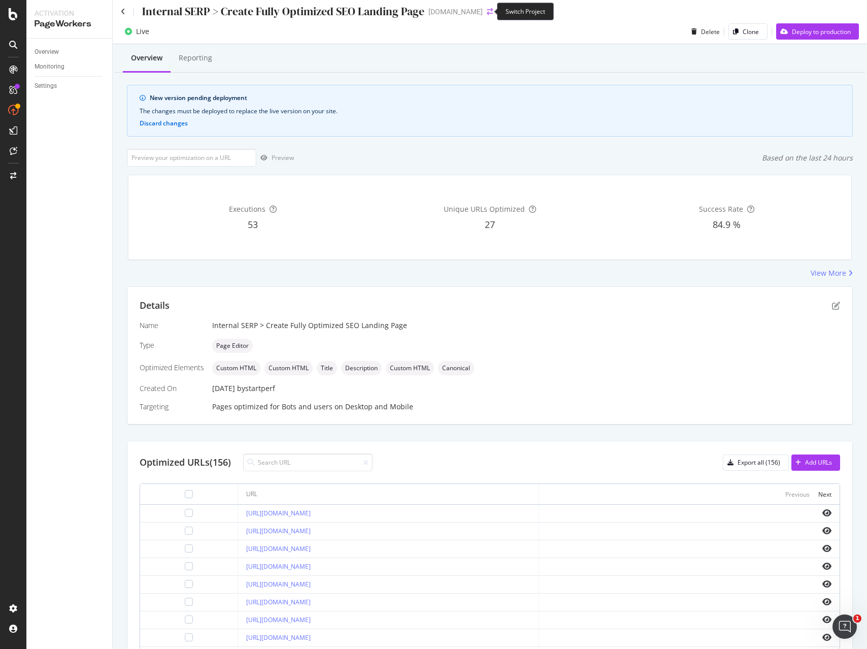
click at [487, 11] on icon "arrow-right-arrow-left" at bounding box center [490, 11] width 6 height 7
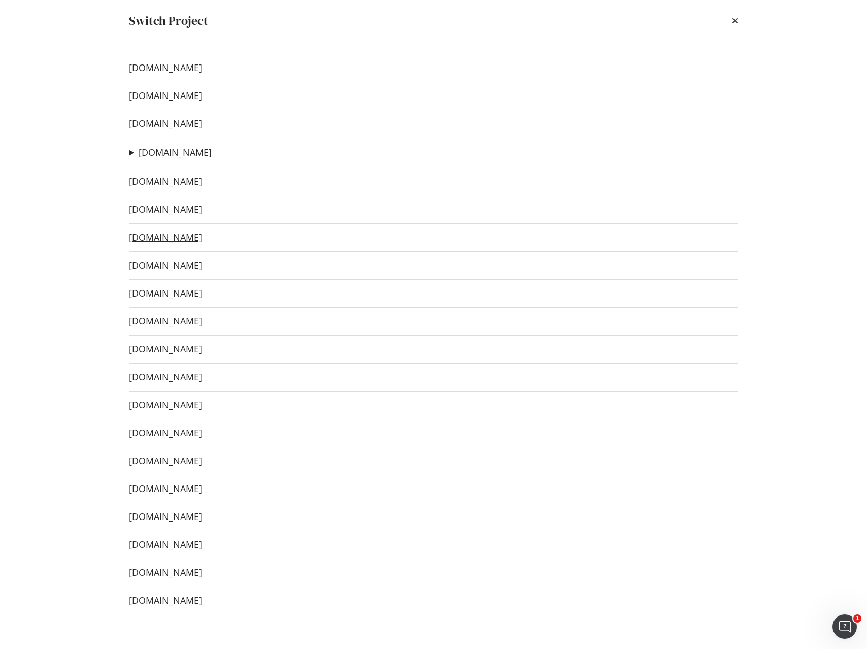
click at [163, 236] on link "[DOMAIN_NAME]" at bounding box center [165, 237] width 73 height 11
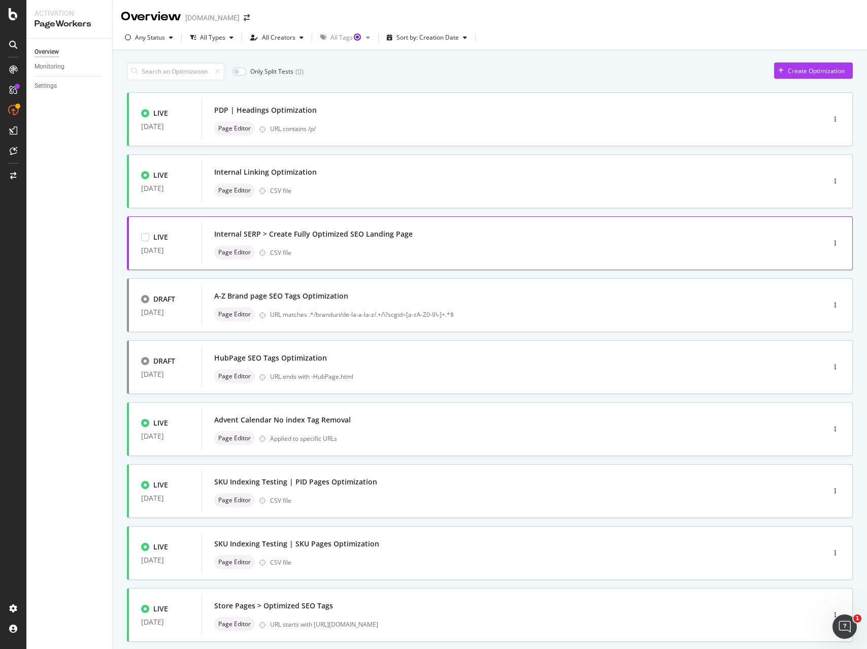
click at [440, 238] on div "Internal SERP > Create Fully Optimized SEO Landing Page" at bounding box center [497, 234] width 567 height 14
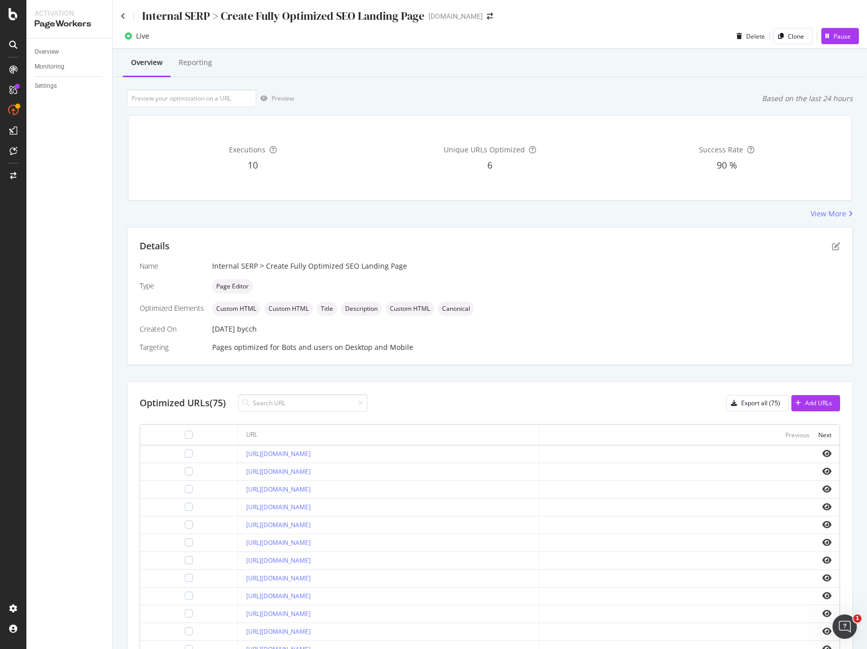
click at [477, 15] on div "[DOMAIN_NAME]" at bounding box center [455, 16] width 54 height 10
click at [489, 17] on span at bounding box center [490, 16] width 14 height 7
click at [487, 16] on icon "arrow-right-arrow-left" at bounding box center [490, 16] width 6 height 7
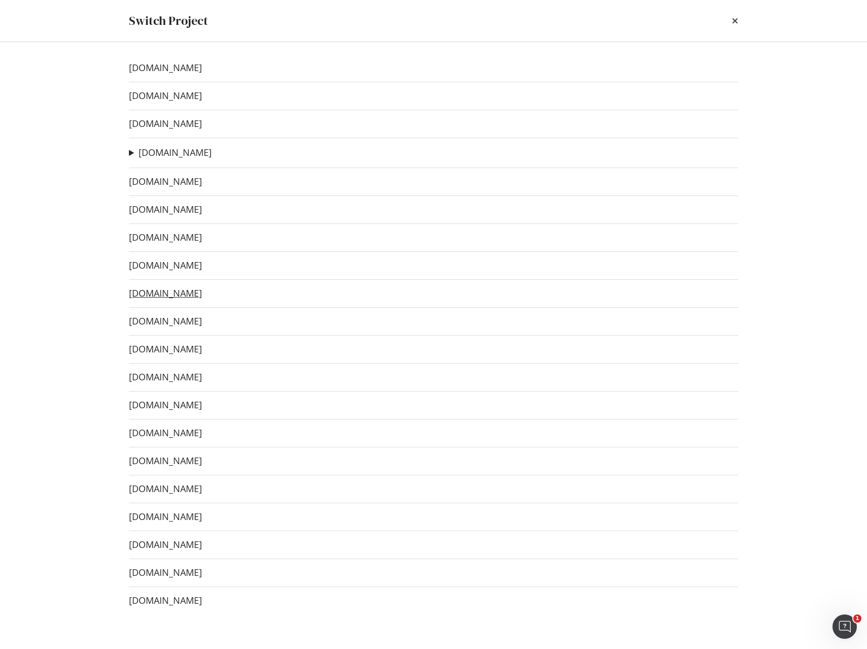
click at [167, 291] on link "[DOMAIN_NAME]" at bounding box center [165, 293] width 73 height 11
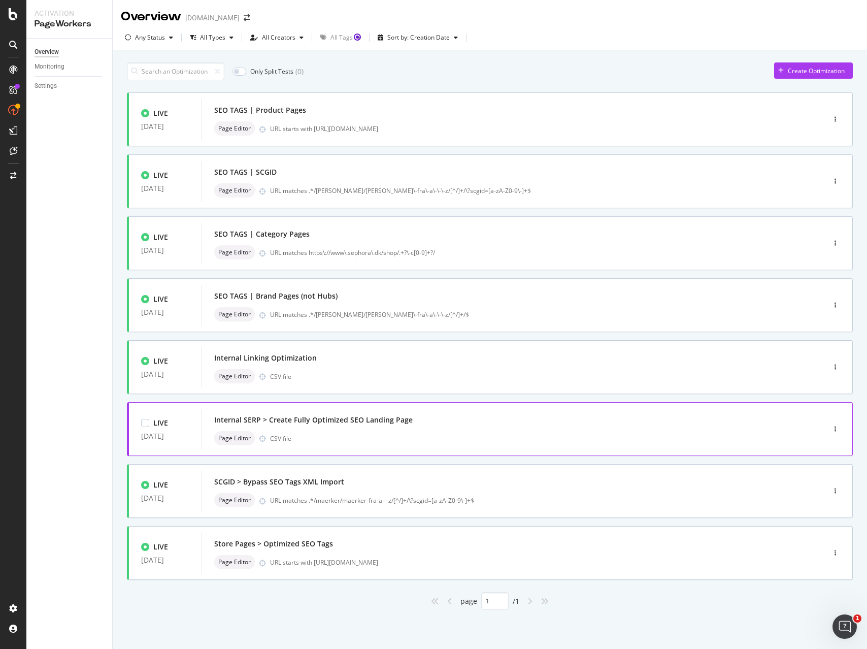
click at [439, 435] on div "Page Editor CSV file" at bounding box center [497, 438] width 567 height 14
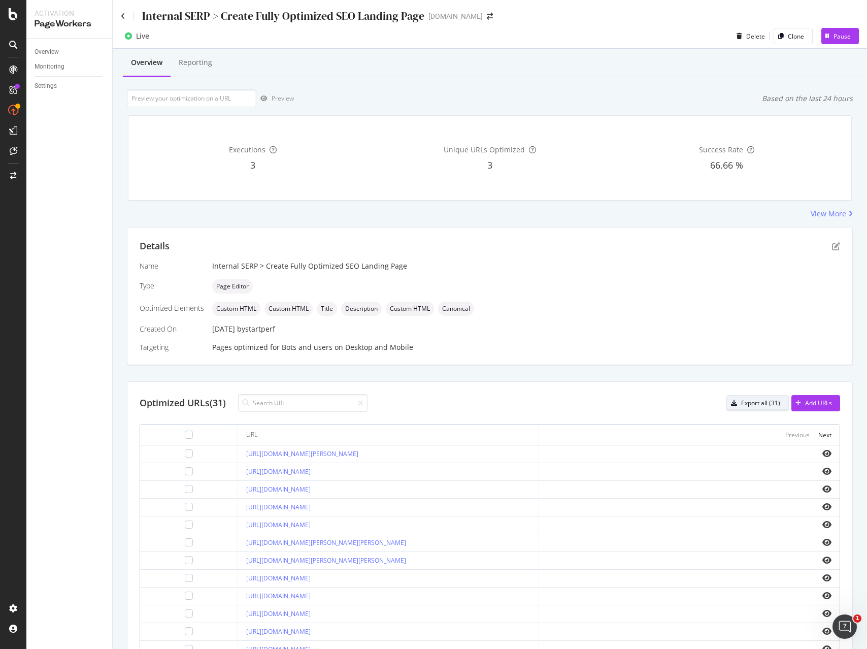
click at [756, 401] on div "Export all (31)" at bounding box center [760, 402] width 39 height 9
click at [487, 16] on icon "arrow-right-arrow-left" at bounding box center [490, 16] width 6 height 7
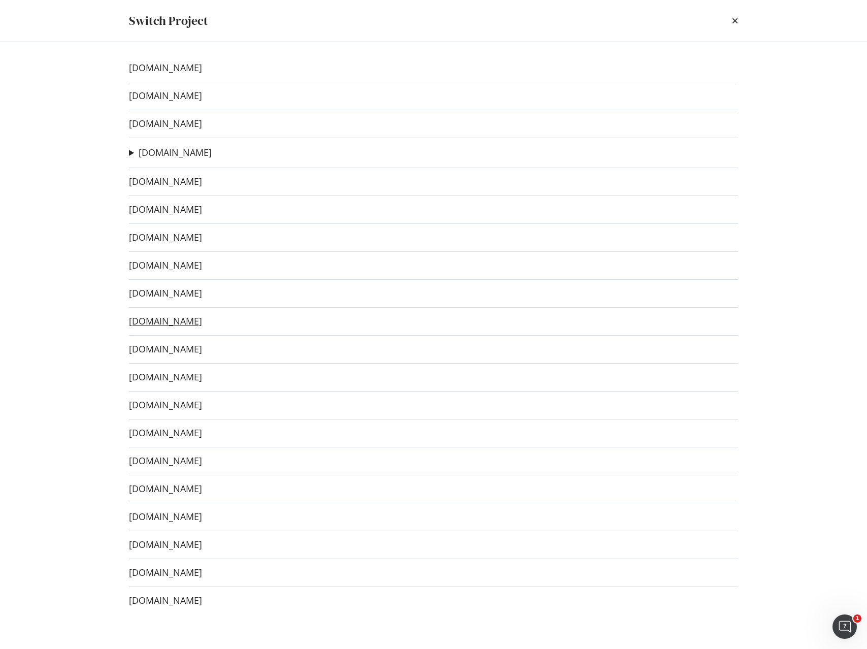
click at [160, 323] on link "[DOMAIN_NAME]" at bounding box center [165, 321] width 73 height 11
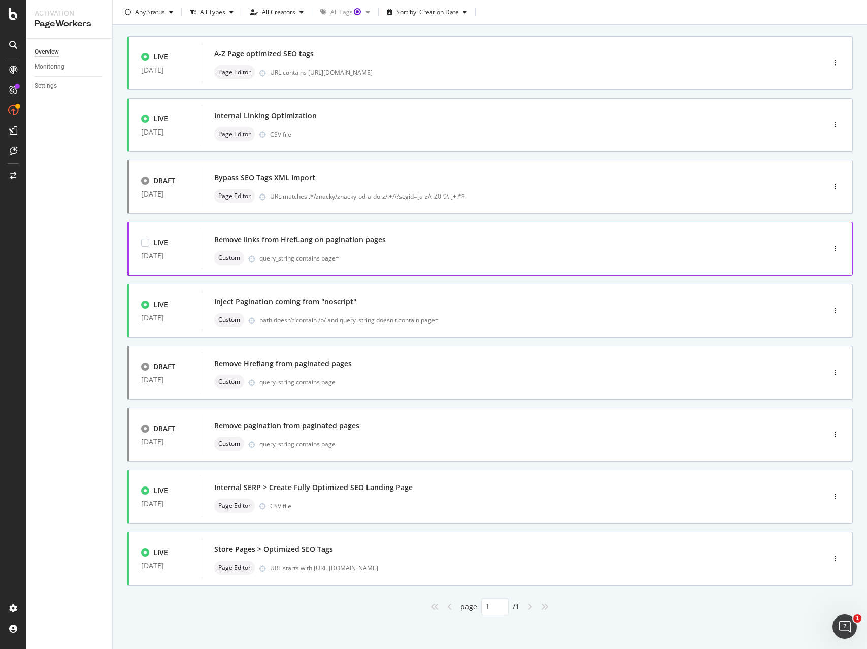
scroll to position [58, 0]
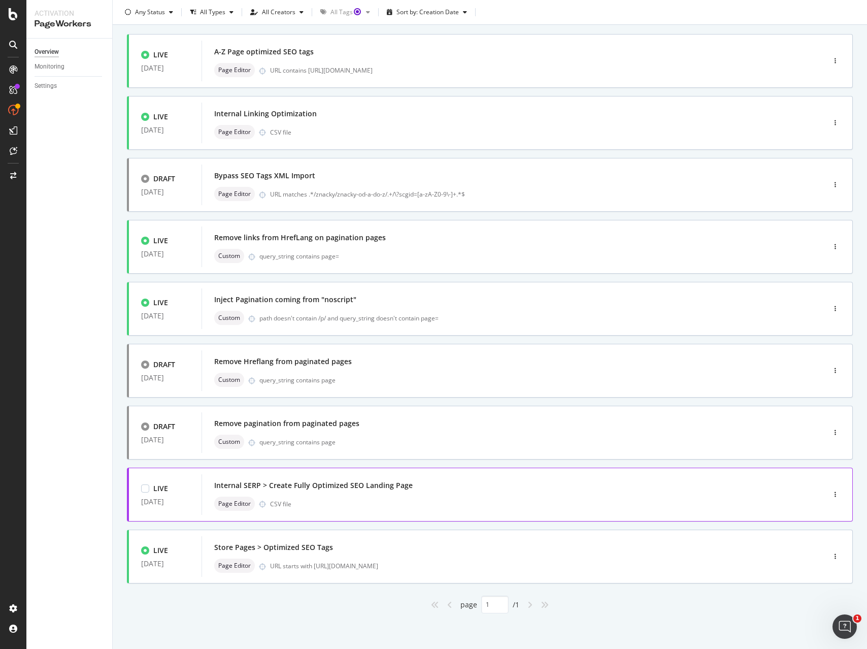
click at [443, 488] on div "Internal SERP > Create Fully Optimized SEO Landing Page" at bounding box center [497, 485] width 567 height 14
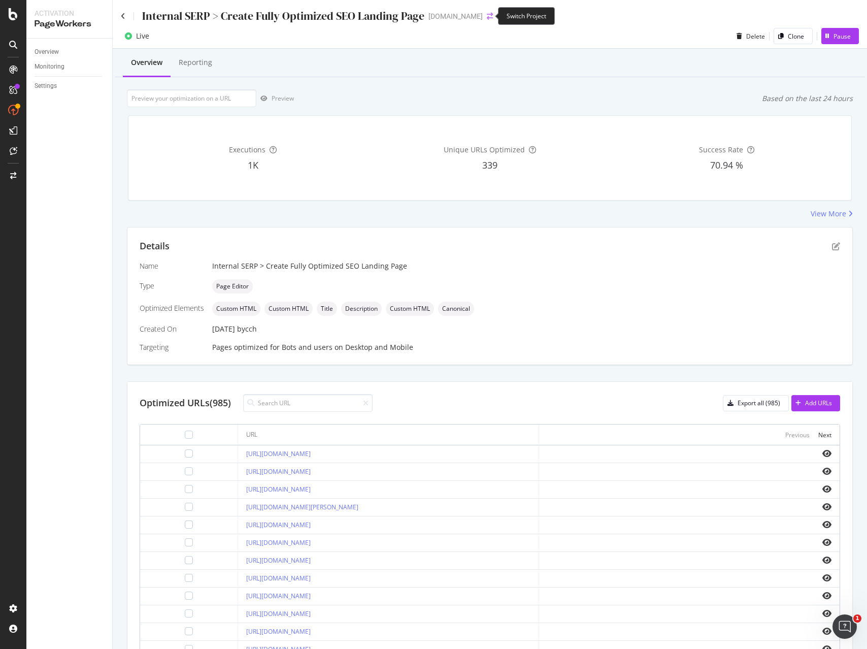
click at [487, 17] on icon "arrow-right-arrow-left" at bounding box center [490, 16] width 6 height 7
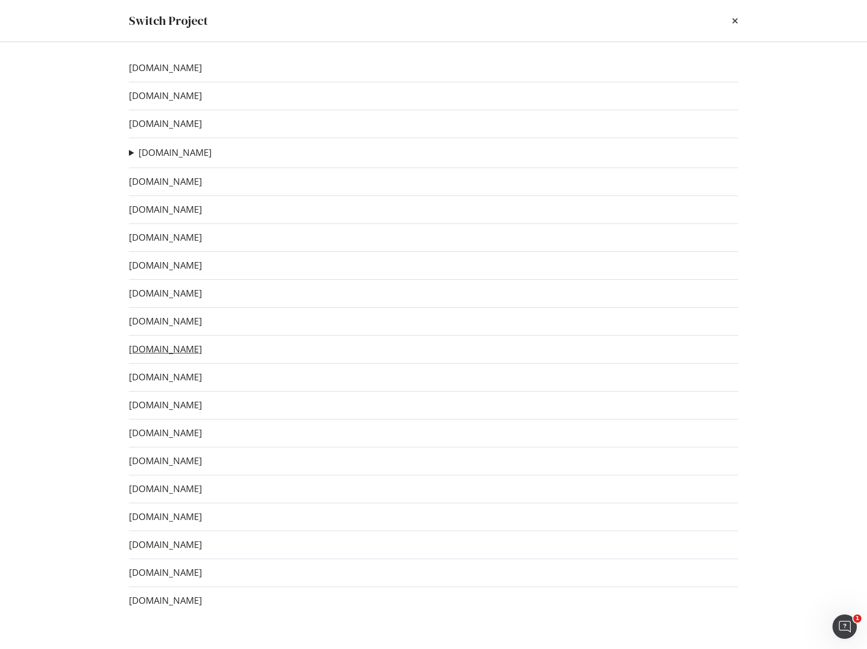
click at [162, 348] on link "[DOMAIN_NAME]" at bounding box center [165, 349] width 73 height 11
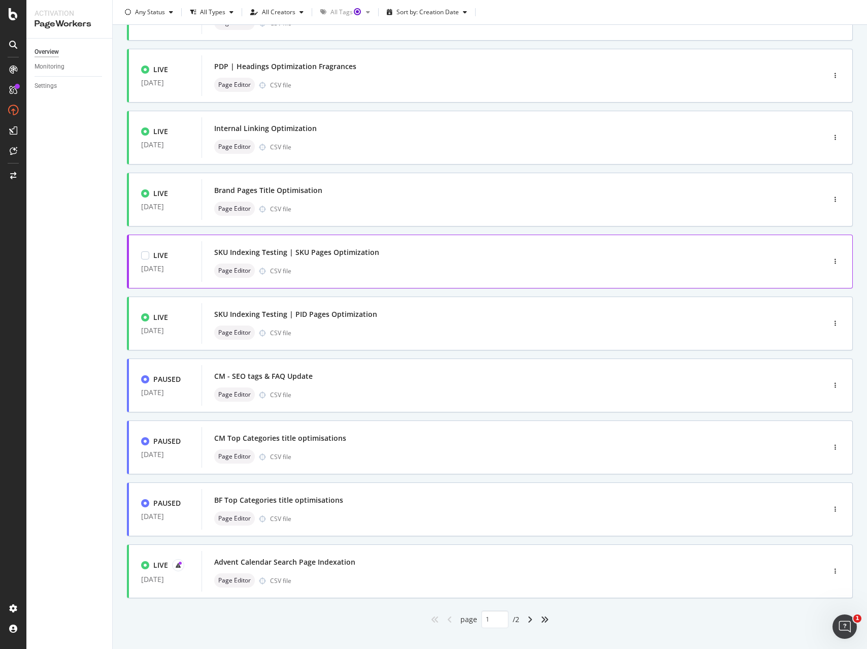
scroll to position [120, 0]
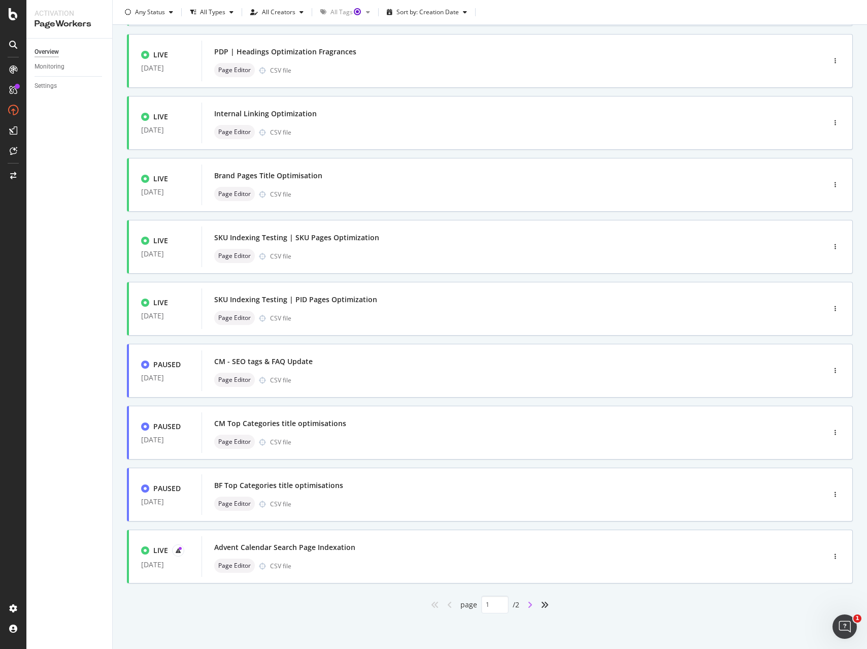
click at [530, 606] on icon "angle-right" at bounding box center [529, 604] width 5 height 8
type input "2"
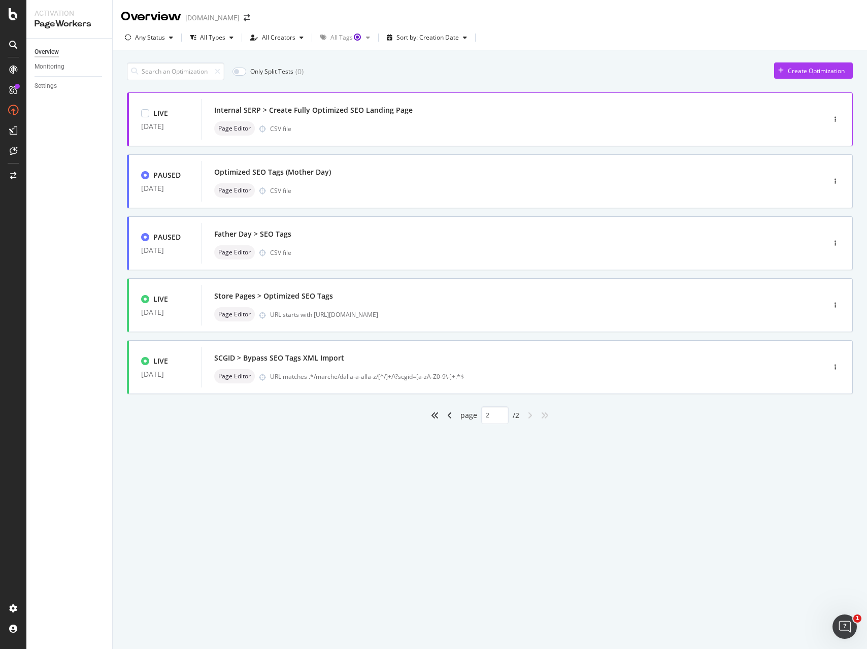
click at [422, 117] on div "Internal SERP > Create Fully Optimized SEO Landing Page Page Editor CSV file" at bounding box center [497, 119] width 567 height 32
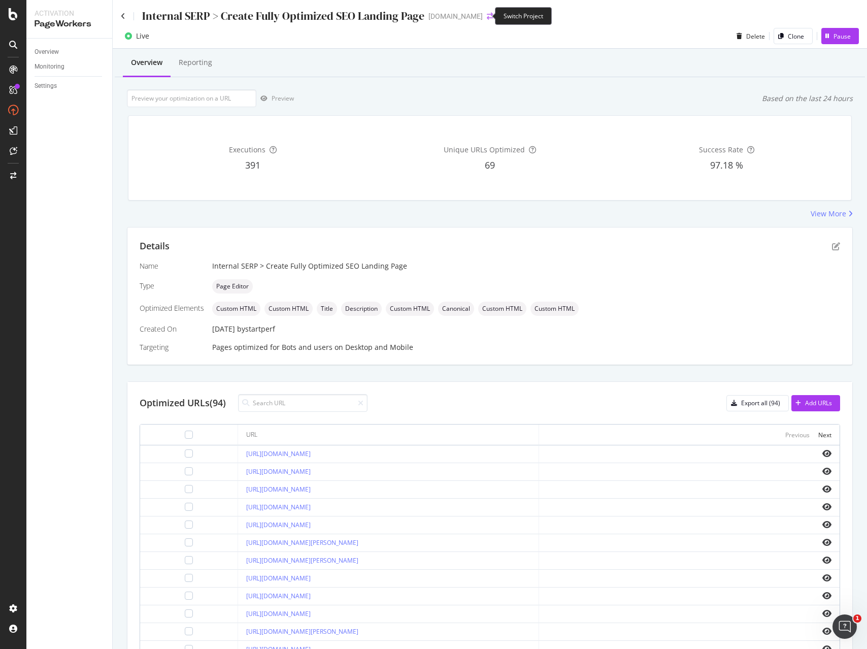
click at [487, 16] on icon "arrow-right-arrow-left" at bounding box center [490, 16] width 6 height 7
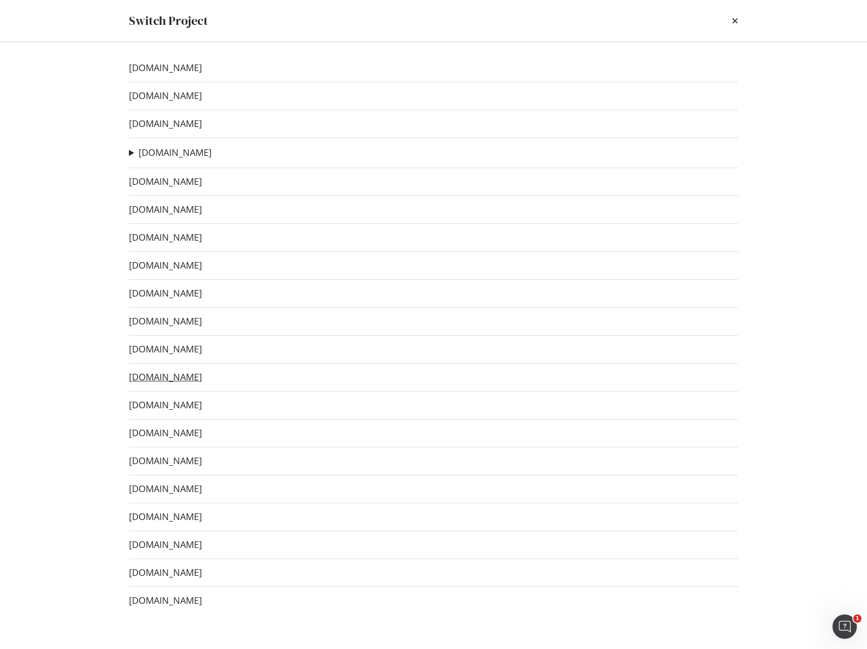
click at [196, 379] on link "[DOMAIN_NAME]" at bounding box center [165, 376] width 73 height 11
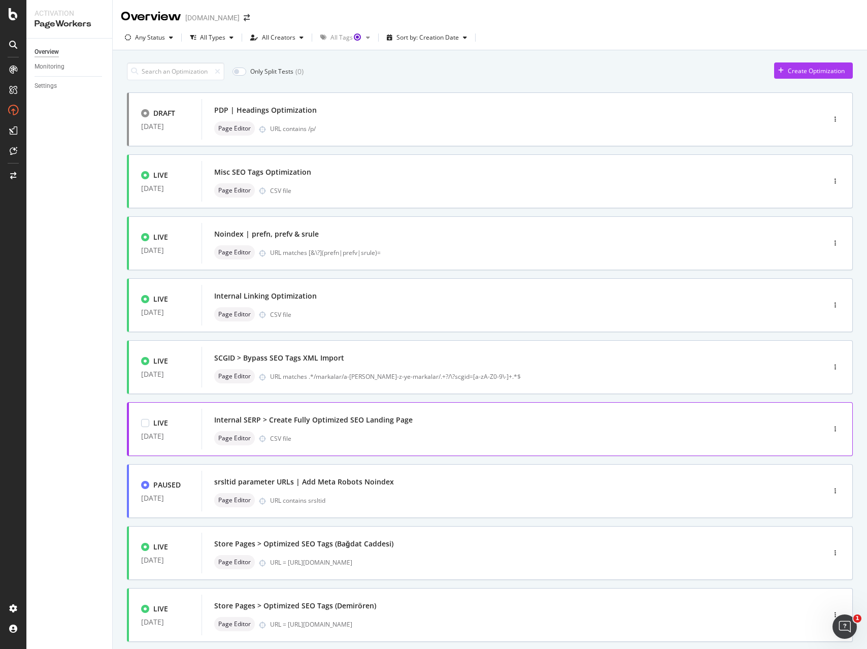
click at [344, 435] on div "Page Editor CSV file" at bounding box center [497, 438] width 567 height 14
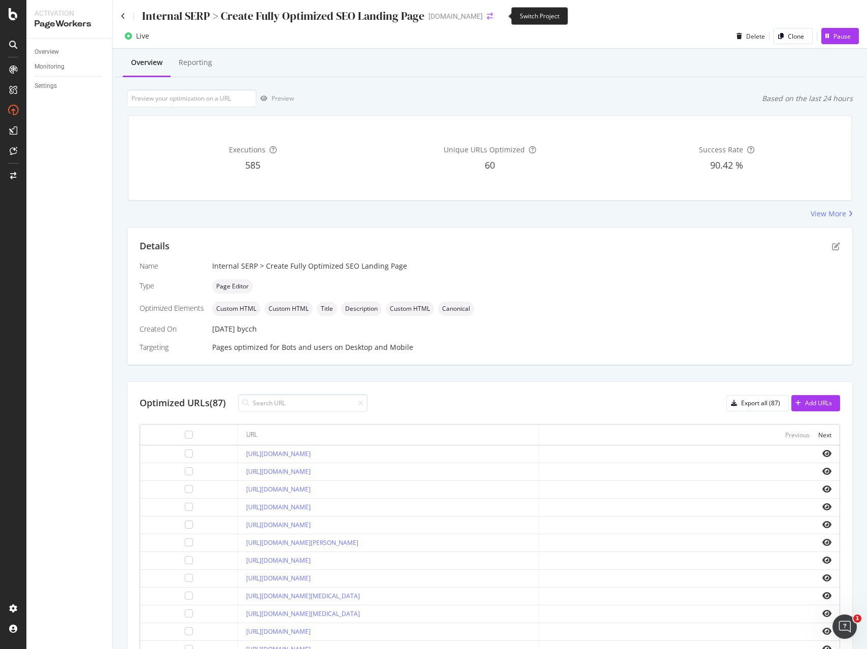
click at [493, 16] on icon "arrow-right-arrow-left" at bounding box center [490, 16] width 6 height 7
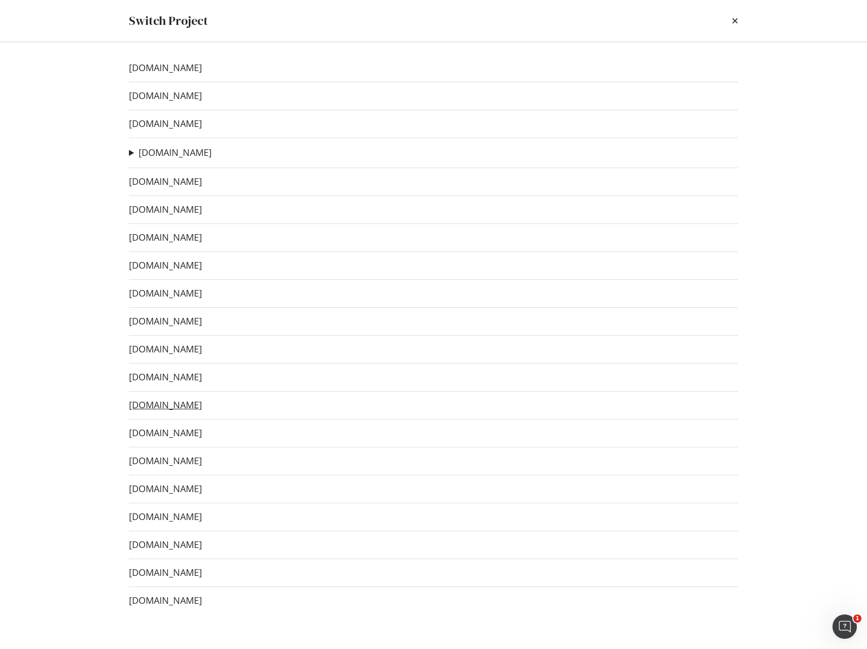
click at [177, 410] on link "[DOMAIN_NAME]" at bounding box center [165, 404] width 73 height 11
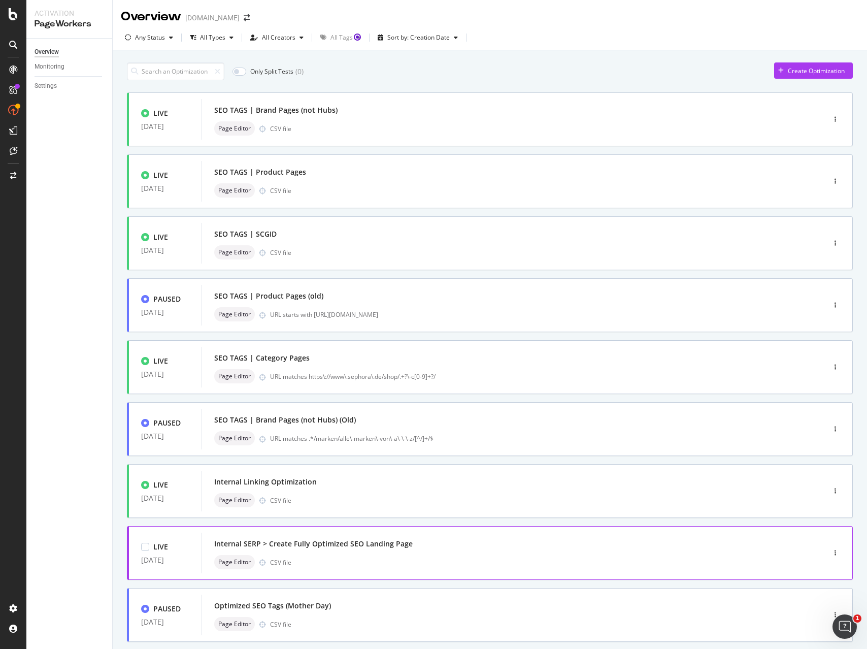
click at [436, 553] on div "Internal SERP > Create Fully Optimized SEO Landing Page Page Editor CSV file" at bounding box center [497, 552] width 567 height 32
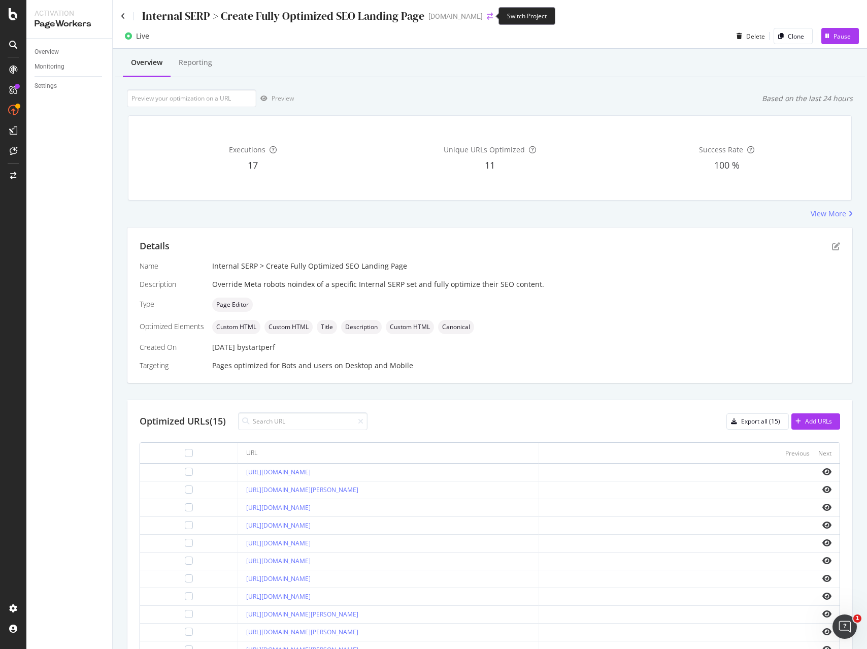
click at [488, 13] on icon "arrow-right-arrow-left" at bounding box center [490, 16] width 6 height 7
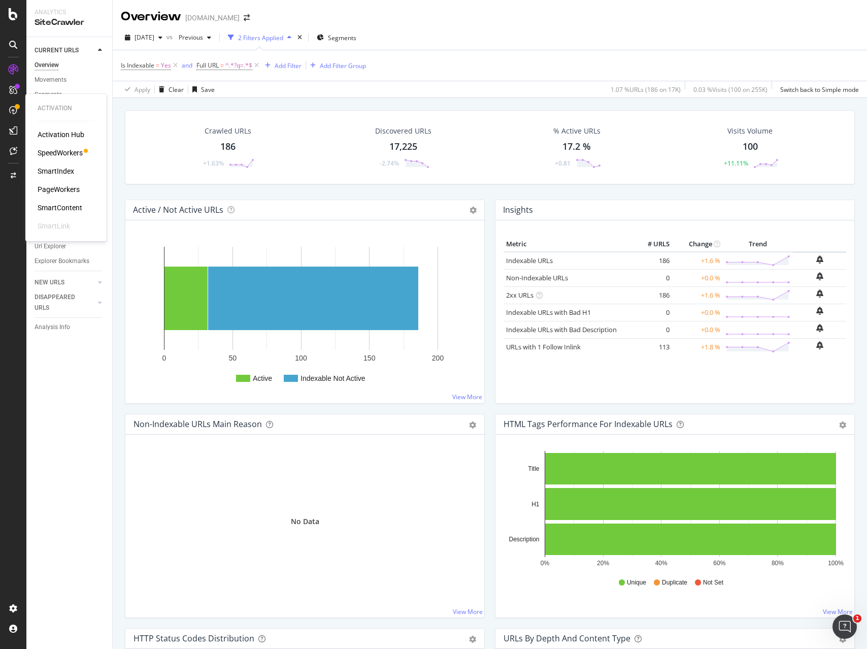
click at [62, 153] on div "SpeedWorkers" at bounding box center [60, 153] width 45 height 10
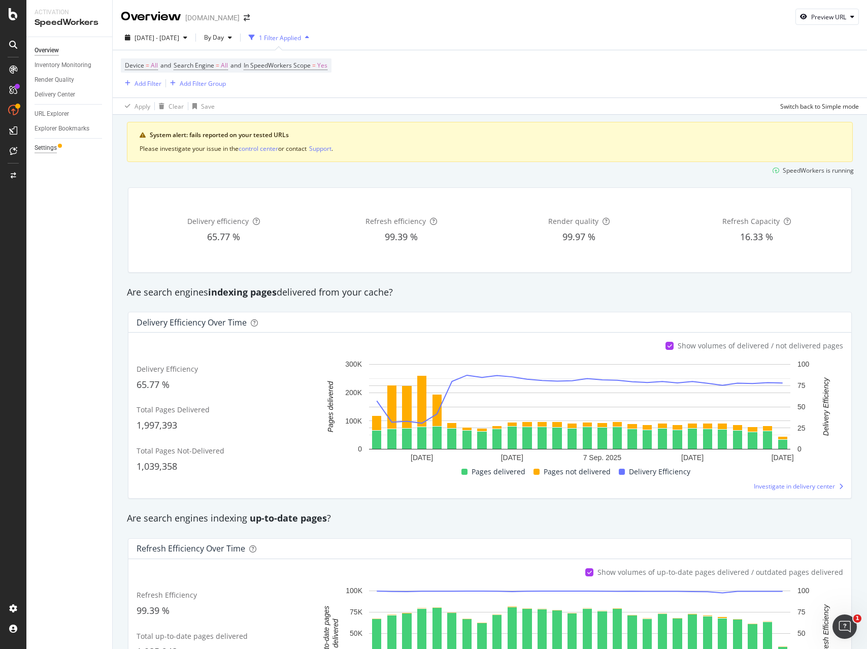
click at [48, 146] on div "Settings" at bounding box center [46, 148] width 22 height 11
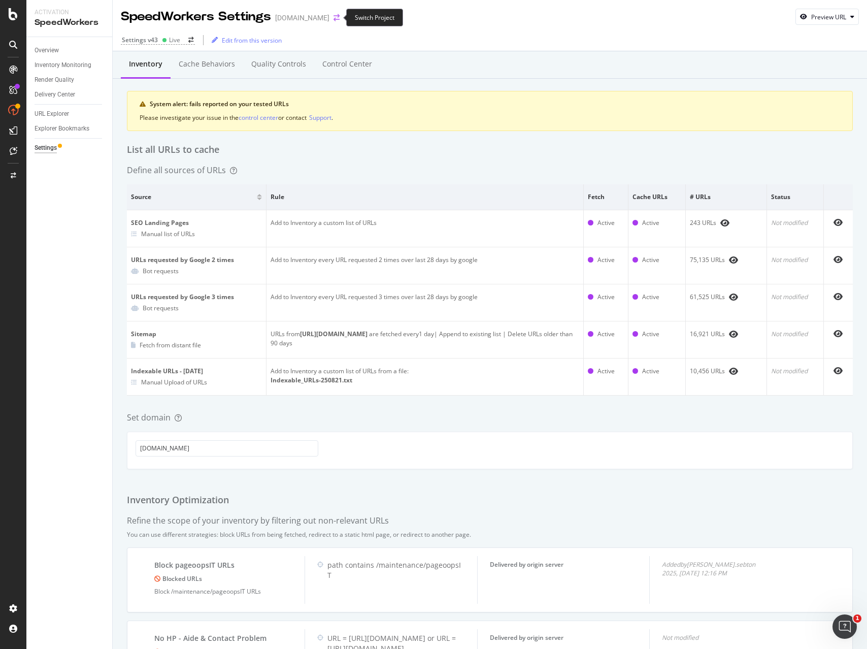
click at [333, 17] on icon "arrow-right-arrow-left" at bounding box center [336, 17] width 6 height 7
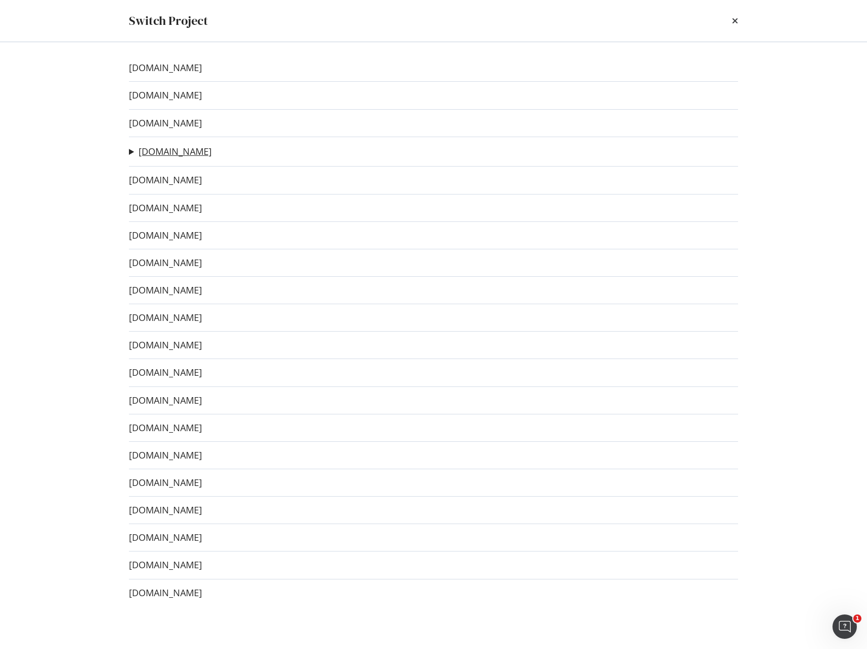
click at [172, 150] on link "[DOMAIN_NAME]" at bounding box center [175, 151] width 73 height 11
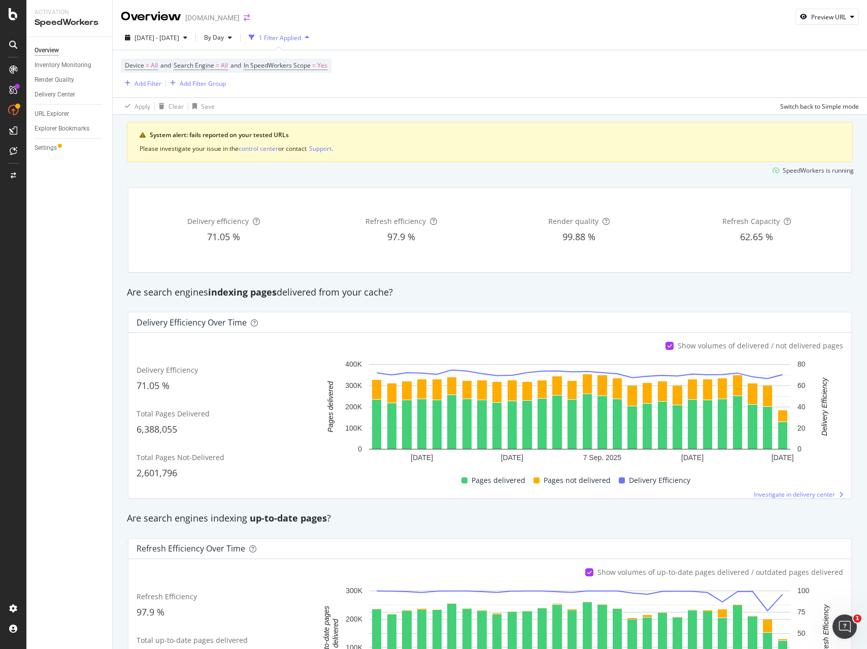
click at [244, 18] on icon "arrow-right-arrow-left" at bounding box center [247, 17] width 6 height 7
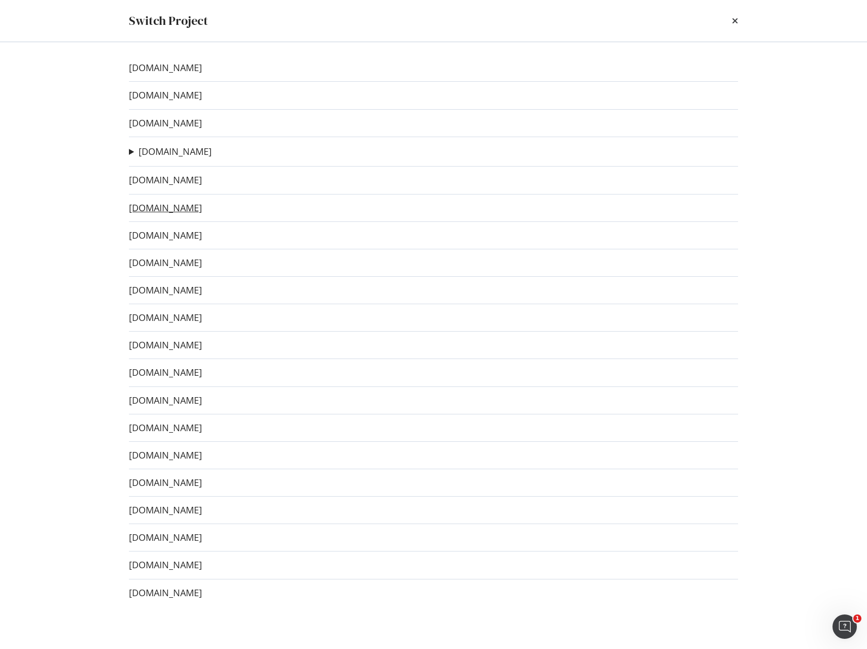
click at [166, 208] on link "[DOMAIN_NAME]" at bounding box center [165, 207] width 73 height 11
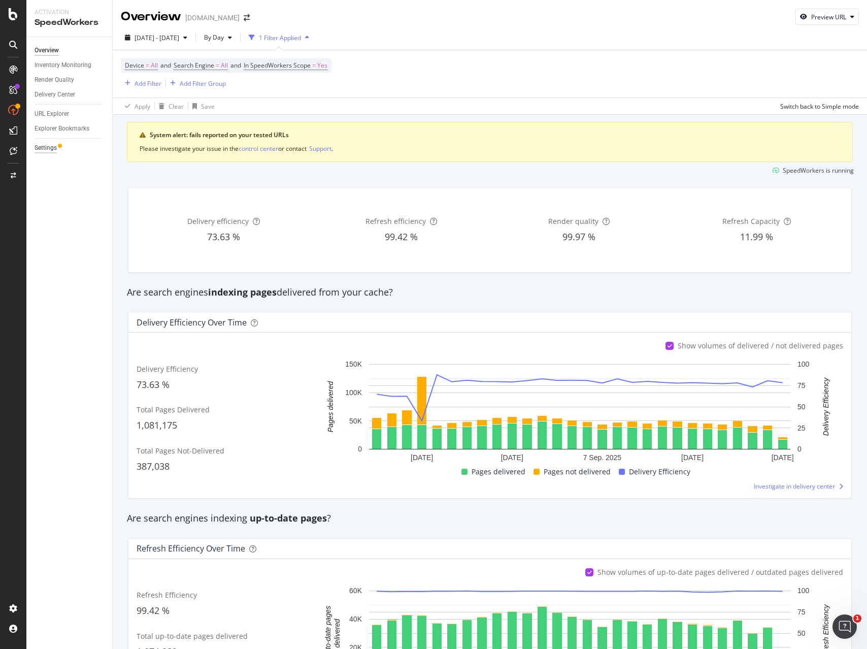
click at [41, 147] on div "Settings" at bounding box center [46, 148] width 22 height 11
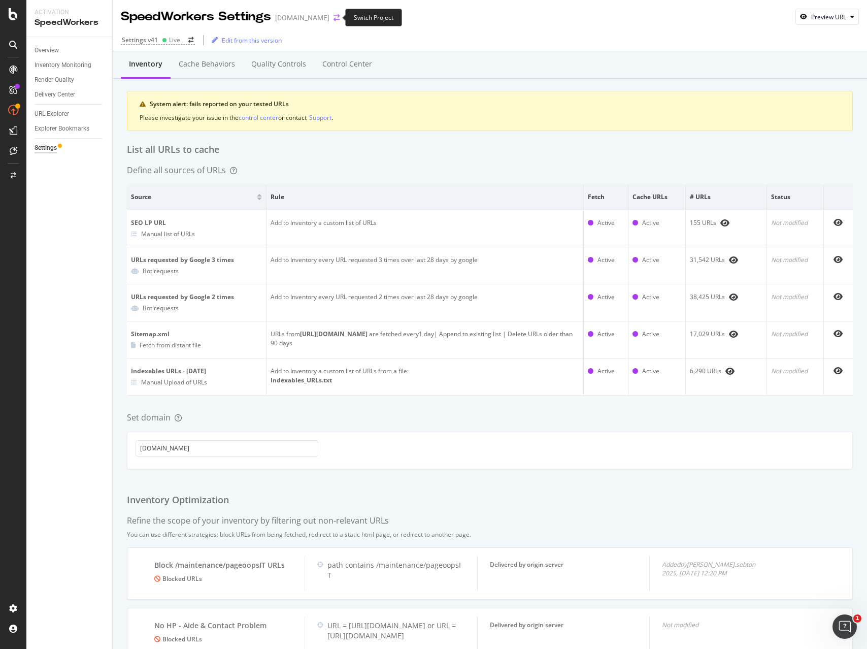
click at [334, 18] on icon "arrow-right-arrow-left" at bounding box center [336, 17] width 6 height 7
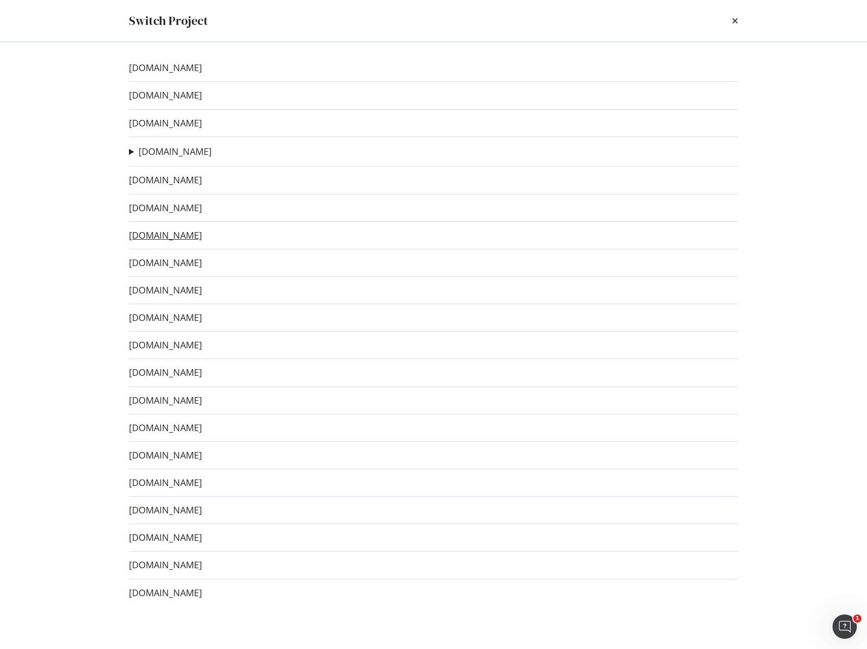
click at [162, 232] on link "[DOMAIN_NAME]" at bounding box center [165, 235] width 73 height 11
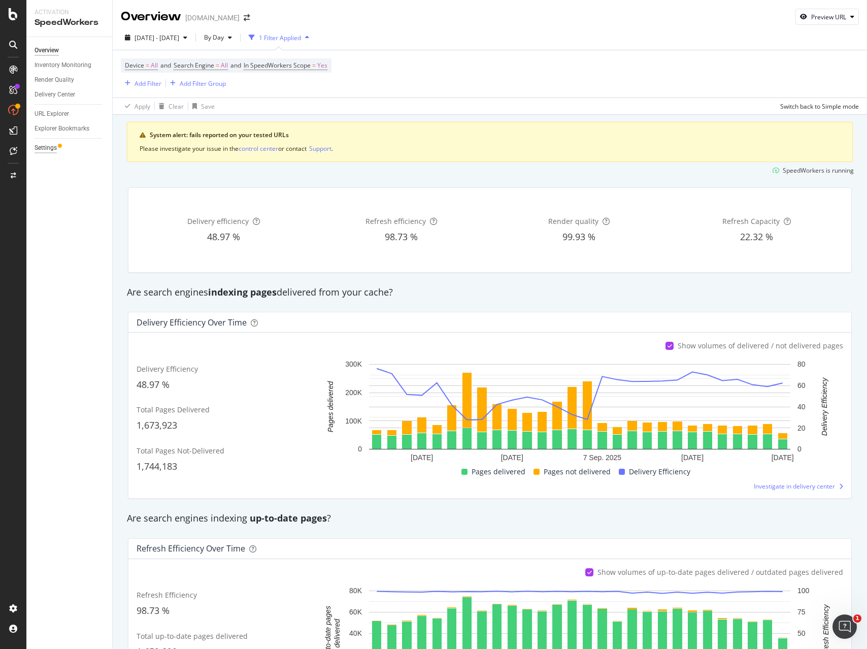
click at [47, 148] on div "Settings" at bounding box center [46, 148] width 22 height 11
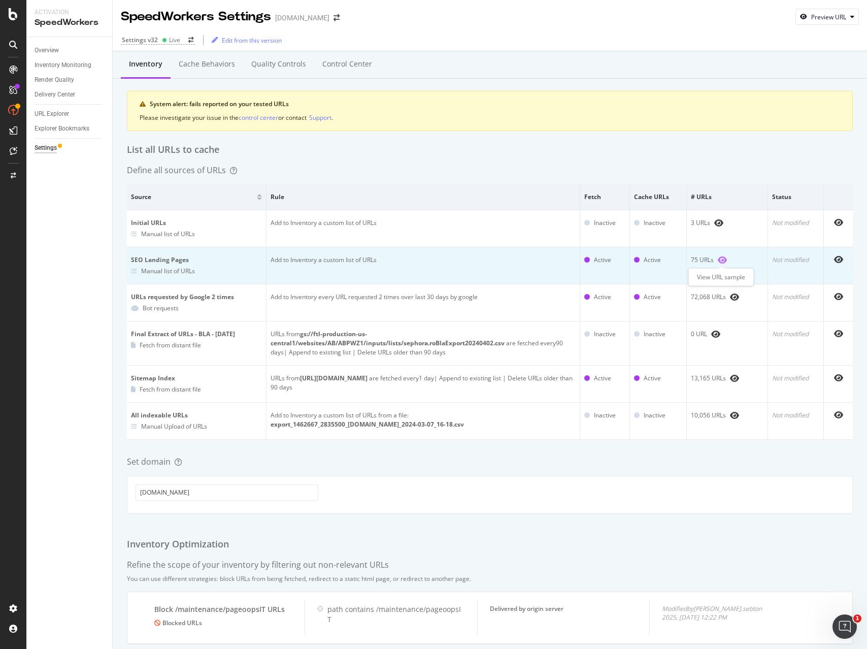
click at [723, 261] on icon "eye" at bounding box center [722, 260] width 9 height 8
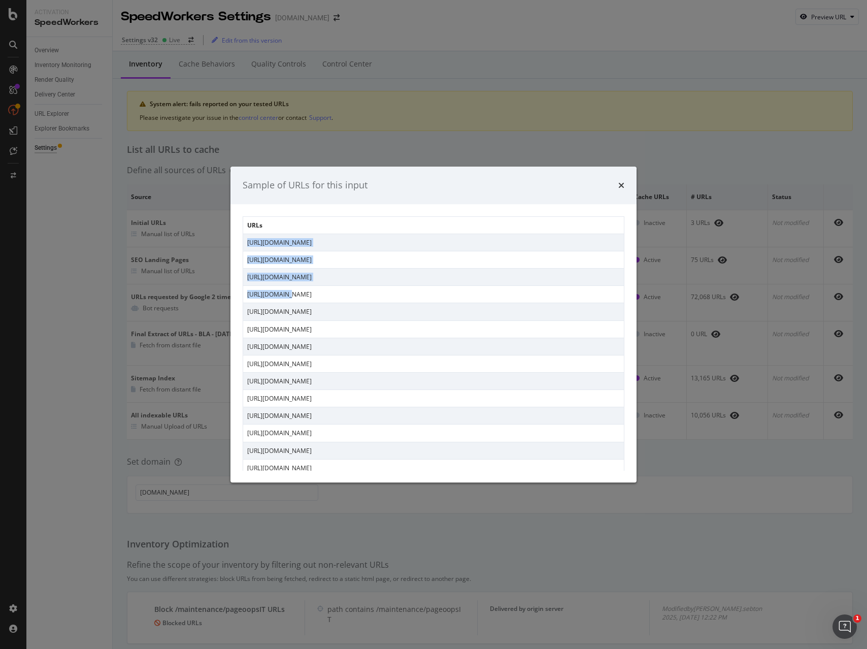
drag, startPoint x: 247, startPoint y: 242, endPoint x: 285, endPoint y: 291, distance: 61.8
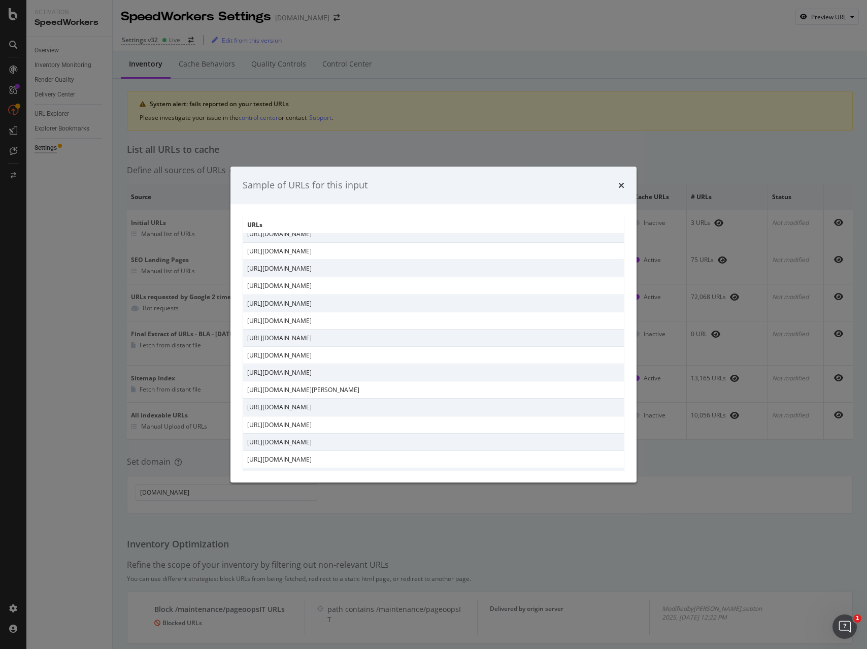
scroll to position [1063, 0]
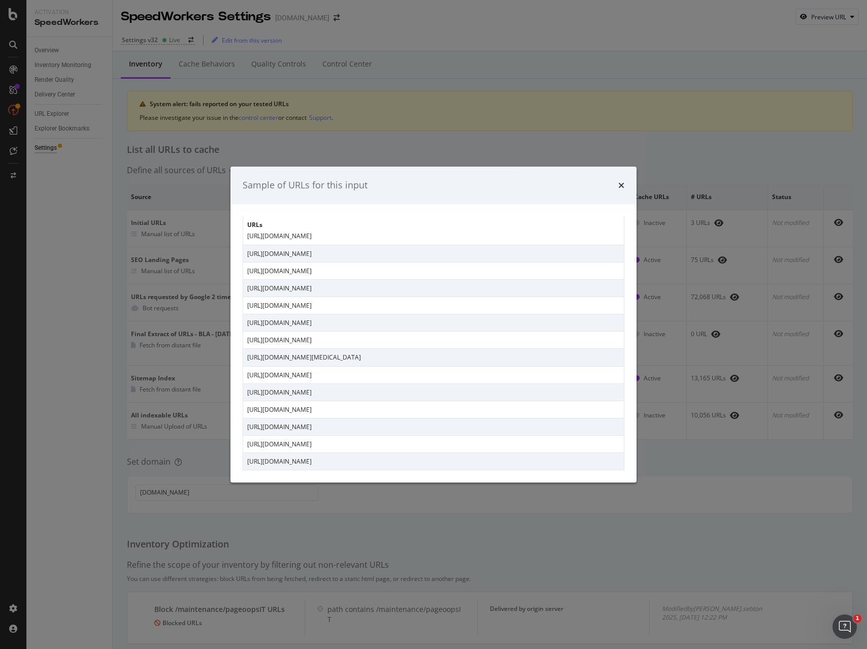
click at [406, 463] on td "https://www.sephora.ro/cautare?q=ulei+de+curatare" at bounding box center [433, 461] width 381 height 17
copy tbody "https://www.sephora.ro/cautare?q=Accesorii+unghii https://www.sephora.ro/cautar…"
click at [622, 186] on icon "times" at bounding box center [621, 185] width 6 height 8
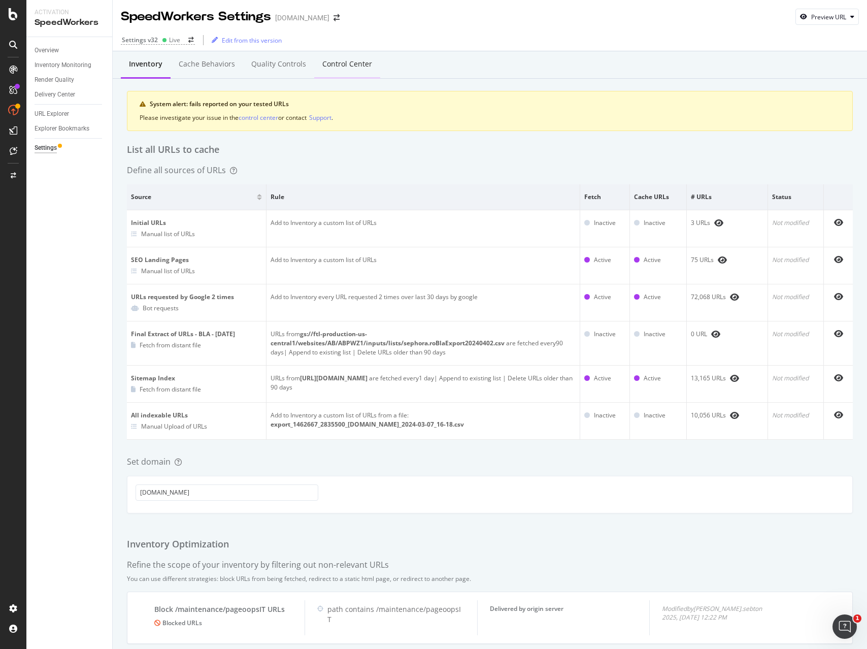
click at [330, 66] on div "Control Center" at bounding box center [347, 64] width 50 height 10
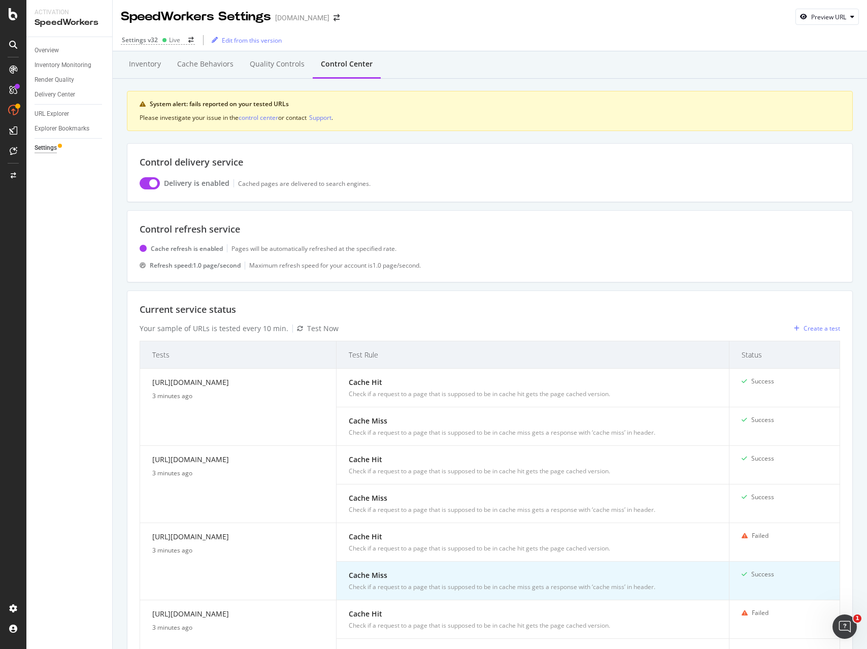
scroll to position [263, 0]
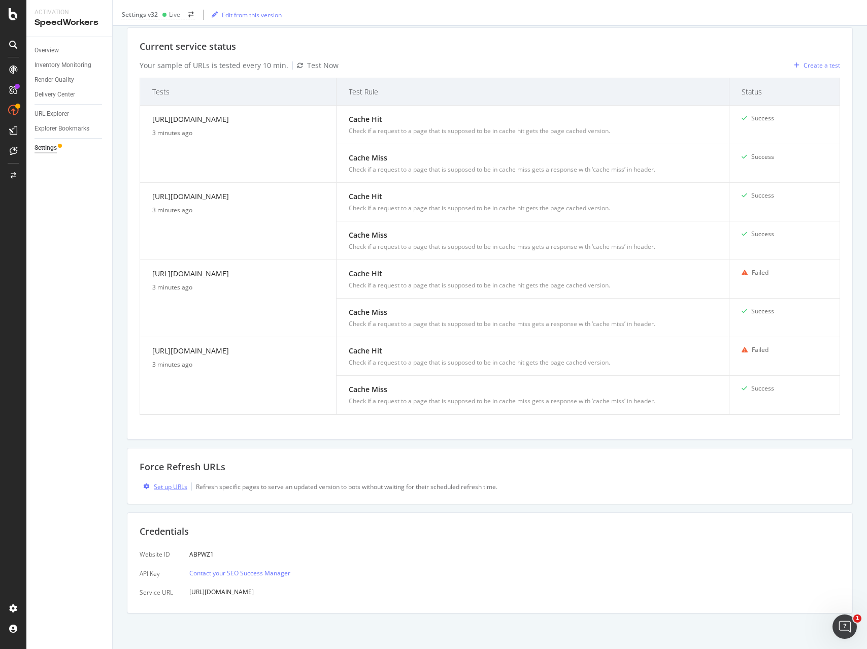
click at [171, 486] on div "Set up URLs" at bounding box center [170, 486] width 33 height 9
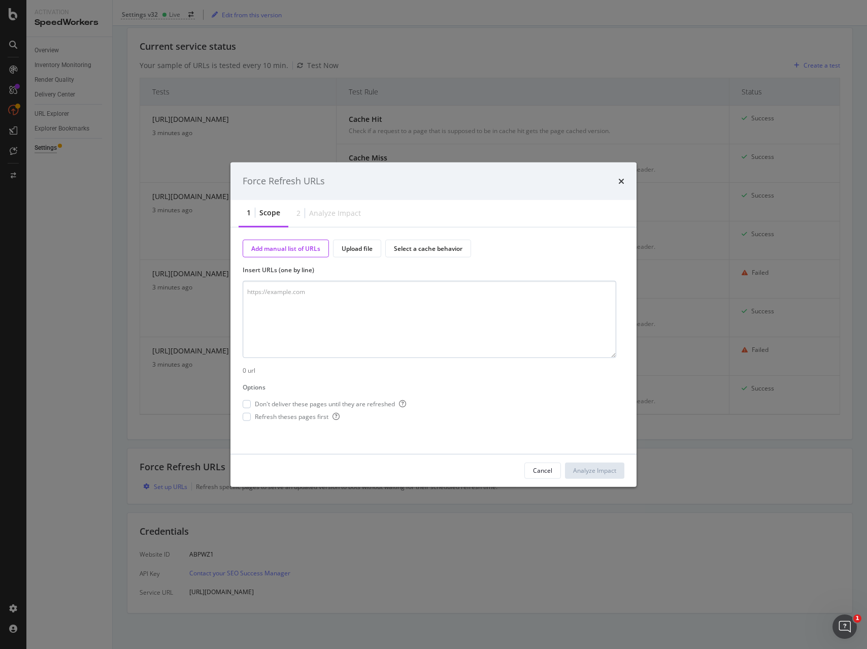
click at [365, 336] on textarea "modal" at bounding box center [430, 319] width 374 height 77
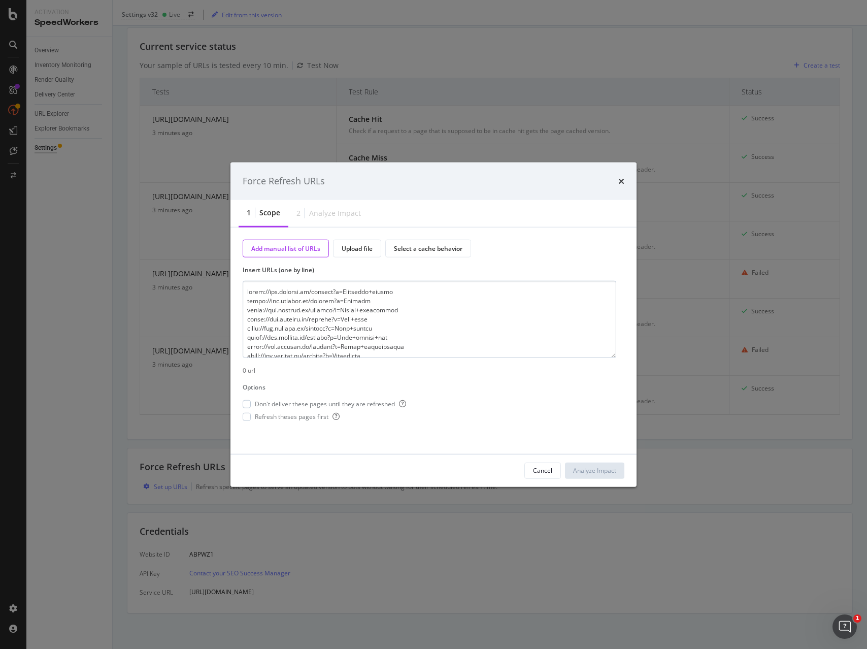
scroll to position [615, 0]
type textarea "https://www.sephora.ro/cautare?q=Accesorii+unghii https://www.sephora.ro/cautar…"
drag, startPoint x: 599, startPoint y: 476, endPoint x: 579, endPoint y: 466, distance: 22.3
click at [599, 475] on div "Analyze Impact" at bounding box center [594, 469] width 43 height 15
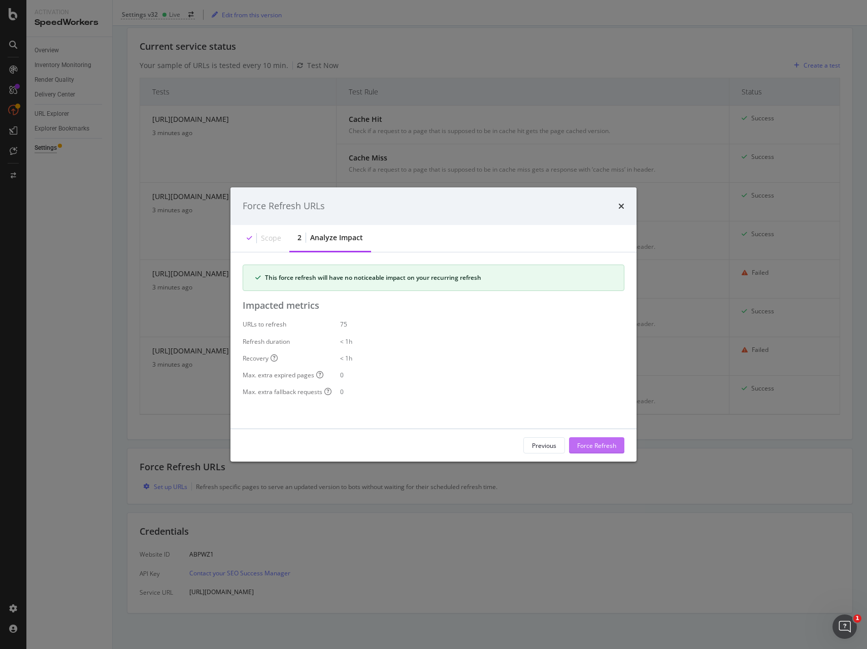
click at [603, 444] on div "Force Refresh" at bounding box center [596, 444] width 39 height 9
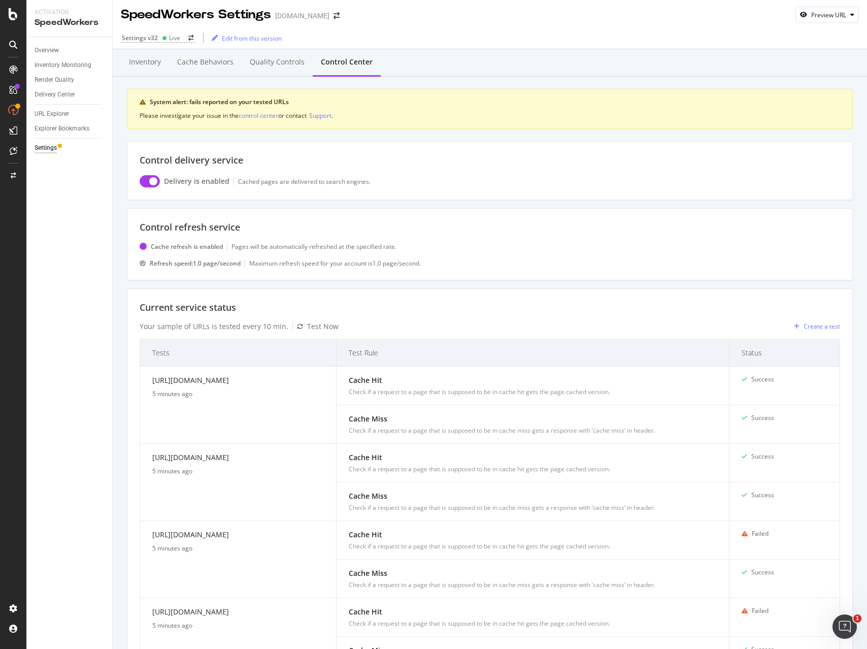
scroll to position [0, 0]
click at [333, 17] on icon "arrow-right-arrow-left" at bounding box center [336, 17] width 6 height 7
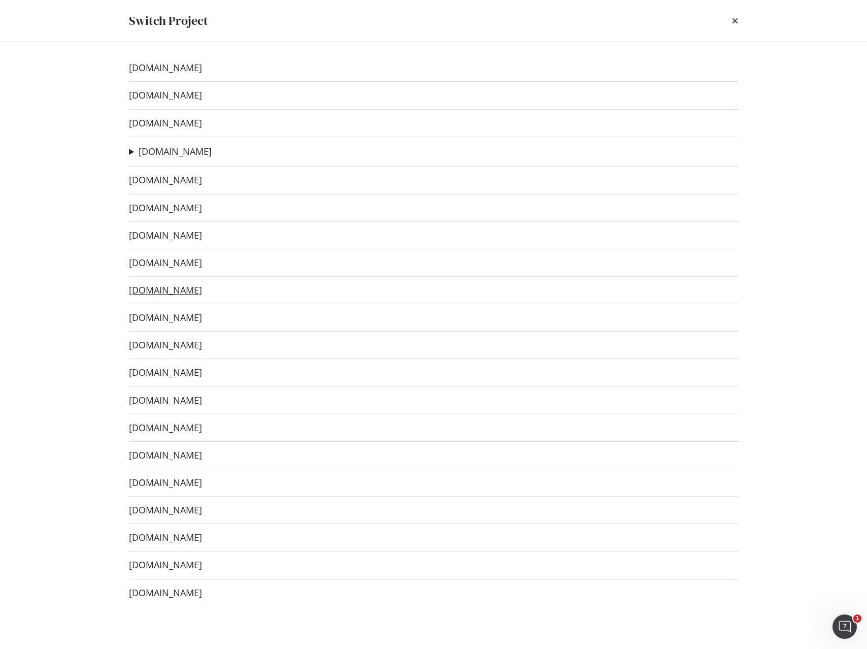
click at [179, 291] on link "[DOMAIN_NAME]" at bounding box center [165, 290] width 73 height 11
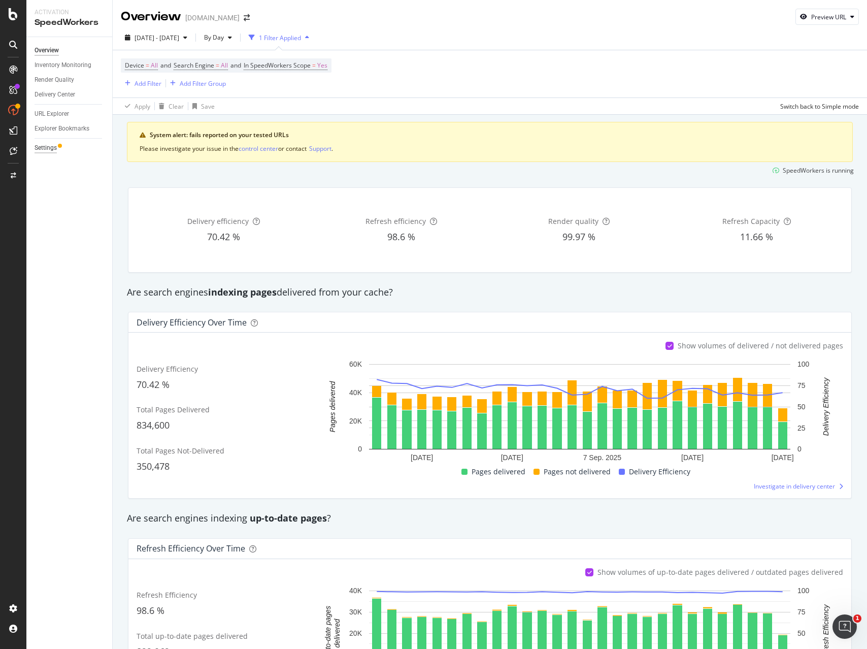
click at [45, 147] on div "Settings" at bounding box center [46, 148] width 22 height 11
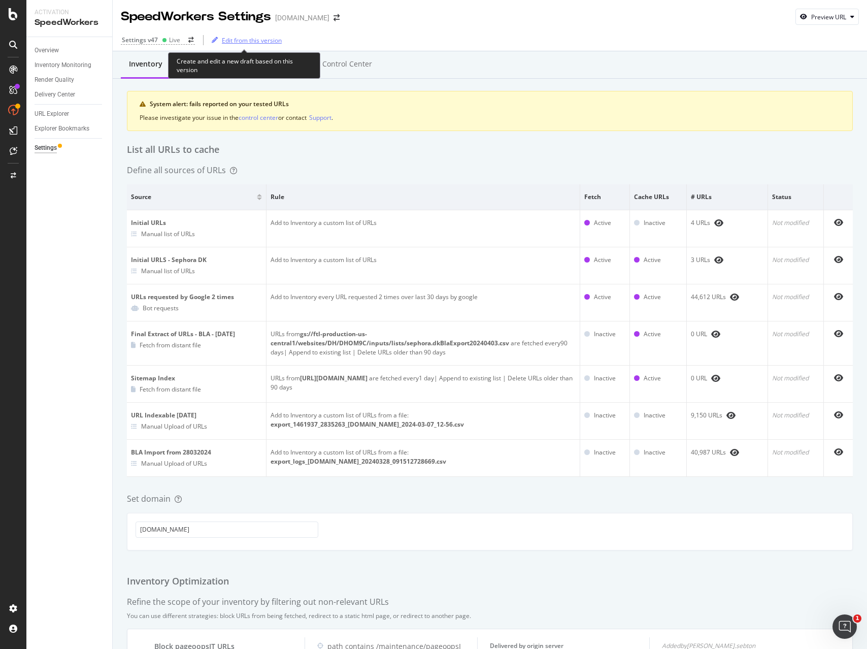
click at [262, 36] on div "Edit from this version" at bounding box center [252, 40] width 60 height 9
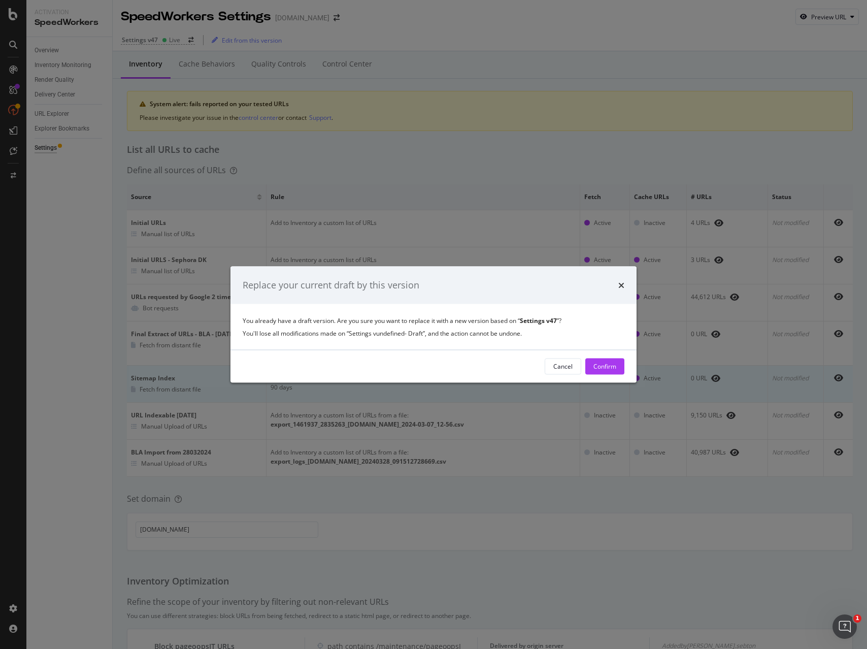
click at [606, 366] on div "Confirm" at bounding box center [604, 366] width 23 height 9
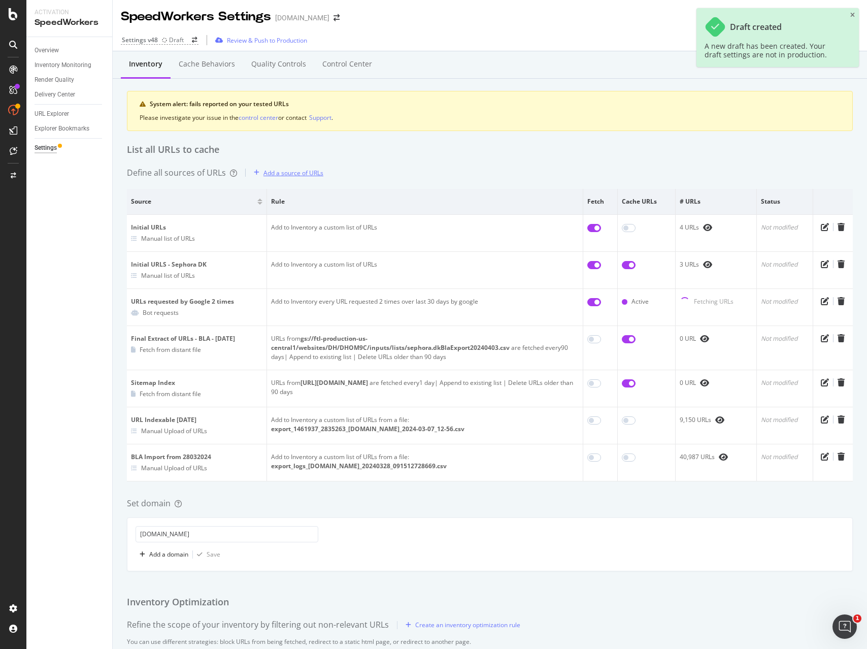
click at [290, 173] on div "Add a source of URLs" at bounding box center [293, 172] width 60 height 9
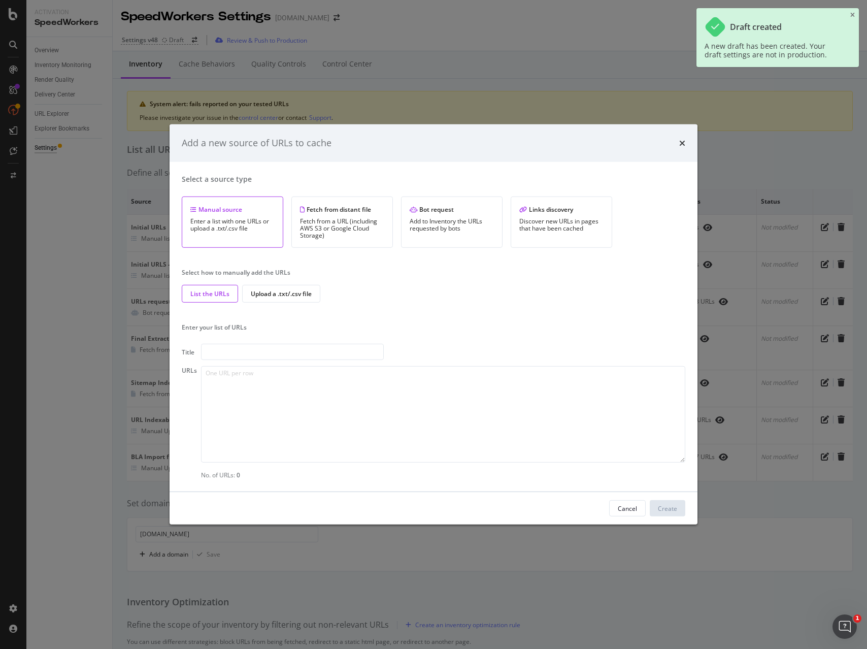
click at [248, 350] on input "modal" at bounding box center [292, 352] width 183 height 16
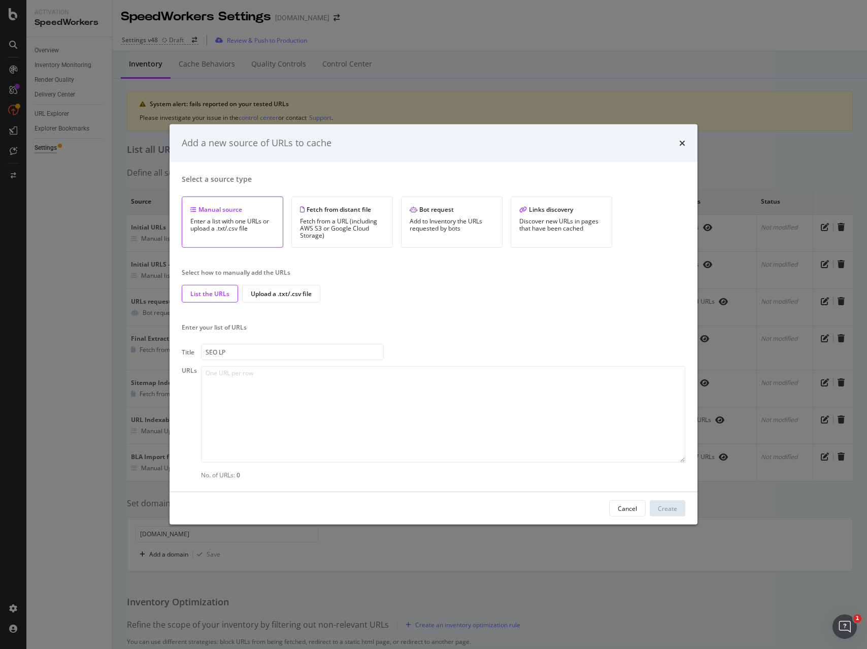
type input "SEO LP"
click at [311, 396] on textarea "modal" at bounding box center [443, 414] width 484 height 96
paste textarea "https://www.sephora.dk/sog/?q=anastasia+beverly+hills+brow https://www.sephora.…"
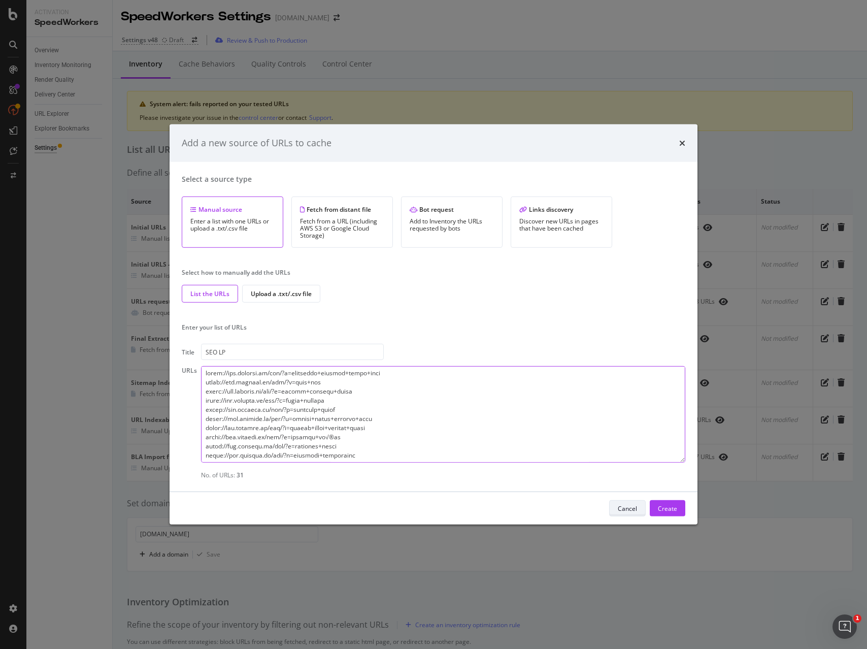
scroll to position [190, 0]
type textarea "https://www.sephora.dk/sog/?q=anastasia+beverly+hills+brow https://www.sephora.…"
click at [665, 501] on div "Create" at bounding box center [667, 507] width 19 height 15
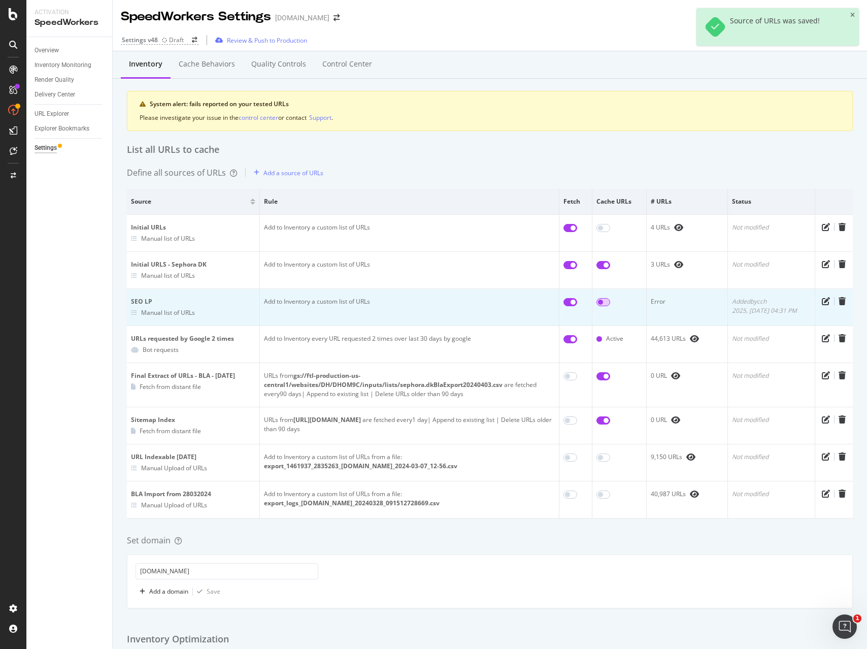
click at [601, 302] on input "checkbox" at bounding box center [603, 302] width 14 height 8
checkbox input "true"
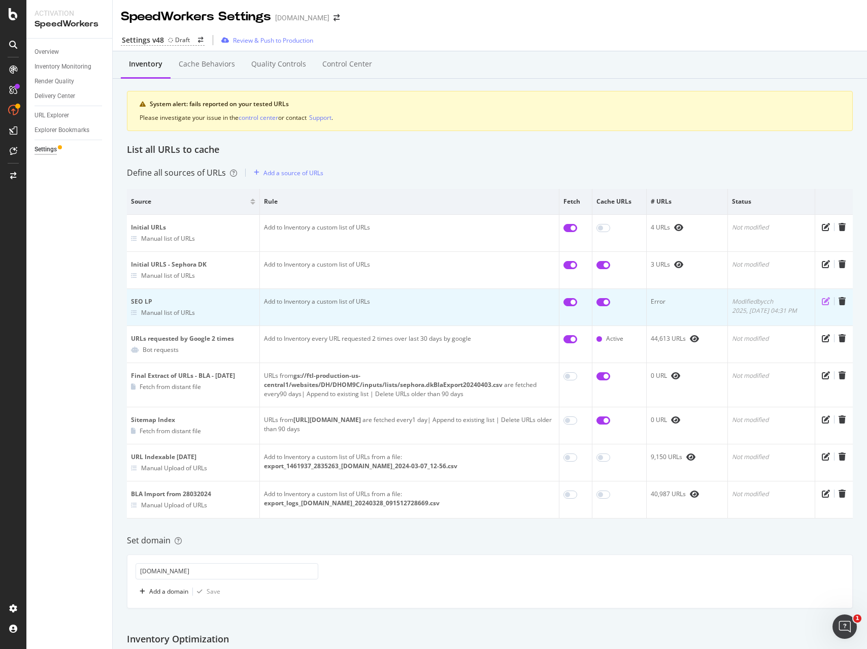
click at [825, 299] on icon "pen-to-square" at bounding box center [826, 301] width 8 height 8
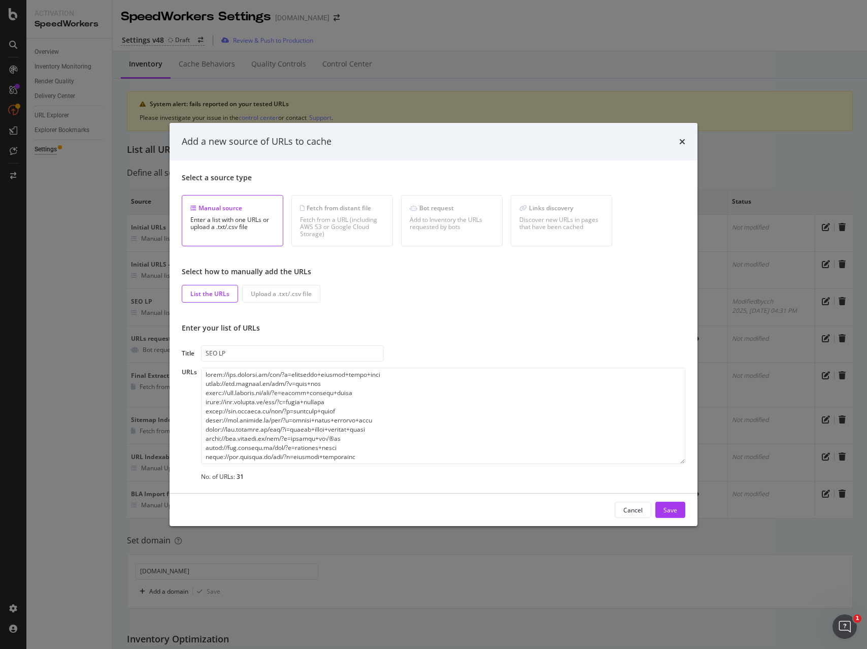
scroll to position [192, 0]
click at [664, 510] on div "Save" at bounding box center [670, 509] width 14 height 9
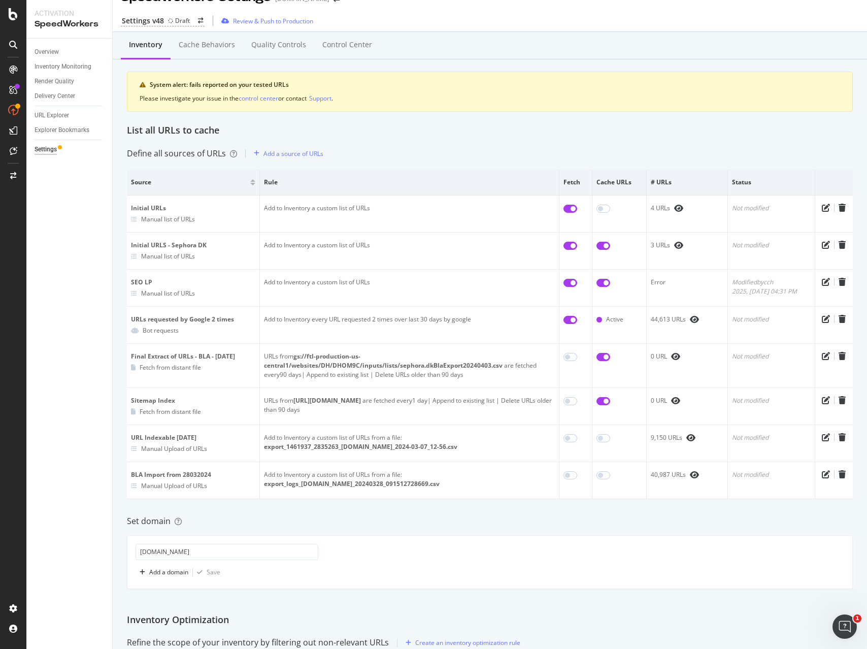
scroll to position [0, 0]
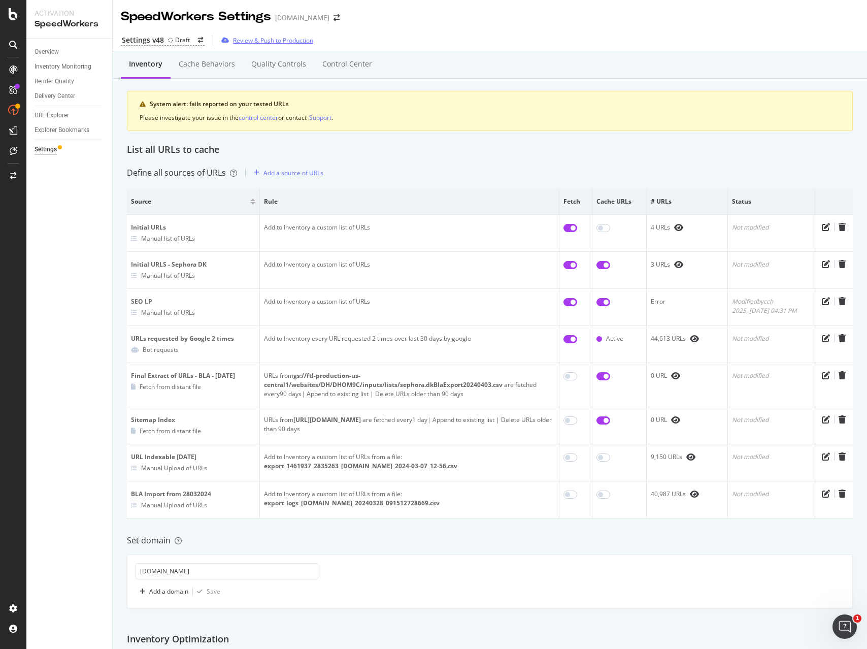
click at [281, 42] on div "Review & Push to Production" at bounding box center [273, 40] width 80 height 9
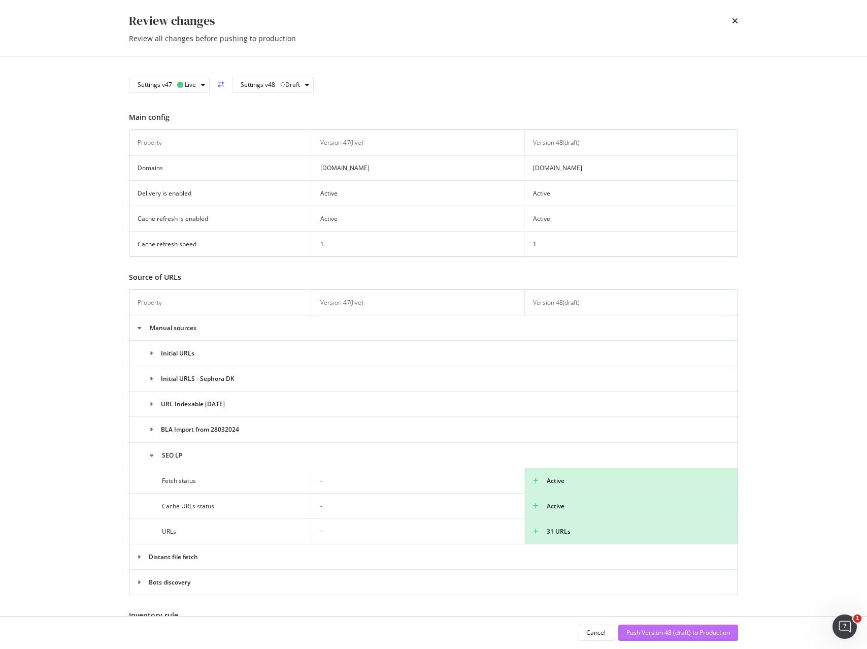
click at [655, 635] on div "Push Version 48 (draft) to Production" at bounding box center [678, 632] width 104 height 9
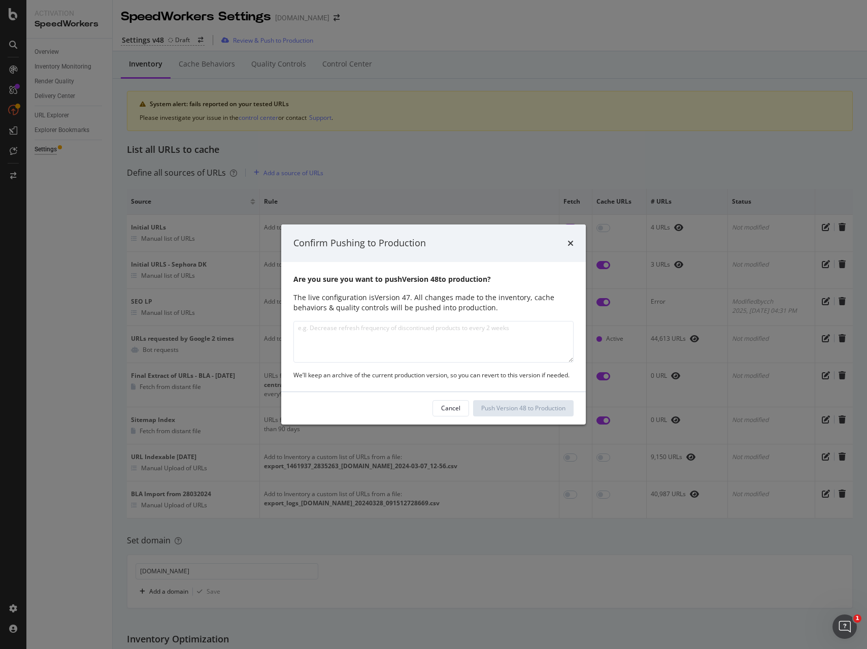
click at [449, 344] on textarea "modal" at bounding box center [433, 342] width 280 height 42
type textarea "SEO LP"
click at [541, 410] on div "Push Version 48 to Production" at bounding box center [523, 407] width 84 height 9
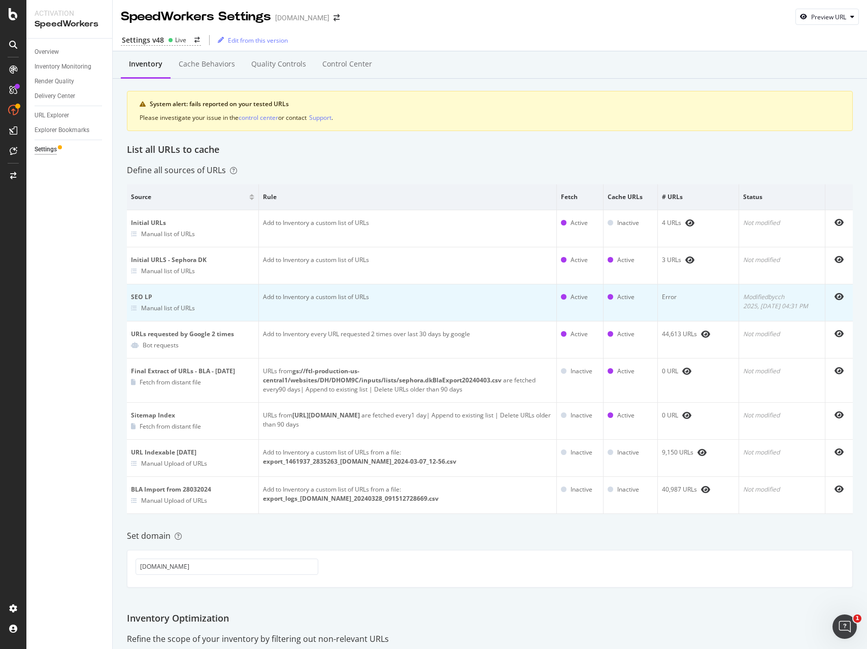
click at [682, 303] on td "Error" at bounding box center [698, 302] width 81 height 37
click at [839, 297] on icon "eye" at bounding box center [838, 296] width 9 height 8
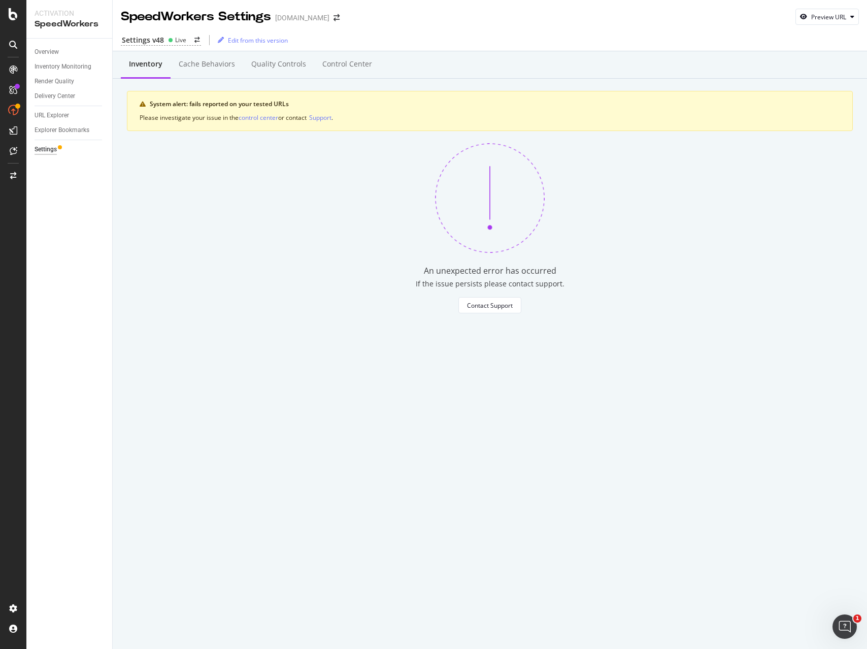
click at [143, 67] on div "Inventory" at bounding box center [145, 64] width 33 height 10
click at [201, 61] on div "Cache behaviors" at bounding box center [207, 64] width 56 height 10
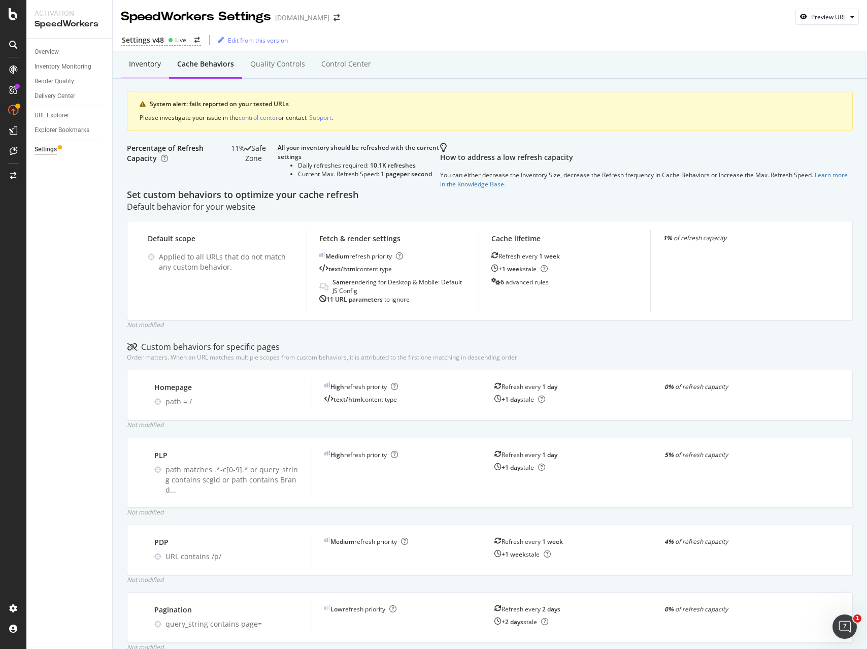
click at [147, 59] on div "Inventory" at bounding box center [145, 64] width 32 height 10
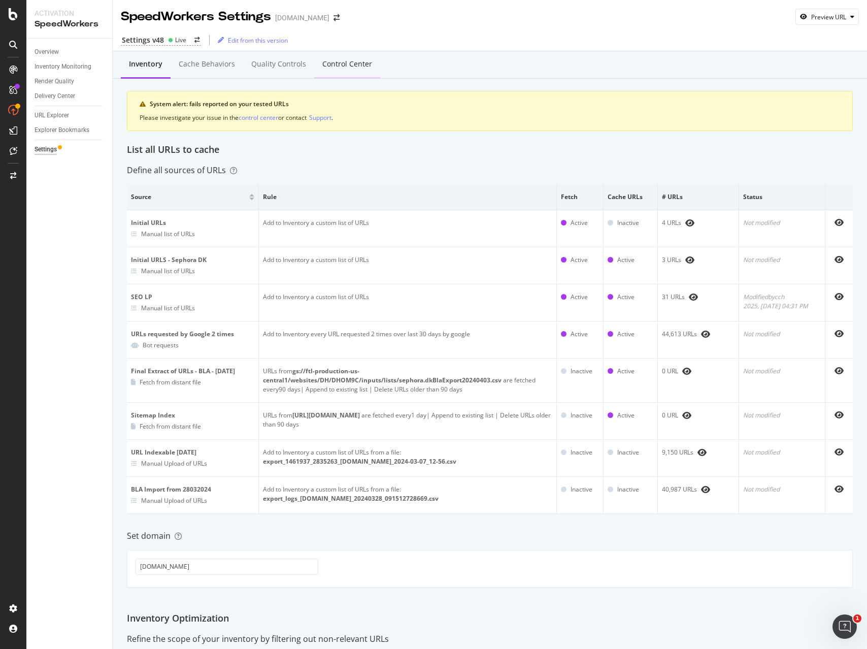
click at [343, 65] on div "Control Center" at bounding box center [347, 64] width 50 height 10
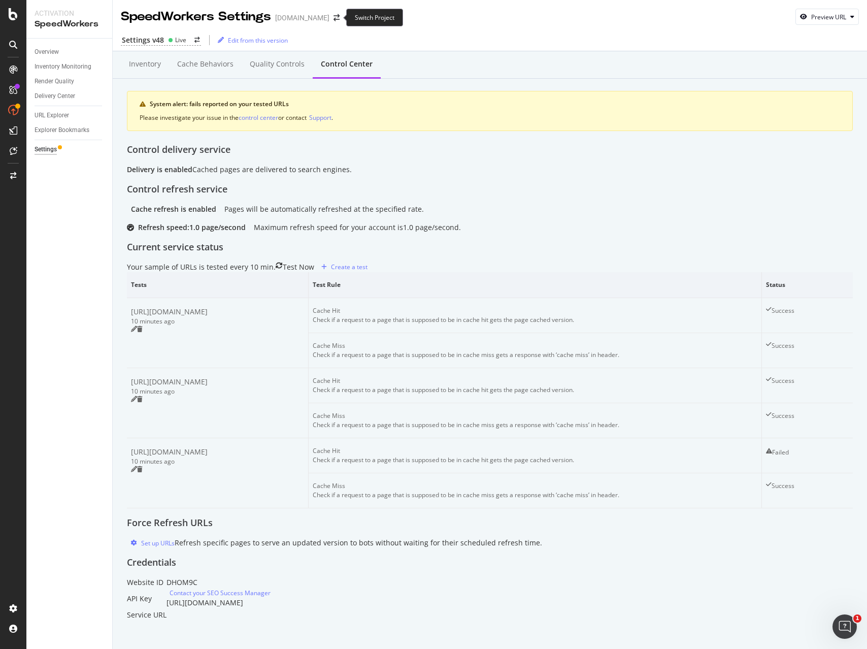
click at [338, 16] on span at bounding box center [336, 17] width 14 height 7
click at [336, 16] on icon "arrow-right-arrow-left" at bounding box center [336, 17] width 6 height 7
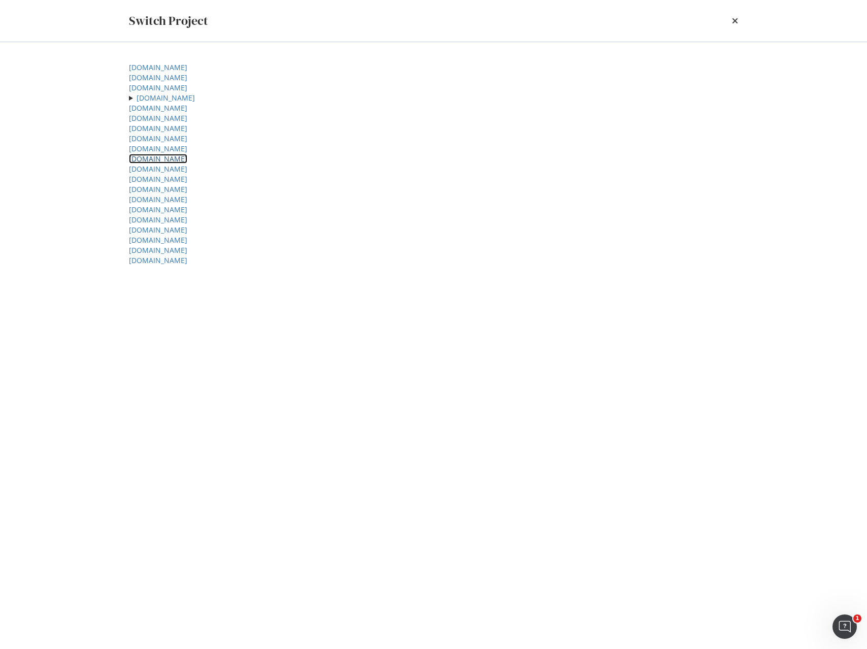
click at [180, 163] on link "[DOMAIN_NAME]" at bounding box center [158, 159] width 58 height 10
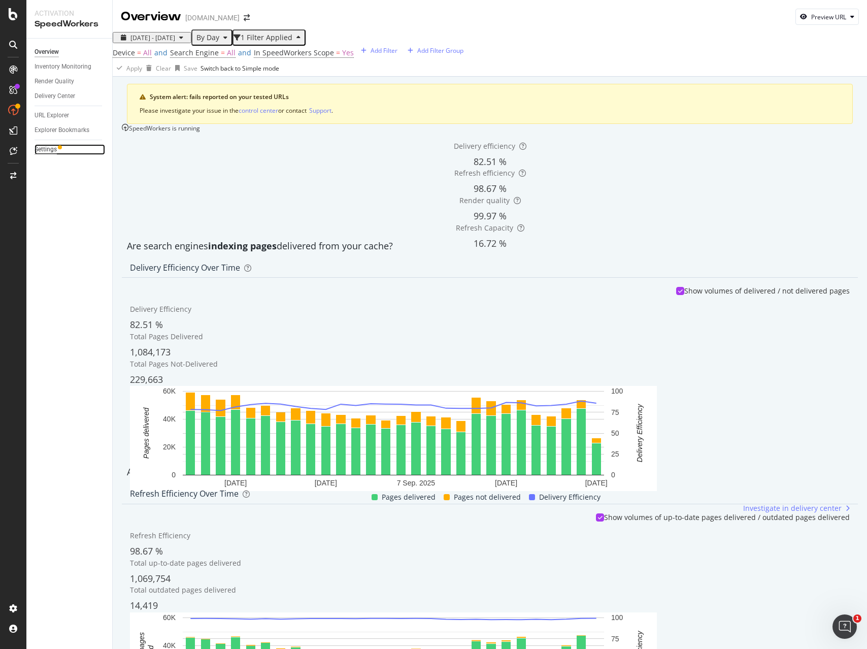
click at [49, 146] on div "Settings" at bounding box center [46, 149] width 22 height 11
